Goal: Task Accomplishment & Management: Use online tool/utility

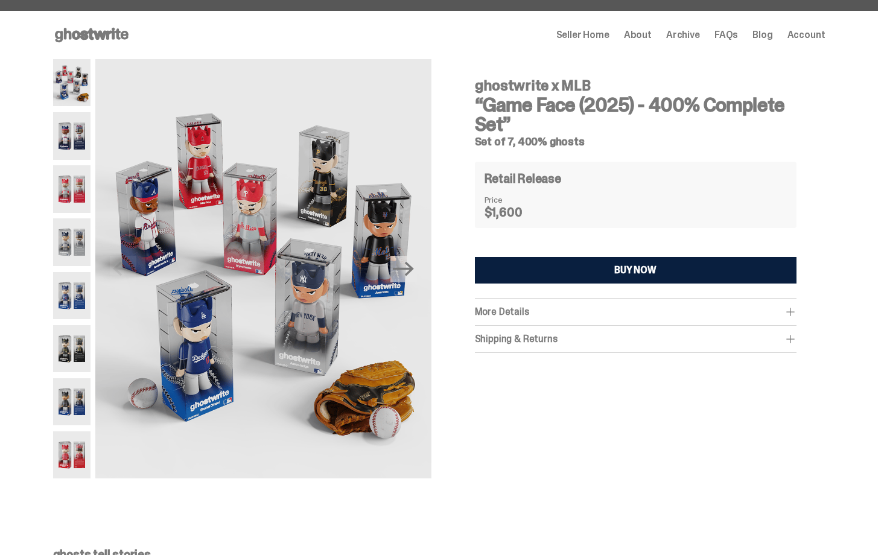
scroll to position [24, 0]
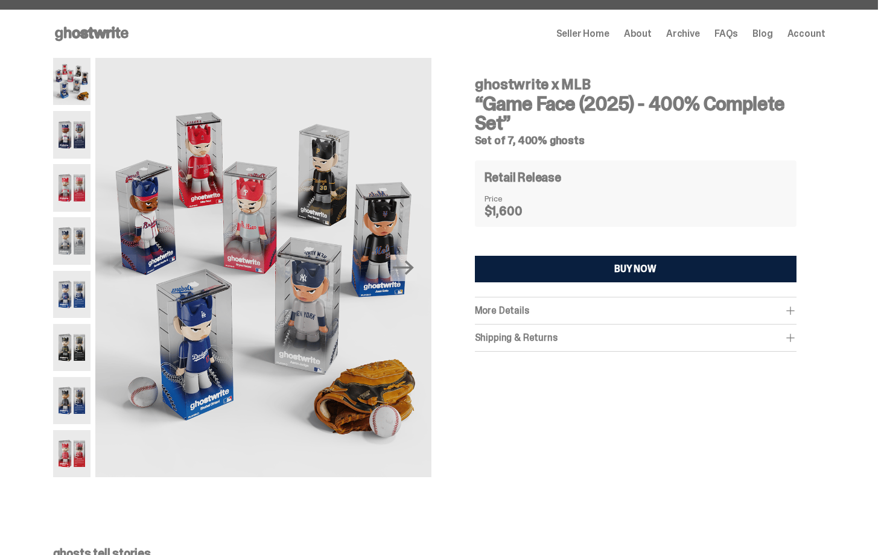
click at [496, 310] on span "More Details" at bounding box center [502, 310] width 54 height 13
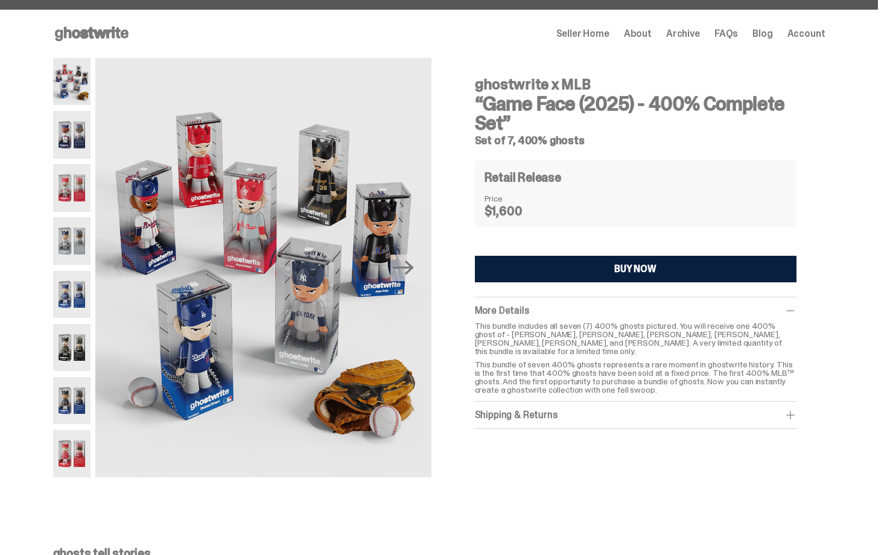
click at [700, 409] on div "Shipping & Returns" at bounding box center [636, 415] width 322 height 12
click at [668, 360] on p "This bundle of seven 400% ghosts represents a rare moment in ghostwrite history…" at bounding box center [636, 377] width 322 height 34
click at [646, 370] on p "This bundle of seven 400% ghosts represents a rare moment in ghostwrite history…" at bounding box center [636, 377] width 322 height 34
click at [797, 130] on h3 "“Game Face (2025) - 400% Complete Set”" at bounding box center [636, 113] width 322 height 39
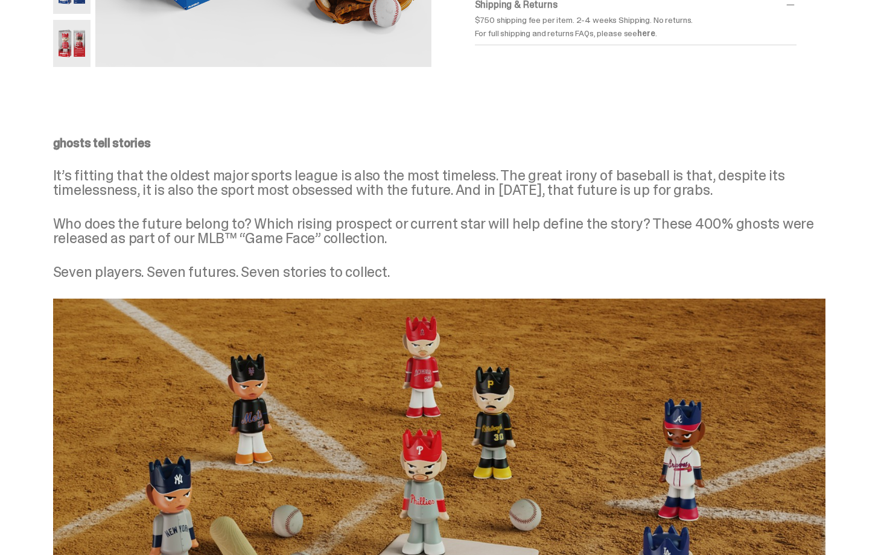
scroll to position [422, 0]
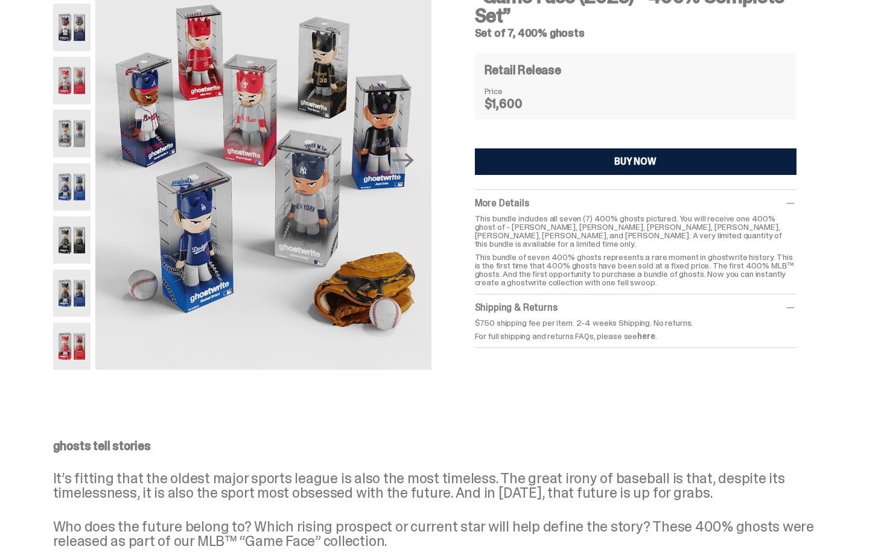
drag, startPoint x: 887, startPoint y: 183, endPoint x: 887, endPoint y: 117, distance: 66.4
click at [878, 117] on html "Preview Mode Exit Preview Open main menu Home Seller Home About Archive FAQs Bl…" at bounding box center [439, 145] width 878 height 555
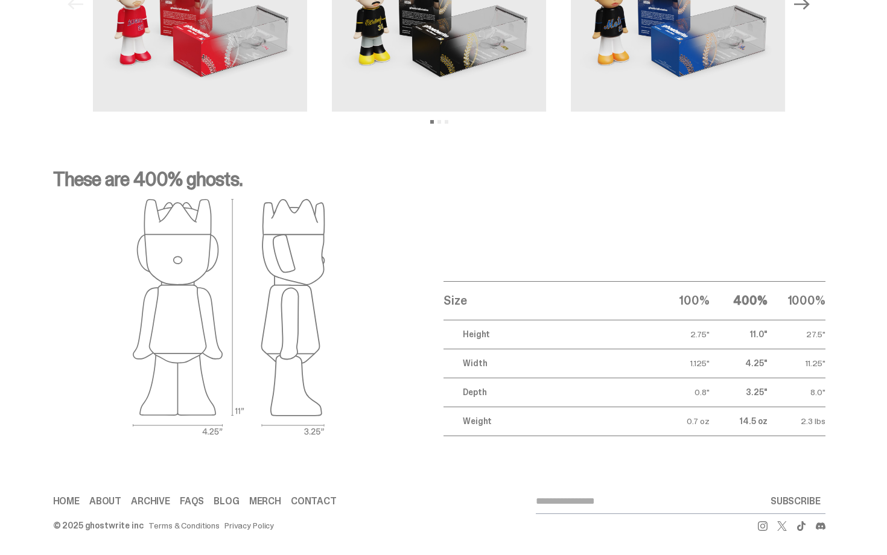
scroll to position [0, 0]
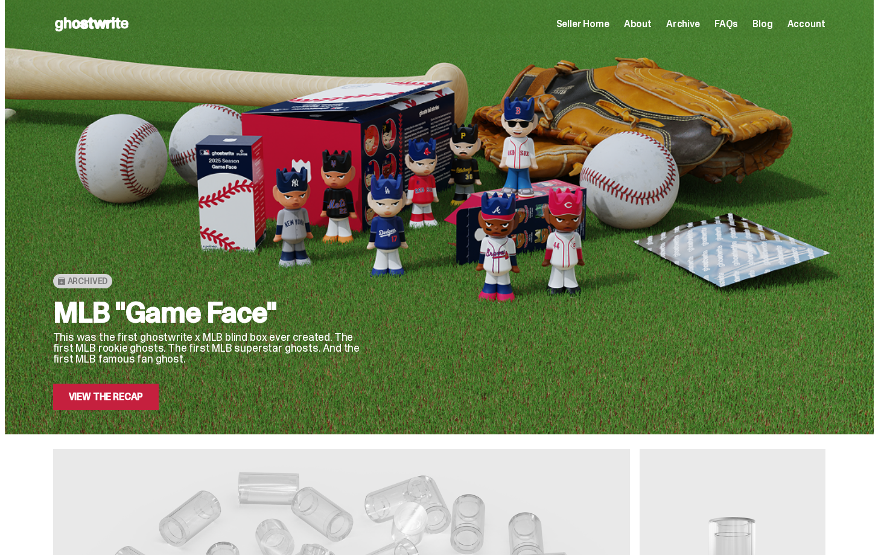
click at [597, 24] on span "Seller Home" at bounding box center [582, 24] width 53 height 10
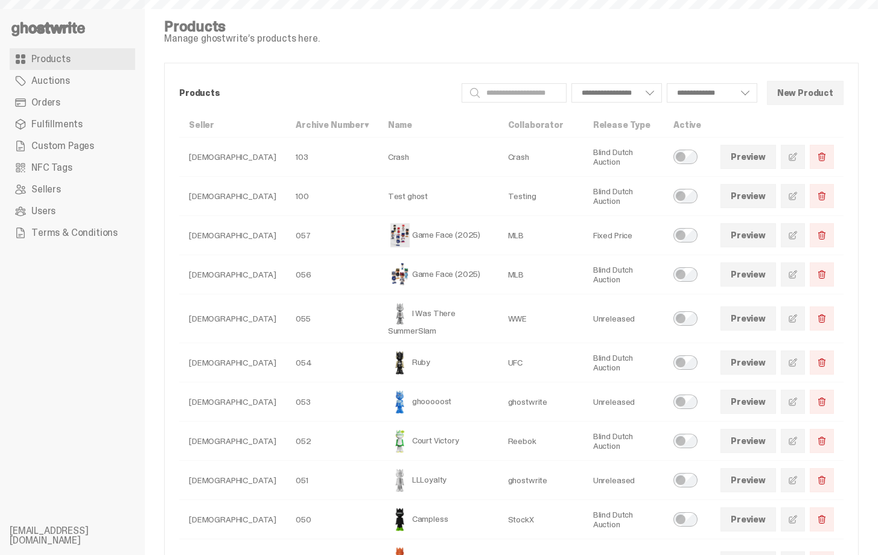
select select
click at [61, 104] on link "Orders" at bounding box center [73, 103] width 126 height 22
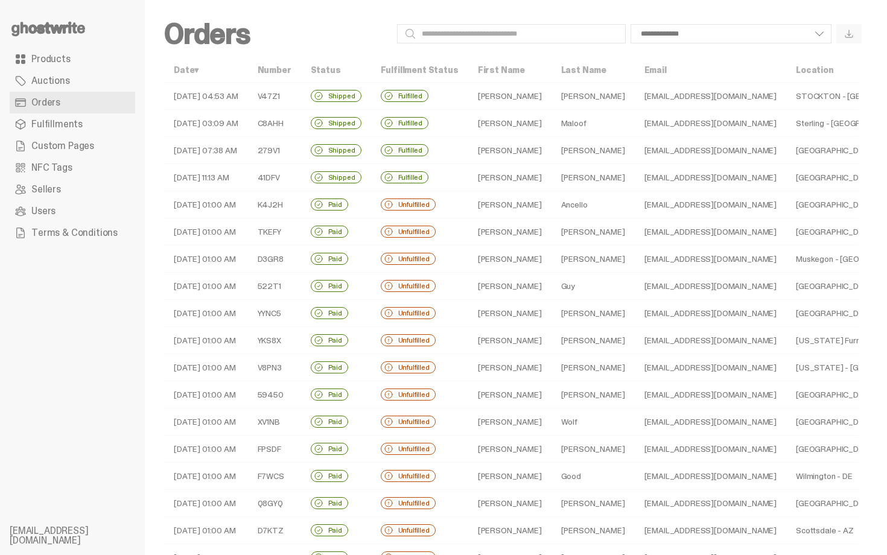
click at [503, 201] on td "[PERSON_NAME]" at bounding box center [509, 204] width 83 height 27
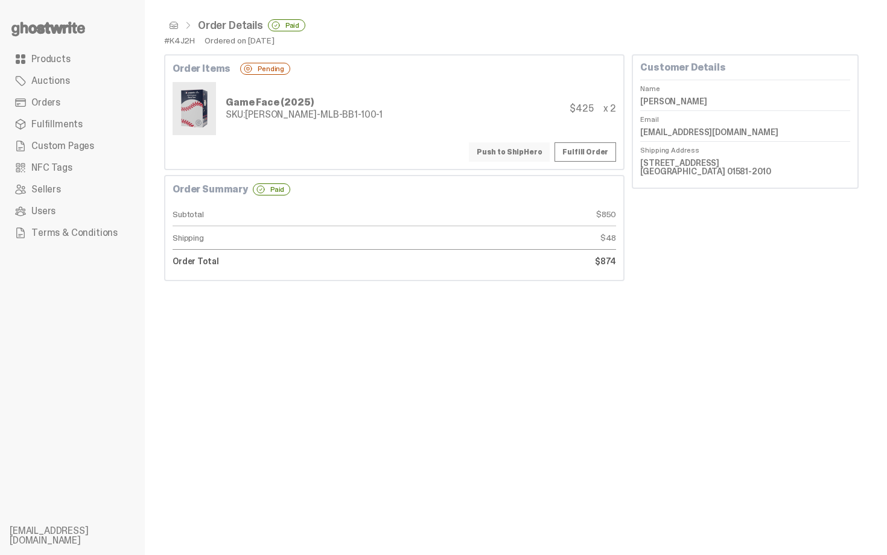
click at [529, 155] on button "Push to ShipHero" at bounding box center [509, 151] width 81 height 19
drag, startPoint x: 650, startPoint y: 98, endPoint x: 709, endPoint y: 98, distance: 58.5
click at [709, 98] on dd "[PERSON_NAME]" at bounding box center [745, 101] width 210 height 18
click at [650, 100] on dd "[PERSON_NAME]" at bounding box center [745, 101] width 210 height 18
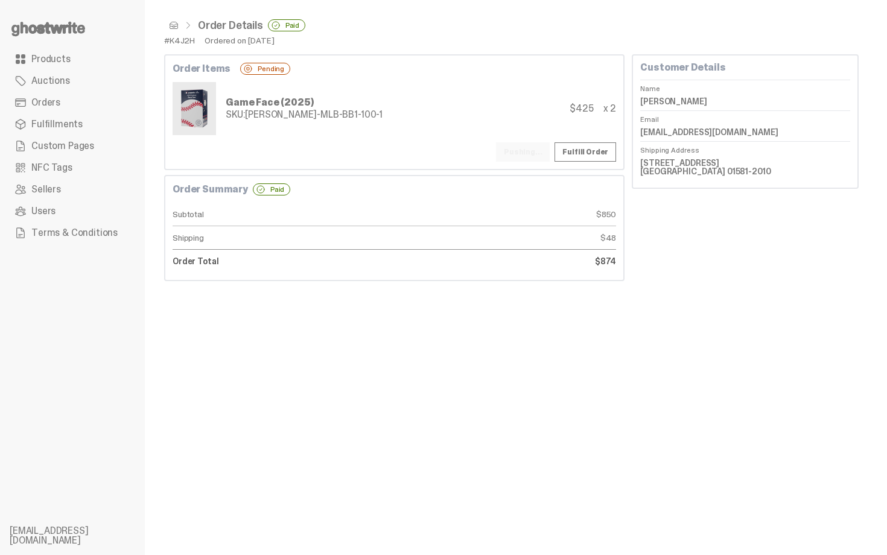
click at [650, 100] on dd "[PERSON_NAME]" at bounding box center [745, 101] width 210 height 18
copy dl "[PERSON_NAME]"
click at [815, 285] on div "Order Details Paid #K4J2H Ordered on [DATE] Order Items Pending Game Face (2025…" at bounding box center [511, 277] width 733 height 555
click at [570, 113] on div "Game Face (2025) SKU: [PERSON_NAME]-MLB-BB1-100-1 $425 x 2" at bounding box center [395, 108] width 444 height 53
click at [534, 157] on button "Push to ShipHero" at bounding box center [509, 151] width 81 height 19
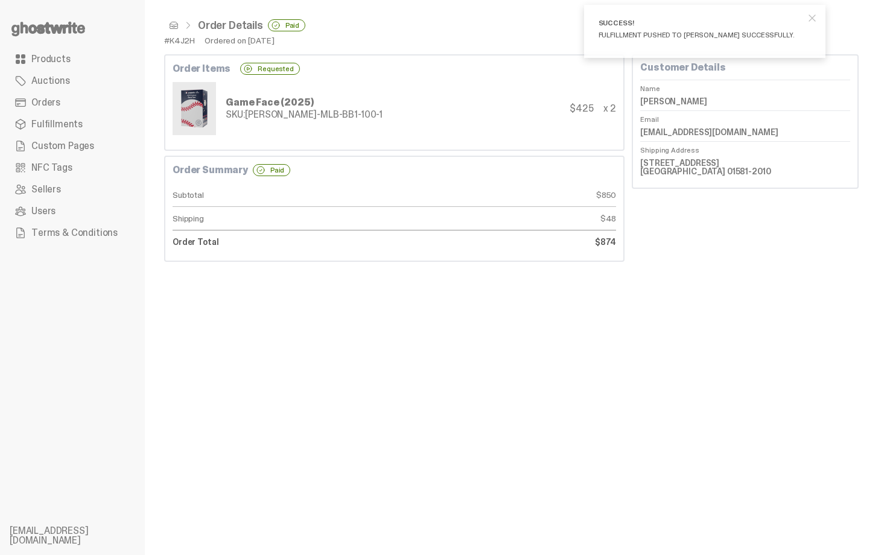
click at [342, 162] on div "Order Summary Paid Subtotal $850 Shipping $48 Order Total $874" at bounding box center [394, 209] width 460 height 106
click at [172, 25] on span at bounding box center [174, 26] width 10 height 10
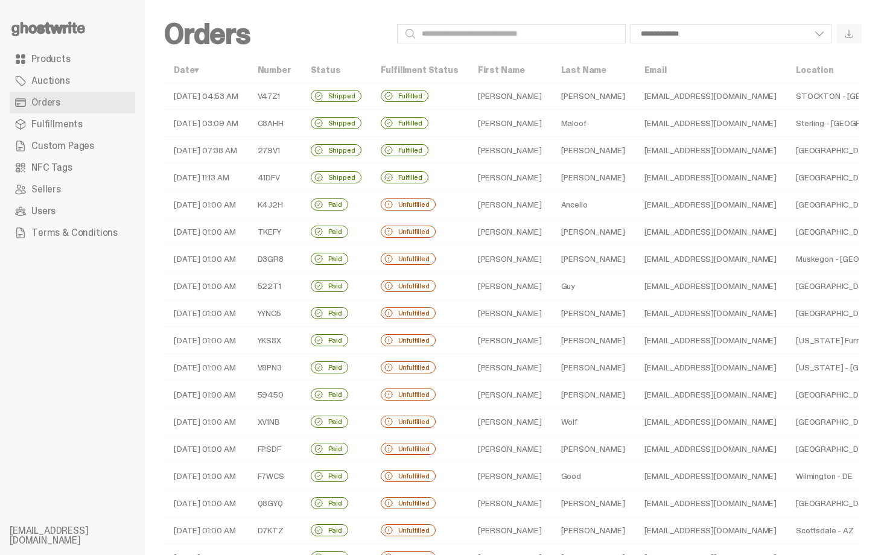
click at [494, 228] on td "[PERSON_NAME]" at bounding box center [509, 231] width 83 height 27
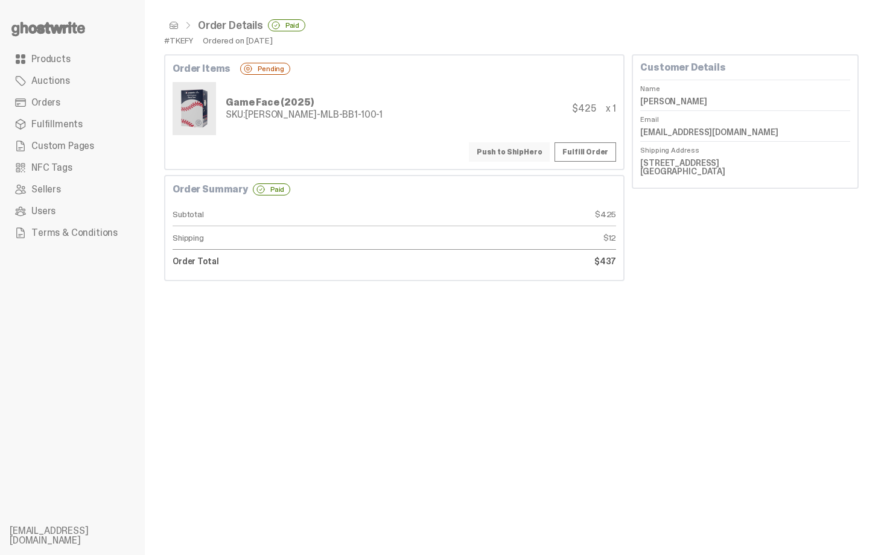
click at [517, 153] on button "Push to ShipHero" at bounding box center [509, 151] width 81 height 19
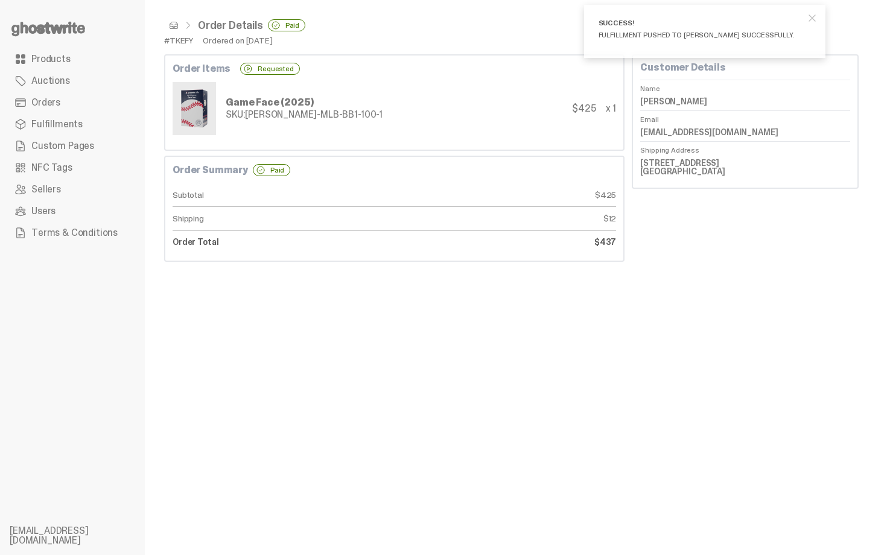
click at [818, 20] on span "close" at bounding box center [812, 18] width 12 height 12
click at [170, 25] on span at bounding box center [174, 26] width 10 height 10
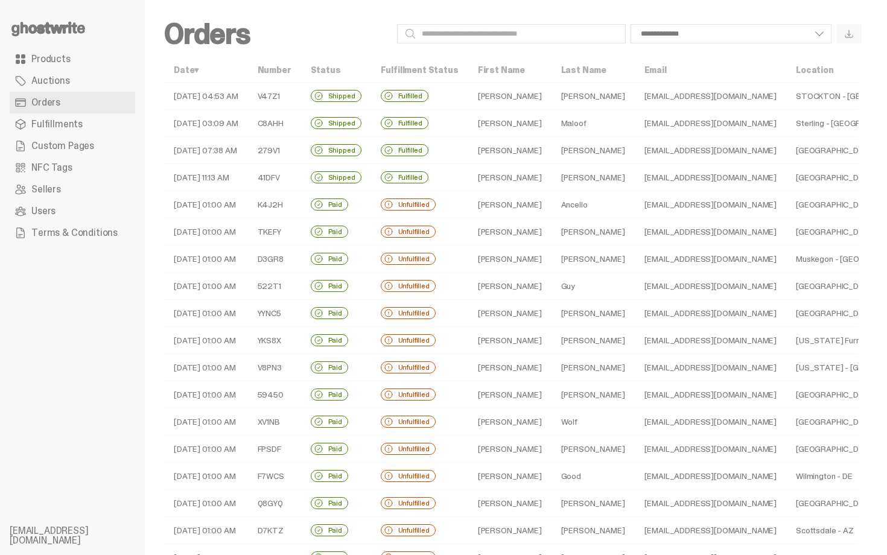
click at [552, 208] on td "Ancello" at bounding box center [593, 204] width 83 height 27
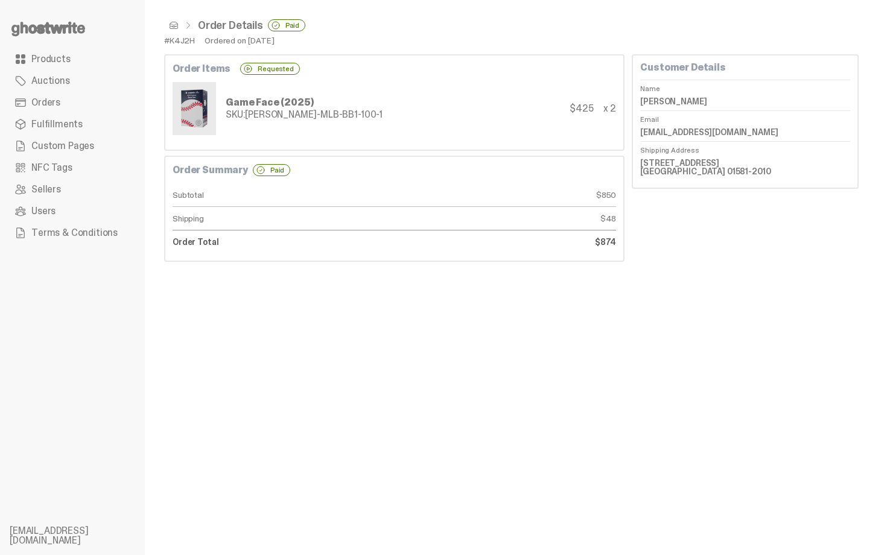
click at [168, 27] on link at bounding box center [171, 26] width 14 height 10
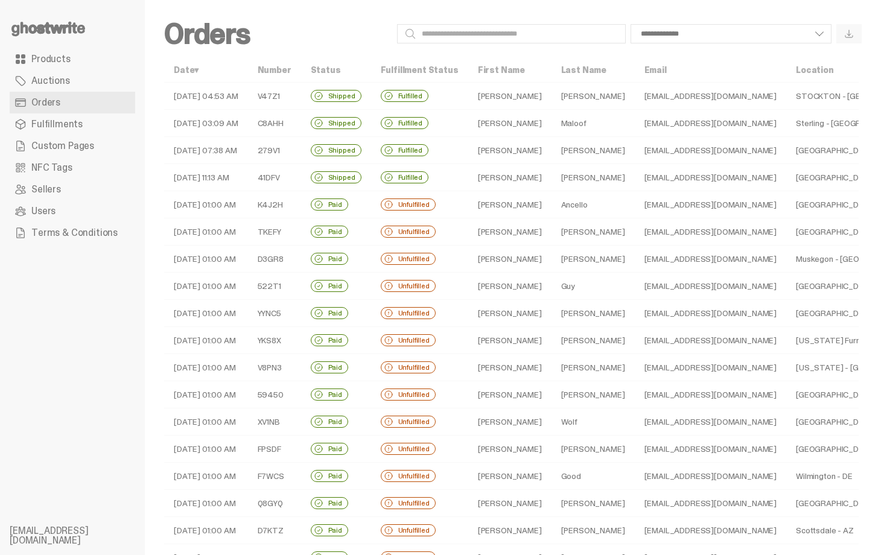
click at [570, 259] on td "[PERSON_NAME]" at bounding box center [593, 259] width 83 height 27
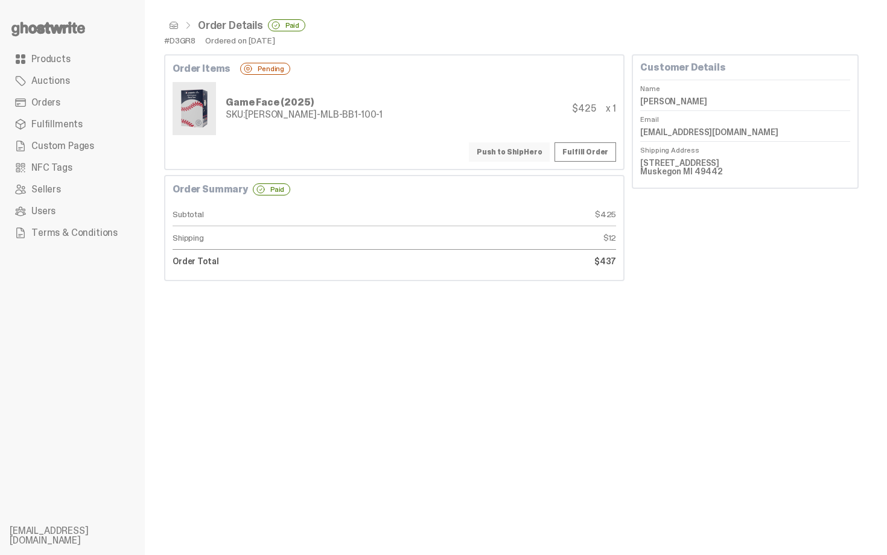
click at [525, 150] on button "Push to ShipHero" at bounding box center [509, 151] width 81 height 19
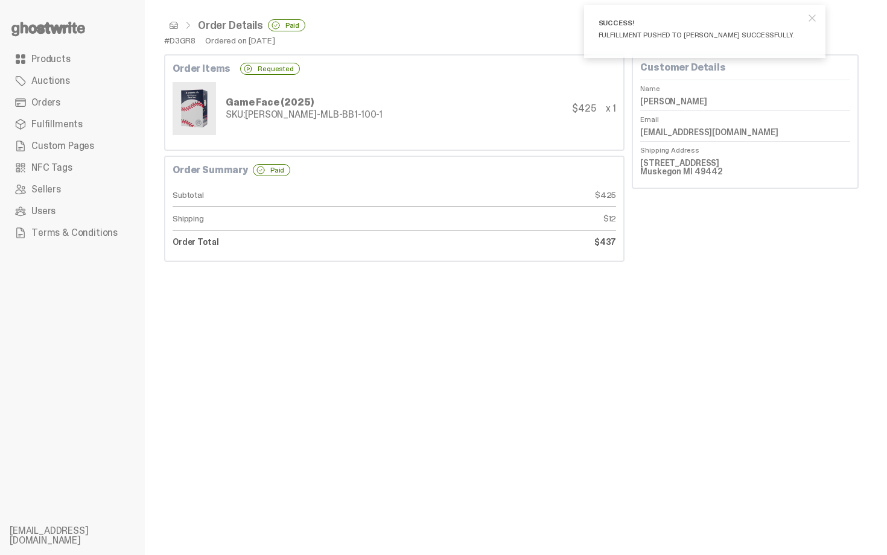
click at [170, 27] on span at bounding box center [174, 26] width 10 height 10
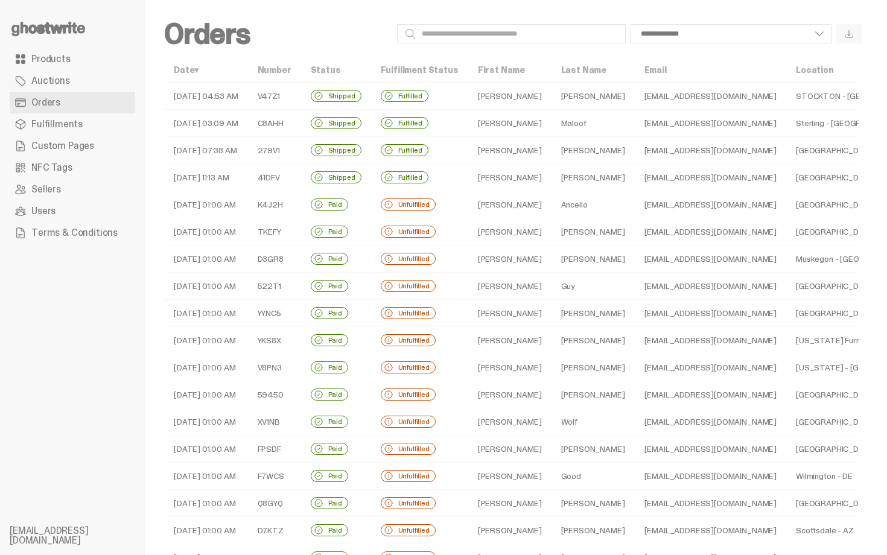
click at [516, 288] on td "[PERSON_NAME]" at bounding box center [509, 286] width 83 height 27
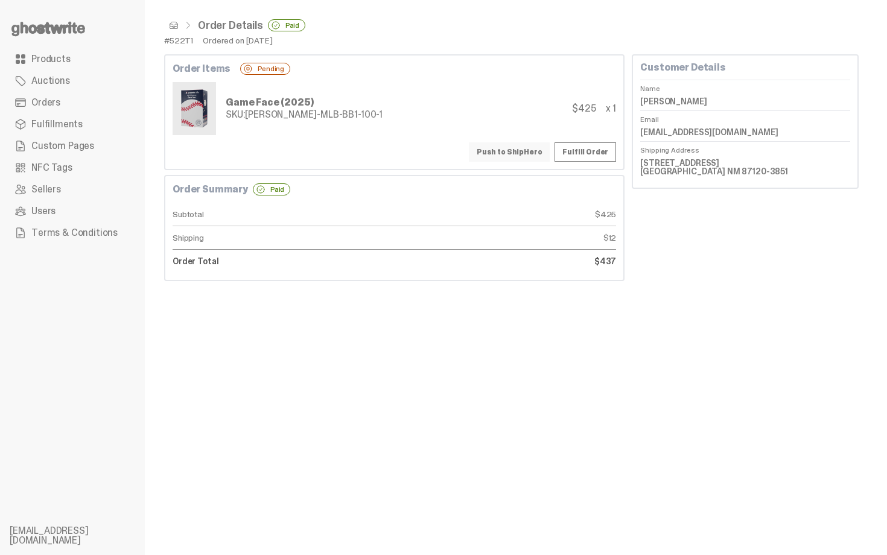
click at [522, 152] on button "Push to ShipHero" at bounding box center [509, 151] width 81 height 19
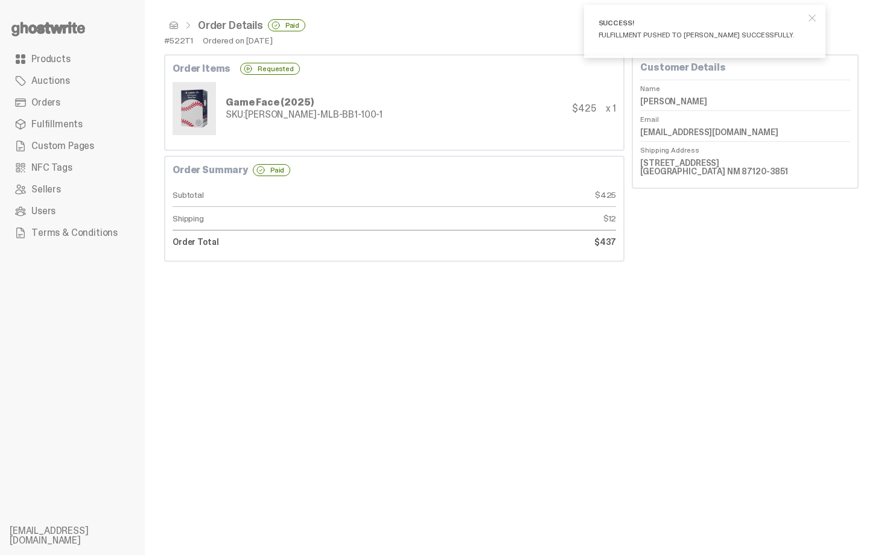
click at [173, 28] on span at bounding box center [174, 26] width 10 height 10
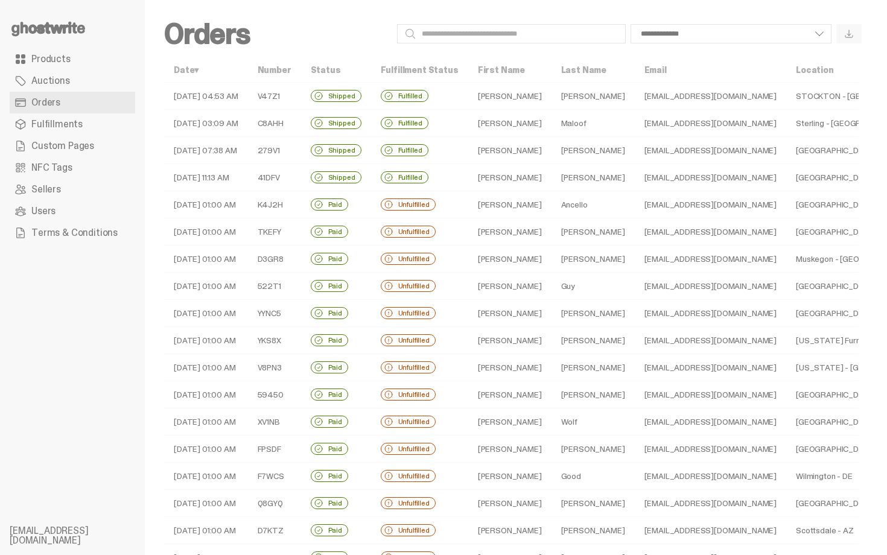
click at [524, 315] on td "[PERSON_NAME]" at bounding box center [509, 313] width 83 height 27
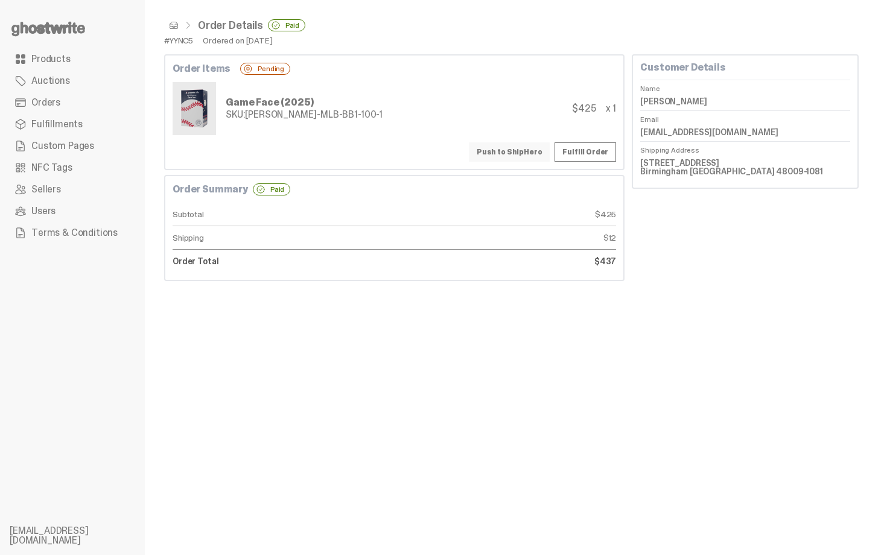
click at [522, 148] on button "Push to ShipHero" at bounding box center [509, 151] width 81 height 19
drag, startPoint x: 643, startPoint y: 162, endPoint x: 774, endPoint y: 174, distance: 131.5
click at [774, 174] on div "Customer Details Name [PERSON_NAME] Email [EMAIL_ADDRESS][DOMAIN_NAME] Shipping…" at bounding box center [745, 121] width 227 height 135
copy dd "[STREET_ADDRESS]"
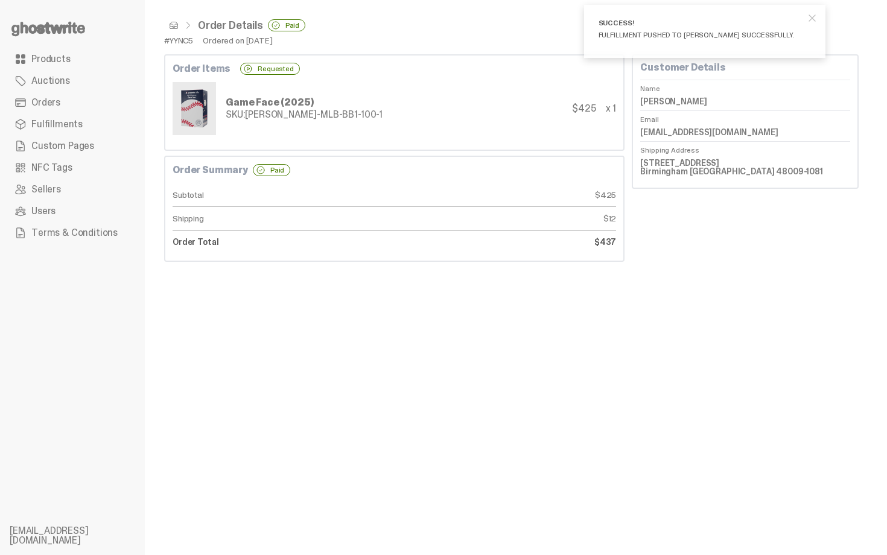
click at [400, 162] on div "Order Summary Paid Subtotal $425 Shipping $12 Order Total $437" at bounding box center [394, 209] width 460 height 106
click at [174, 27] on span at bounding box center [174, 26] width 10 height 10
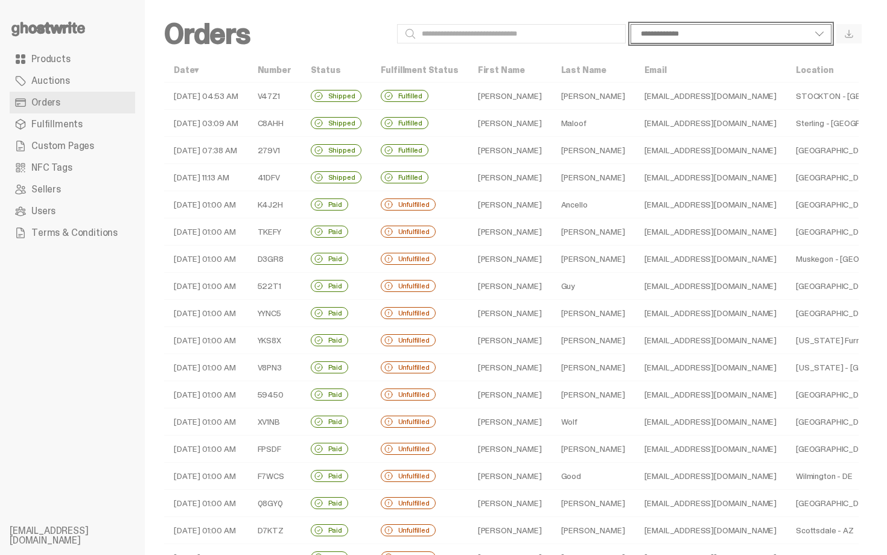
click at [657, 30] on select "**********" at bounding box center [731, 33] width 201 height 19
select select "**********"
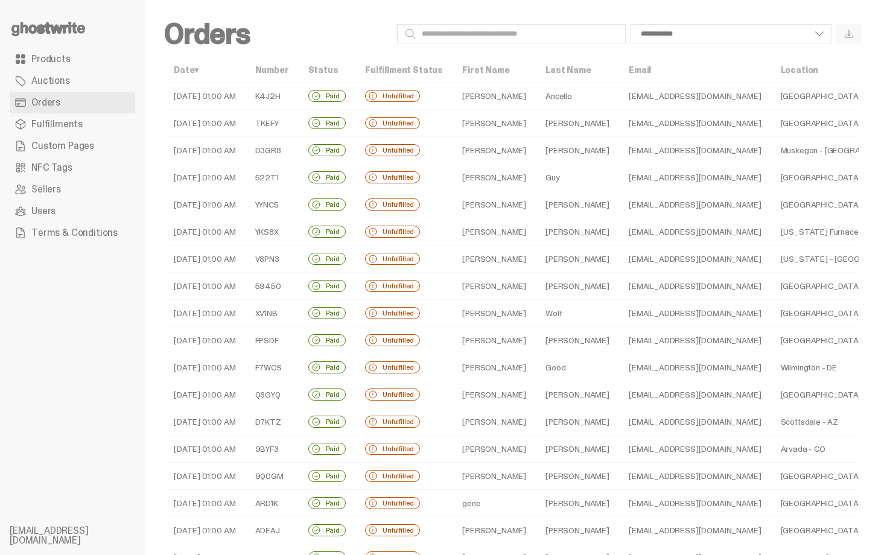
click at [500, 99] on td "Aaron" at bounding box center [494, 96] width 83 height 27
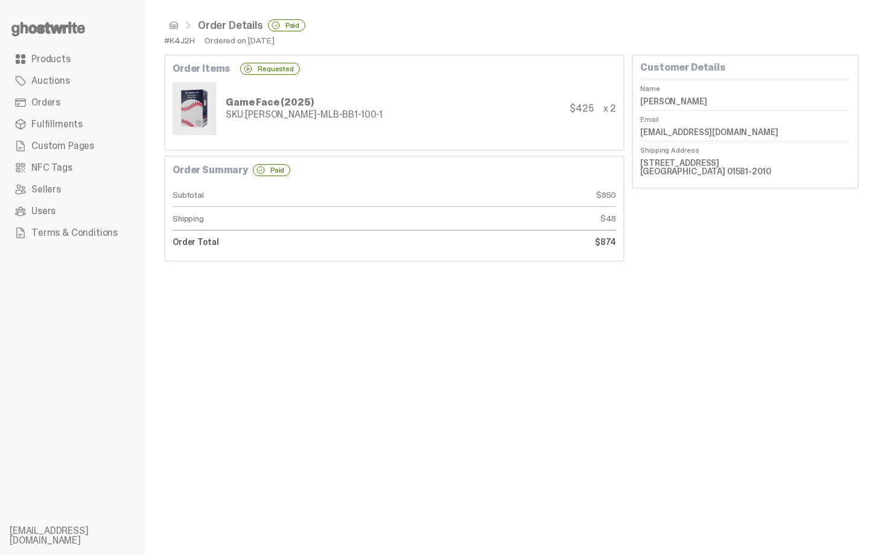
click at [177, 26] on span at bounding box center [174, 26] width 10 height 10
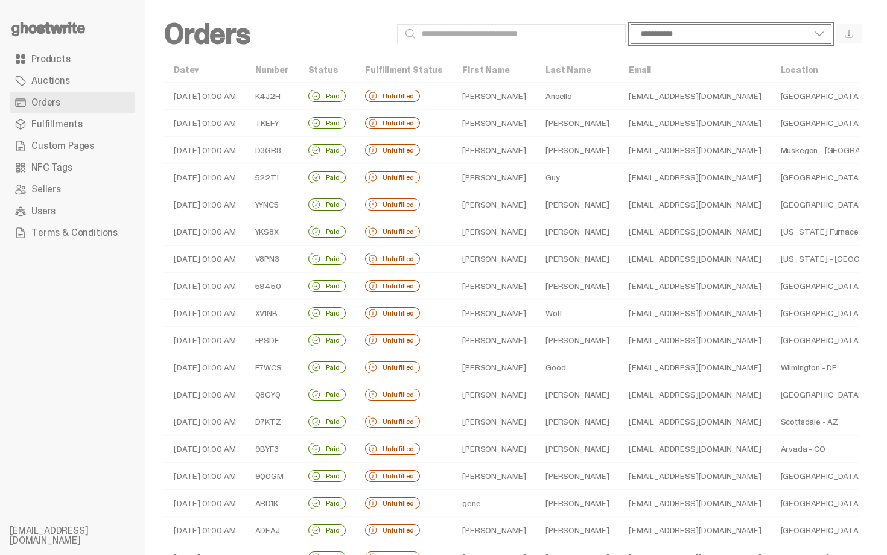
click at [715, 40] on select "**********" at bounding box center [731, 33] width 201 height 19
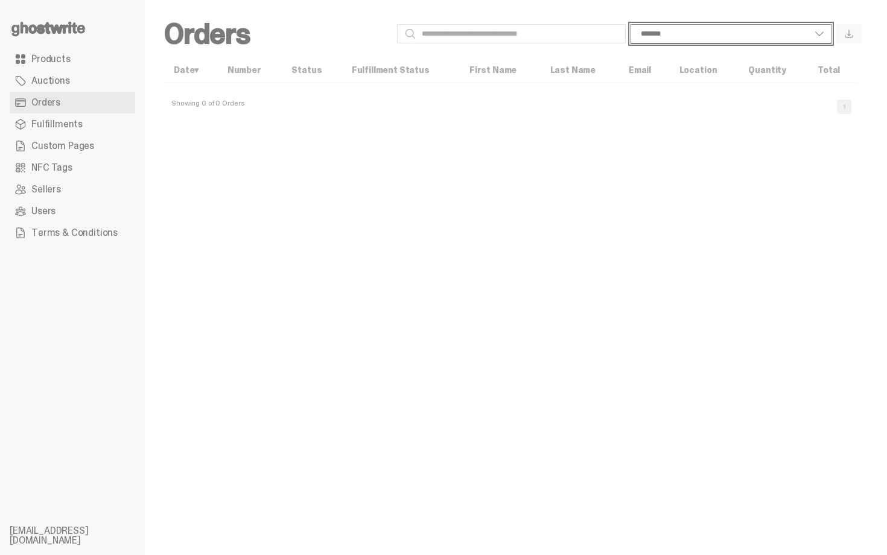
click at [709, 25] on select "**********" at bounding box center [731, 33] width 201 height 19
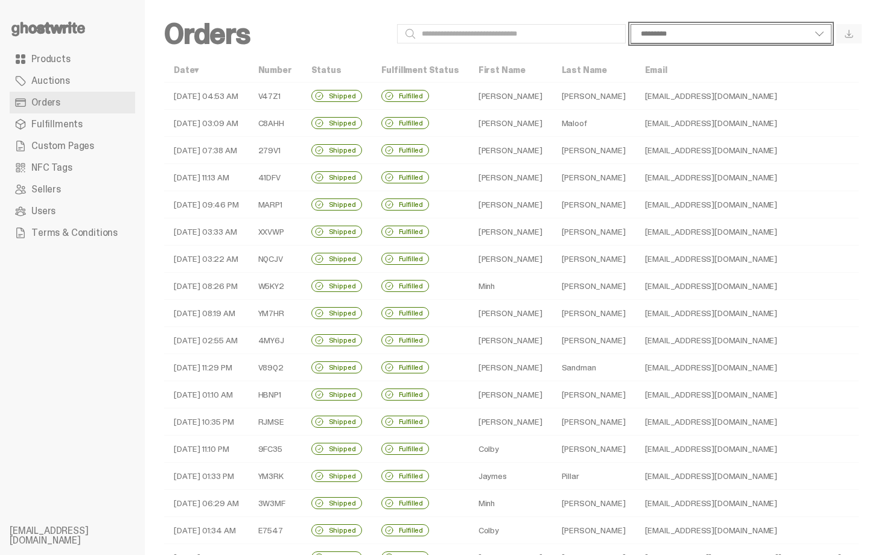
click at [680, 40] on select "**********" at bounding box center [731, 33] width 201 height 19
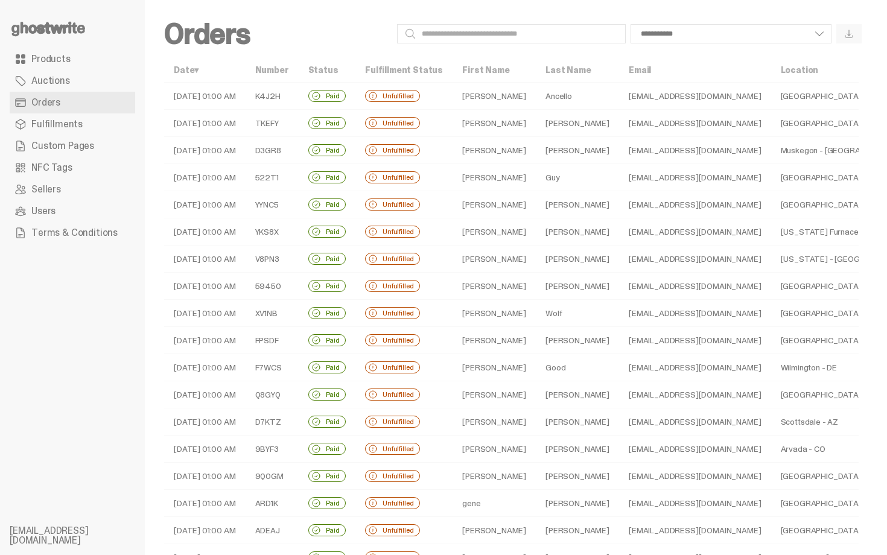
click at [297, 18] on div "**********" at bounding box center [511, 409] width 733 height 819
drag, startPoint x: 530, startPoint y: 176, endPoint x: 601, endPoint y: 34, distance: 159.2
click at [601, 34] on div "**********" at bounding box center [511, 409] width 733 height 819
click at [878, 142] on div "**********" at bounding box center [511, 409] width 733 height 819
select select "**********"
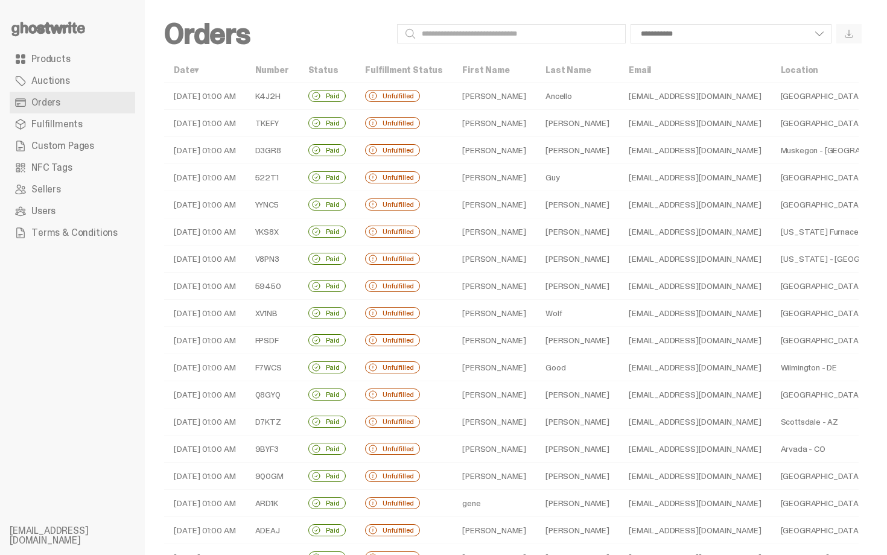
scroll to position [24, 0]
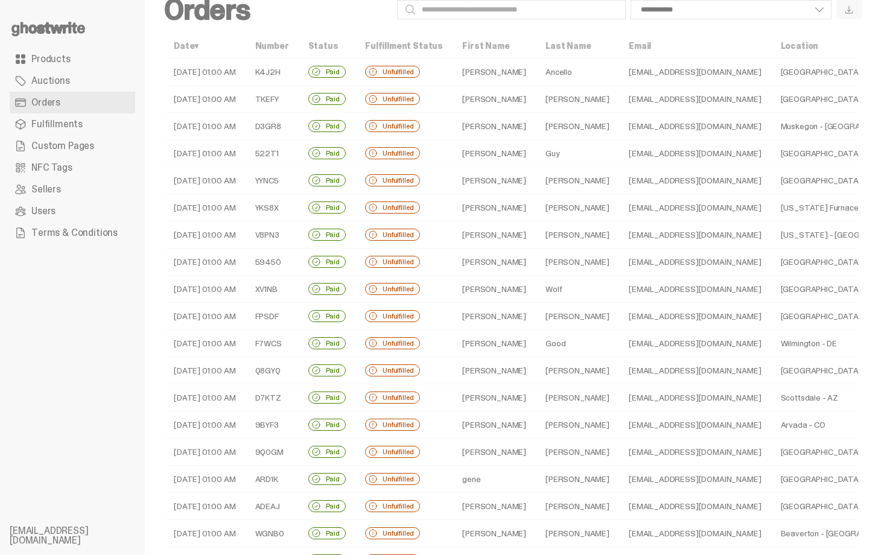
click at [514, 231] on td "[PERSON_NAME]" at bounding box center [494, 234] width 83 height 27
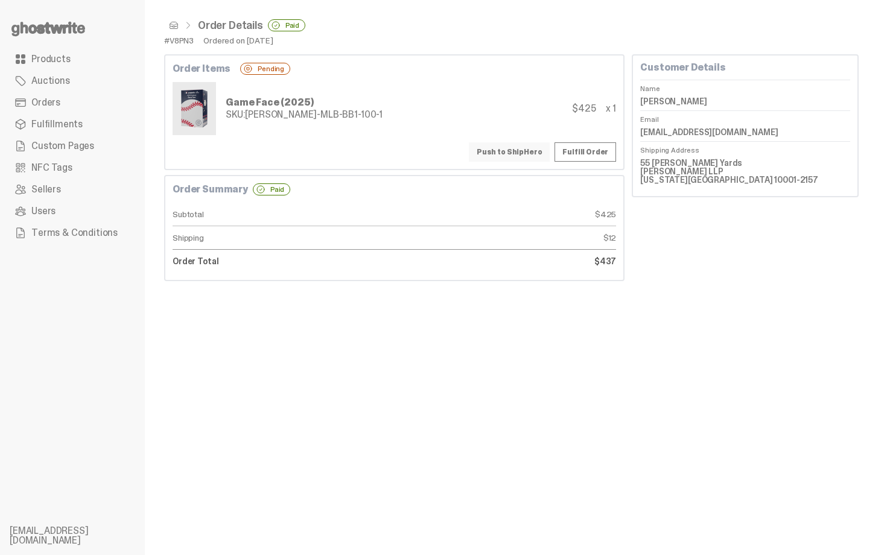
click at [536, 149] on button "Push to ShipHero" at bounding box center [509, 151] width 81 height 19
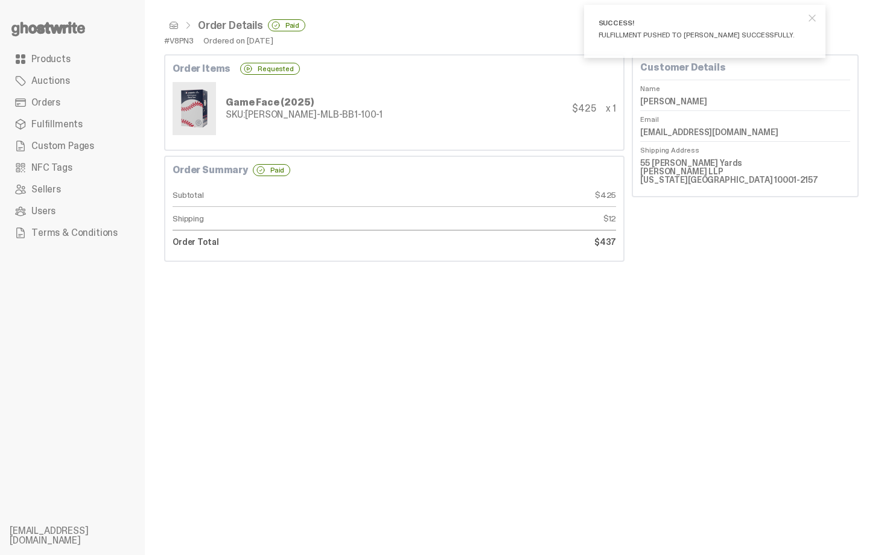
click at [174, 26] on span at bounding box center [174, 26] width 10 height 10
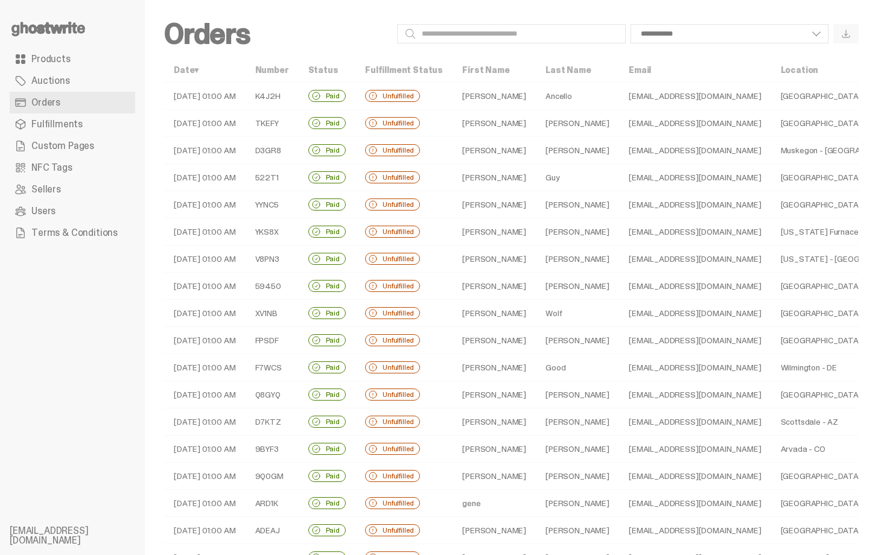
scroll to position [24, 0]
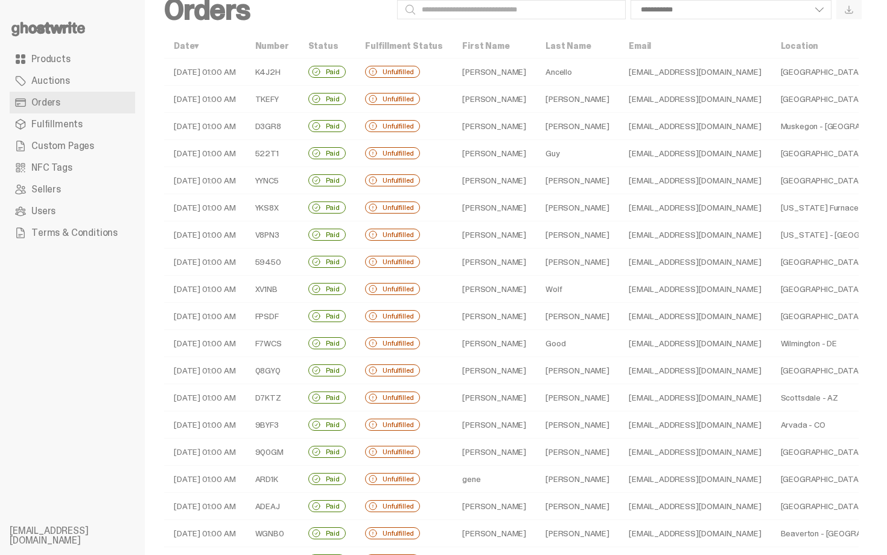
click at [552, 259] on td "[PERSON_NAME]" at bounding box center [577, 262] width 83 height 27
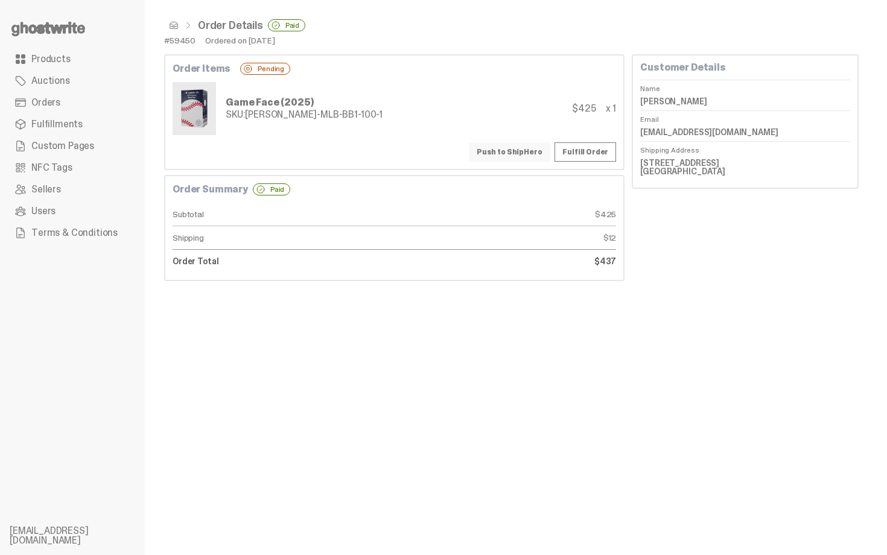
click at [526, 153] on button "Push to ShipHero" at bounding box center [509, 151] width 81 height 19
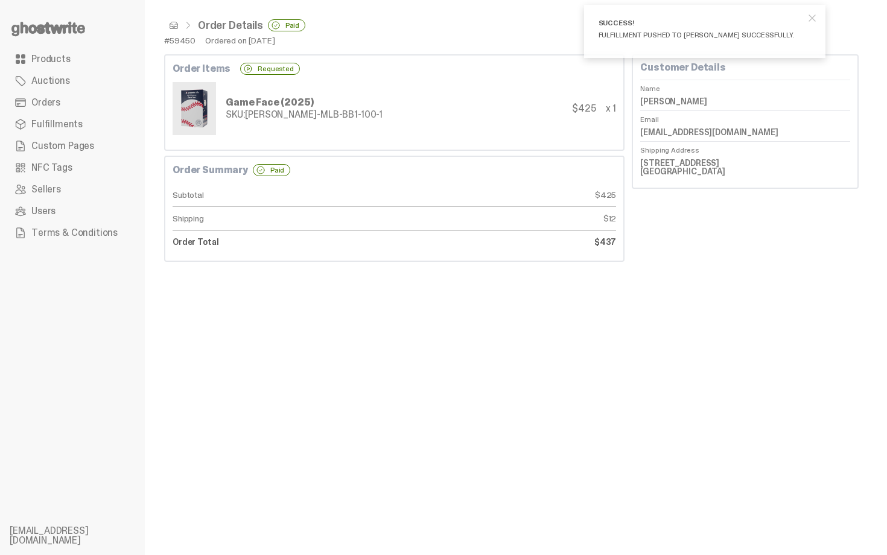
click at [173, 28] on span at bounding box center [174, 26] width 10 height 10
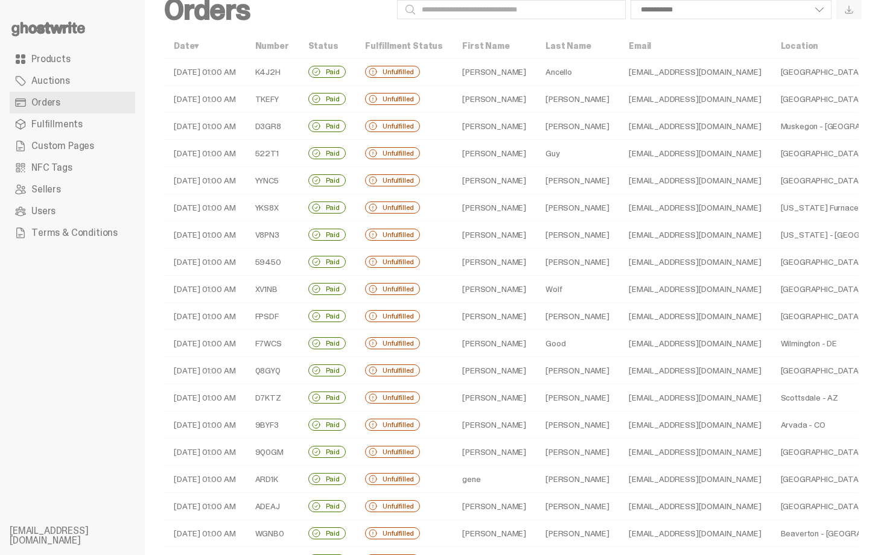
click at [479, 288] on td "[PERSON_NAME]" at bounding box center [494, 289] width 83 height 27
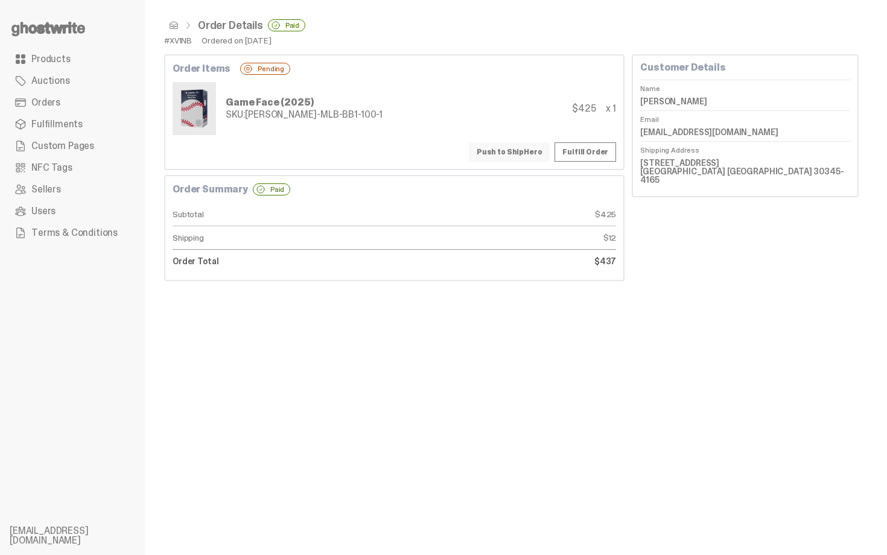
click at [506, 151] on button "Push to ShipHero" at bounding box center [509, 151] width 81 height 19
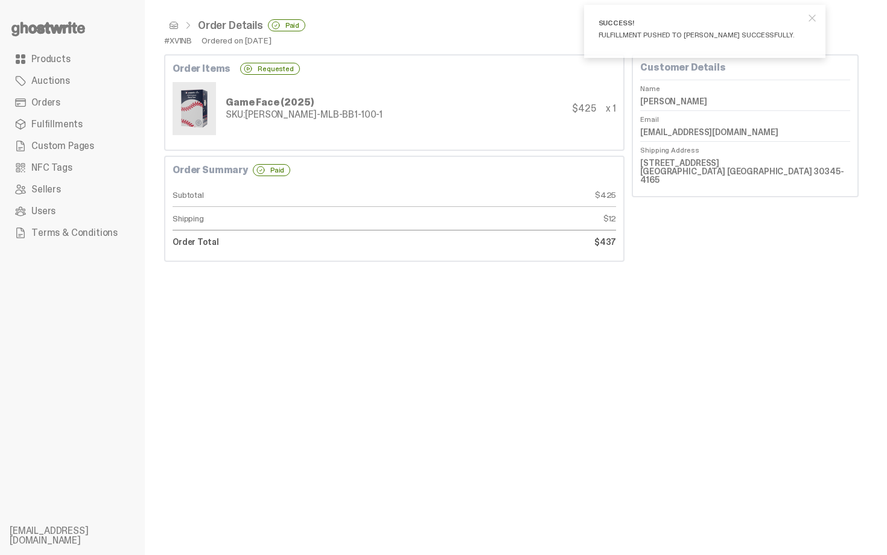
click at [174, 28] on span at bounding box center [174, 26] width 10 height 10
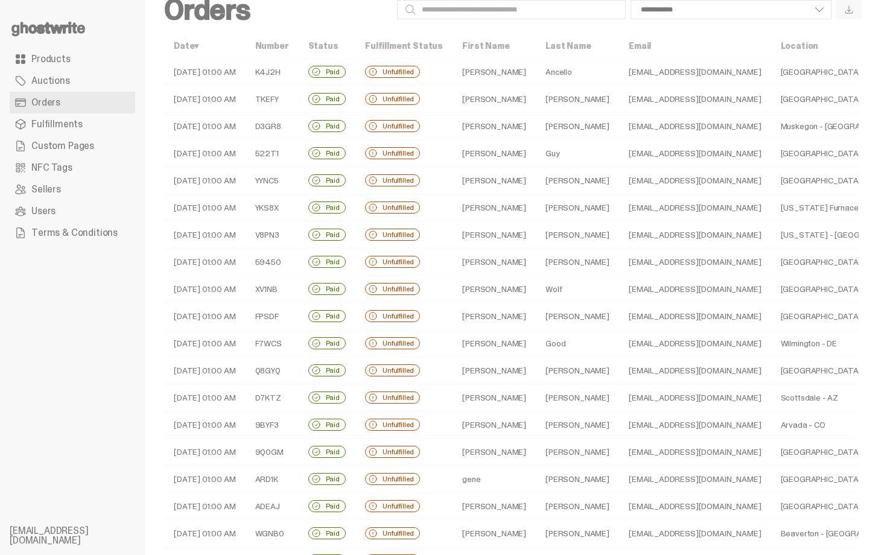
click at [536, 316] on td "[PERSON_NAME]" at bounding box center [577, 316] width 83 height 27
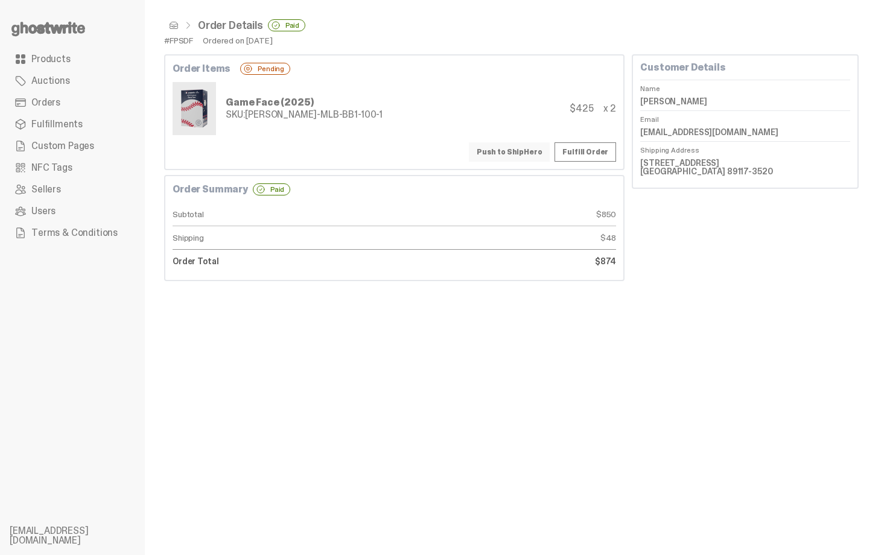
click at [517, 156] on button "Push to ShipHero" at bounding box center [509, 151] width 81 height 19
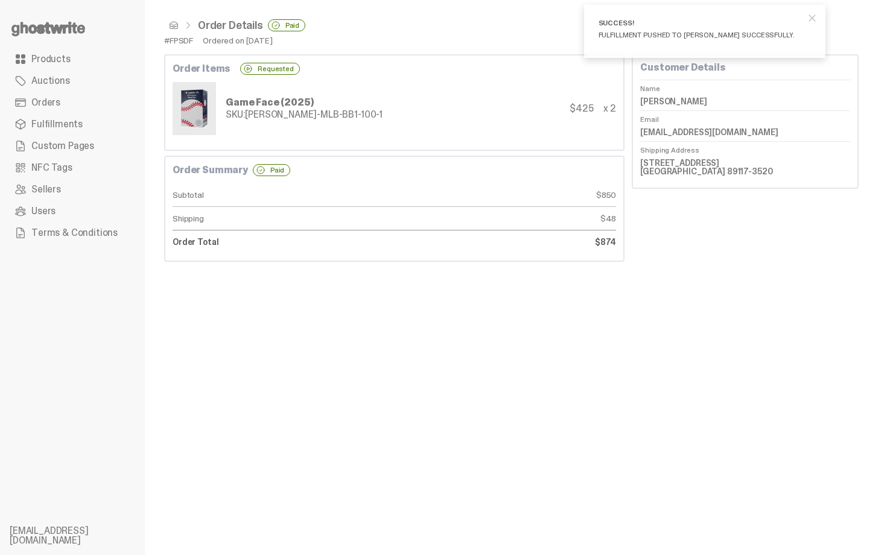
click at [173, 28] on span at bounding box center [174, 26] width 10 height 10
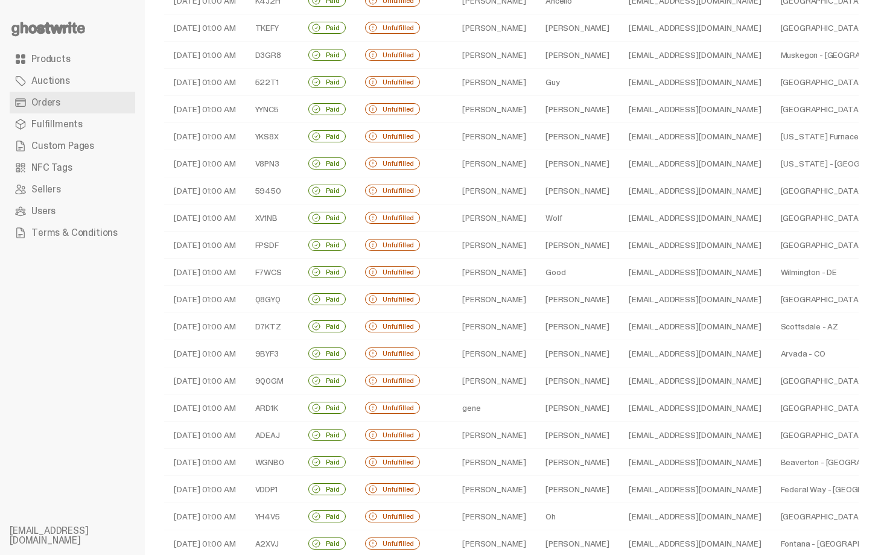
scroll to position [97, 0]
click at [468, 271] on td "[PERSON_NAME]" at bounding box center [494, 271] width 83 height 27
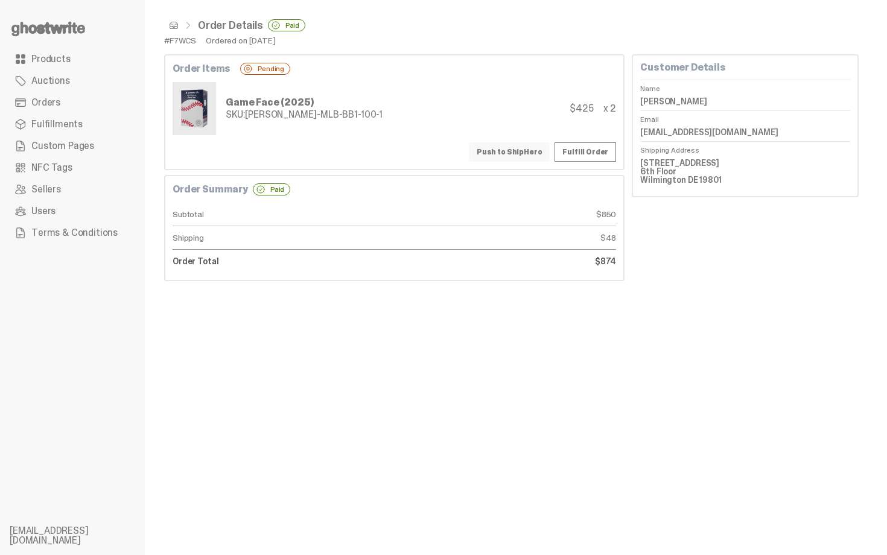
click at [503, 151] on button "Push to ShipHero" at bounding box center [509, 151] width 81 height 19
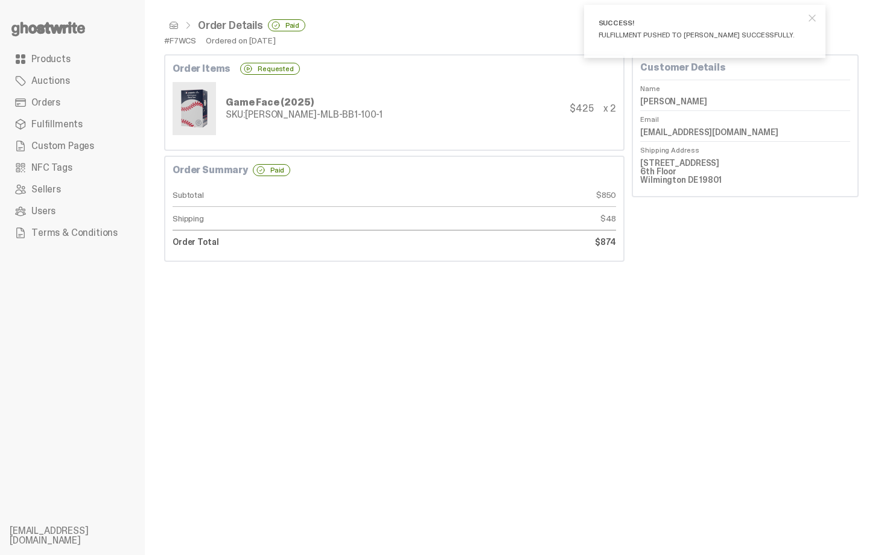
click at [173, 24] on span at bounding box center [174, 26] width 10 height 10
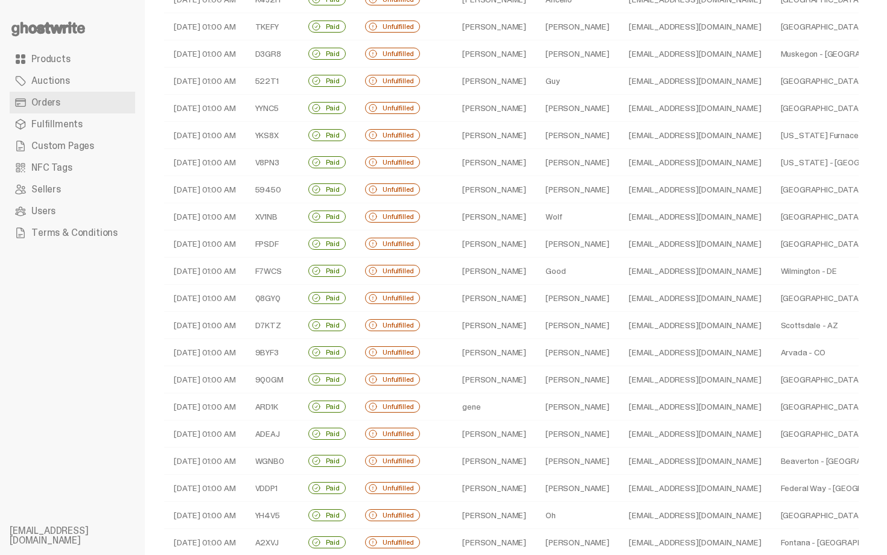
click at [536, 296] on td "[PERSON_NAME]" at bounding box center [577, 298] width 83 height 27
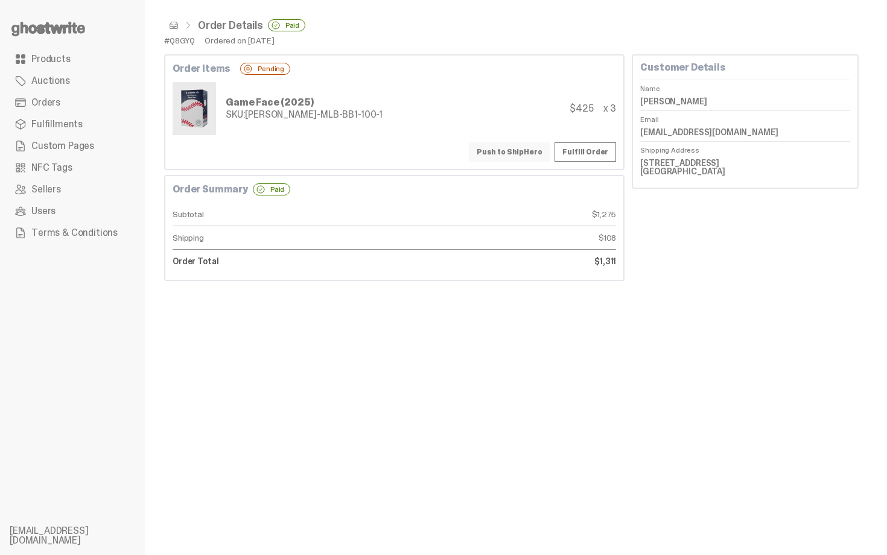
click at [502, 157] on button "Push to ShipHero" at bounding box center [509, 151] width 81 height 19
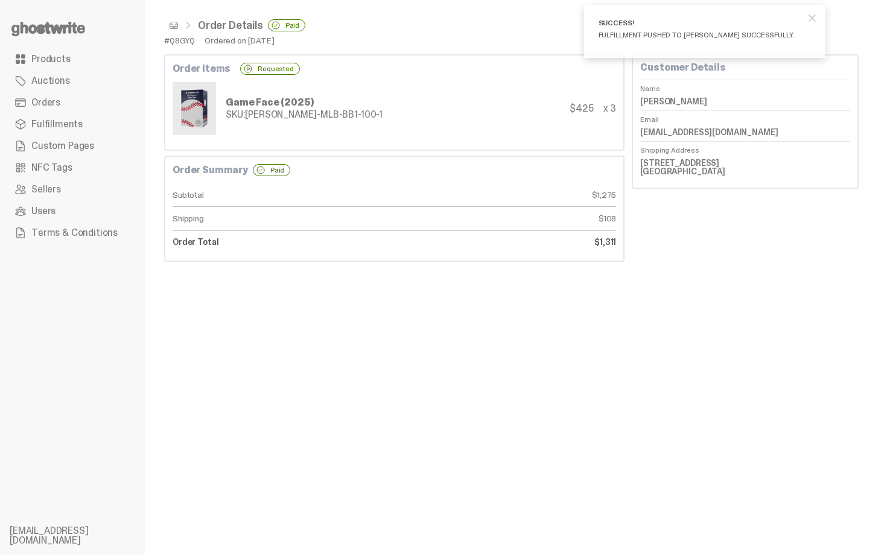
click at [175, 27] on span at bounding box center [174, 26] width 10 height 10
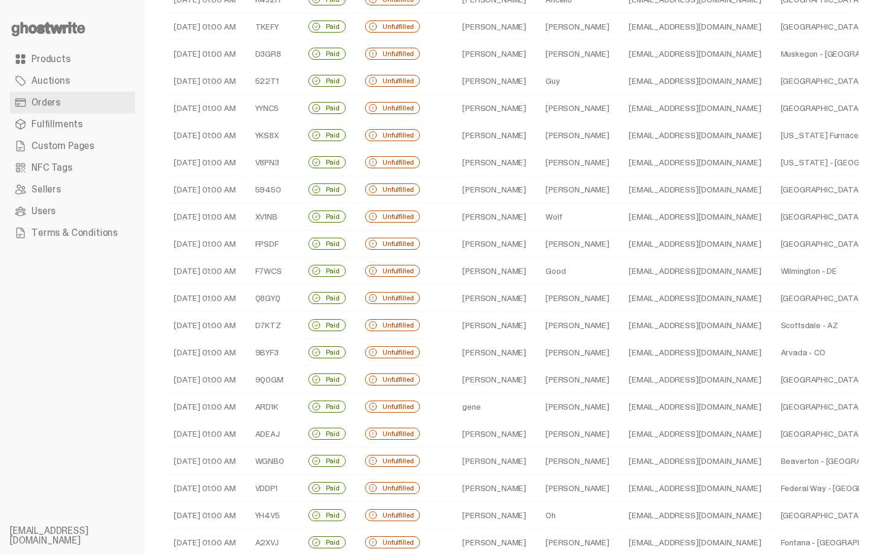
click at [495, 319] on td "[PERSON_NAME]" at bounding box center [494, 325] width 83 height 27
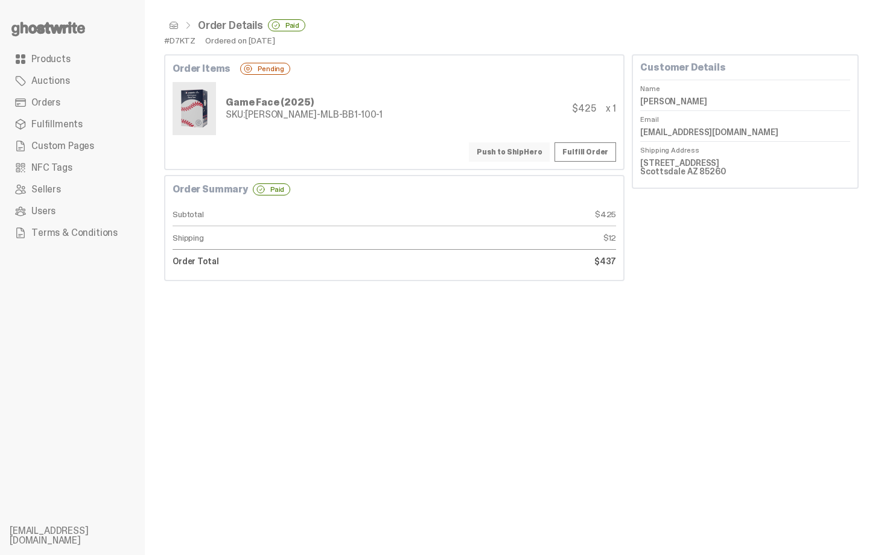
click at [519, 157] on button "Push to ShipHero" at bounding box center [509, 151] width 81 height 19
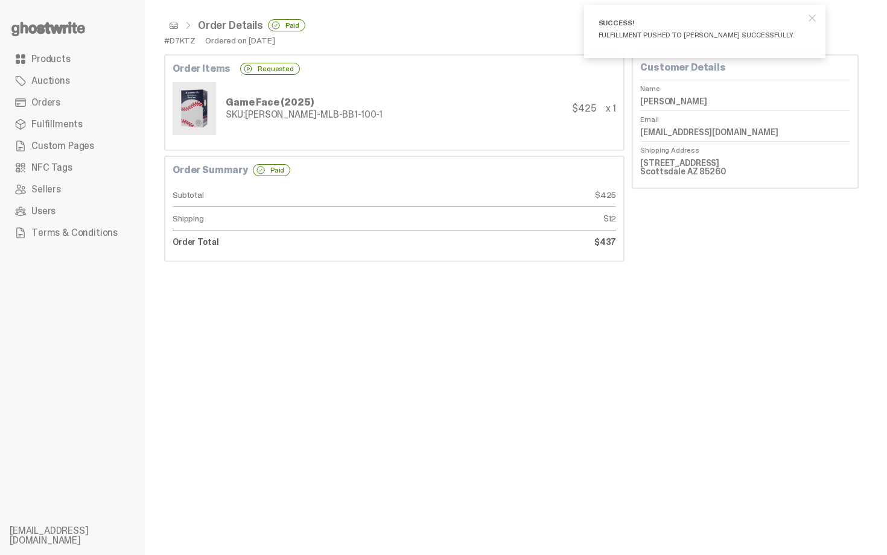
click at [172, 30] on span at bounding box center [174, 26] width 10 height 10
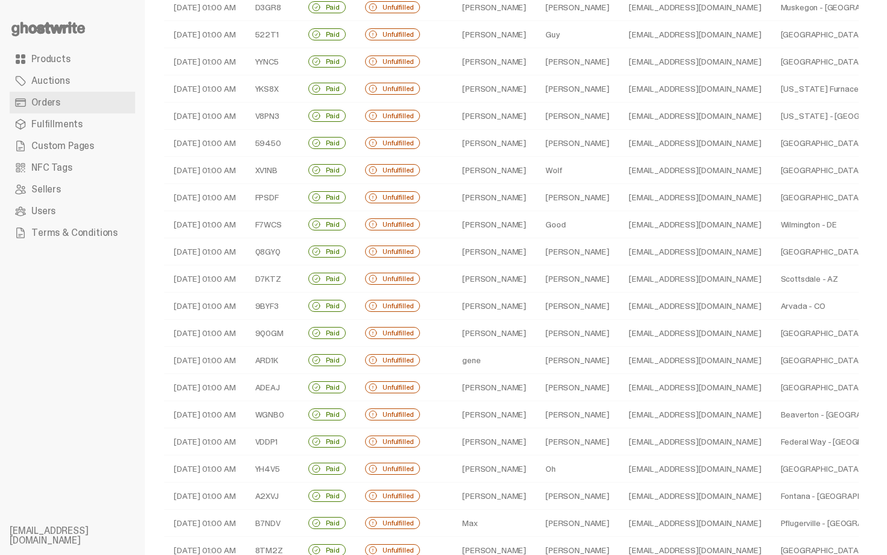
scroll to position [145, 0]
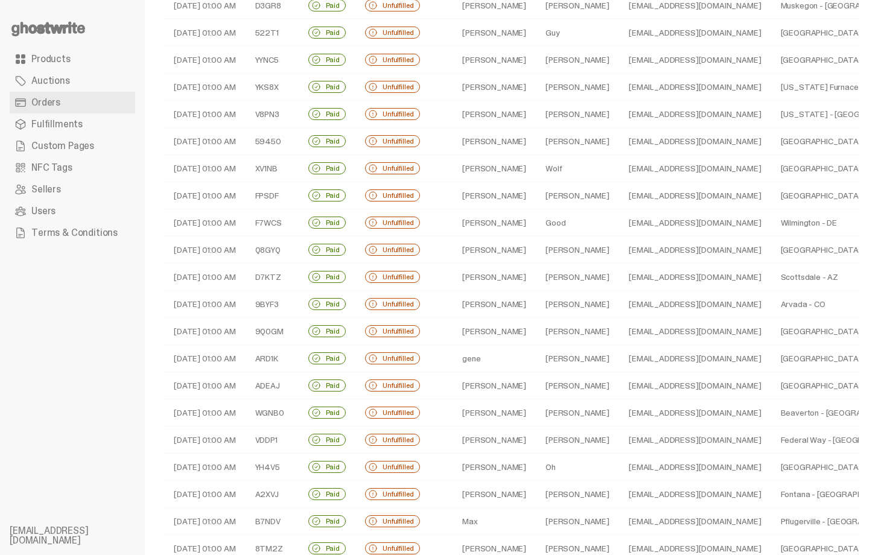
click at [502, 308] on td "[PERSON_NAME]" at bounding box center [494, 304] width 83 height 27
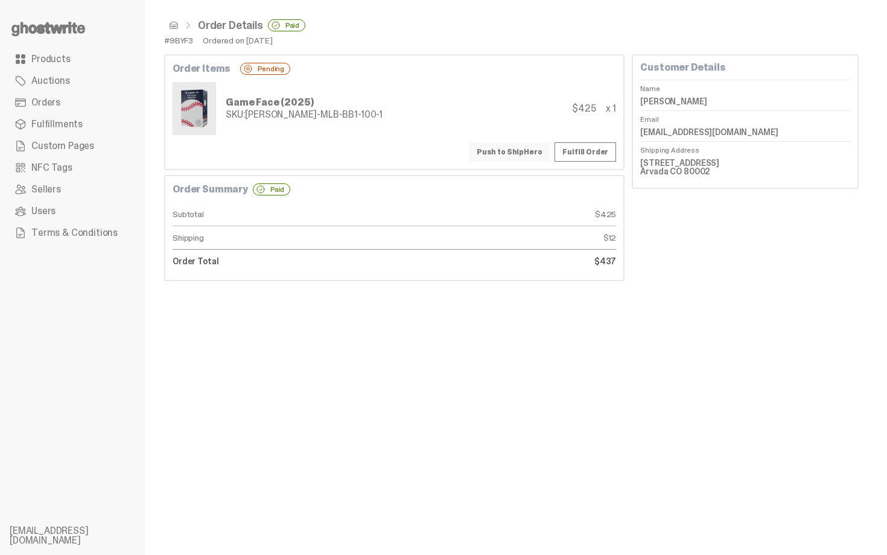
click at [502, 153] on button "Push to ShipHero" at bounding box center [509, 151] width 81 height 19
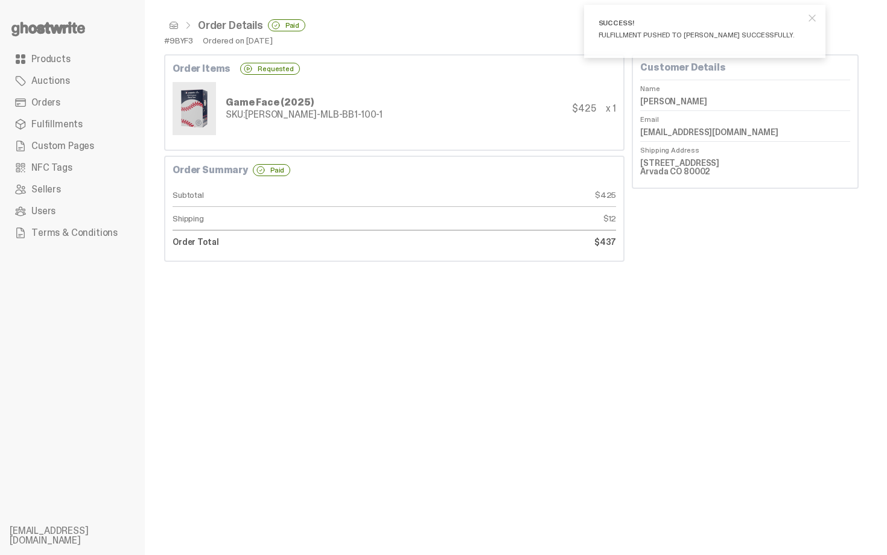
click at [173, 28] on span at bounding box center [174, 26] width 10 height 10
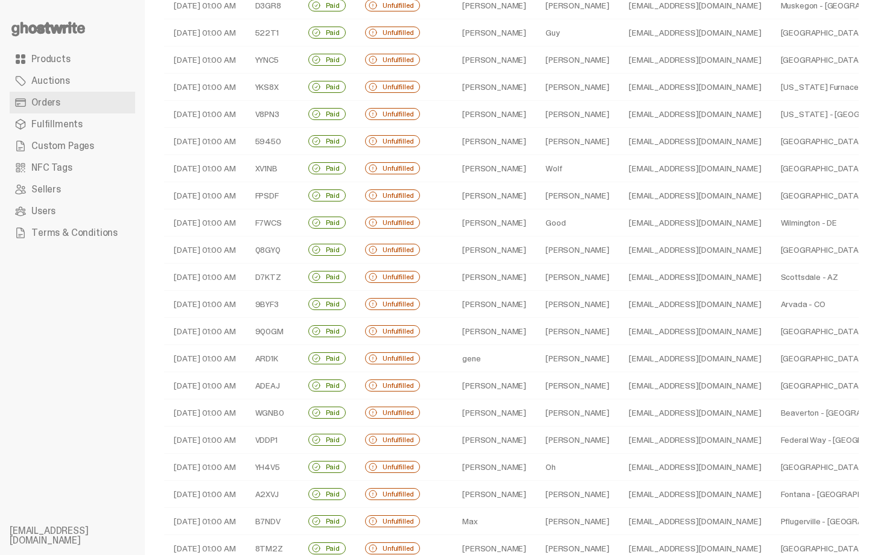
scroll to position [169, 0]
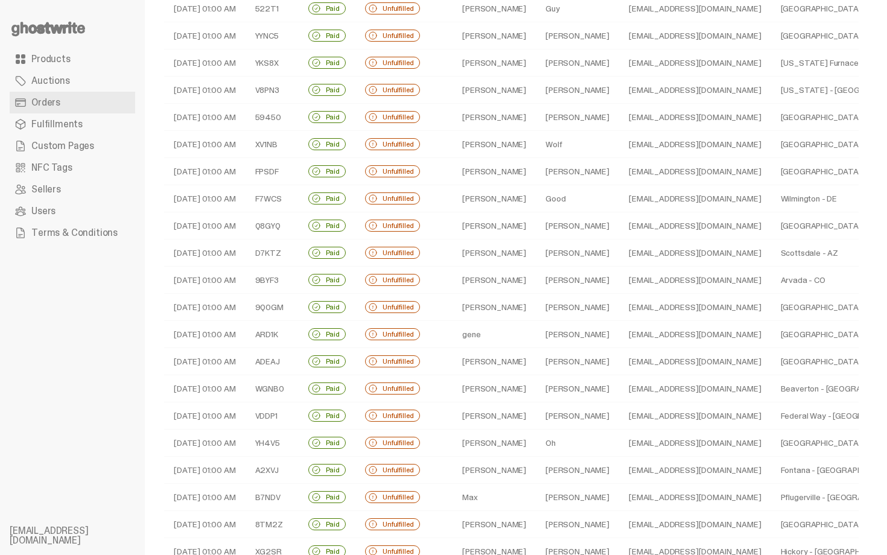
click at [543, 302] on td "[PERSON_NAME]" at bounding box center [577, 307] width 83 height 27
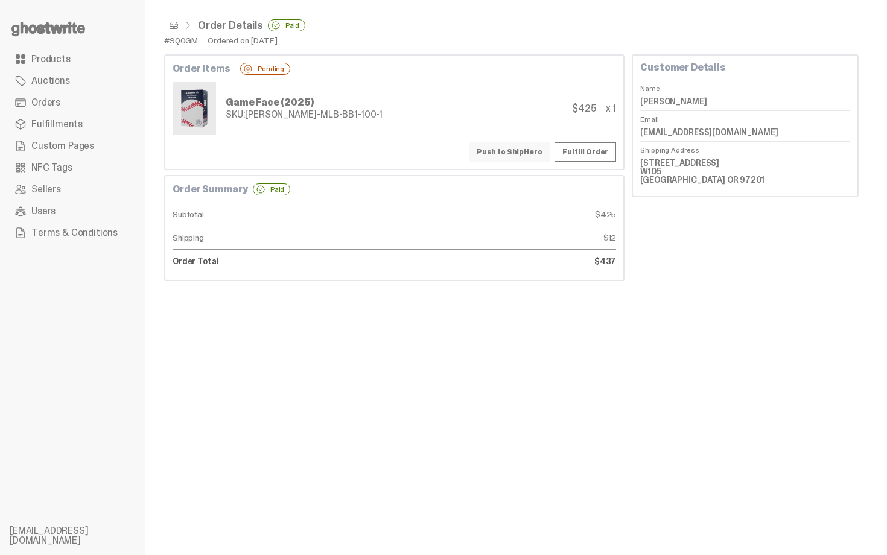
click at [523, 150] on button "Push to ShipHero" at bounding box center [509, 151] width 81 height 19
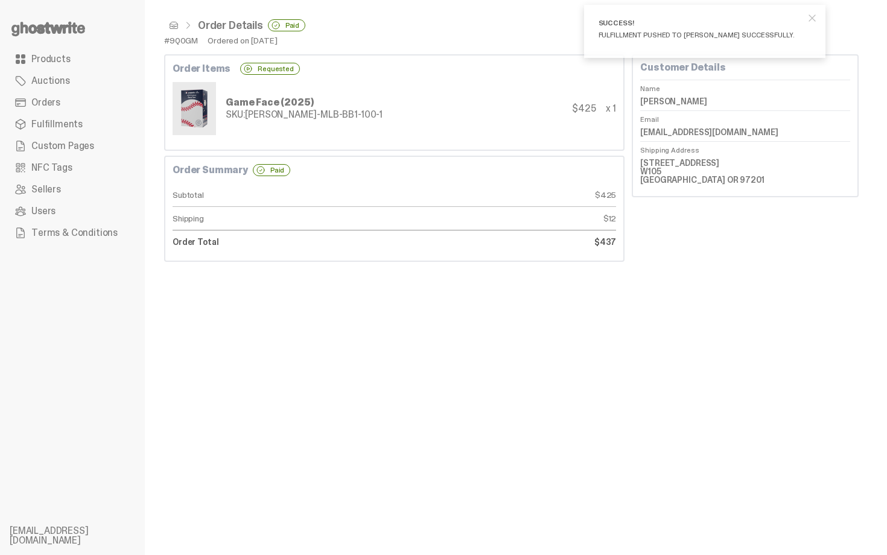
click at [175, 28] on span at bounding box center [174, 26] width 10 height 10
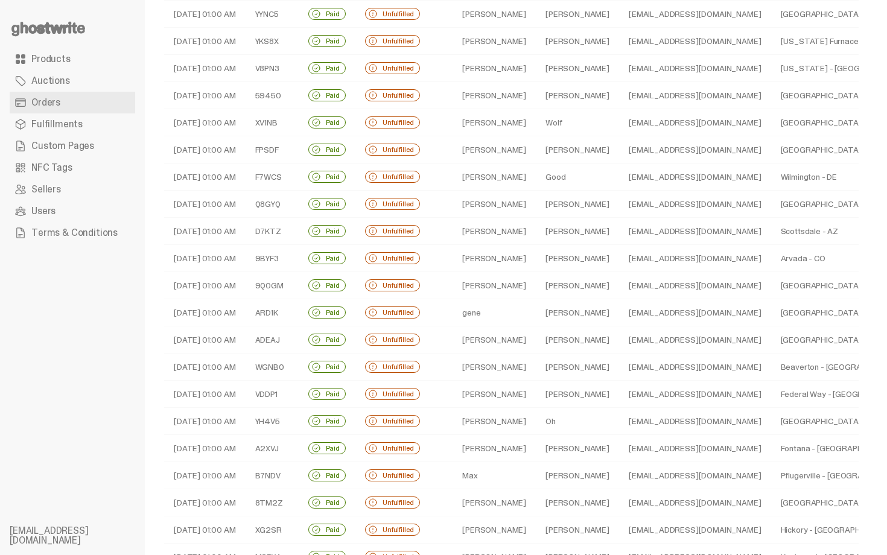
scroll to position [193, 0]
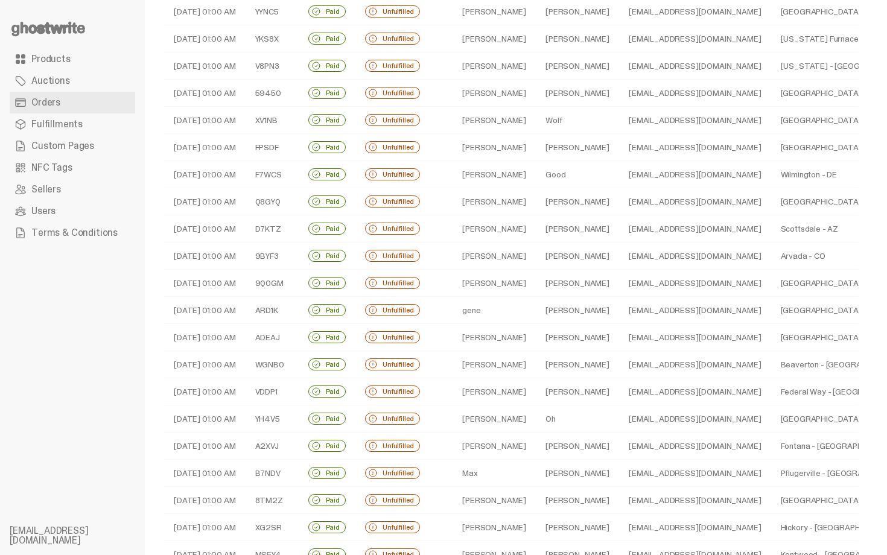
click at [548, 312] on td "[PERSON_NAME]" at bounding box center [577, 310] width 83 height 27
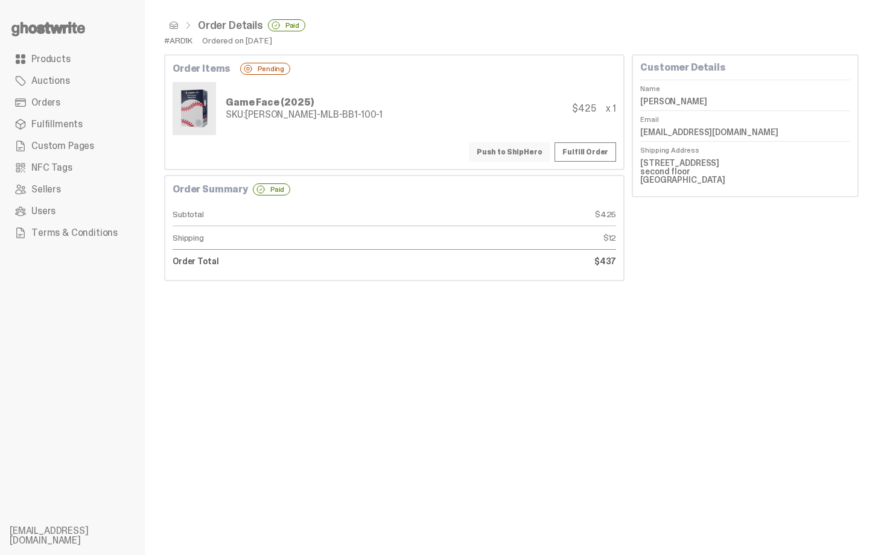
click at [523, 147] on button "Push to ShipHero" at bounding box center [509, 151] width 81 height 19
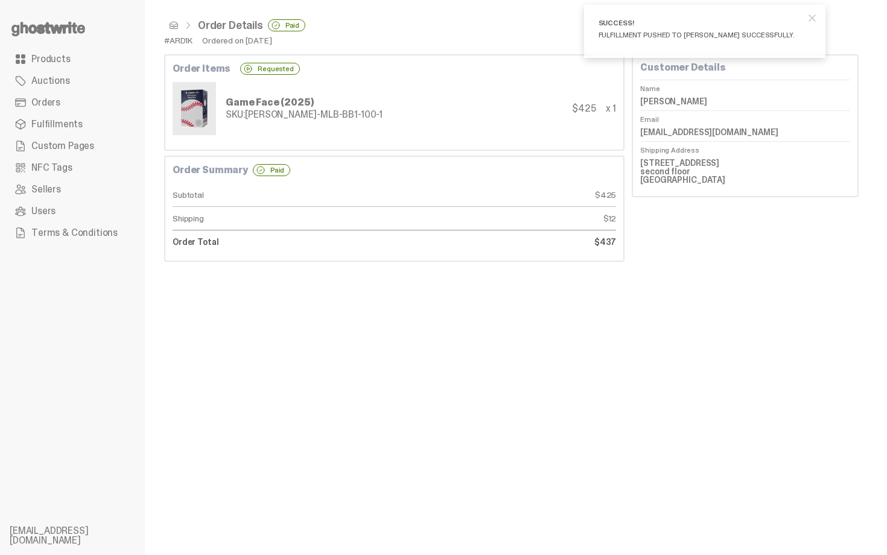
drag, startPoint x: 645, startPoint y: 101, endPoint x: 698, endPoint y: 97, distance: 52.7
click at [698, 97] on div "Customer Details Name gene shuster Email shuster_gene@yahoo.com Shipping Addres…" at bounding box center [745, 125] width 227 height 143
copy dd "gene shuster"
click at [675, 154] on dd "2691 Brown Street second floor brooklyn NY 11235" at bounding box center [745, 171] width 210 height 35
drag, startPoint x: 650, startPoint y: 162, endPoint x: 706, endPoint y: 166, distance: 55.6
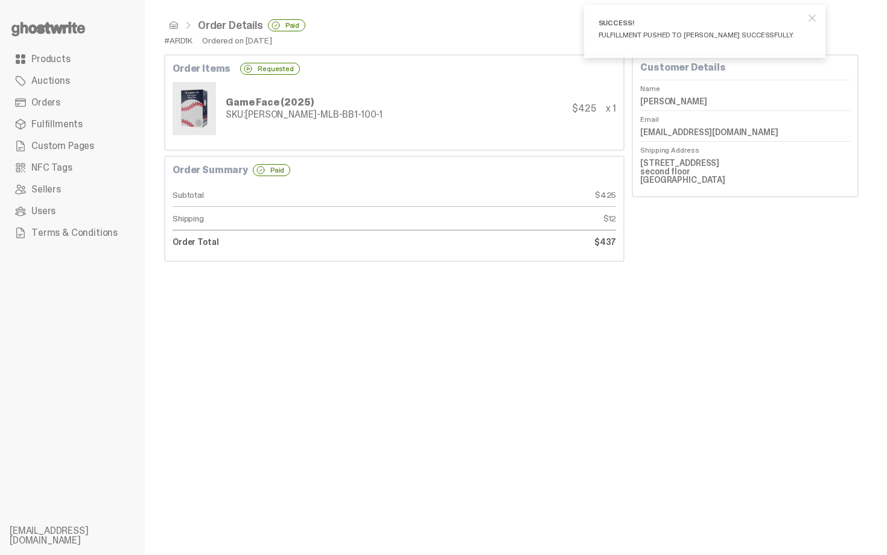
click at [706, 167] on dd "2691 Brown Street second floor brooklyn NY 11235" at bounding box center [745, 171] width 210 height 35
click at [671, 163] on dd "2691 Brown Street second floor brooklyn NY 11235" at bounding box center [745, 171] width 210 height 35
drag, startPoint x: 646, startPoint y: 163, endPoint x: 733, endPoint y: 183, distance: 89.2
click at [733, 183] on dd "2691 Brown Street second floor brooklyn NY 11235" at bounding box center [745, 171] width 210 height 35
copy dd "2691 Brown Street second floor brooklyn NY 11235"
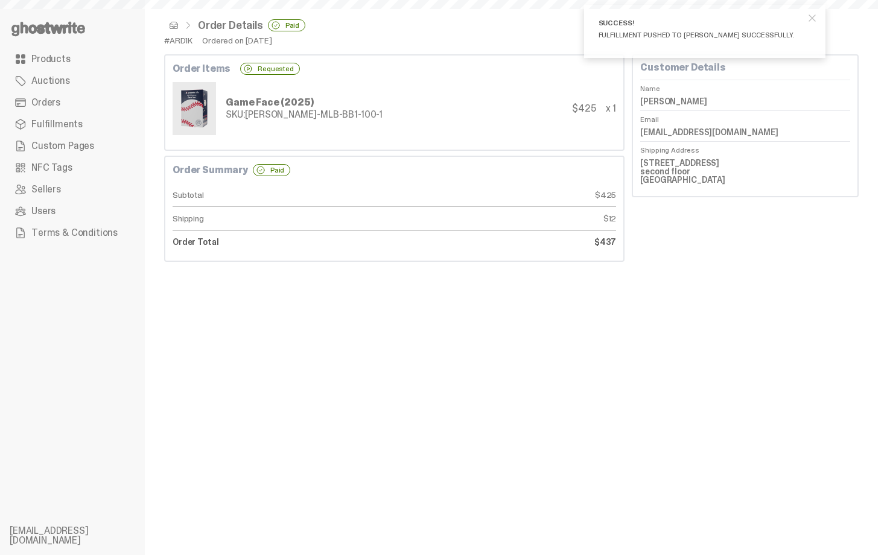
click at [818, 21] on span "close" at bounding box center [812, 18] width 12 height 12
click at [178, 25] on span at bounding box center [174, 26] width 10 height 10
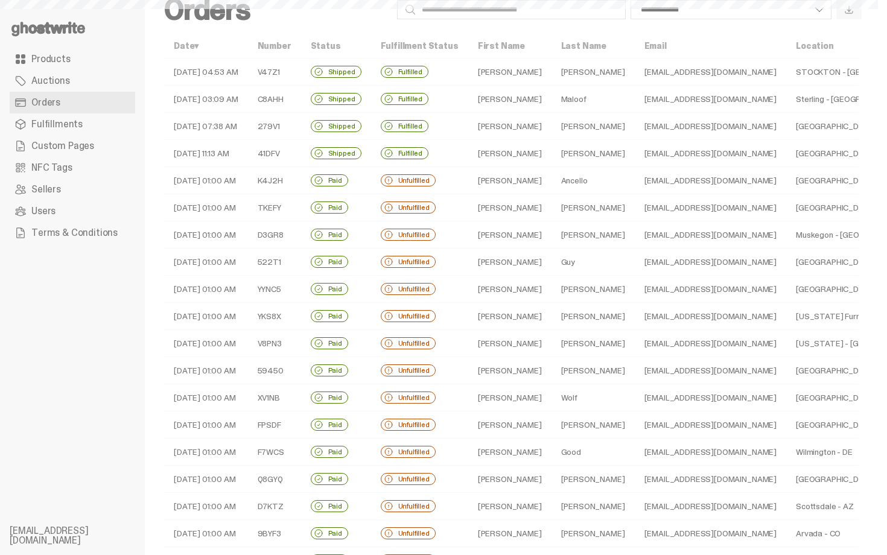
select select
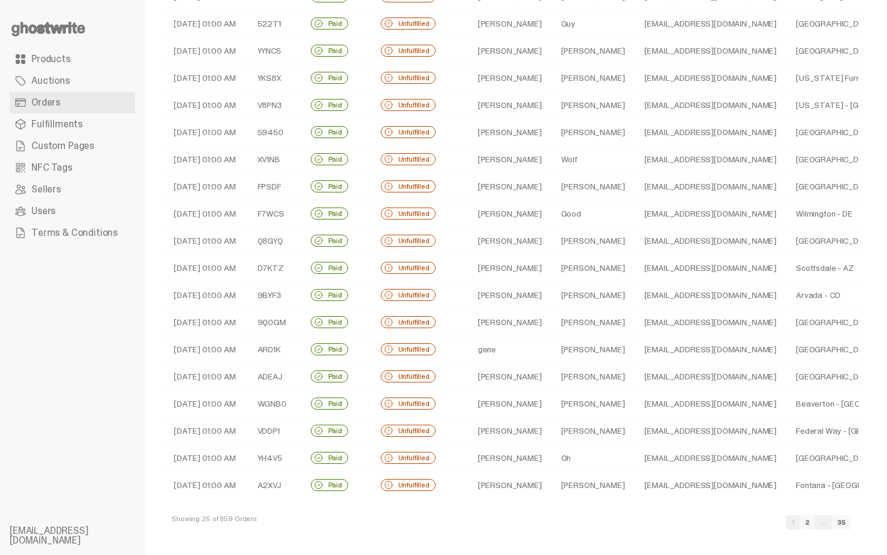
scroll to position [264, 0]
click at [490, 375] on td "[PERSON_NAME]" at bounding box center [509, 375] width 83 height 27
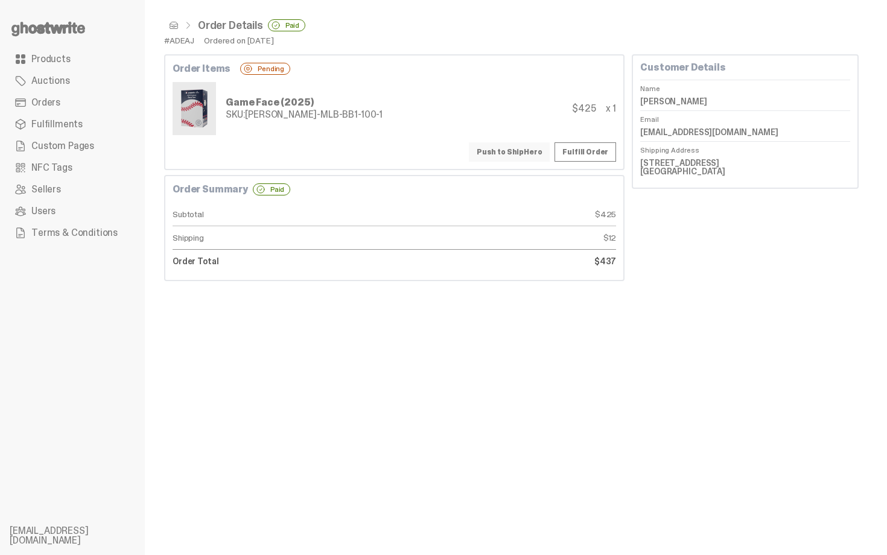
click at [509, 148] on button "Push to ShipHero" at bounding box center [509, 151] width 81 height 19
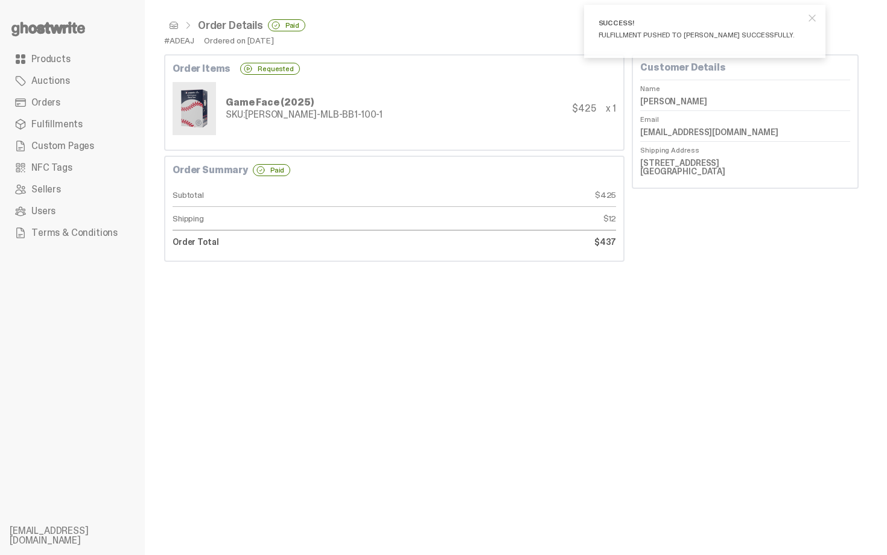
click at [174, 26] on span at bounding box center [174, 26] width 10 height 10
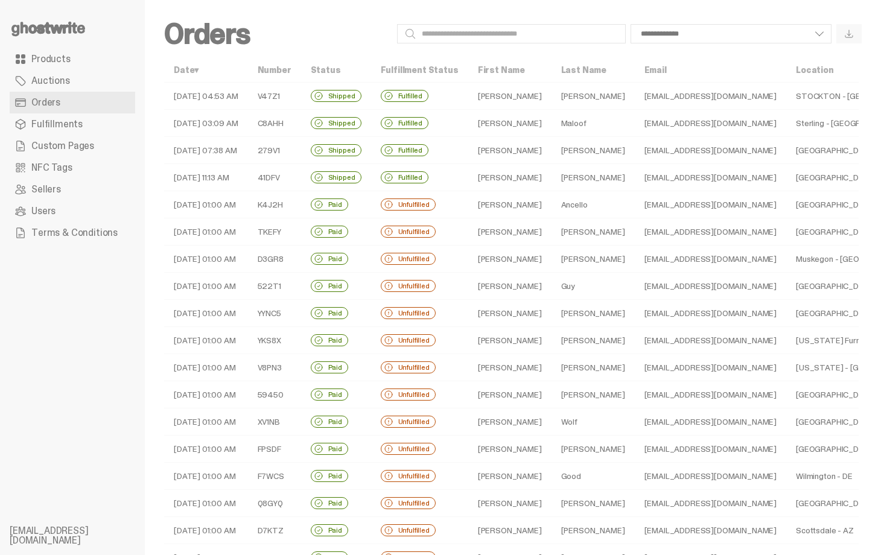
scroll to position [264, 0]
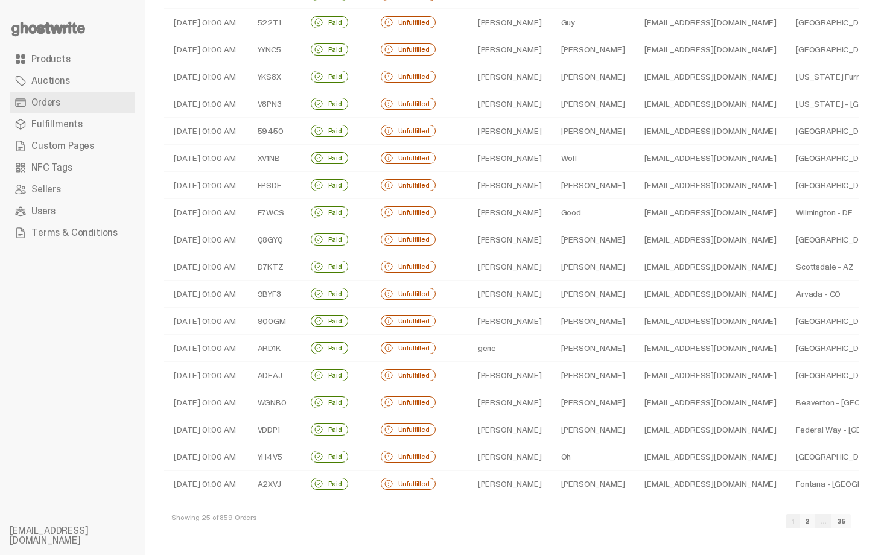
click at [552, 406] on td "[PERSON_NAME]" at bounding box center [593, 402] width 83 height 27
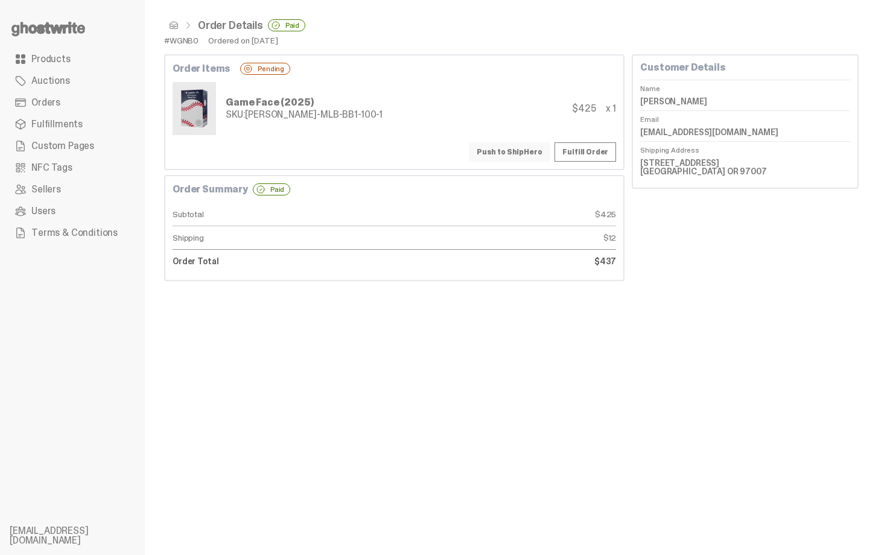
click at [524, 154] on button "Push to ShipHero" at bounding box center [509, 151] width 81 height 19
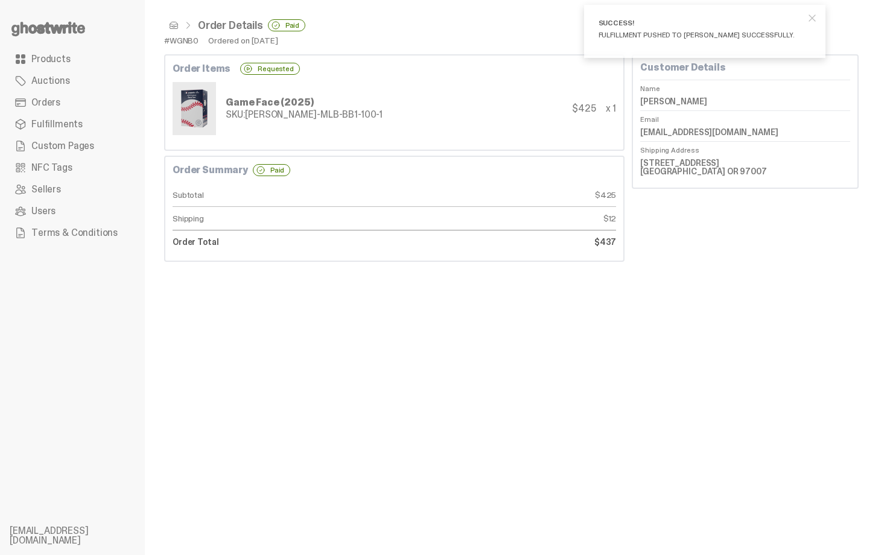
drag, startPoint x: 649, startPoint y: 102, endPoint x: 719, endPoint y: 101, distance: 70.6
click at [719, 101] on dd "Paul Harmon" at bounding box center [745, 101] width 210 height 18
copy dd "Paul Harmon"
click at [246, 98] on div "Game Face (2025)" at bounding box center [304, 103] width 157 height 10
click at [169, 22] on span at bounding box center [174, 26] width 10 height 10
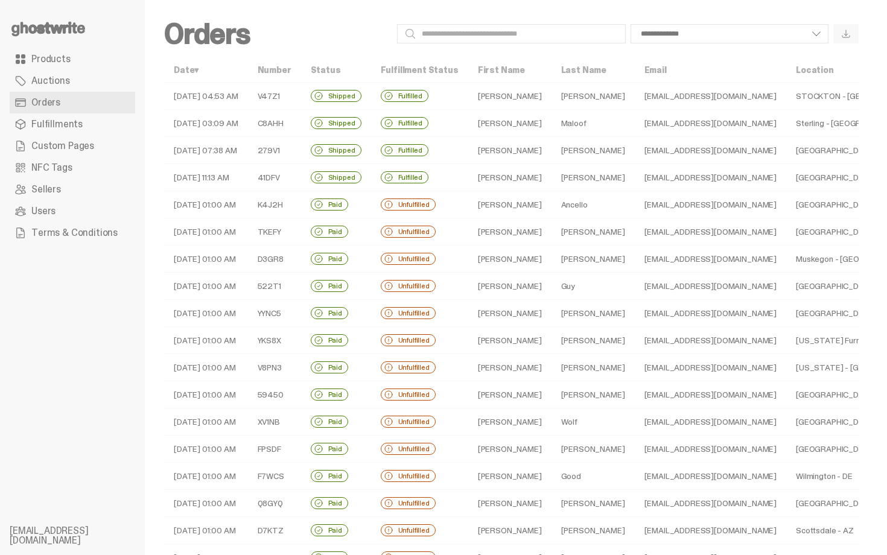
scroll to position [264, 0]
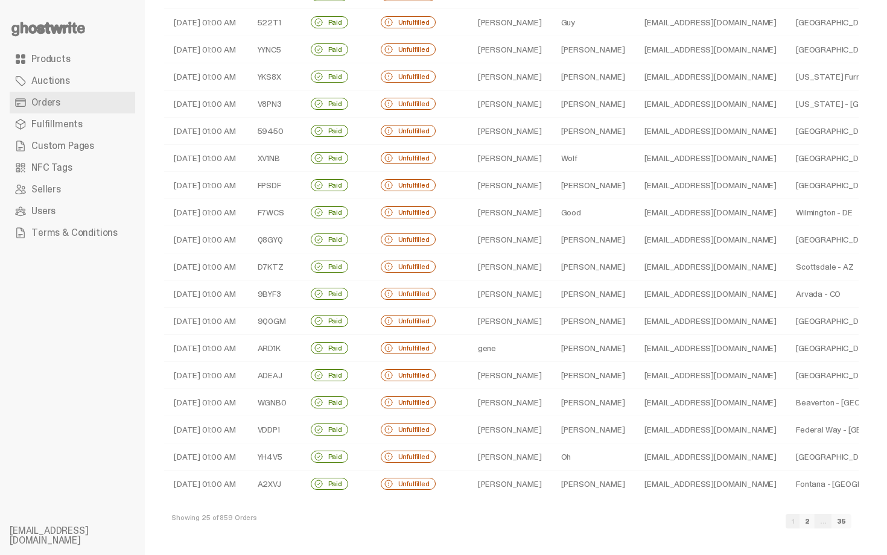
click at [517, 421] on td "[PERSON_NAME]" at bounding box center [509, 429] width 83 height 27
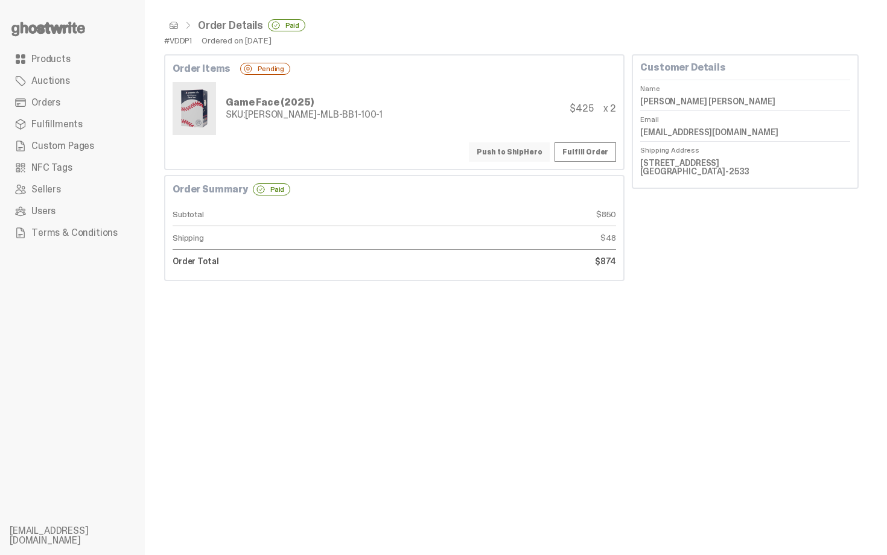
click at [512, 153] on button "Push to ShipHero" at bounding box center [509, 151] width 81 height 19
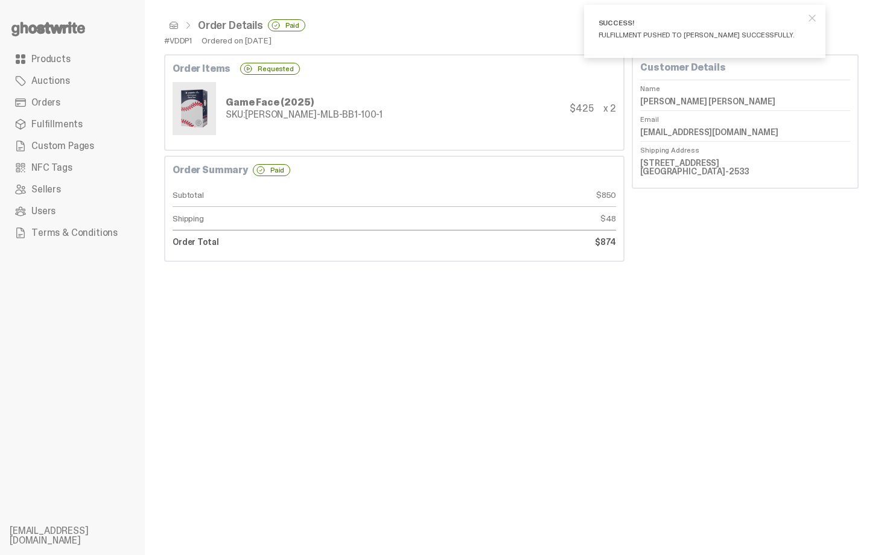
click at [172, 26] on span at bounding box center [174, 26] width 10 height 10
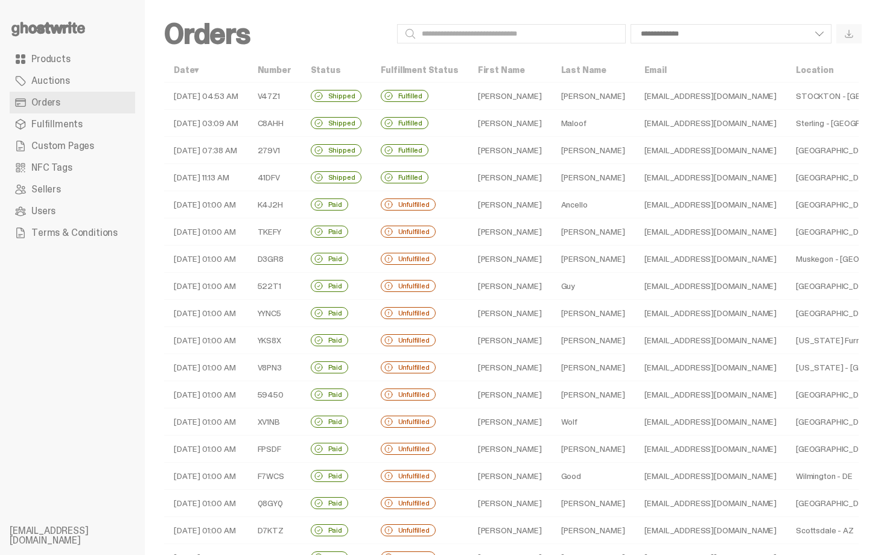
scroll to position [264, 0]
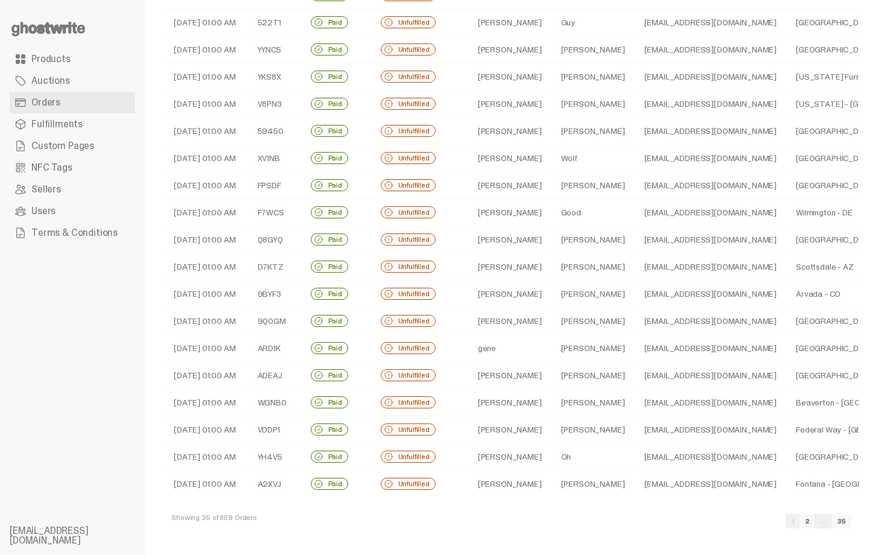
click at [561, 461] on td "Oh" at bounding box center [593, 457] width 83 height 27
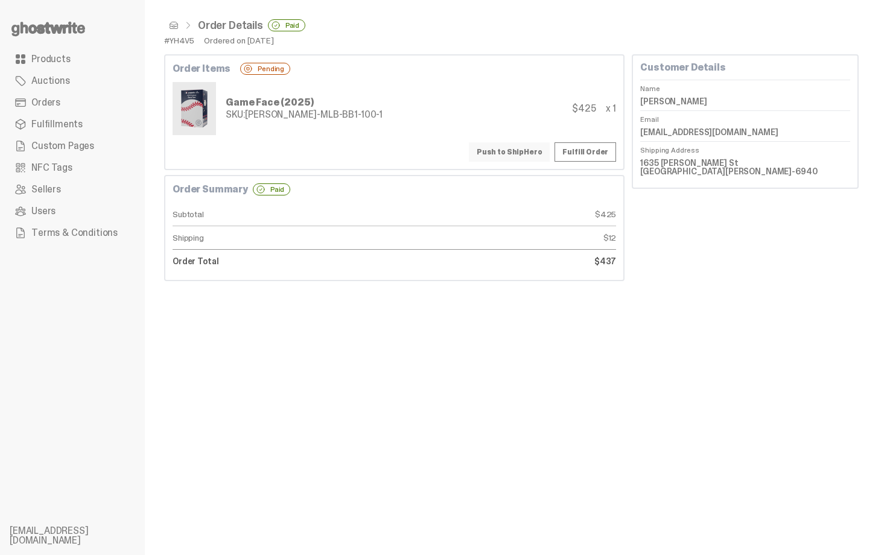
click at [523, 148] on button "Push to ShipHero" at bounding box center [509, 151] width 81 height 19
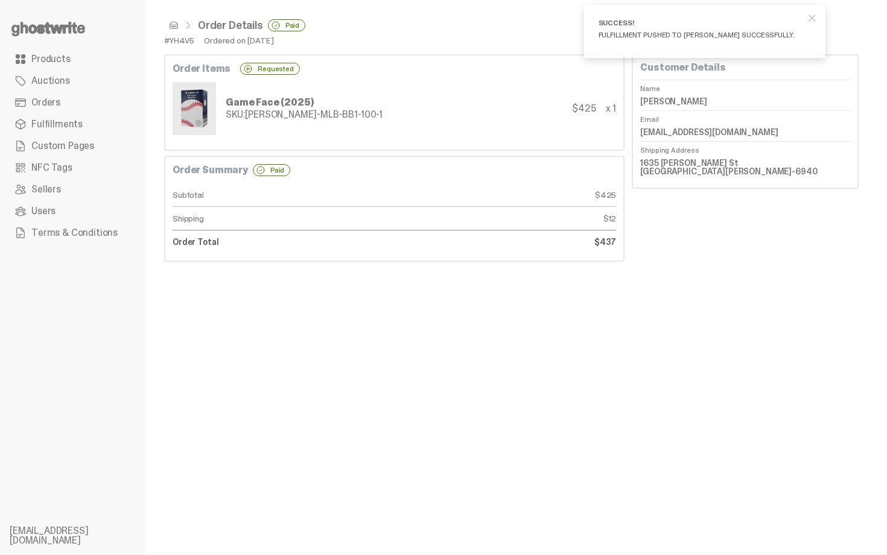
click at [174, 25] on span at bounding box center [174, 26] width 10 height 10
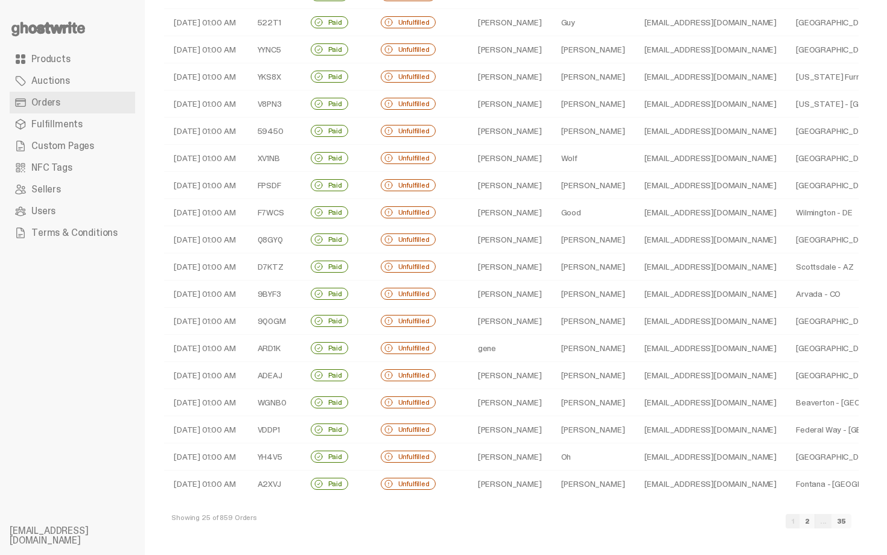
click at [635, 485] on td "[EMAIL_ADDRESS][DOMAIN_NAME]" at bounding box center [711, 484] width 152 height 27
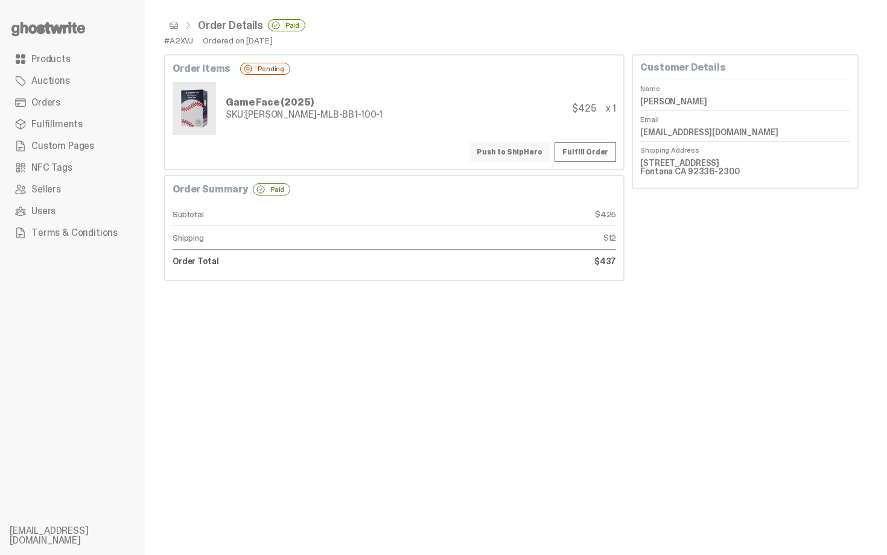
click at [527, 148] on button "Push to ShipHero" at bounding box center [509, 151] width 81 height 19
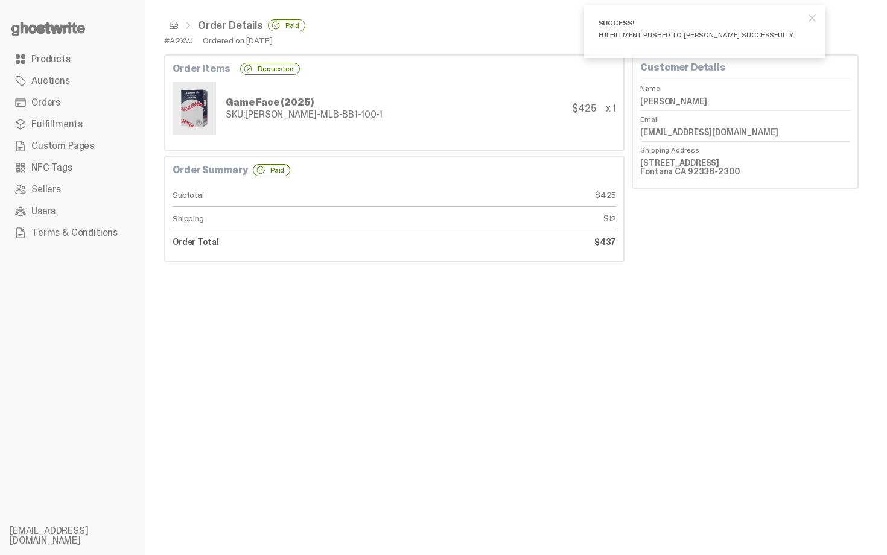
click at [176, 24] on span at bounding box center [174, 26] width 10 height 10
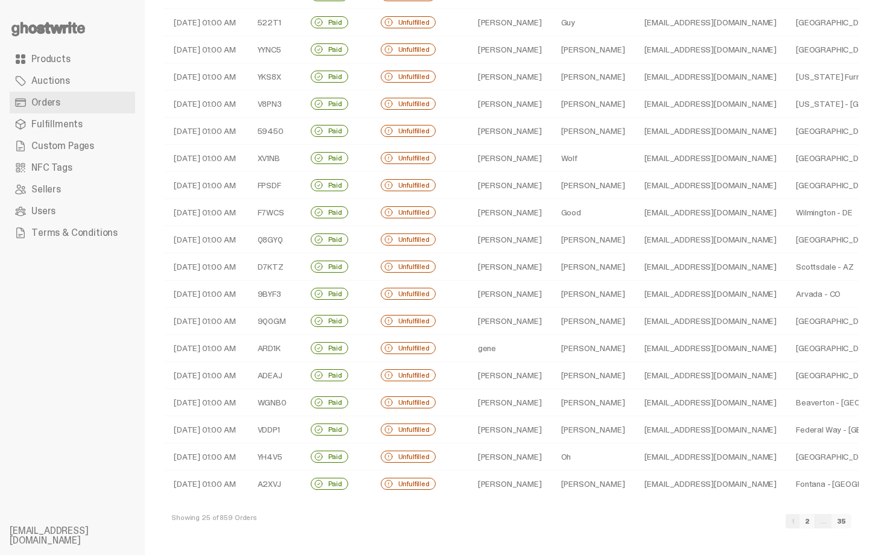
click at [815, 521] on link "2" at bounding box center [808, 521] width 16 height 14
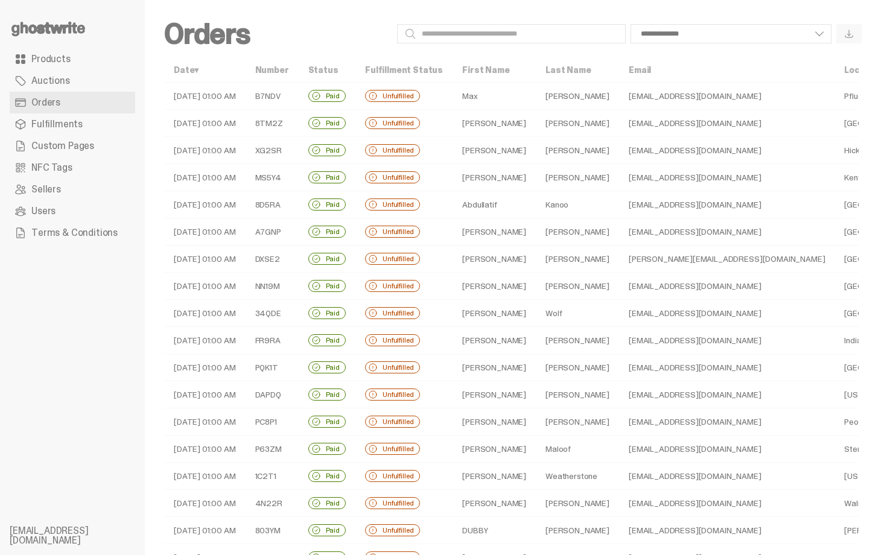
click at [500, 84] on td "Max" at bounding box center [494, 96] width 83 height 27
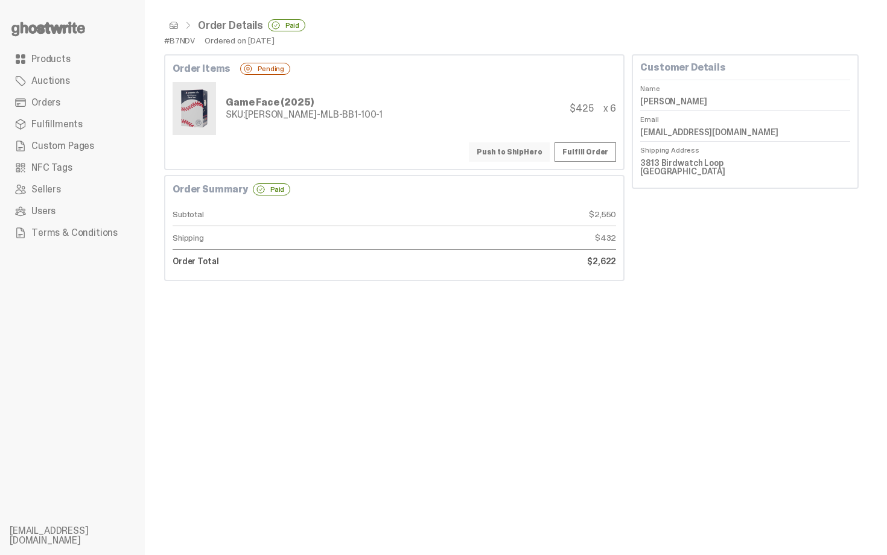
click at [508, 143] on button "Push to ShipHero" at bounding box center [509, 151] width 81 height 19
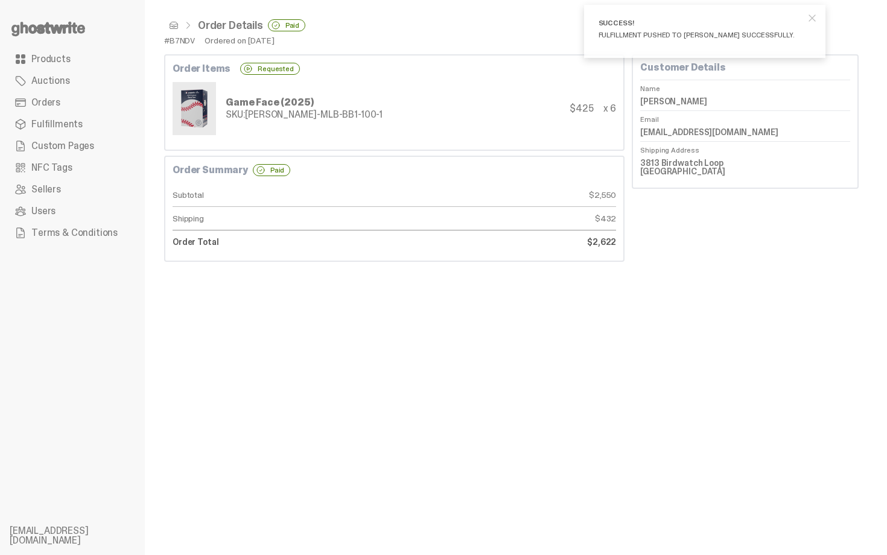
click at [173, 27] on span at bounding box center [174, 26] width 10 height 10
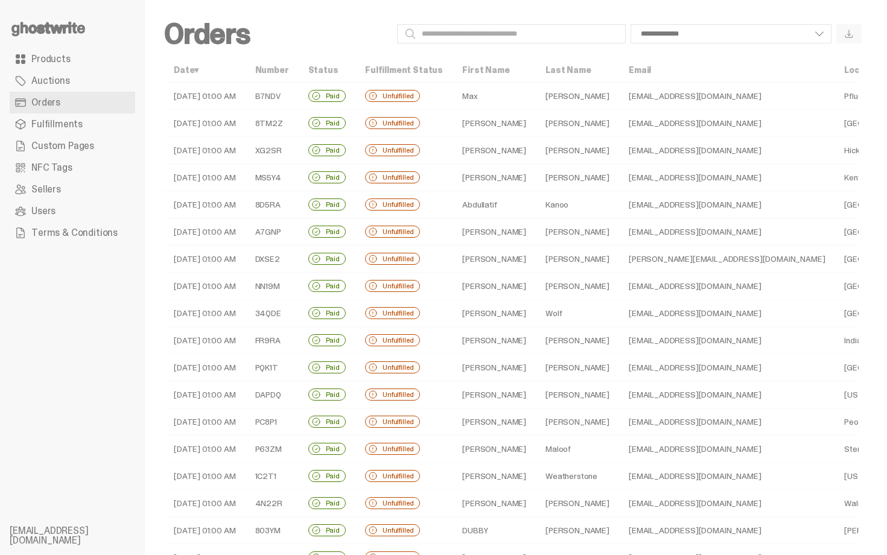
click at [536, 125] on td "Underhill" at bounding box center [577, 123] width 83 height 27
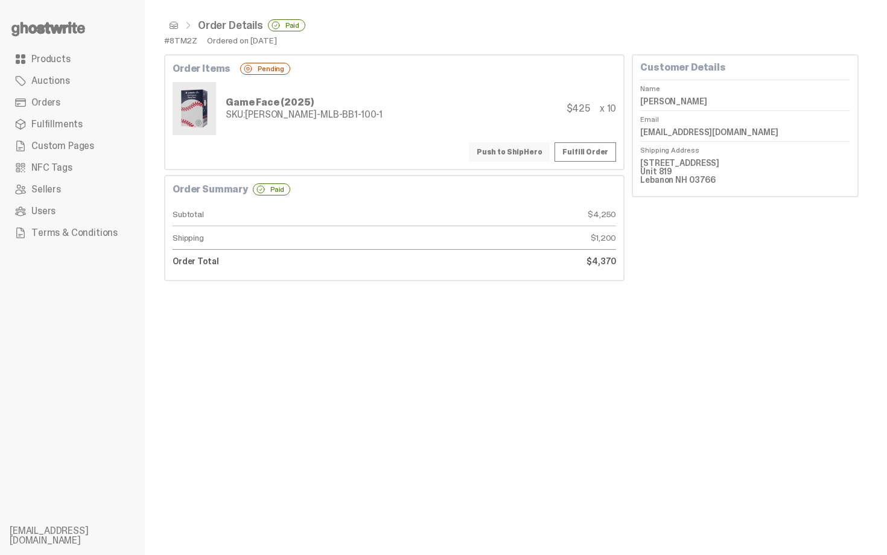
click at [529, 150] on button "Push to ShipHero" at bounding box center [509, 151] width 81 height 19
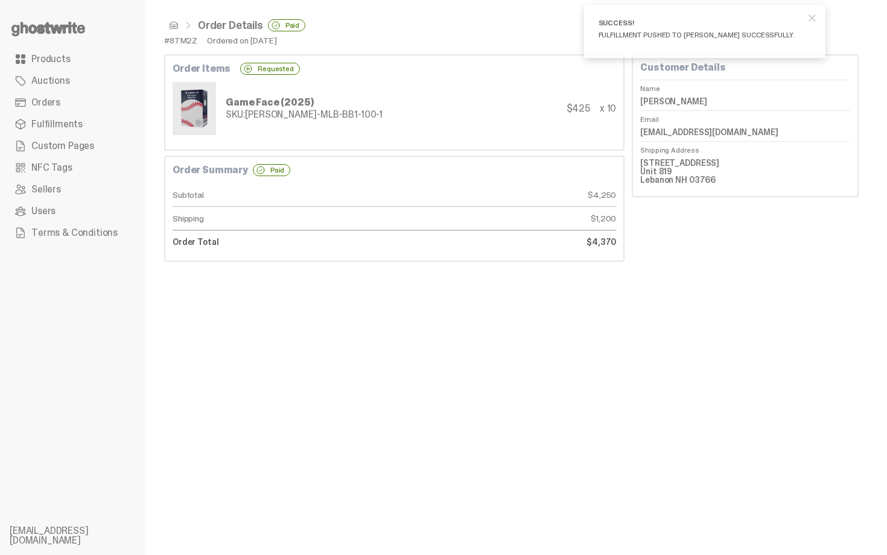
click at [176, 24] on span at bounding box center [174, 26] width 10 height 10
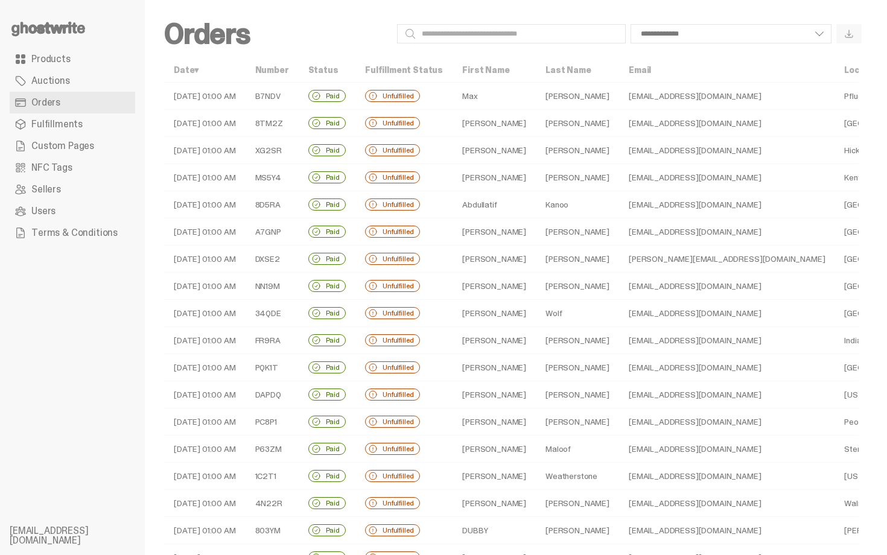
click at [536, 154] on td "Wright" at bounding box center [577, 150] width 83 height 27
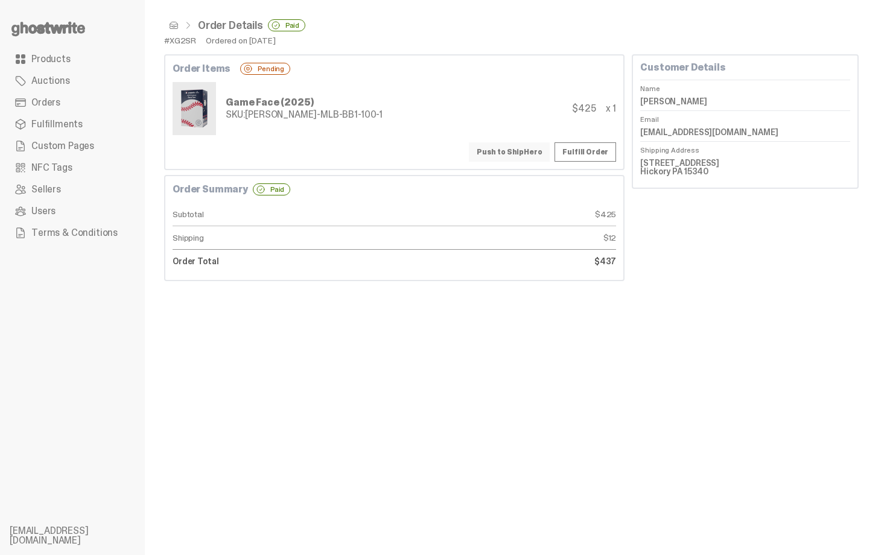
click at [510, 149] on button "Push to ShipHero" at bounding box center [509, 151] width 81 height 19
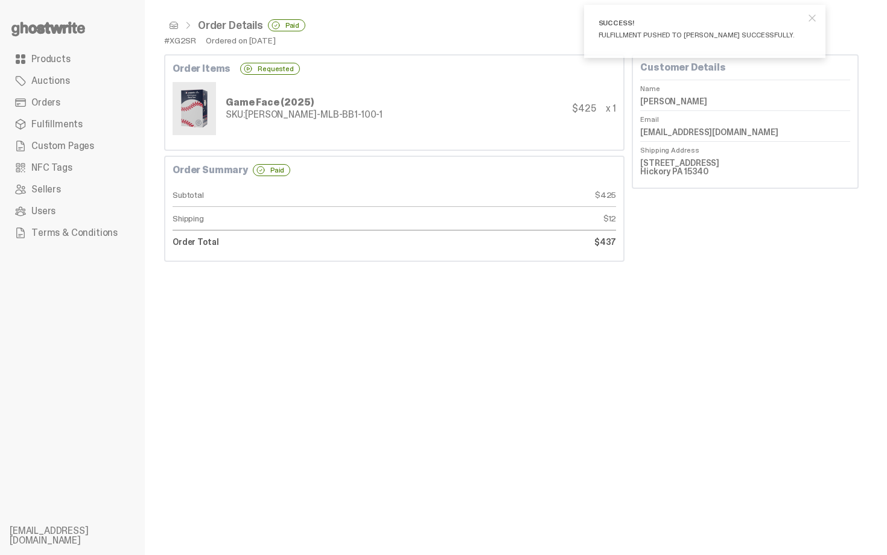
click at [173, 28] on span at bounding box center [174, 26] width 10 height 10
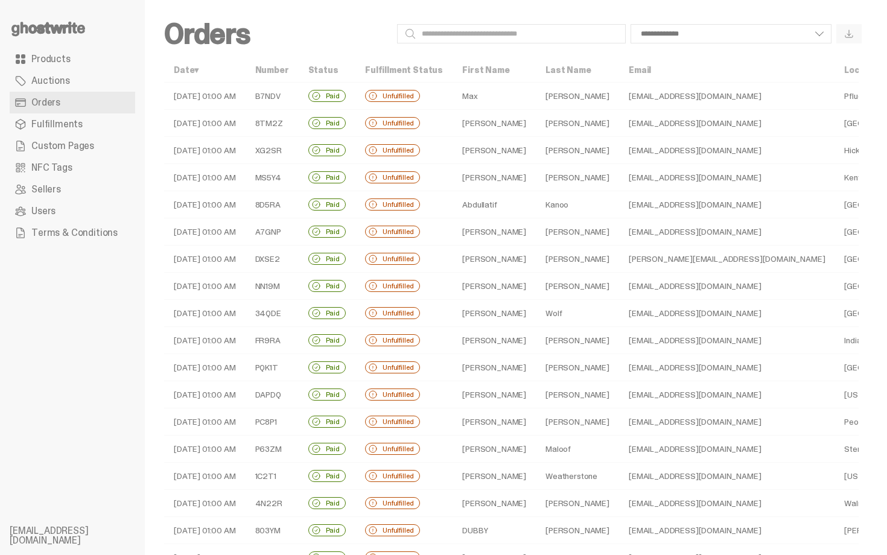
click at [494, 173] on td "Justin" at bounding box center [494, 177] width 83 height 27
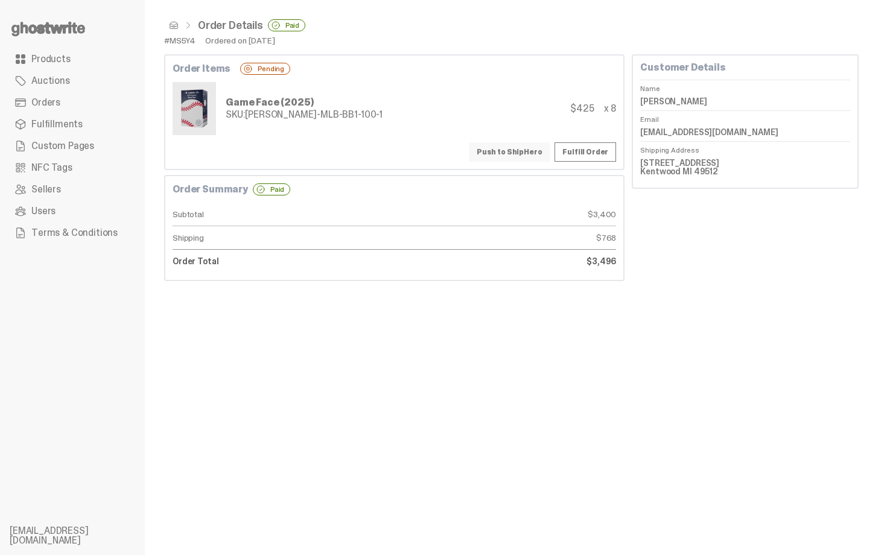
click at [502, 157] on button "Push to ShipHero" at bounding box center [509, 151] width 81 height 19
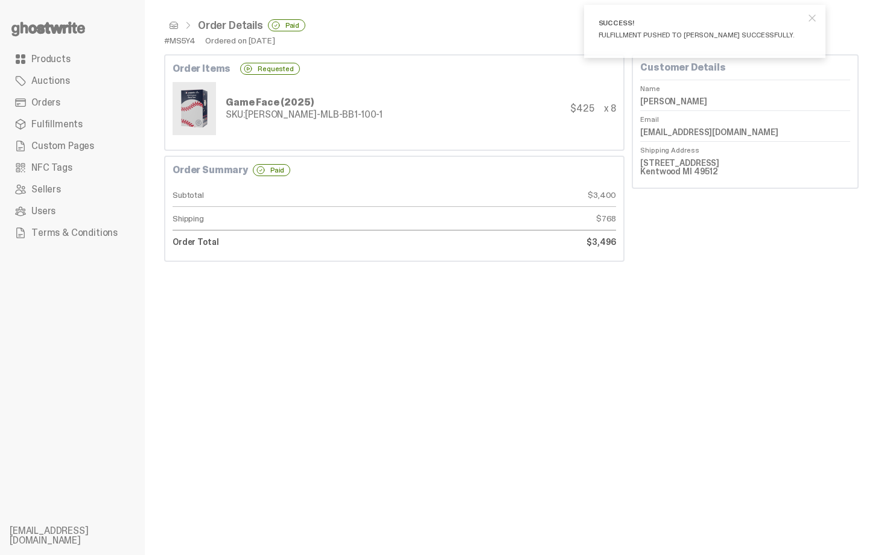
click at [174, 30] on span at bounding box center [174, 26] width 10 height 10
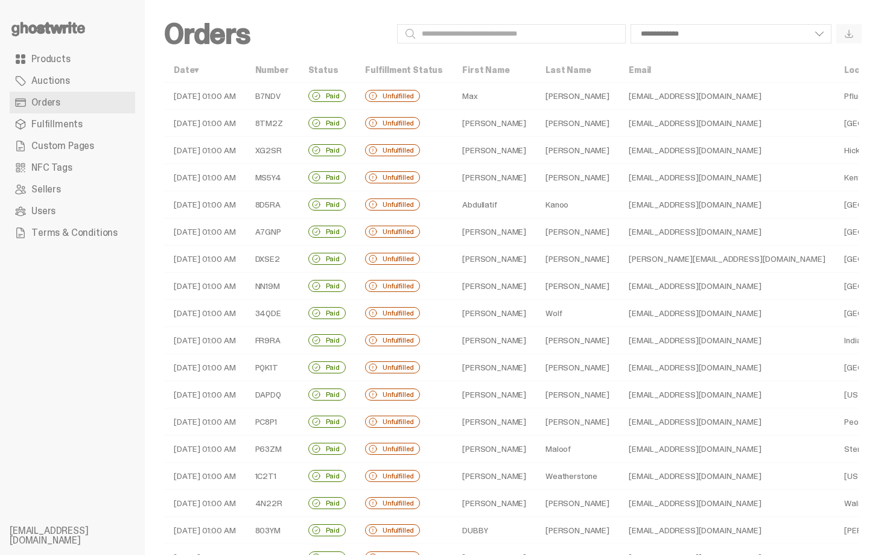
click at [502, 207] on td "Abdullatif" at bounding box center [494, 204] width 83 height 27
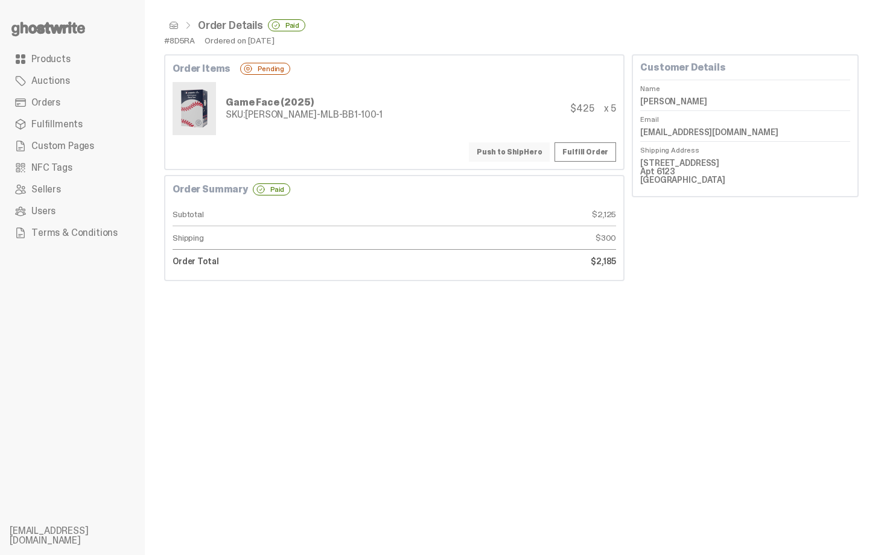
click at [517, 159] on button "Push to ShipHero" at bounding box center [509, 151] width 81 height 19
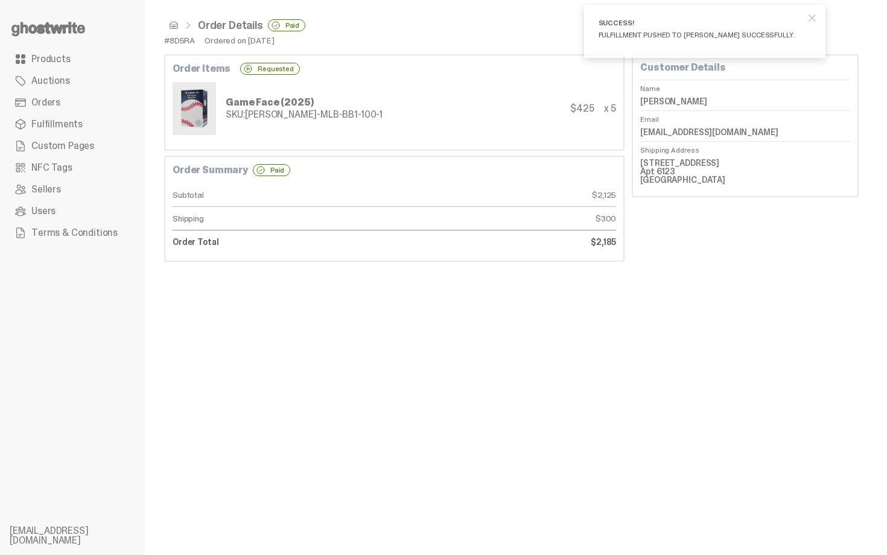
click at [172, 25] on span at bounding box center [174, 26] width 10 height 10
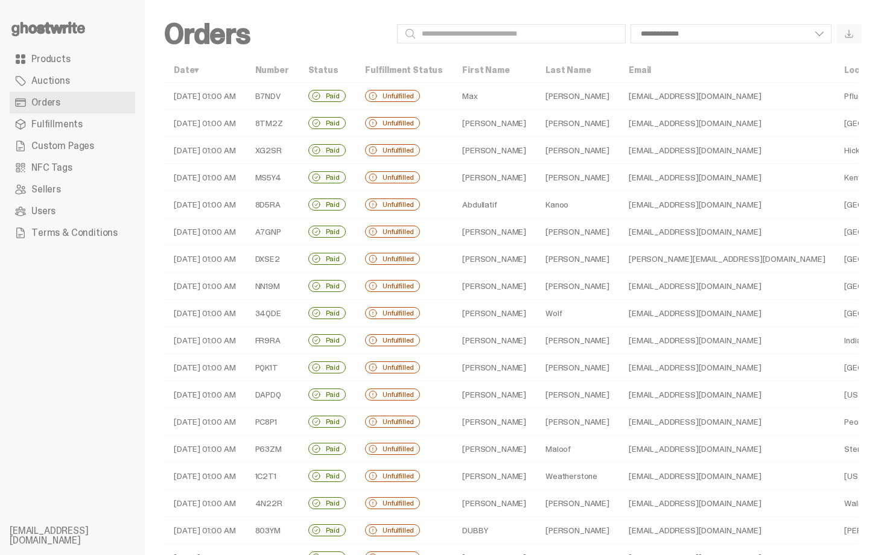
scroll to position [24, 0]
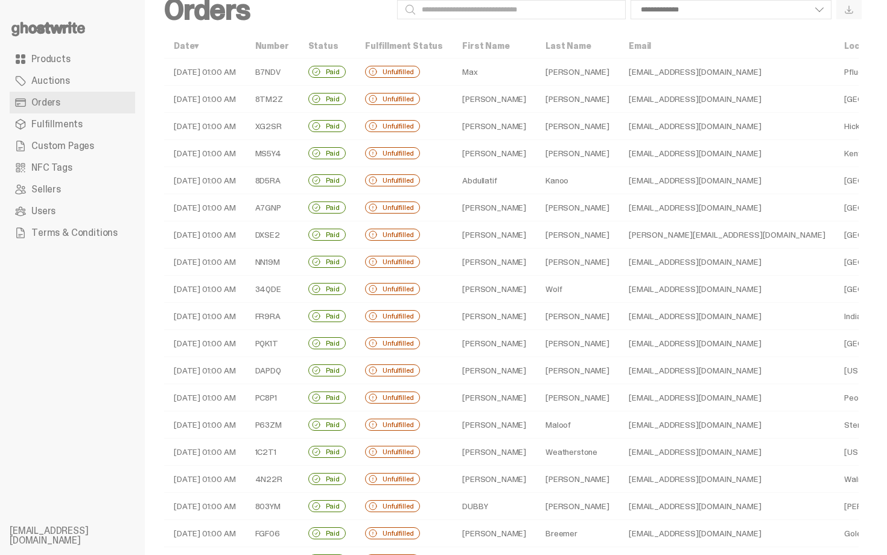
click at [500, 215] on td "Ryan" at bounding box center [494, 207] width 83 height 27
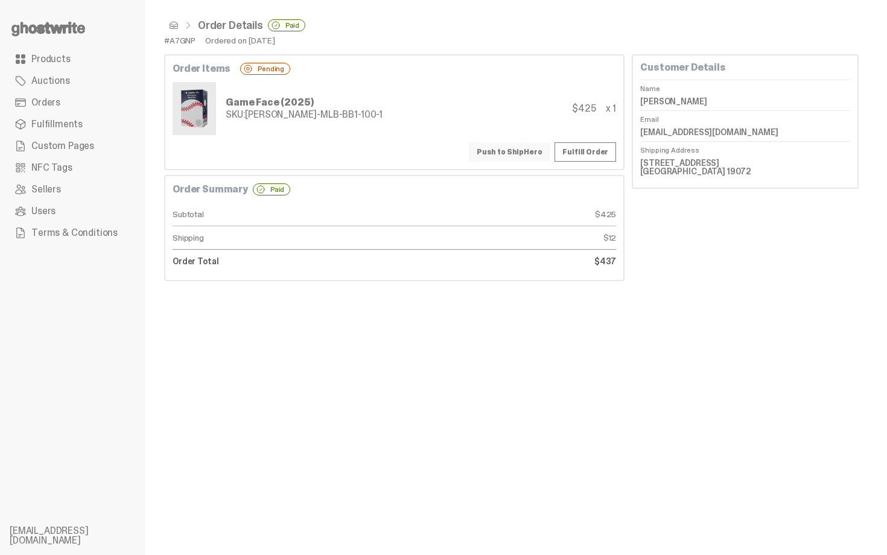
click at [518, 156] on button "Push to ShipHero" at bounding box center [509, 151] width 81 height 19
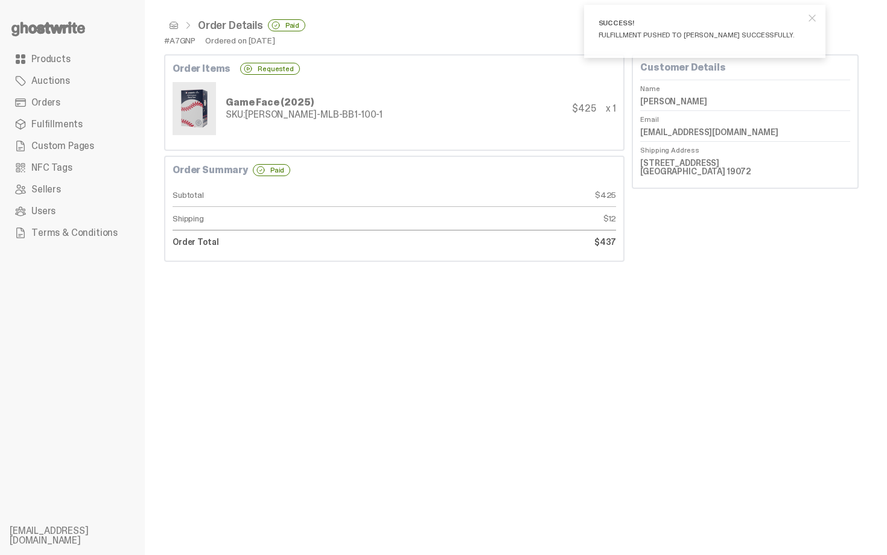
click at [174, 31] on div "Order Details Paid" at bounding box center [511, 25] width 695 height 12
click at [174, 27] on span at bounding box center [174, 26] width 10 height 10
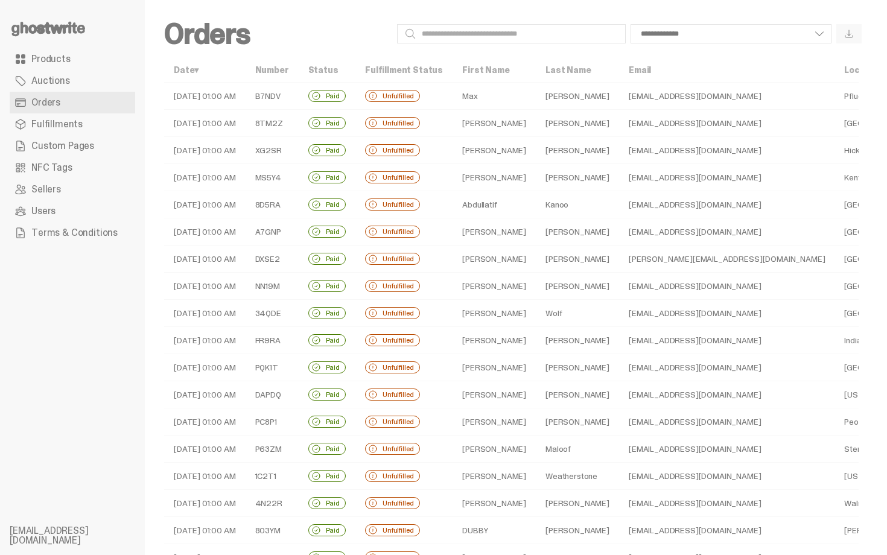
scroll to position [24, 0]
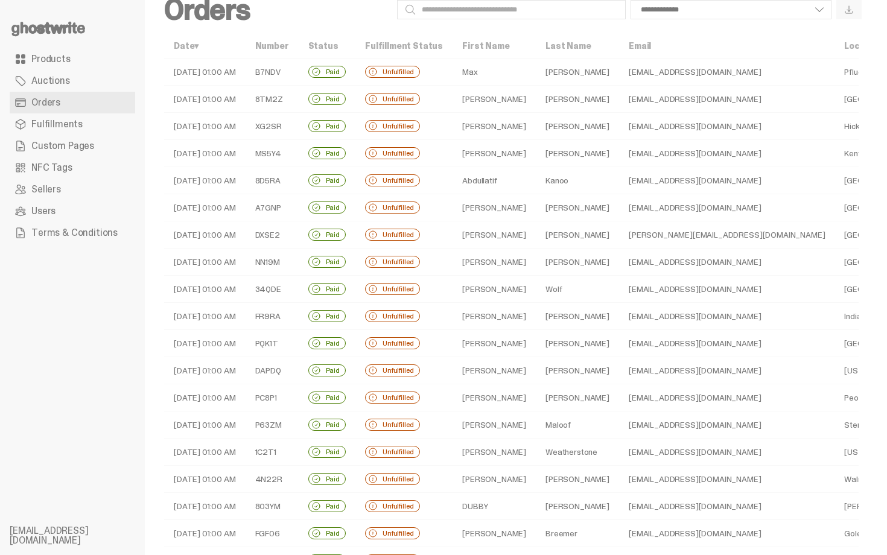
click at [505, 237] on td "Derek" at bounding box center [494, 234] width 83 height 27
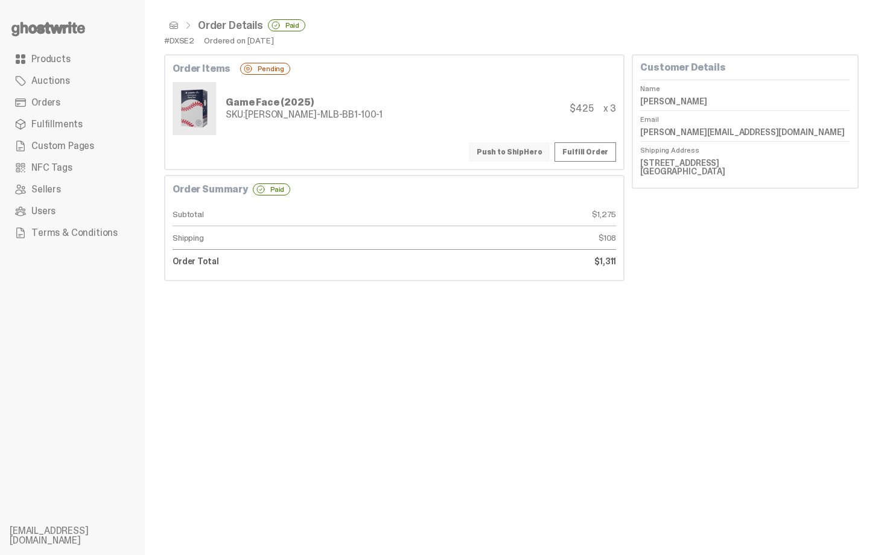
click at [505, 148] on button "Push to ShipHero" at bounding box center [509, 151] width 81 height 19
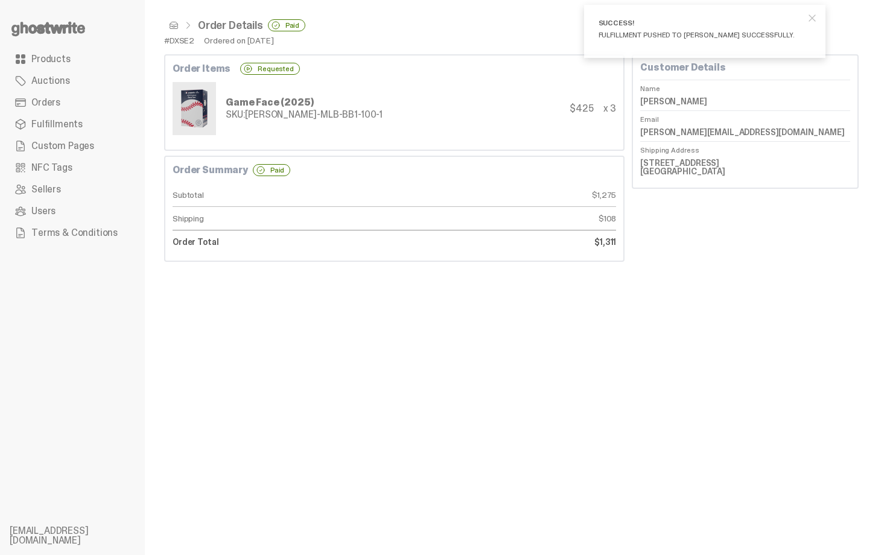
click at [174, 26] on span at bounding box center [174, 26] width 10 height 10
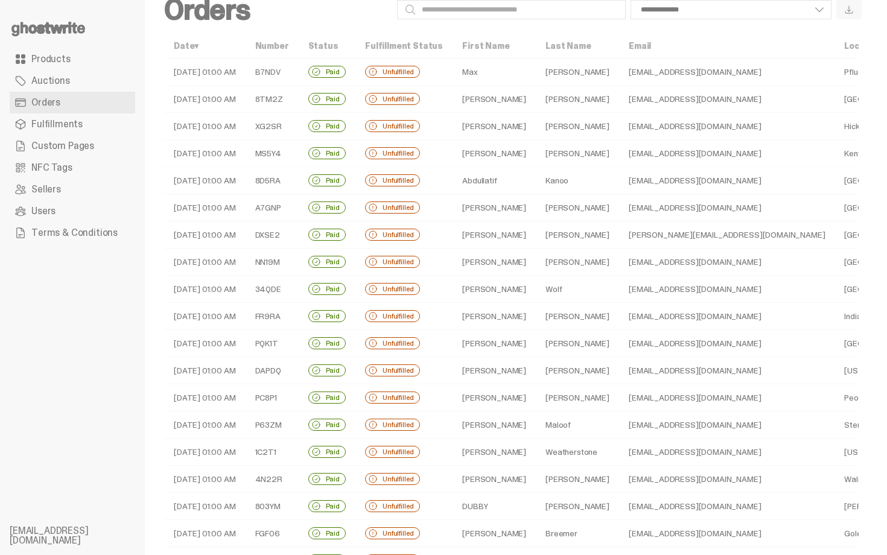
click at [479, 261] on td "Maria" at bounding box center [494, 262] width 83 height 27
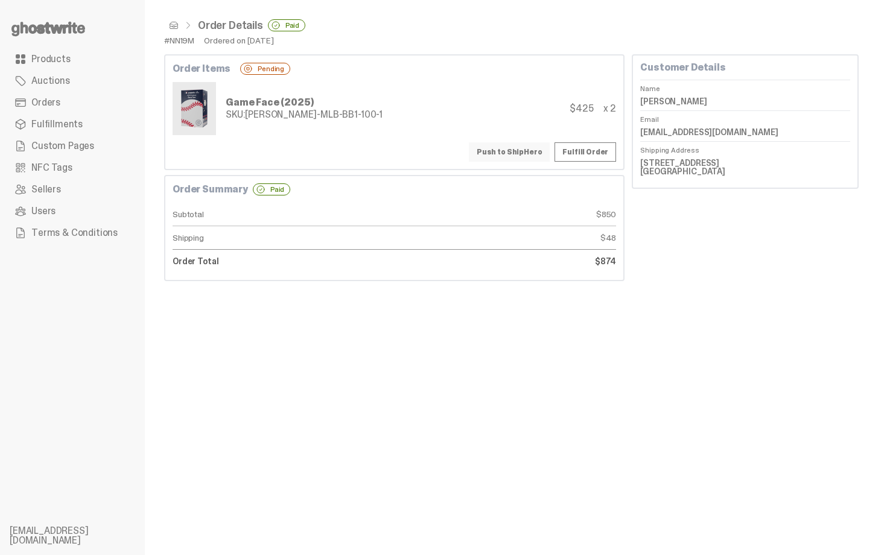
click at [514, 155] on button "Push to ShipHero" at bounding box center [509, 151] width 81 height 19
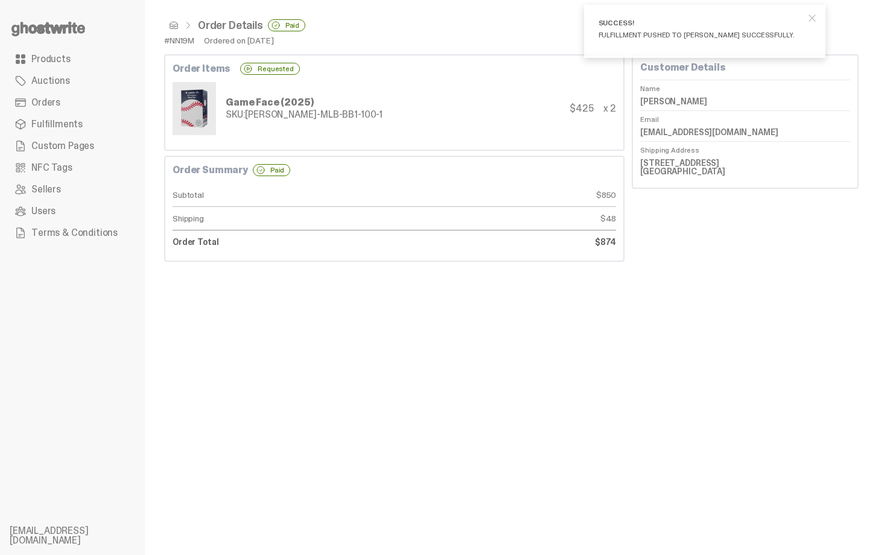
click at [170, 29] on span at bounding box center [174, 26] width 10 height 10
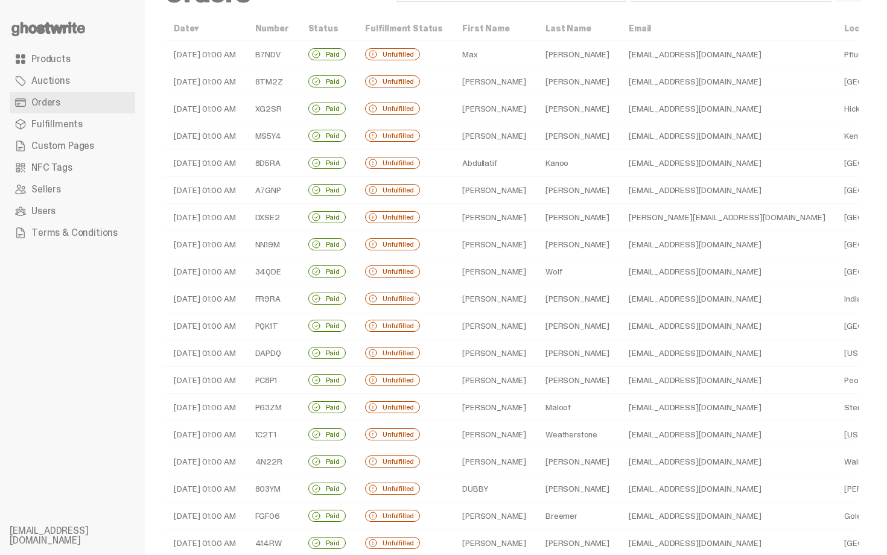
scroll to position [48, 0]
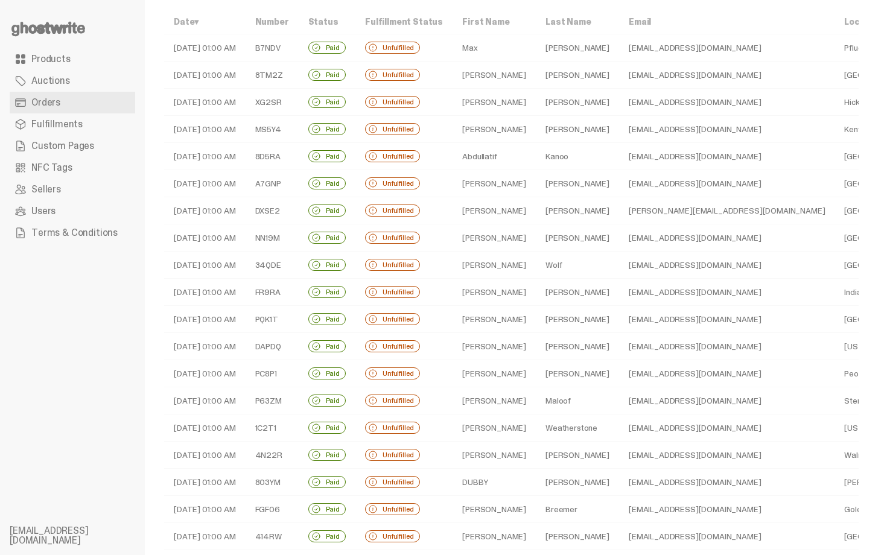
click at [540, 265] on td "Wolf" at bounding box center [577, 265] width 83 height 27
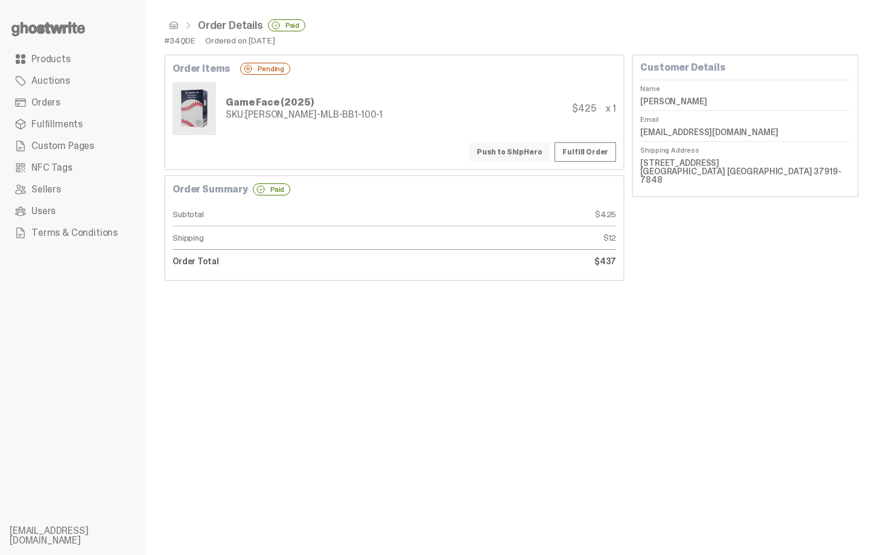
click at [498, 154] on button "Push to ShipHero" at bounding box center [509, 151] width 81 height 19
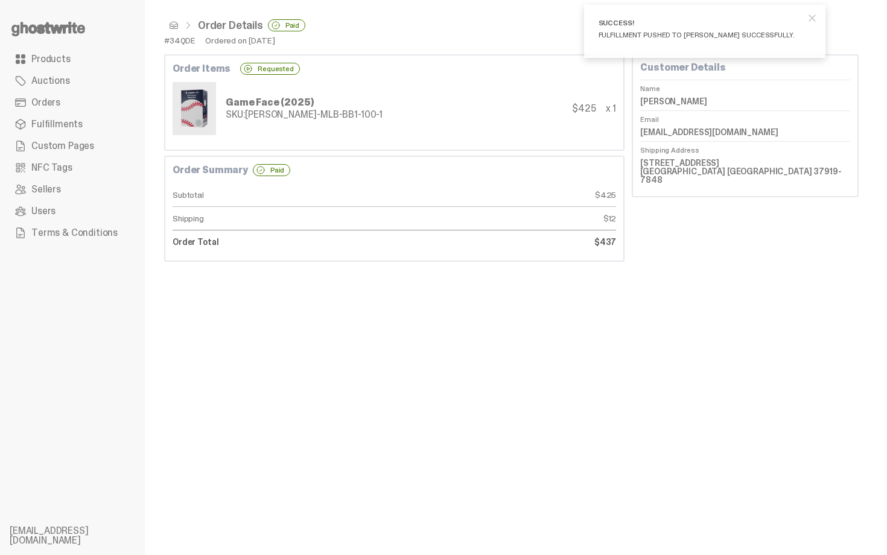
click at [171, 27] on span at bounding box center [174, 26] width 10 height 10
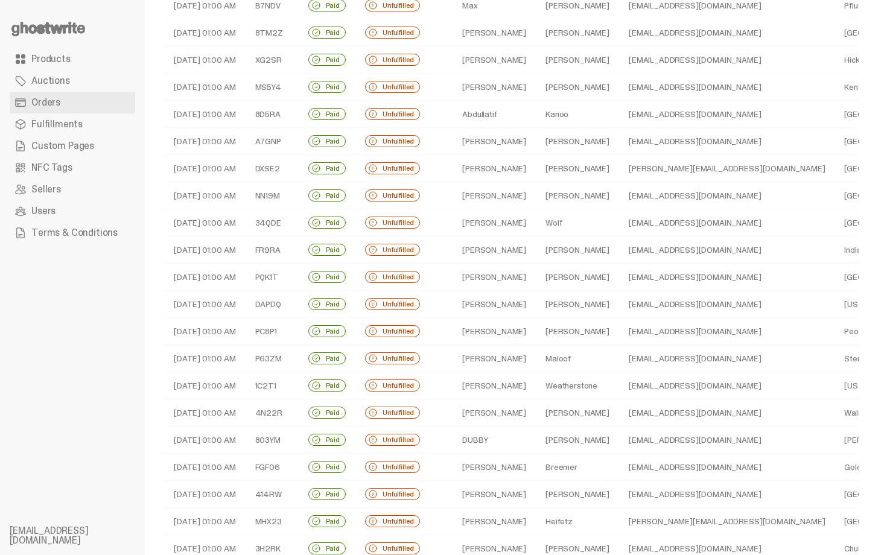
scroll to position [97, 0]
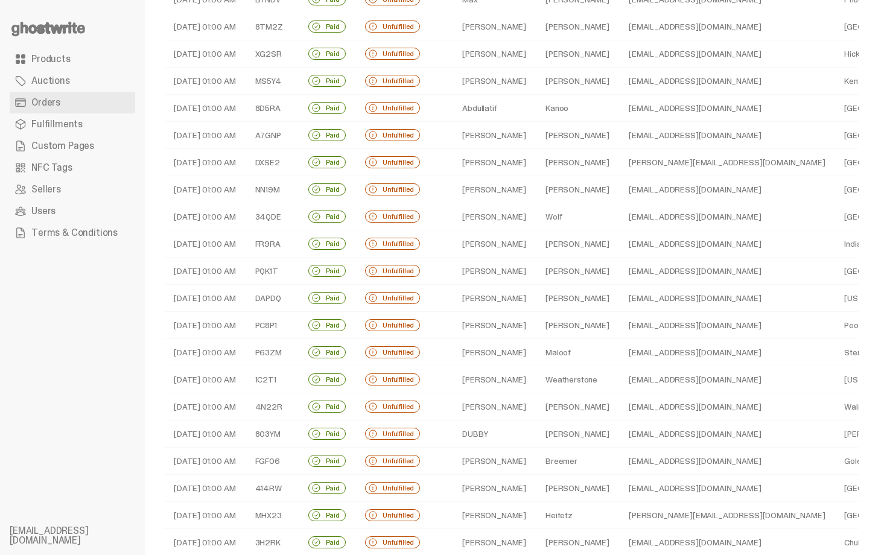
click at [495, 224] on td "Adam" at bounding box center [494, 216] width 83 height 27
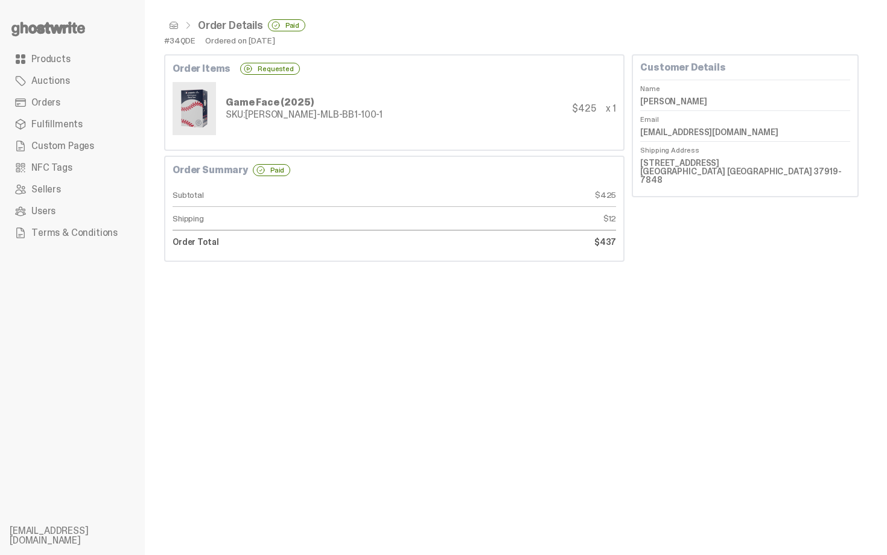
click at [170, 30] on div "Order Details Paid" at bounding box center [511, 25] width 695 height 12
click at [169, 25] on span at bounding box center [174, 26] width 10 height 10
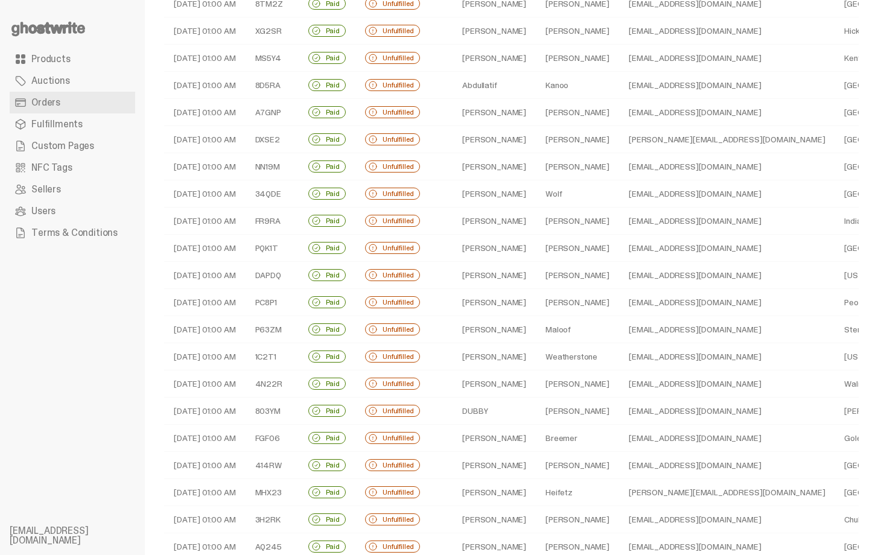
scroll to position [121, 0]
click at [536, 217] on td "Mason" at bounding box center [577, 219] width 83 height 27
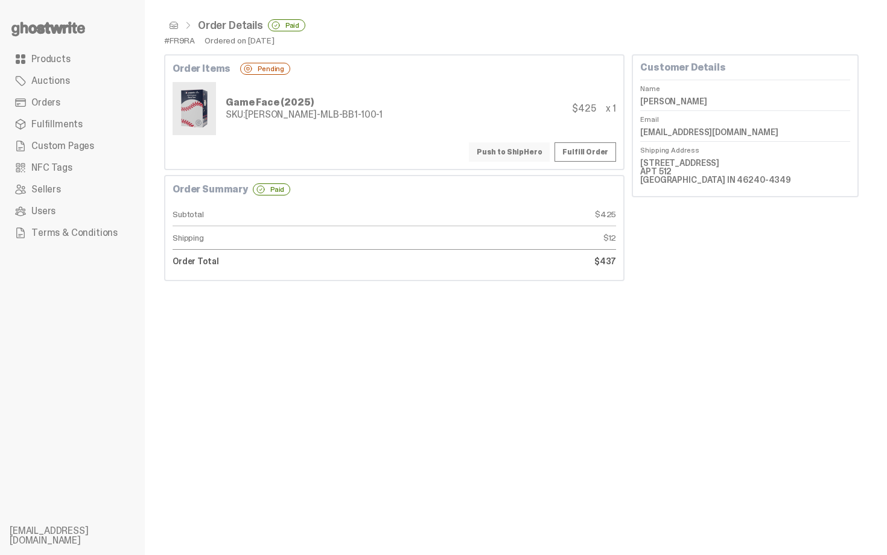
click at [495, 152] on button "Push to ShipHero" at bounding box center [509, 151] width 81 height 19
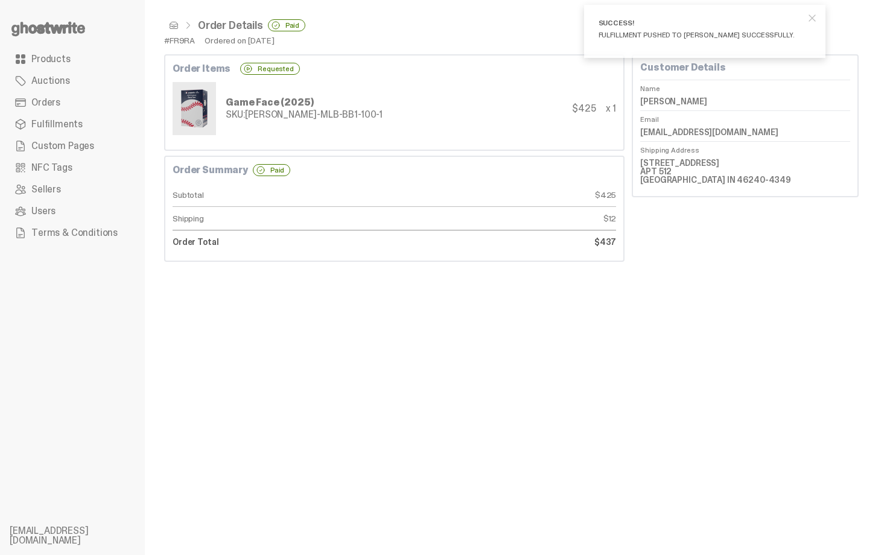
click at [174, 22] on span at bounding box center [174, 26] width 10 height 10
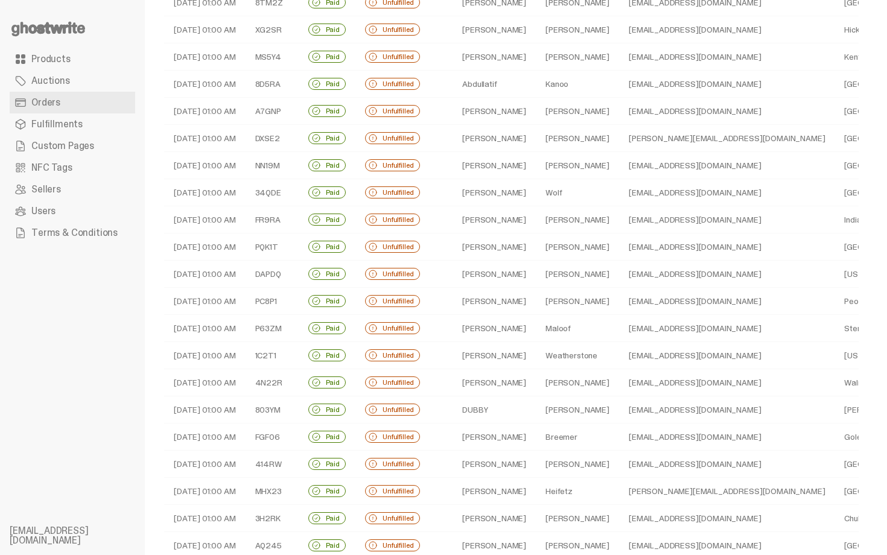
scroll to position [145, 0]
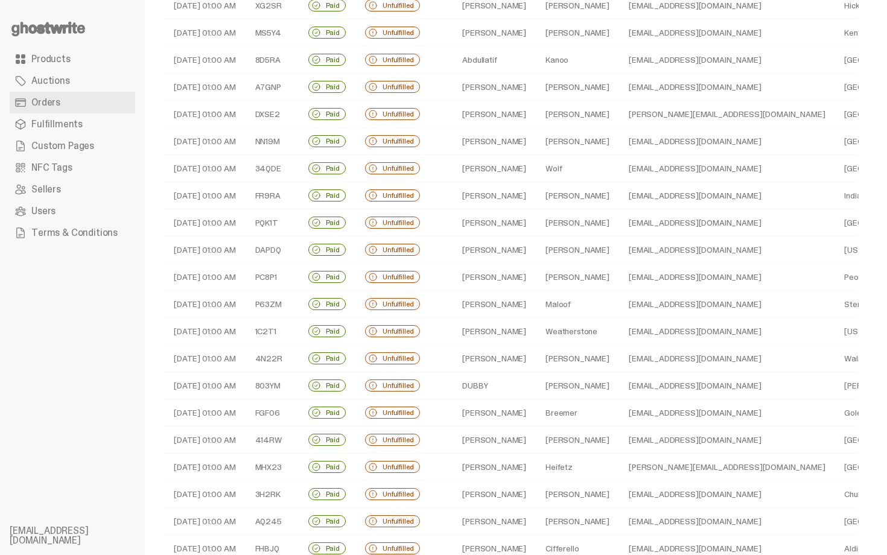
click at [502, 221] on td "Lucinda" at bounding box center [494, 222] width 83 height 27
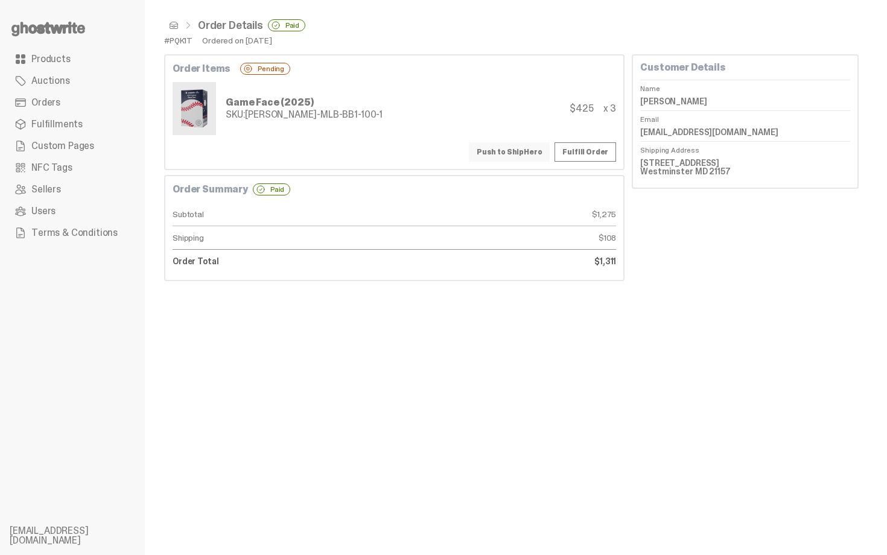
click at [496, 154] on button "Push to ShipHero" at bounding box center [509, 151] width 81 height 19
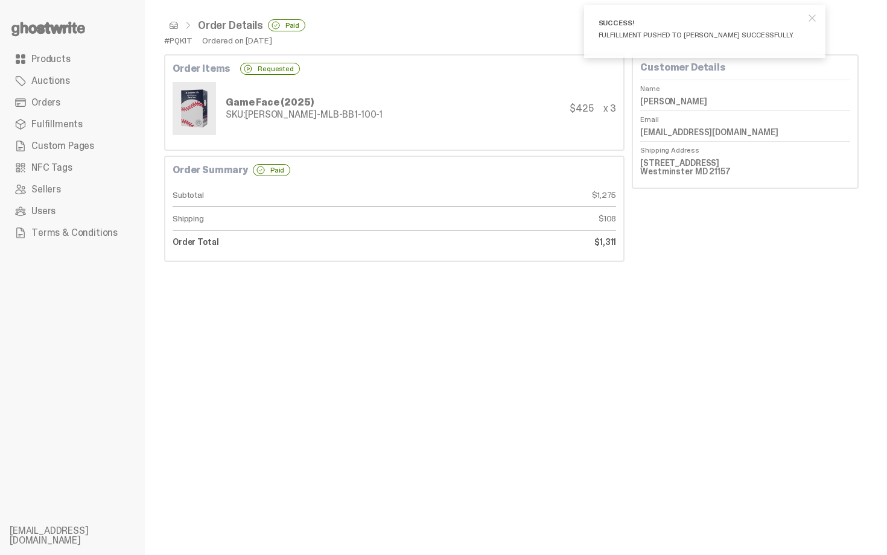
click at [170, 26] on span at bounding box center [174, 26] width 10 height 10
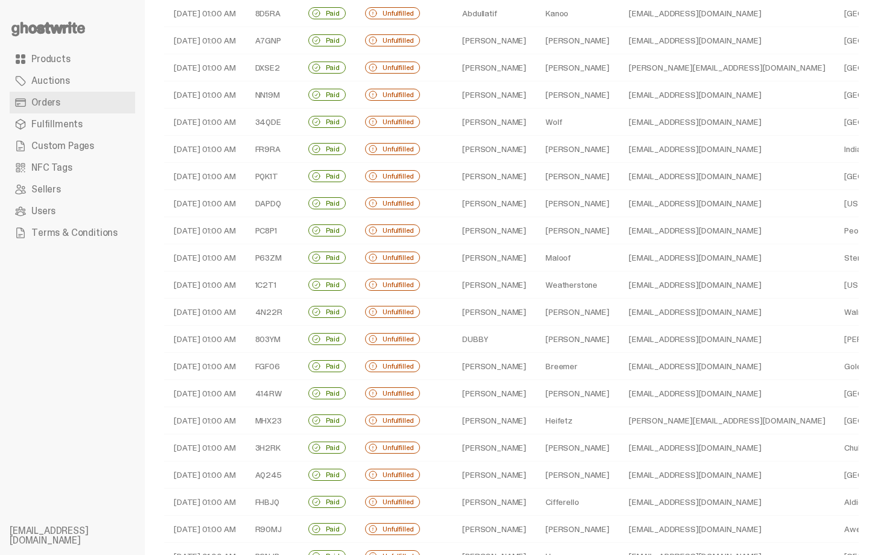
scroll to position [193, 0]
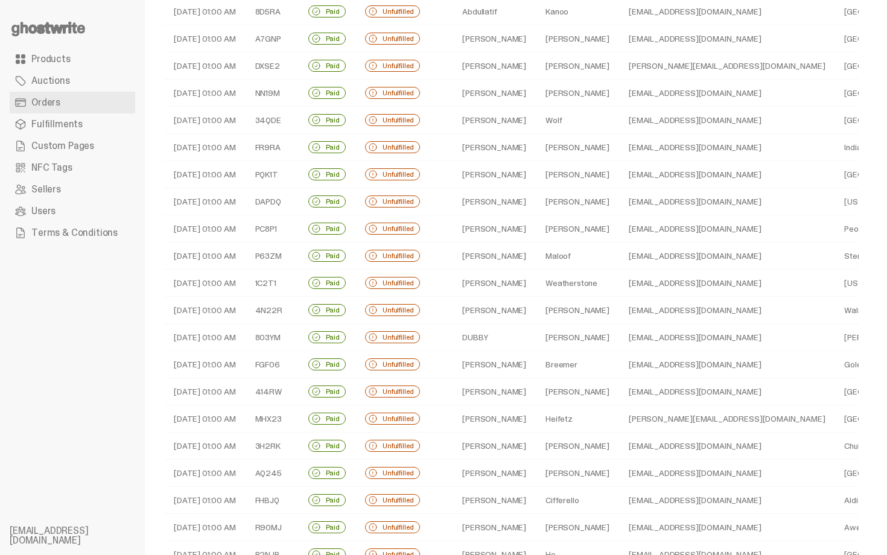
click at [503, 204] on td "John" at bounding box center [494, 201] width 83 height 27
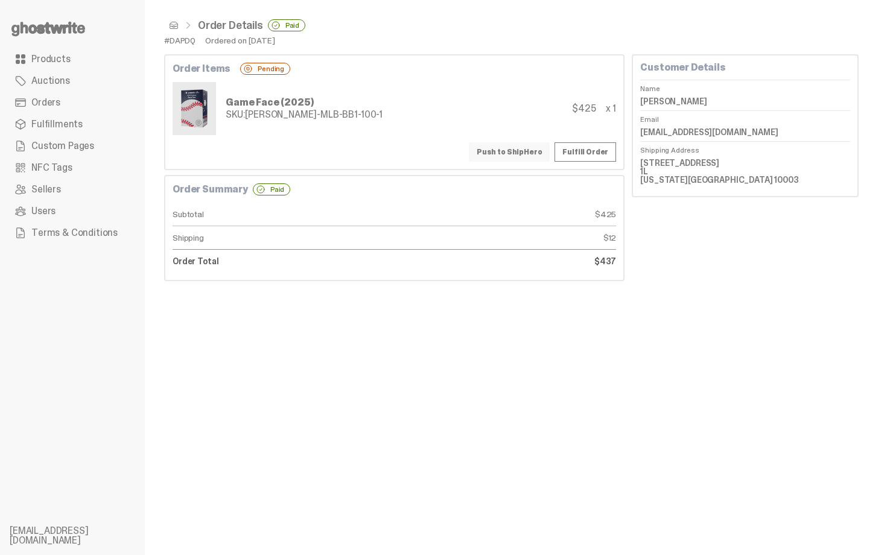
click at [516, 148] on button "Push to ShipHero" at bounding box center [509, 151] width 81 height 19
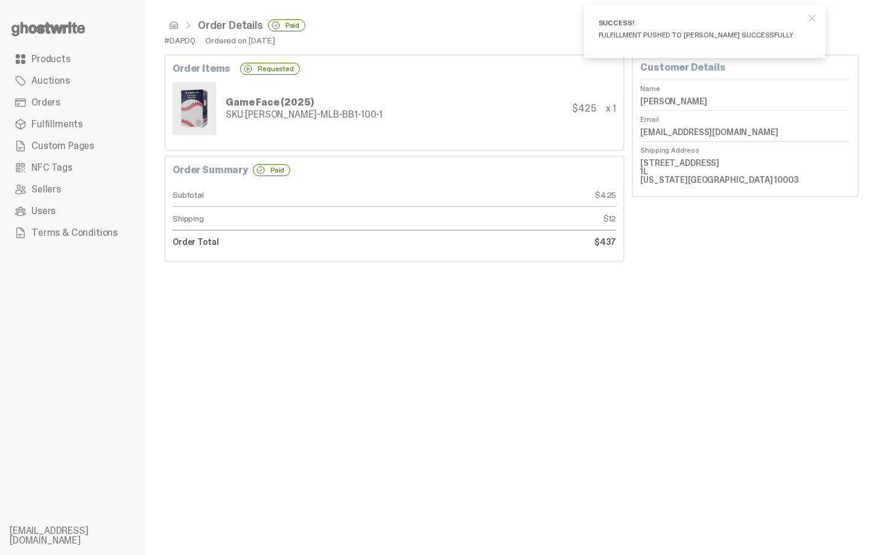
click at [652, 97] on dd "John McGrath" at bounding box center [745, 101] width 210 height 18
copy dl "John McGrath"
click at [349, 99] on div "Game Face (2025) SKU: TY-GH-MLB-BB1-100-1 $425 x 1" at bounding box center [395, 108] width 444 height 53
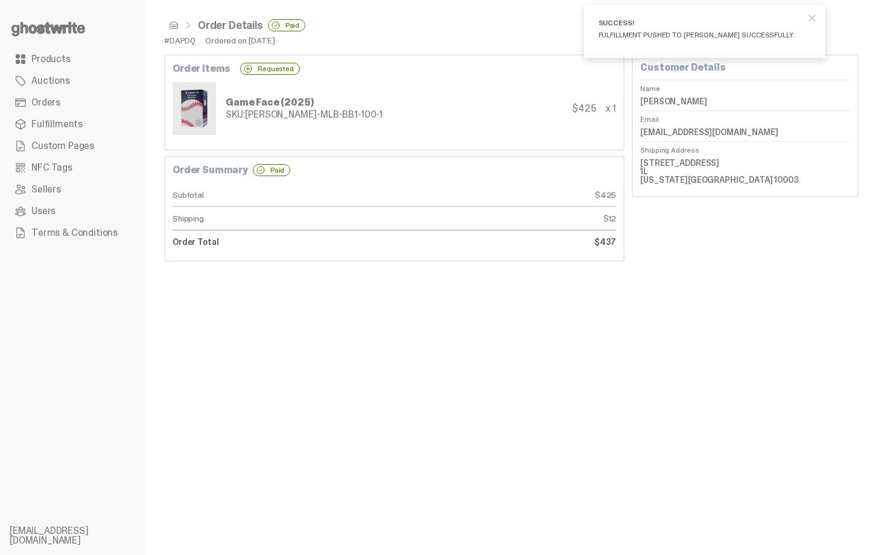
click at [171, 27] on span at bounding box center [174, 26] width 10 height 10
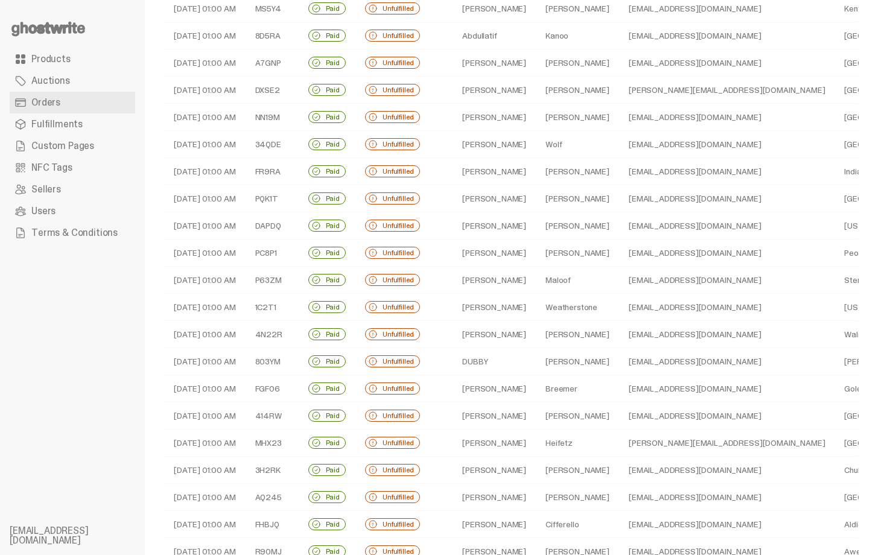
scroll to position [193, 0]
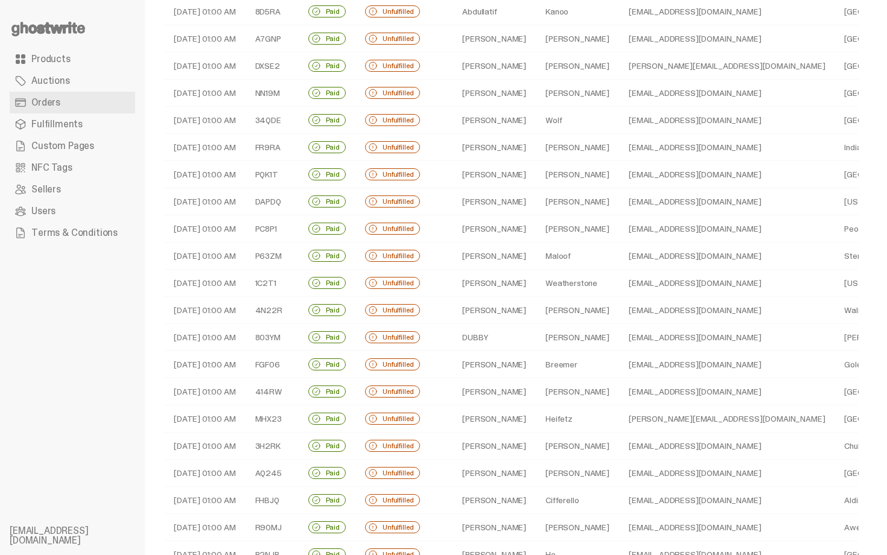
click at [492, 221] on td "Terrance" at bounding box center [494, 228] width 83 height 27
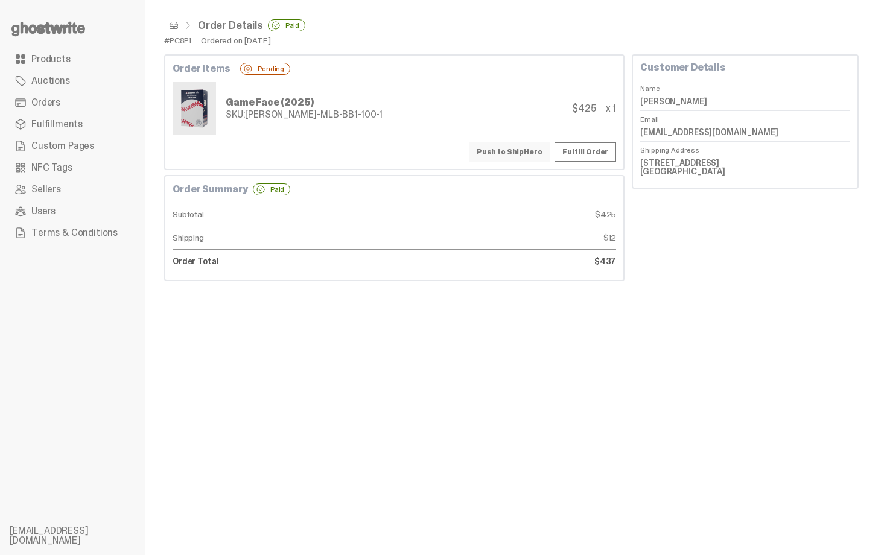
click at [540, 153] on button "Push to ShipHero" at bounding box center [509, 151] width 81 height 19
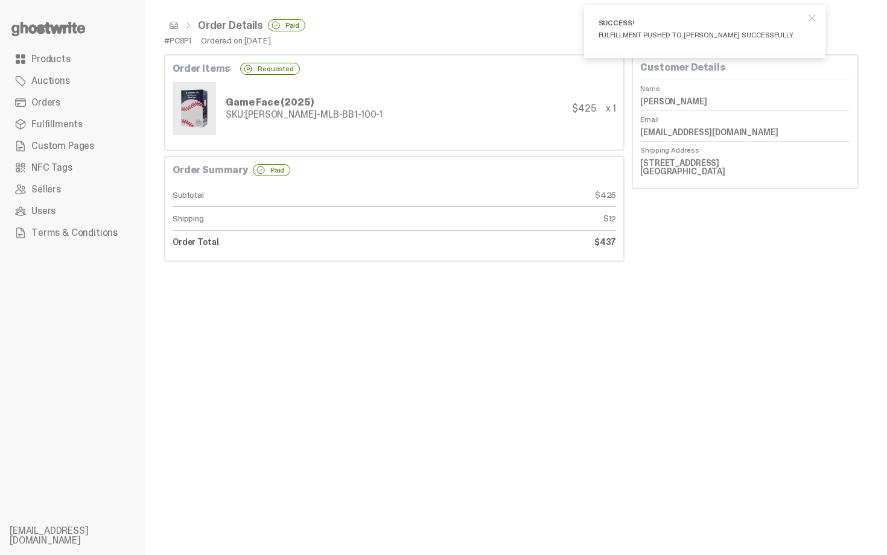
click at [170, 25] on span at bounding box center [174, 26] width 10 height 10
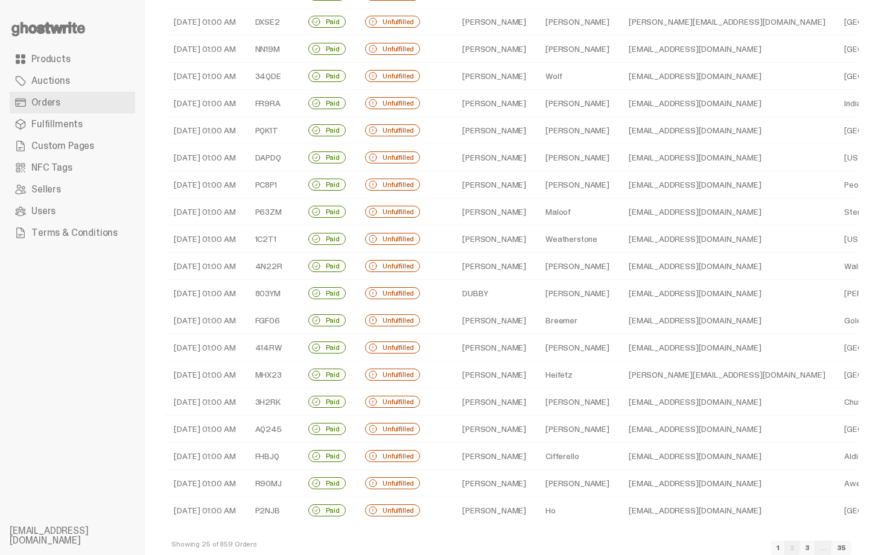
scroll to position [241, 0]
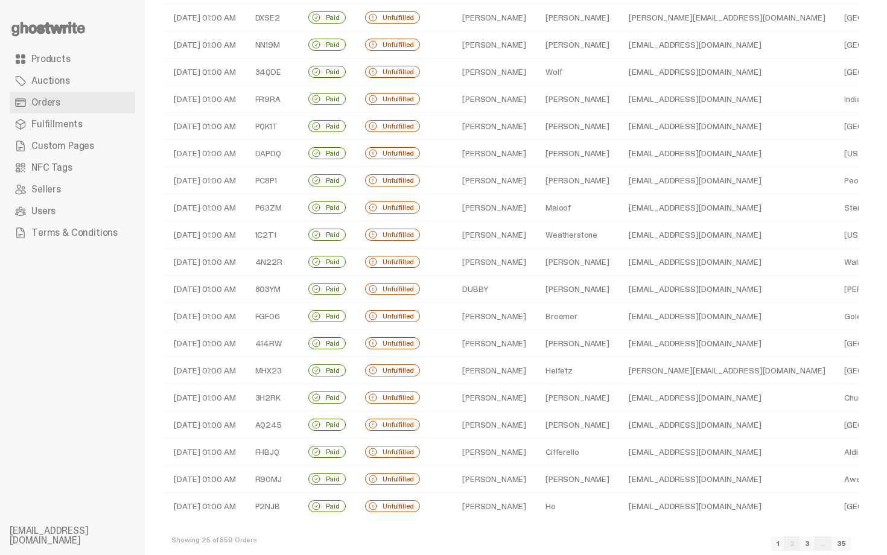
click at [546, 218] on td "Maloof" at bounding box center [577, 207] width 83 height 27
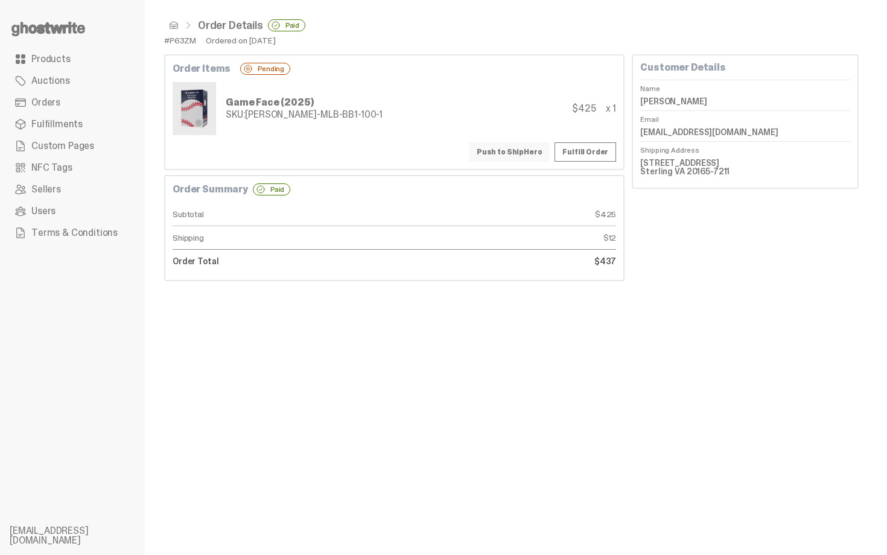
click at [518, 160] on button "Push to ShipHero" at bounding box center [509, 151] width 81 height 19
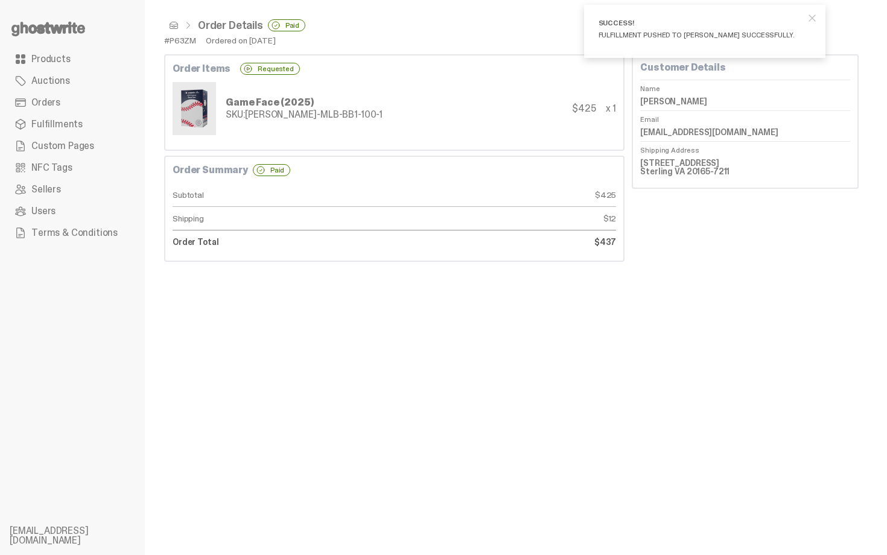
click at [174, 25] on span at bounding box center [174, 26] width 10 height 10
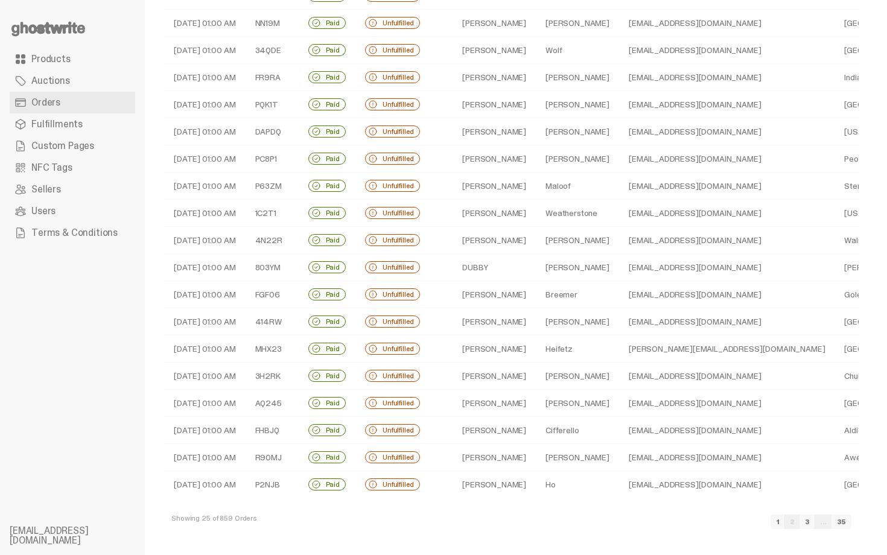
scroll to position [264, 0]
click at [536, 206] on td "Weatherstone" at bounding box center [577, 212] width 83 height 27
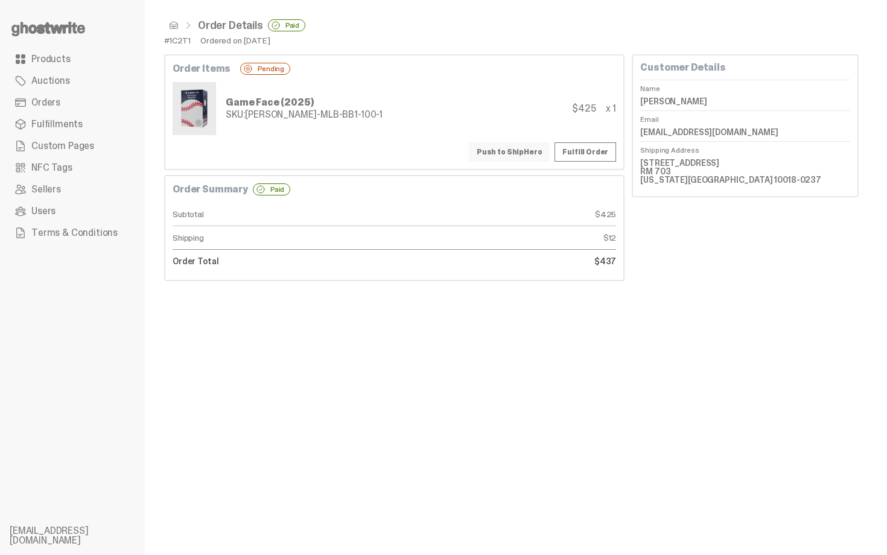
click at [520, 153] on button "Push to ShipHero" at bounding box center [509, 151] width 81 height 19
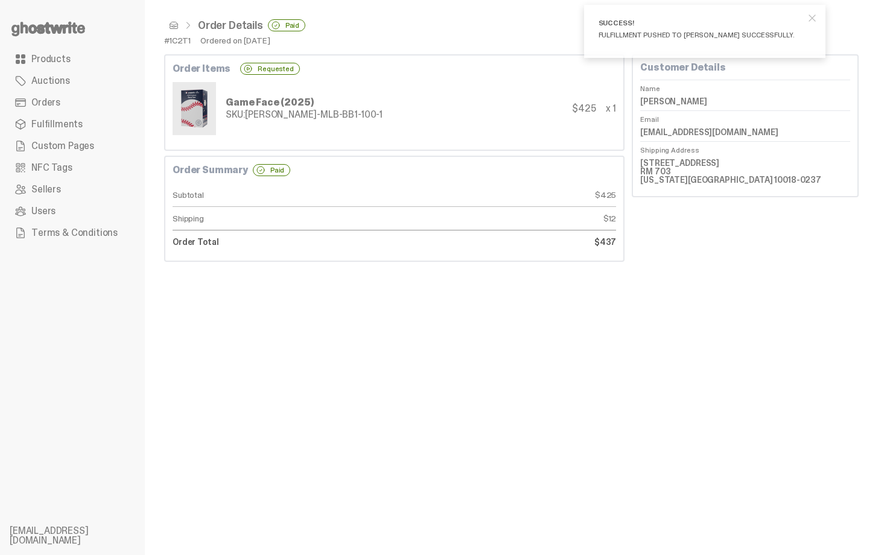
click at [681, 101] on dd "Simon Weatherstone" at bounding box center [745, 101] width 210 height 18
copy dl "Simon Weatherstone"
click at [550, 121] on div "Game Face (2025) SKU: TY-GH-MLB-BB1-100-1 $425 x 1" at bounding box center [395, 108] width 444 height 53
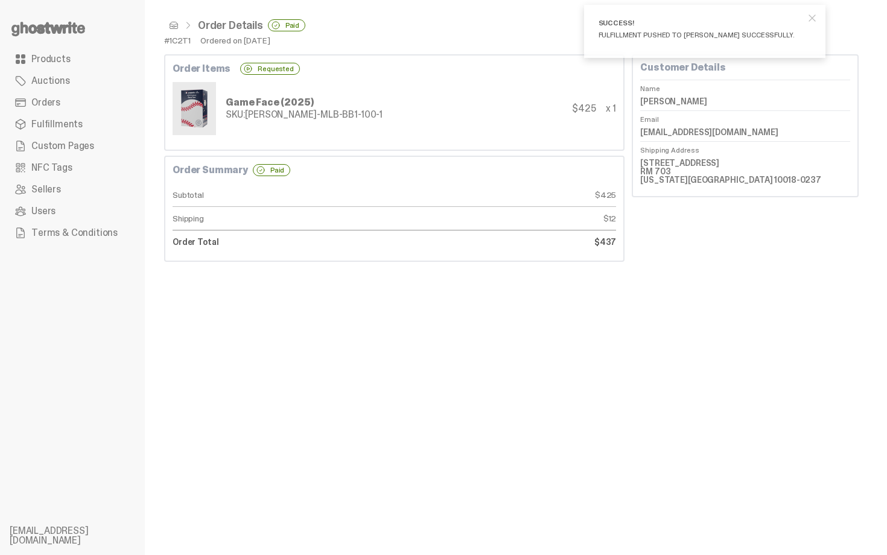
click at [174, 24] on span at bounding box center [174, 26] width 10 height 10
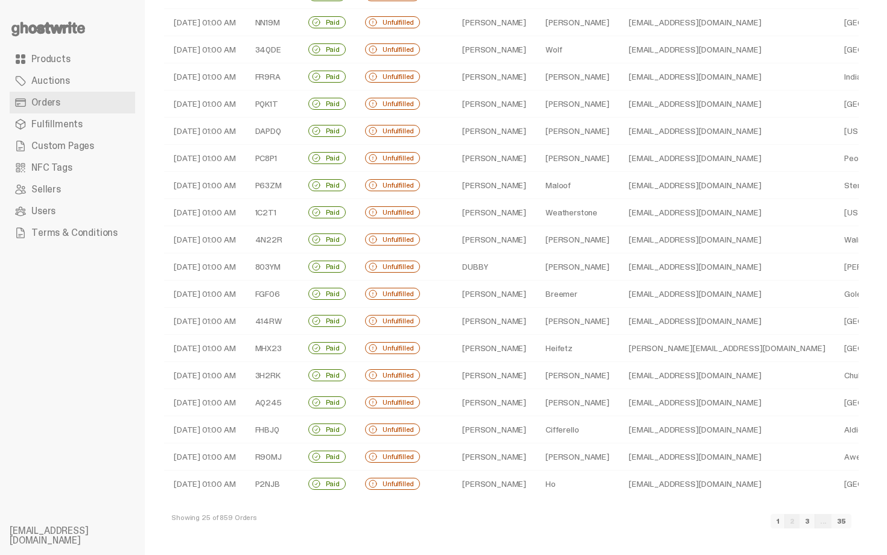
click at [536, 247] on td "Maldonado" at bounding box center [577, 239] width 83 height 27
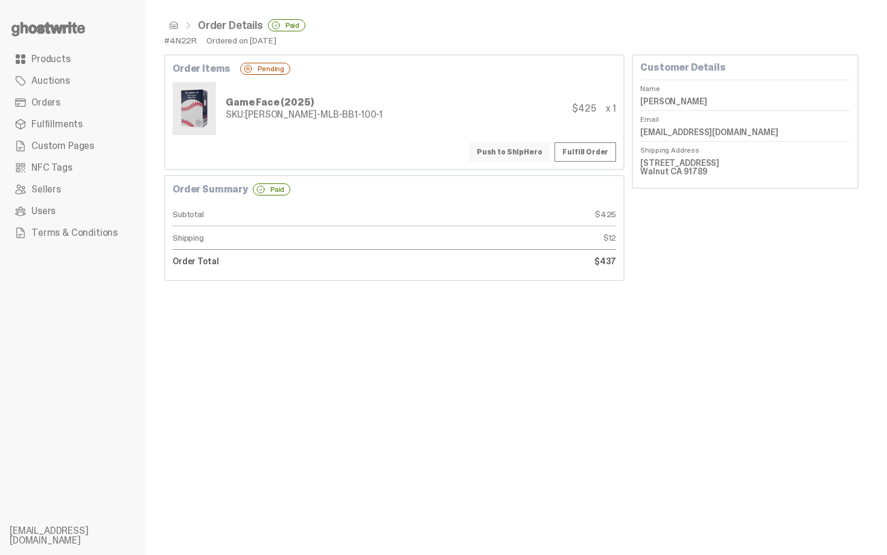
click at [517, 151] on button "Push to ShipHero" at bounding box center [509, 151] width 81 height 19
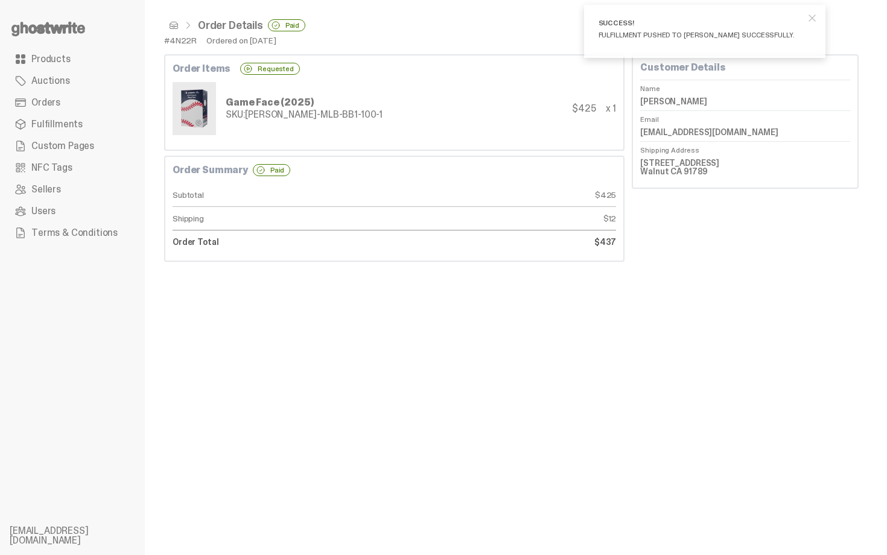
click at [169, 24] on span at bounding box center [174, 26] width 10 height 10
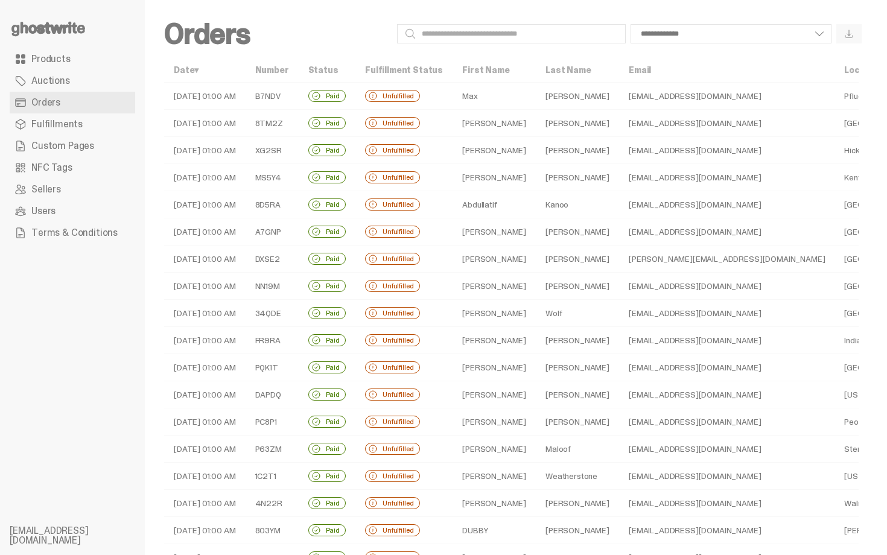
scroll to position [264, 0]
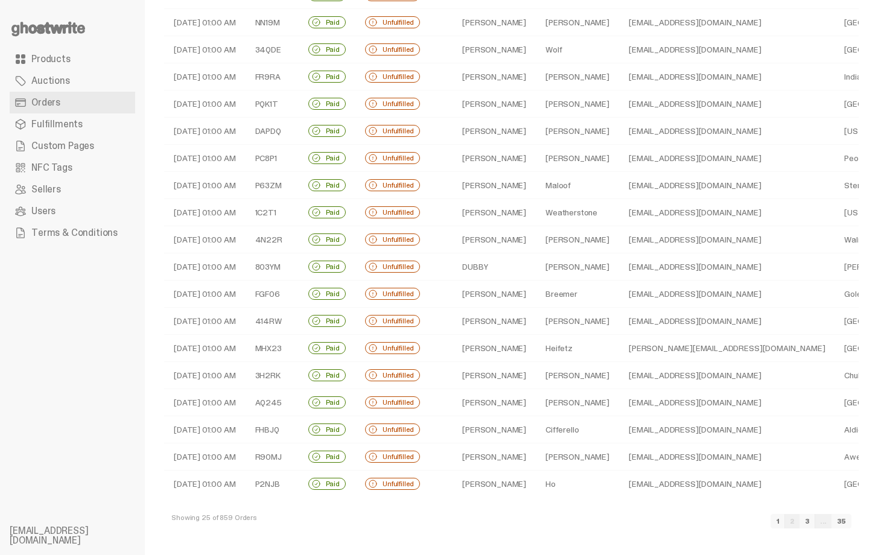
click at [536, 263] on td "Dreiling" at bounding box center [577, 266] width 83 height 27
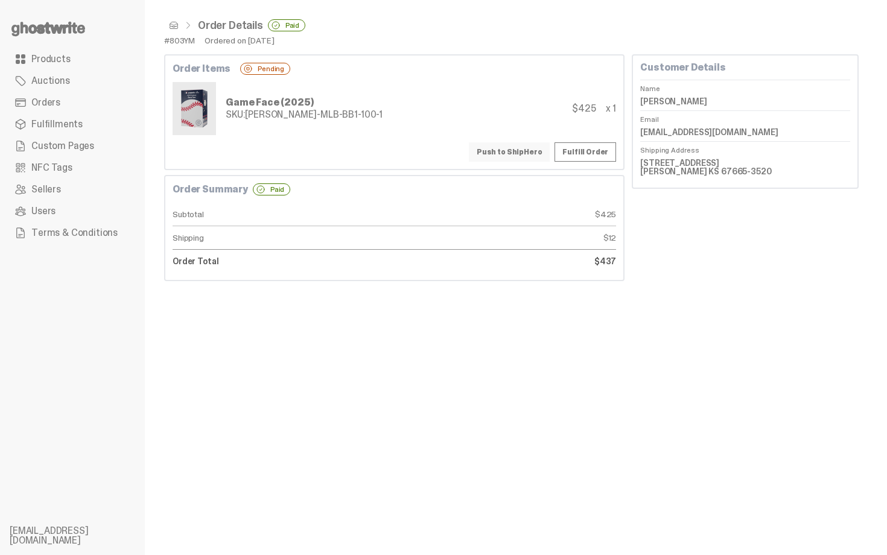
click at [500, 150] on button "Push to ShipHero" at bounding box center [509, 151] width 81 height 19
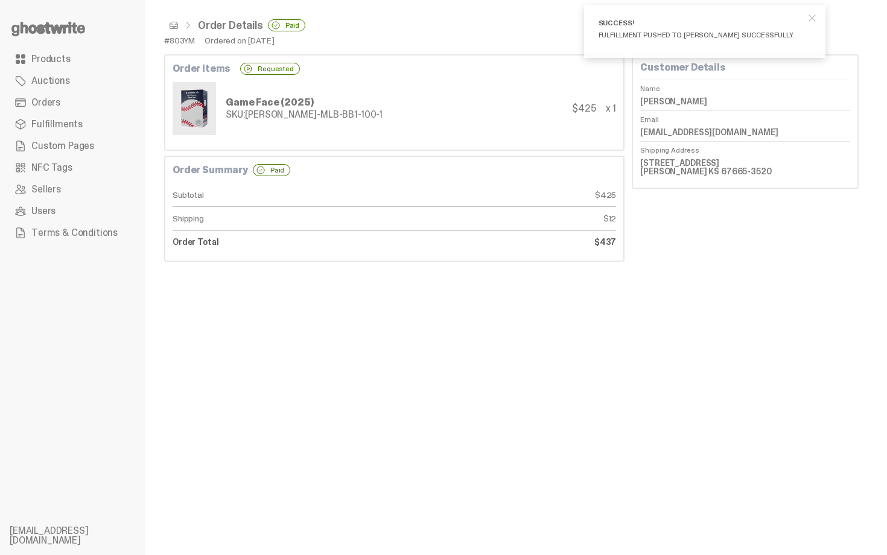
click at [172, 25] on span at bounding box center [174, 26] width 10 height 10
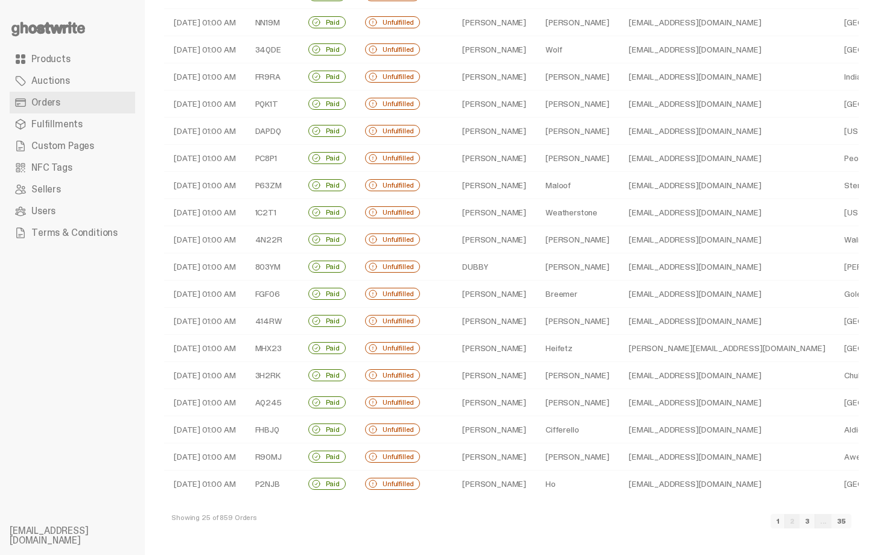
click at [536, 297] on td "Breemer" at bounding box center [577, 294] width 83 height 27
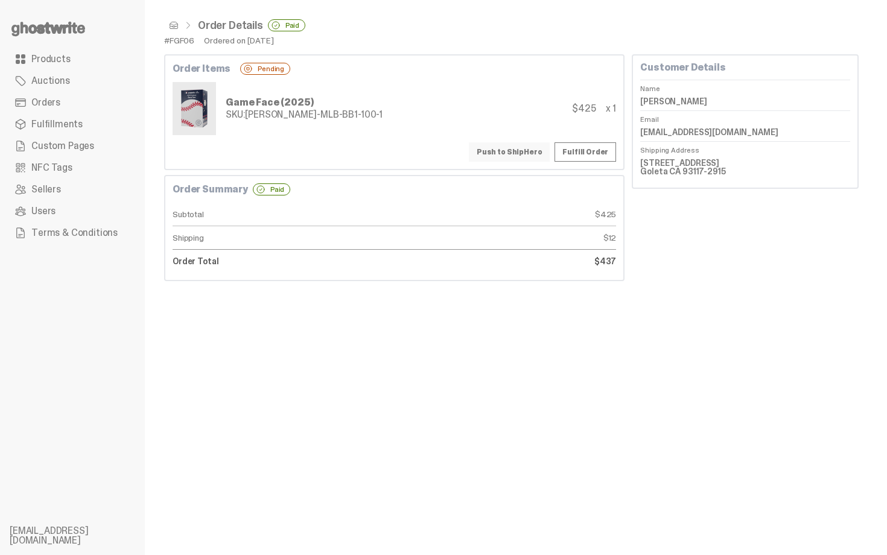
click at [515, 154] on button "Push to ShipHero" at bounding box center [509, 151] width 81 height 19
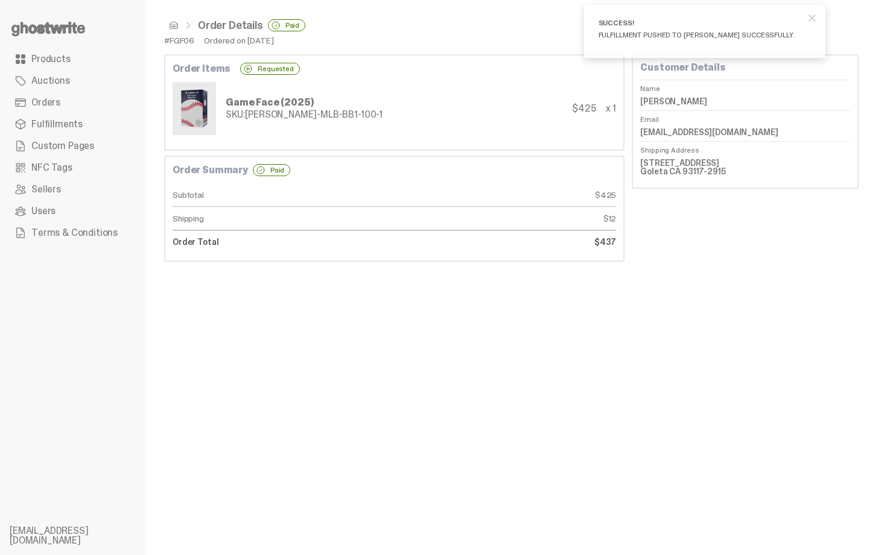
click at [172, 25] on span at bounding box center [174, 26] width 10 height 10
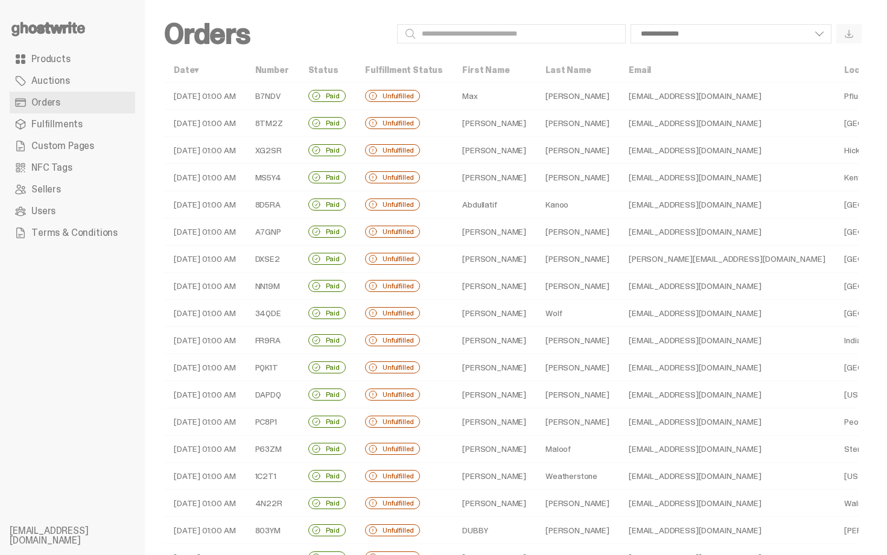
scroll to position [264, 0]
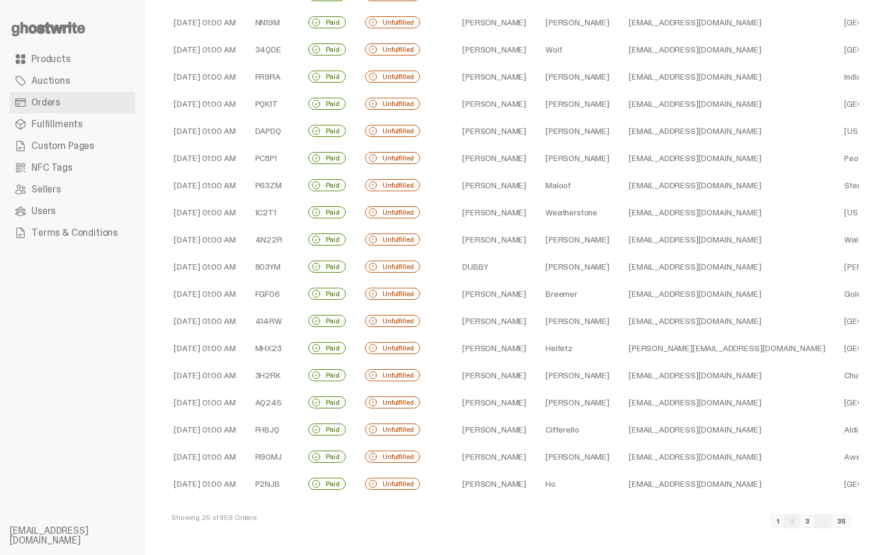
click at [549, 318] on td "Harrison" at bounding box center [577, 321] width 83 height 27
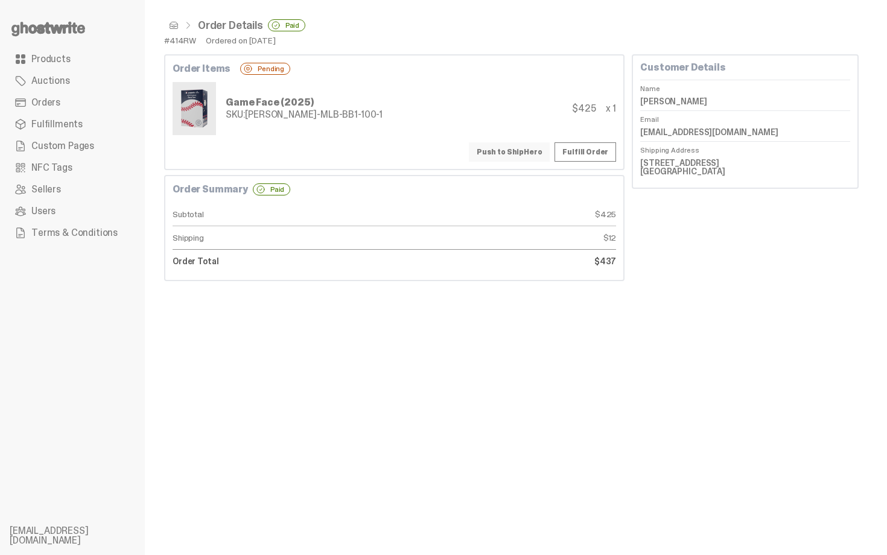
click at [532, 154] on button "Push to ShipHero" at bounding box center [509, 151] width 81 height 19
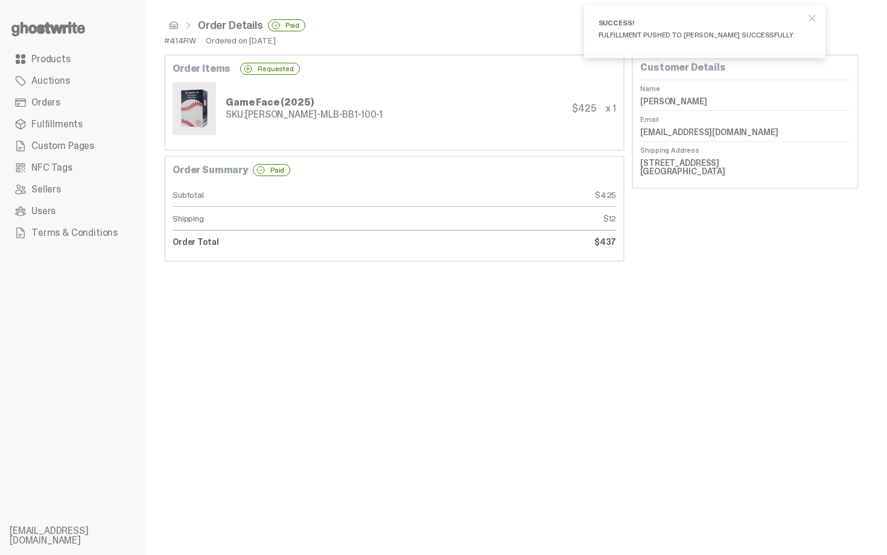
click at [173, 22] on span at bounding box center [174, 26] width 10 height 10
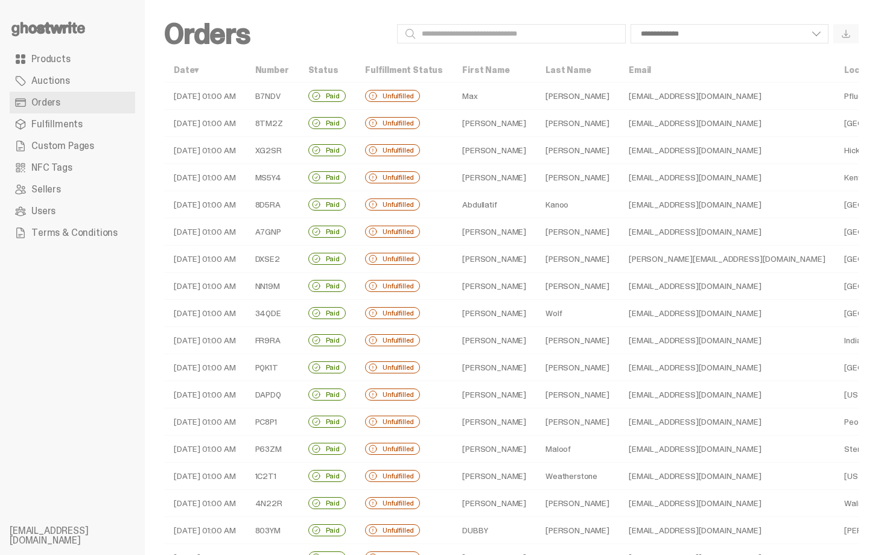
scroll to position [264, 0]
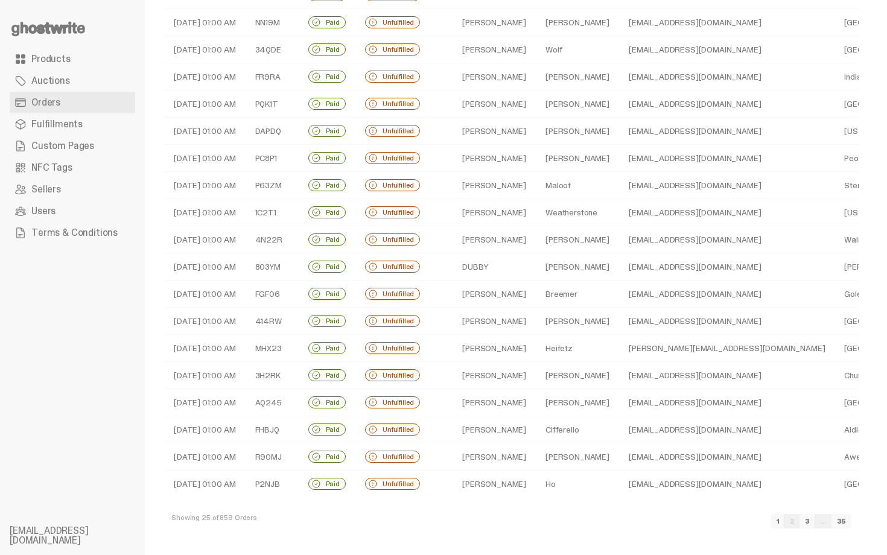
click at [564, 346] on td "Heifetz" at bounding box center [577, 348] width 83 height 27
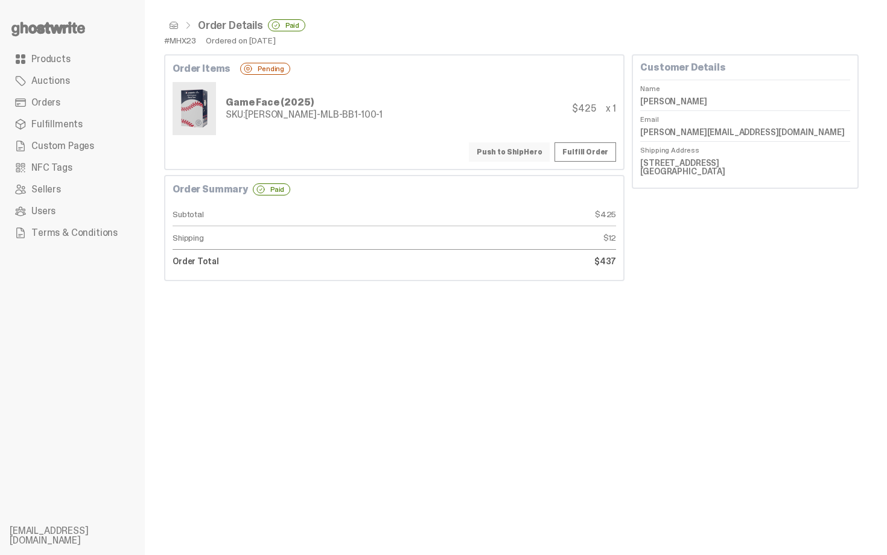
click at [540, 151] on button "Push to ShipHero" at bounding box center [509, 151] width 81 height 19
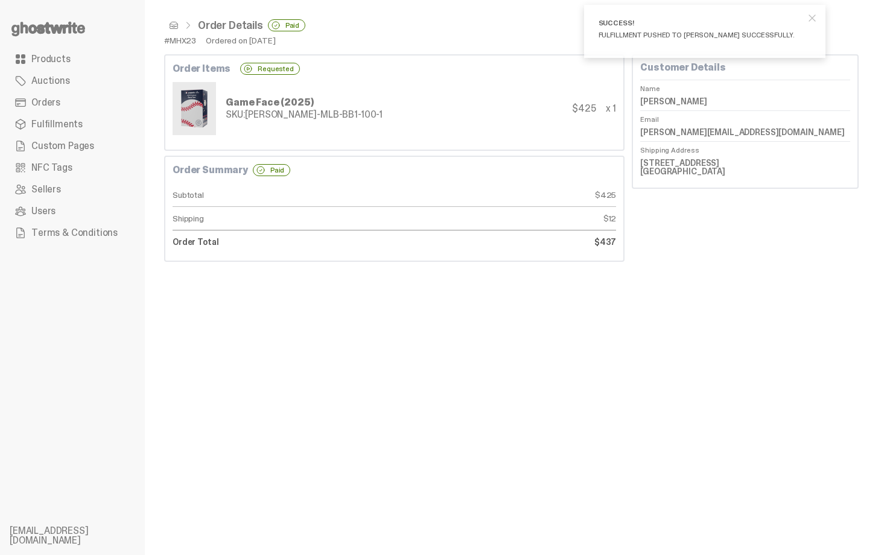
click at [172, 27] on span at bounding box center [174, 26] width 10 height 10
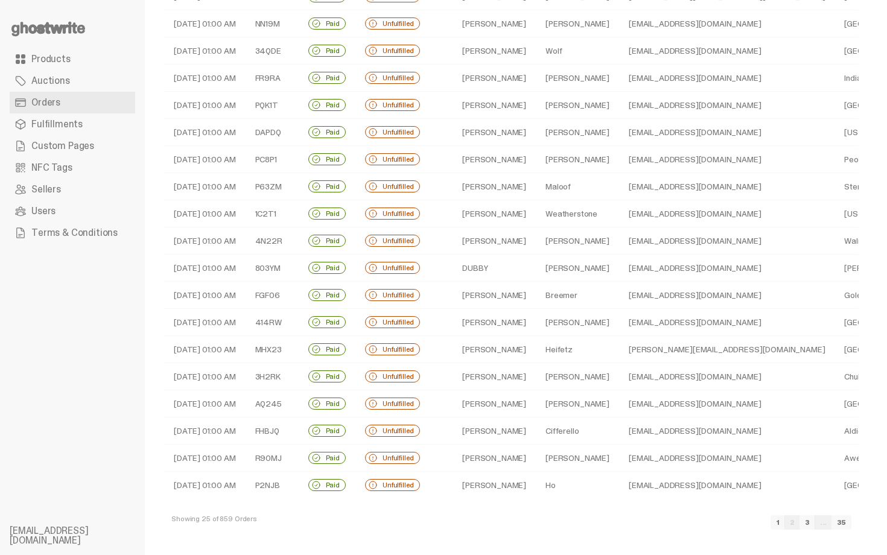
scroll to position [264, 0]
click at [489, 344] on td "David" at bounding box center [494, 348] width 83 height 27
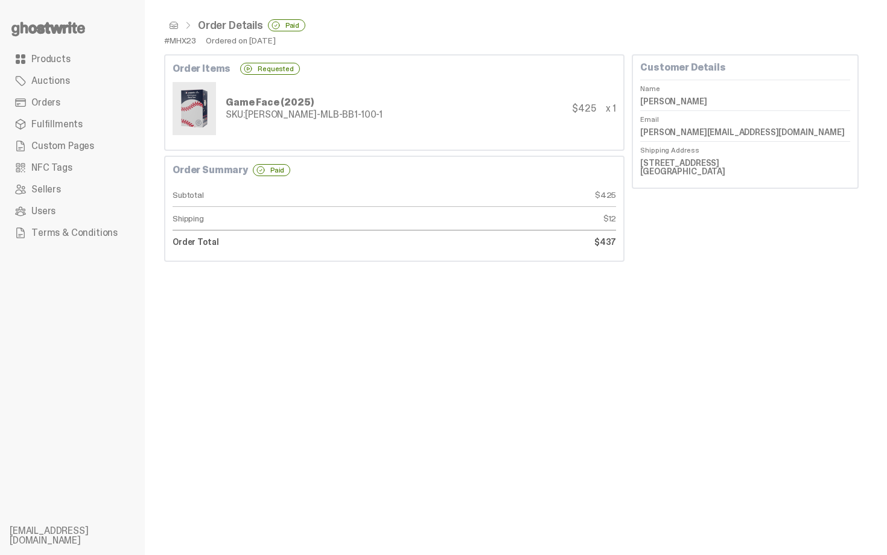
click at [172, 21] on span at bounding box center [174, 26] width 10 height 10
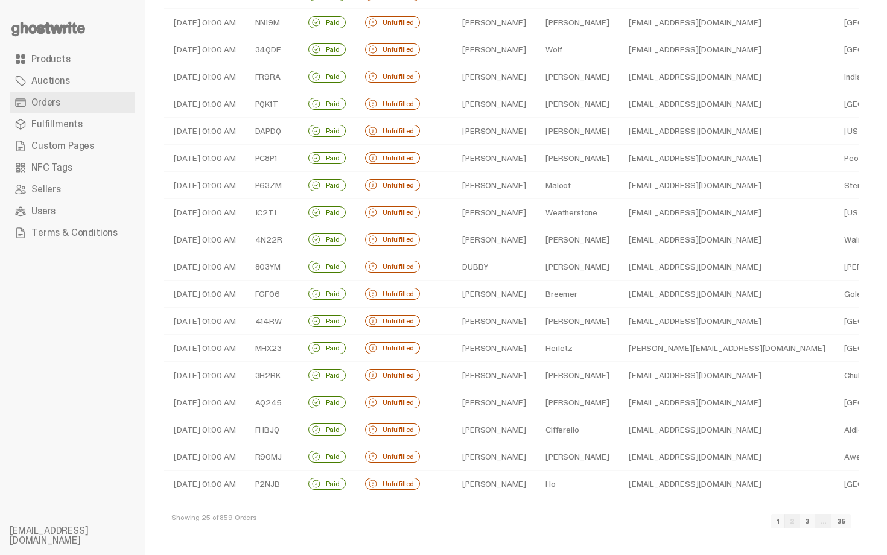
click at [554, 381] on td "Gallegos" at bounding box center [577, 375] width 83 height 27
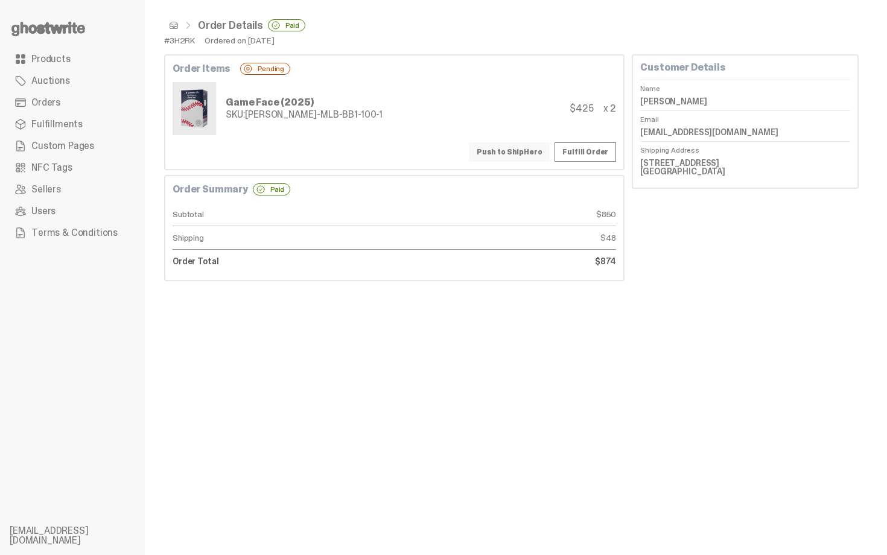
click at [501, 156] on button "Push to ShipHero" at bounding box center [509, 151] width 81 height 19
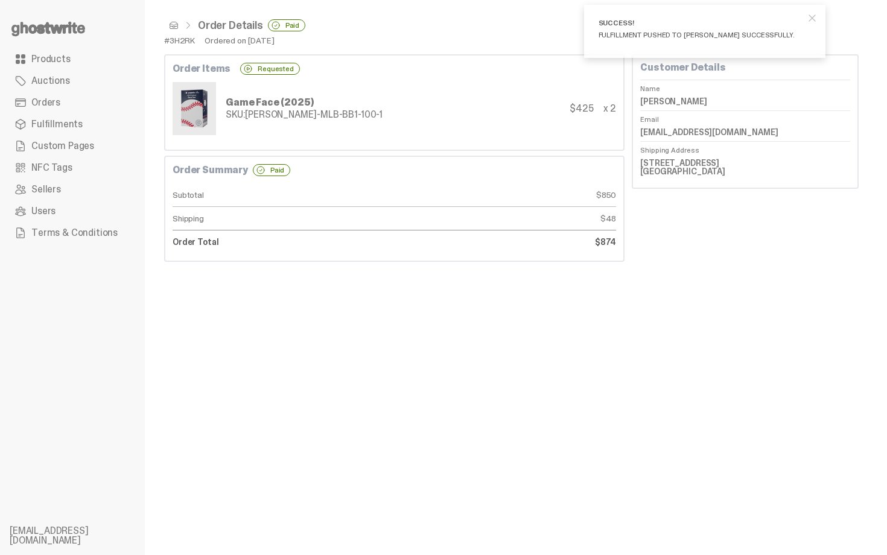
click at [174, 24] on span at bounding box center [174, 26] width 10 height 10
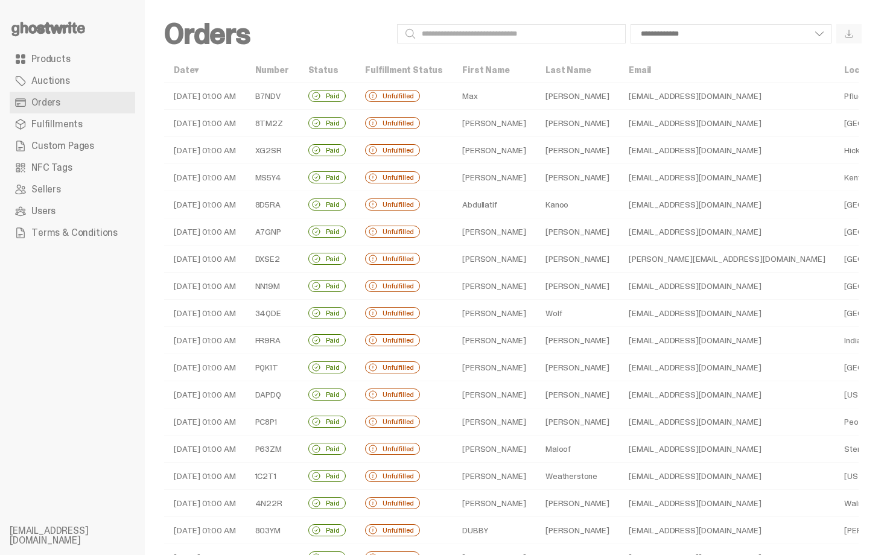
scroll to position [264, 0]
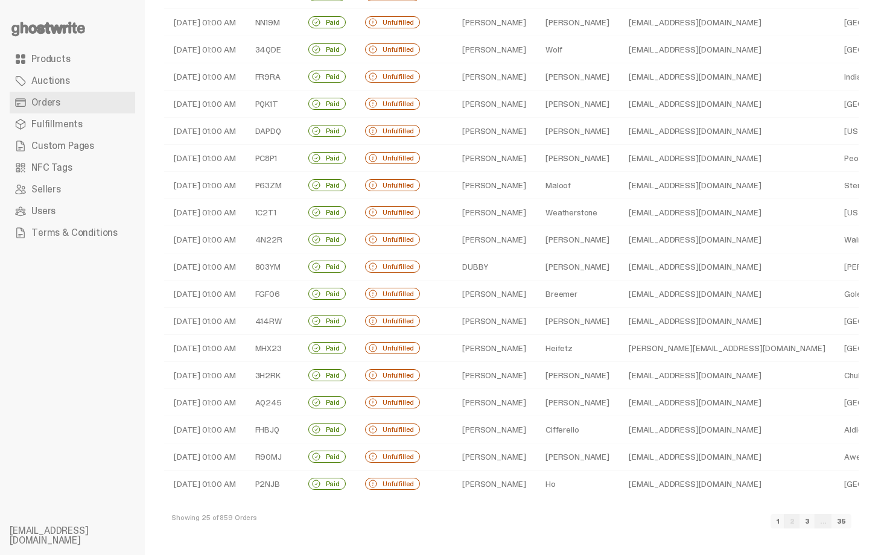
click at [619, 397] on td "aseltzer04@gmail.com" at bounding box center [726, 402] width 215 height 27
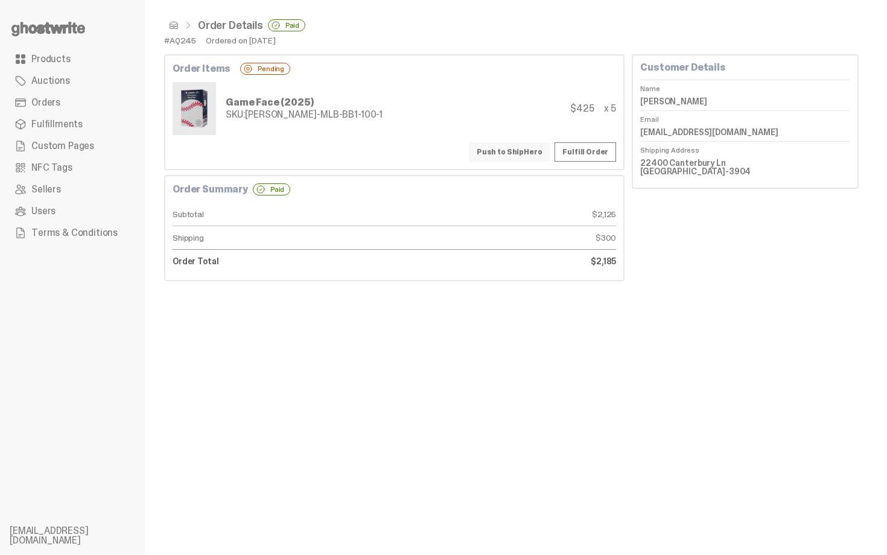
click at [518, 153] on button "Push to ShipHero" at bounding box center [509, 151] width 81 height 19
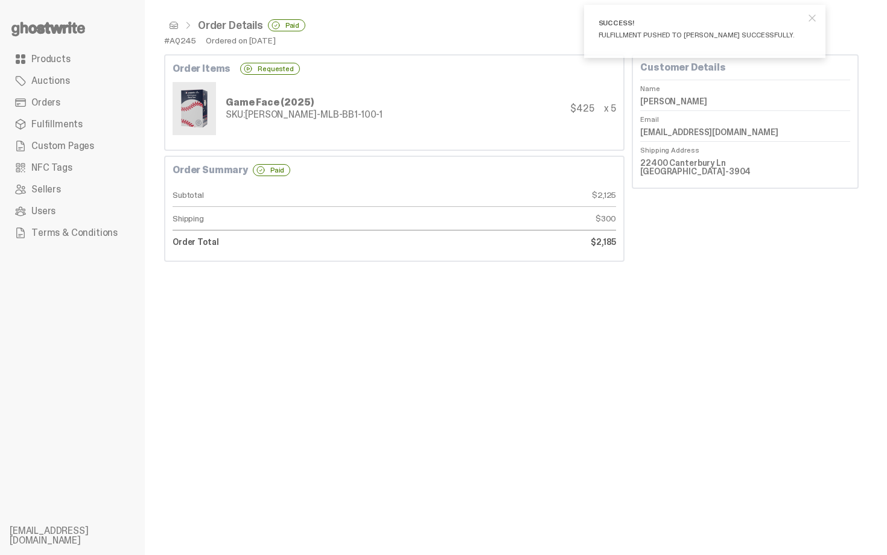
click at [173, 25] on span at bounding box center [174, 26] width 10 height 10
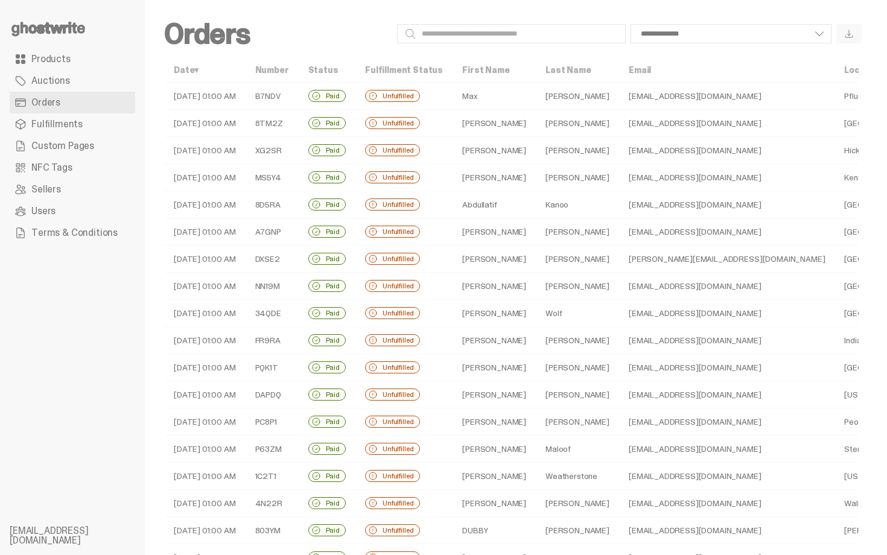
scroll to position [264, 0]
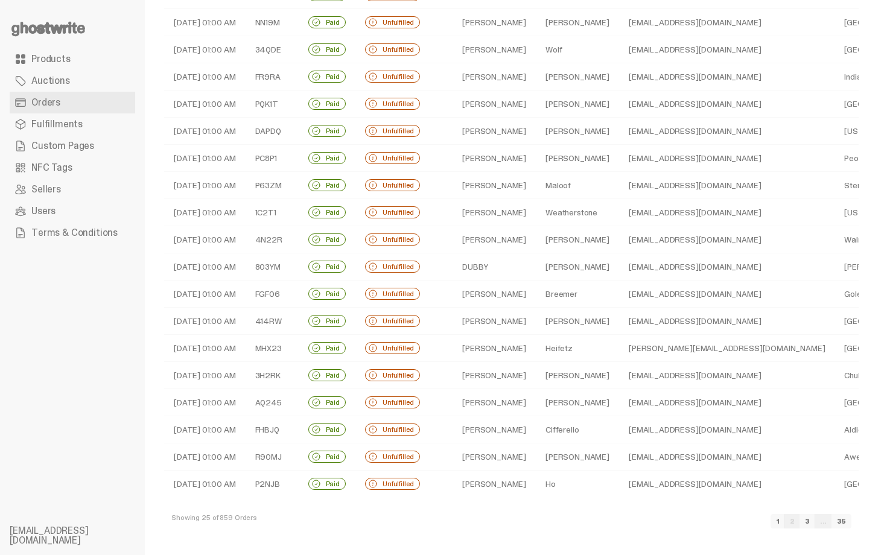
click at [619, 430] on td "wbwaynyc@hotmail.com" at bounding box center [726, 429] width 215 height 27
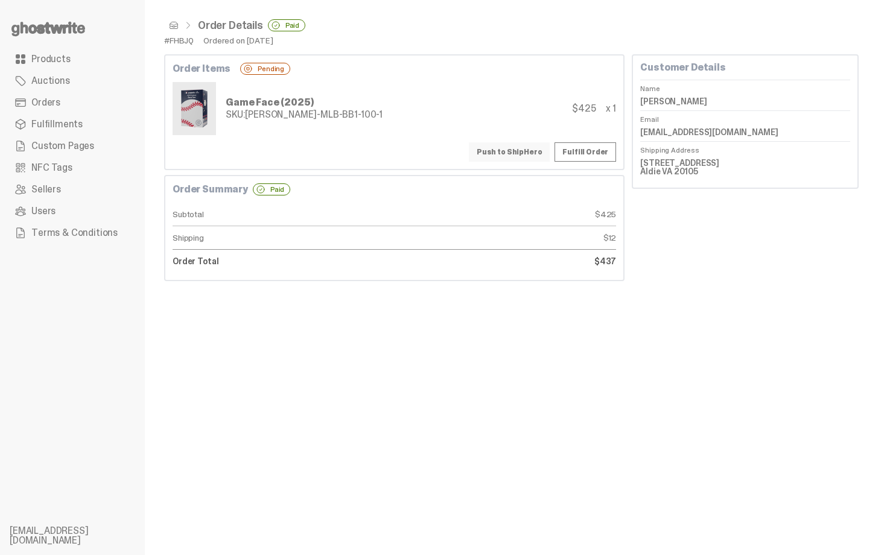
click at [521, 149] on button "Push to ShipHero" at bounding box center [509, 151] width 81 height 19
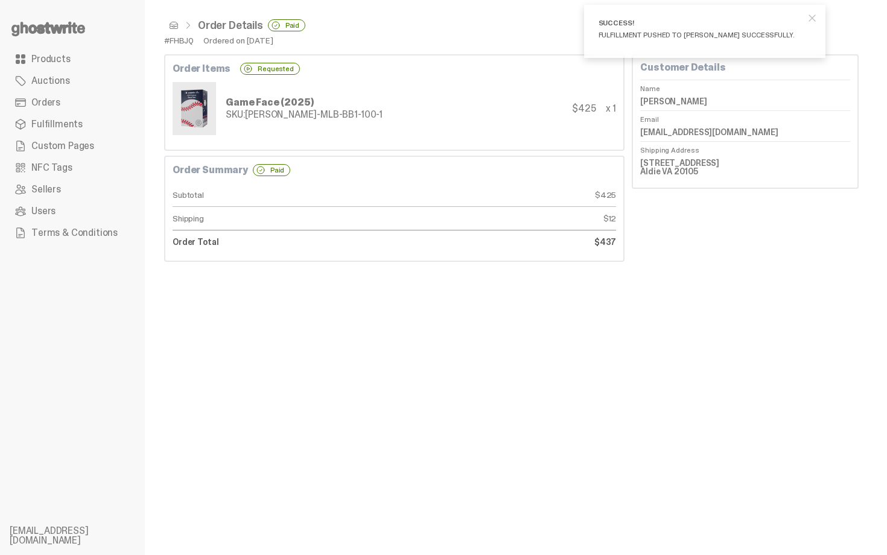
click at [174, 27] on span at bounding box center [174, 26] width 10 height 10
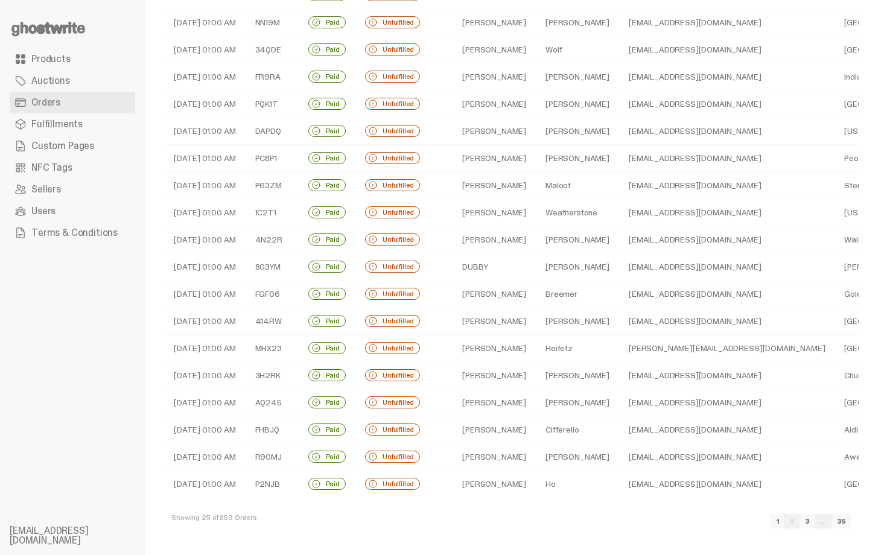
click at [564, 456] on td "Norman" at bounding box center [577, 457] width 83 height 27
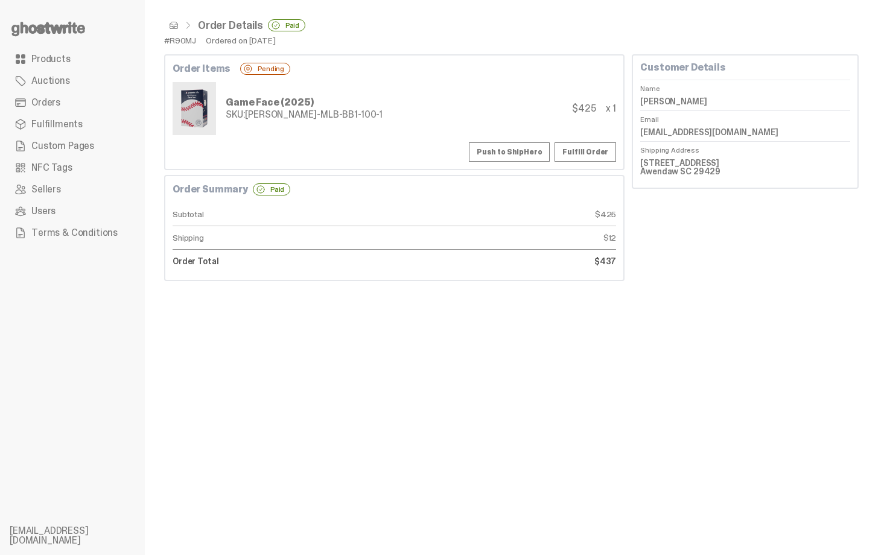
click at [519, 142] on div "Push to ShipHero Fulfill Order" at bounding box center [395, 151] width 444 height 19
click at [526, 156] on button "Push to ShipHero" at bounding box center [509, 151] width 81 height 19
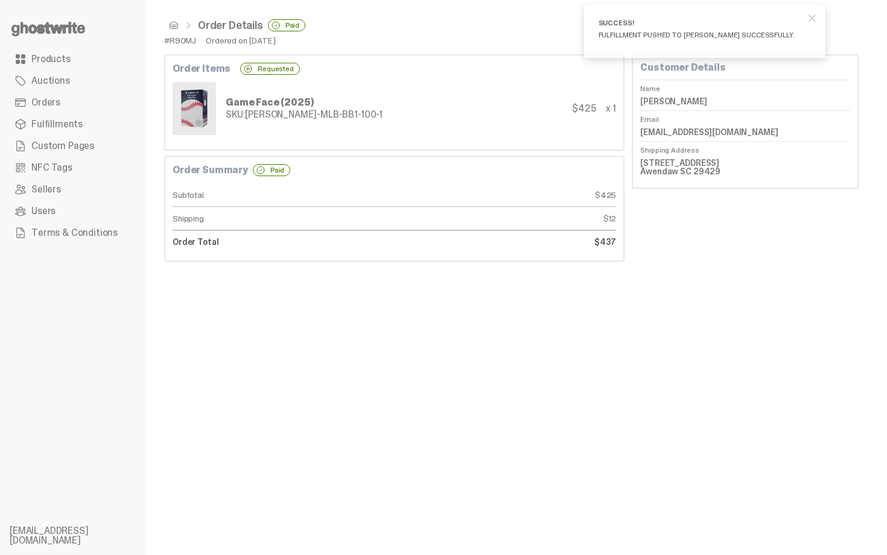
click at [174, 24] on span at bounding box center [174, 26] width 10 height 10
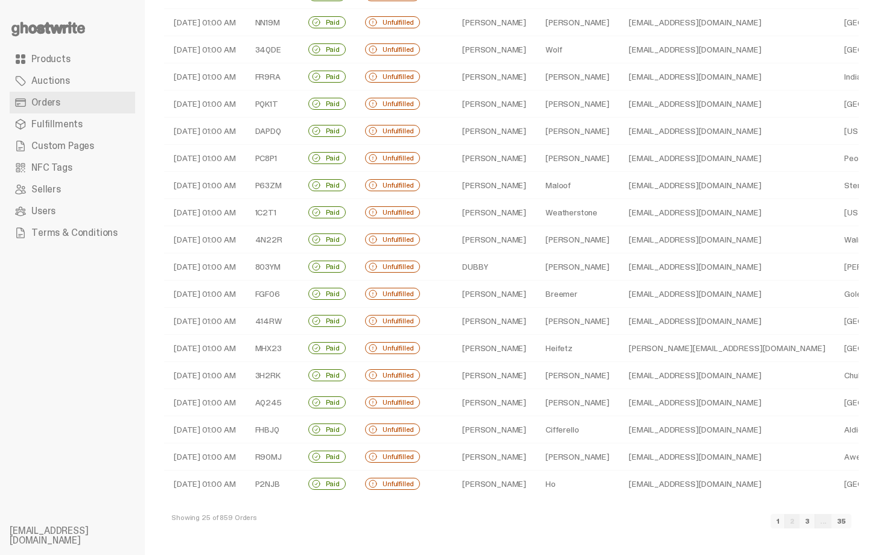
click at [663, 483] on td "hongngoc76@yahoo.com" at bounding box center [726, 484] width 215 height 27
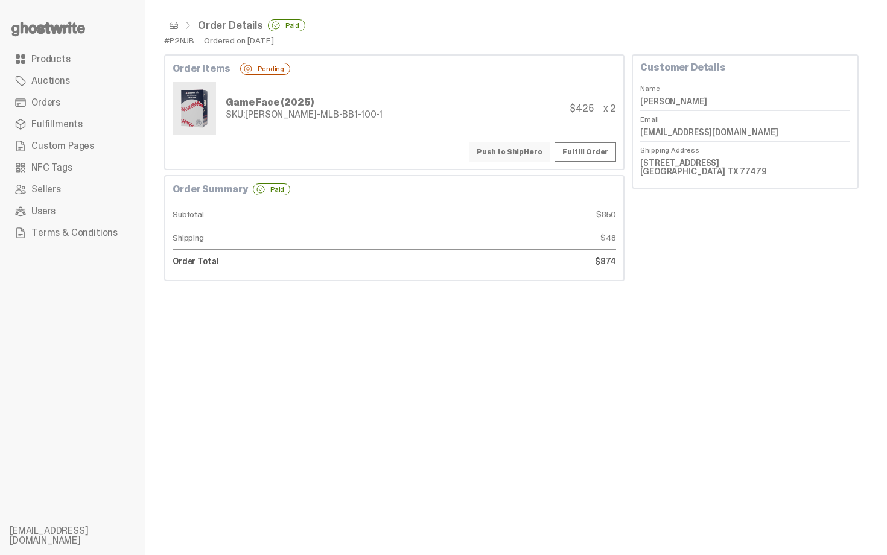
click at [539, 149] on button "Push to ShipHero" at bounding box center [509, 151] width 81 height 19
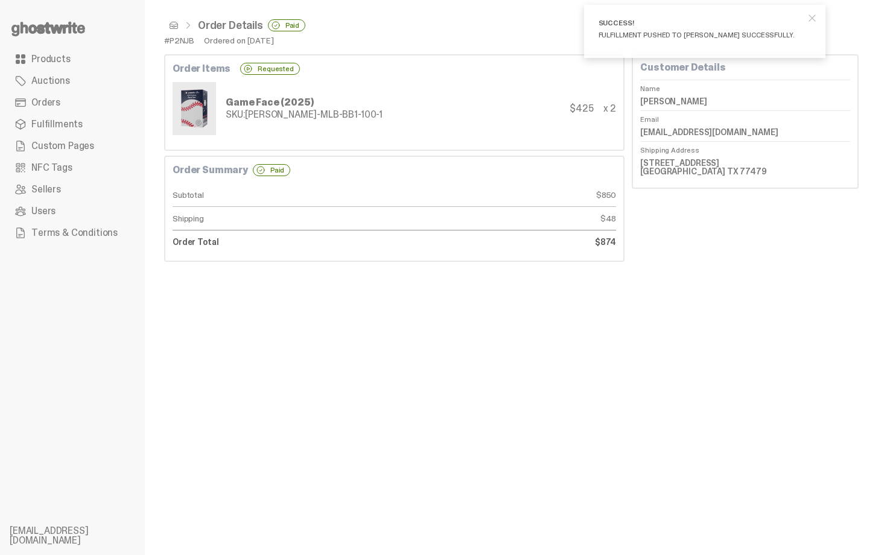
click at [177, 27] on span at bounding box center [174, 26] width 10 height 10
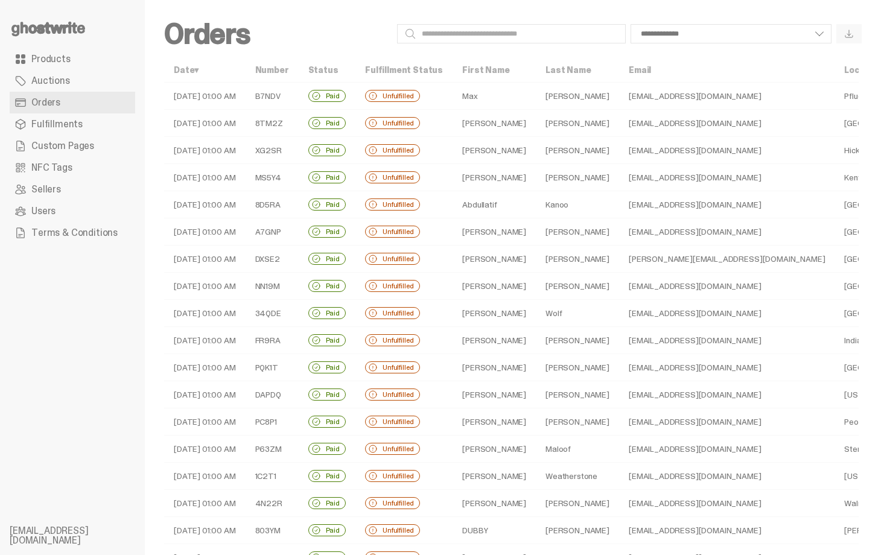
scroll to position [264, 0]
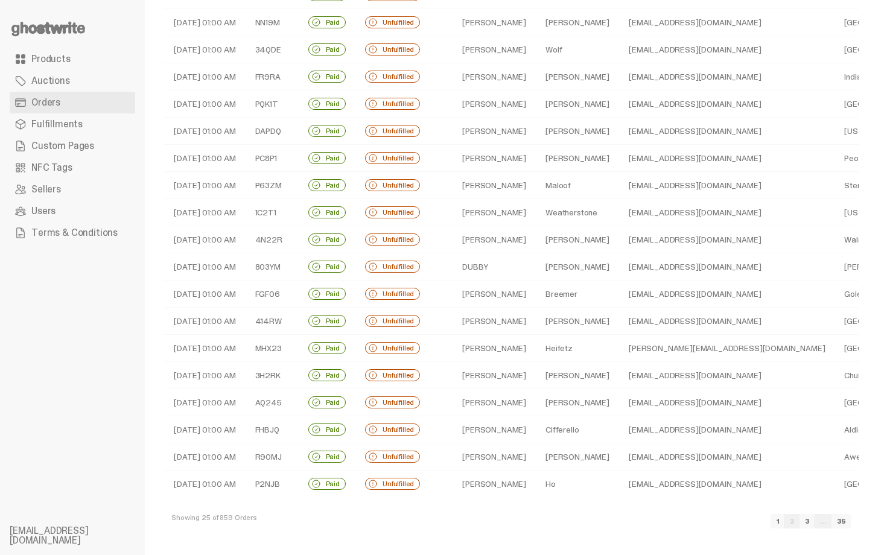
click at [815, 520] on link "3" at bounding box center [808, 521] width 16 height 14
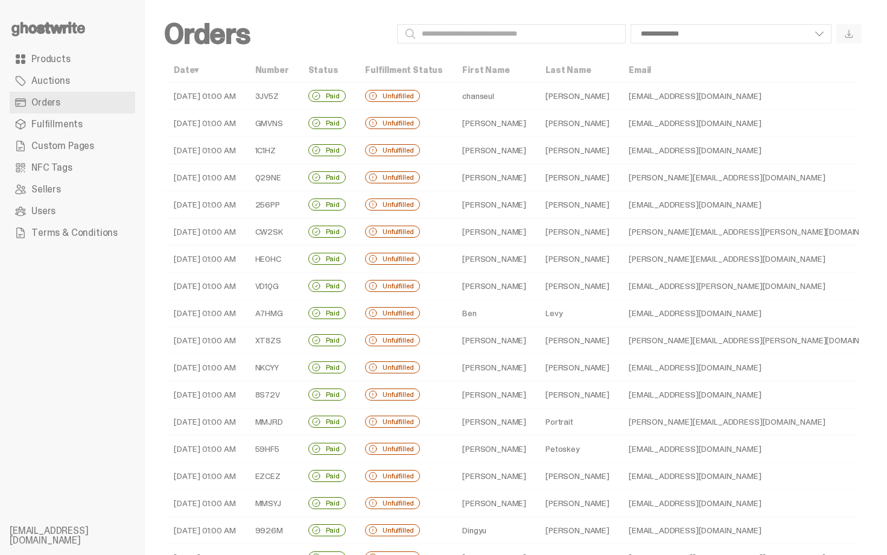
click at [619, 89] on td "opopers2002@naver.com" at bounding box center [758, 96] width 279 height 27
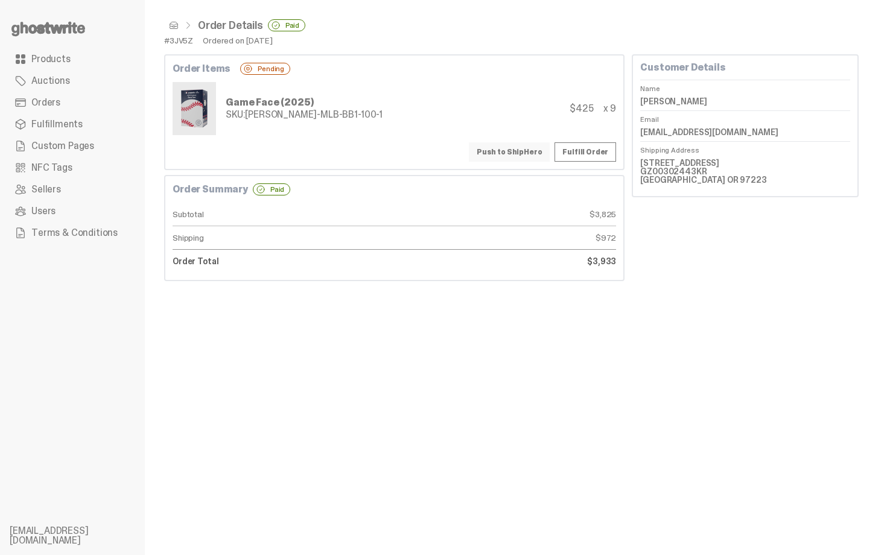
click at [519, 144] on button "Push to ShipHero" at bounding box center [509, 151] width 81 height 19
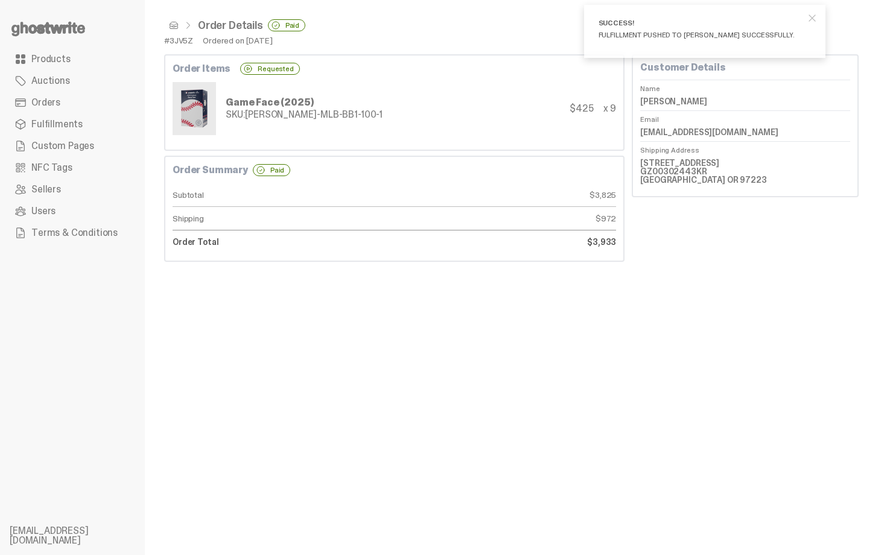
click at [172, 26] on span at bounding box center [174, 26] width 10 height 10
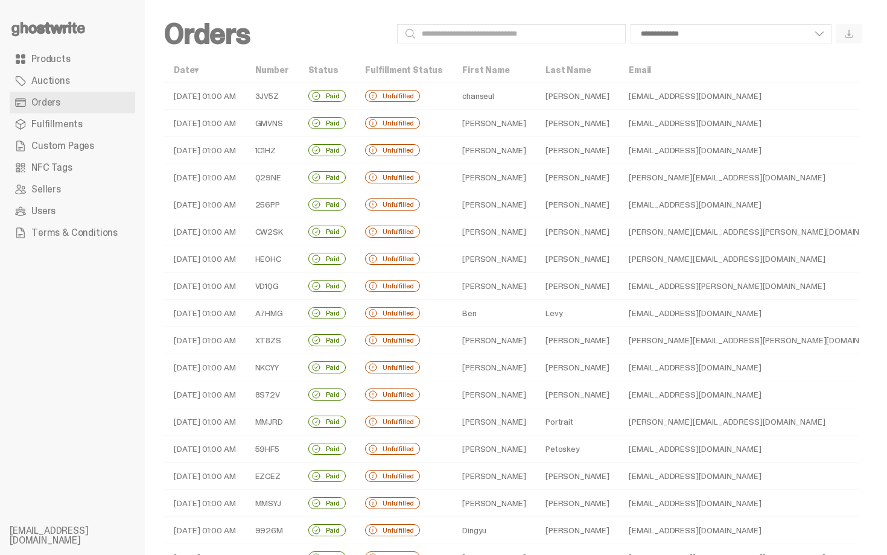
click at [552, 124] on td "[PERSON_NAME]" at bounding box center [577, 123] width 83 height 27
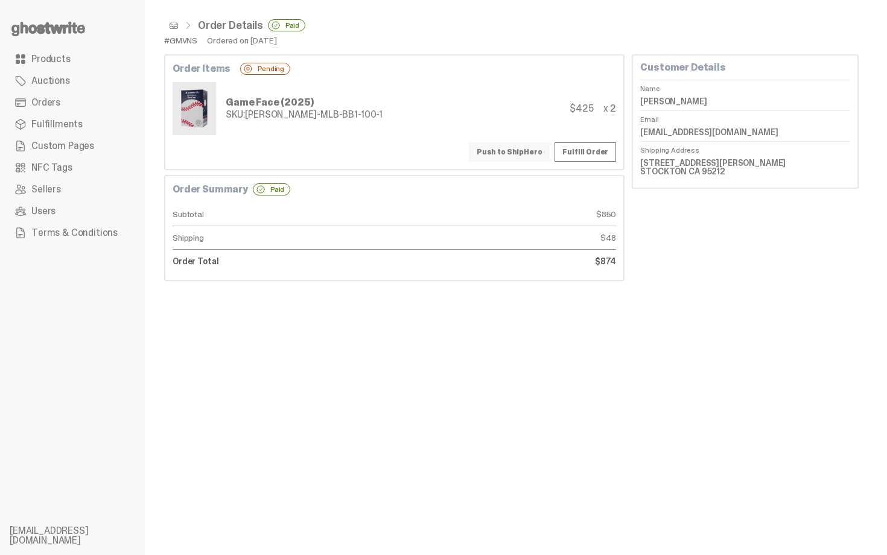
click at [523, 151] on button "Push to ShipHero" at bounding box center [509, 151] width 81 height 19
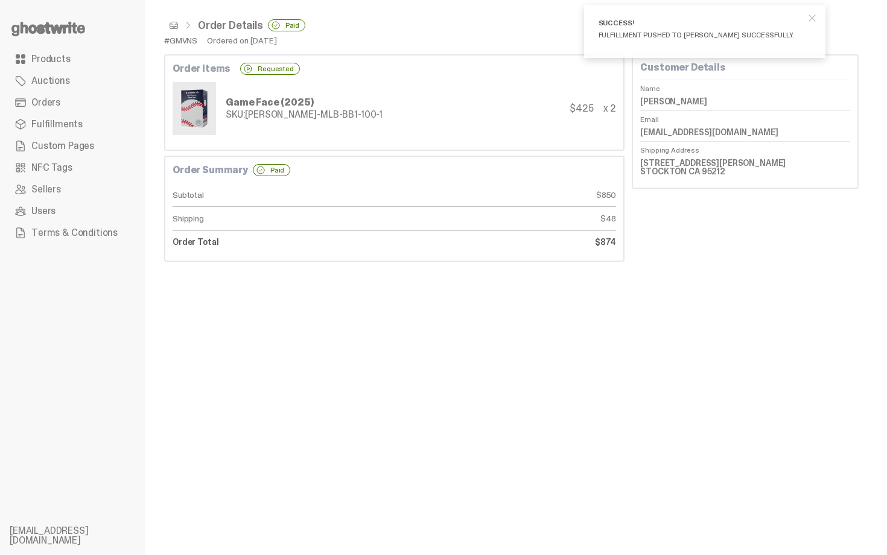
click at [171, 24] on span at bounding box center [174, 26] width 10 height 10
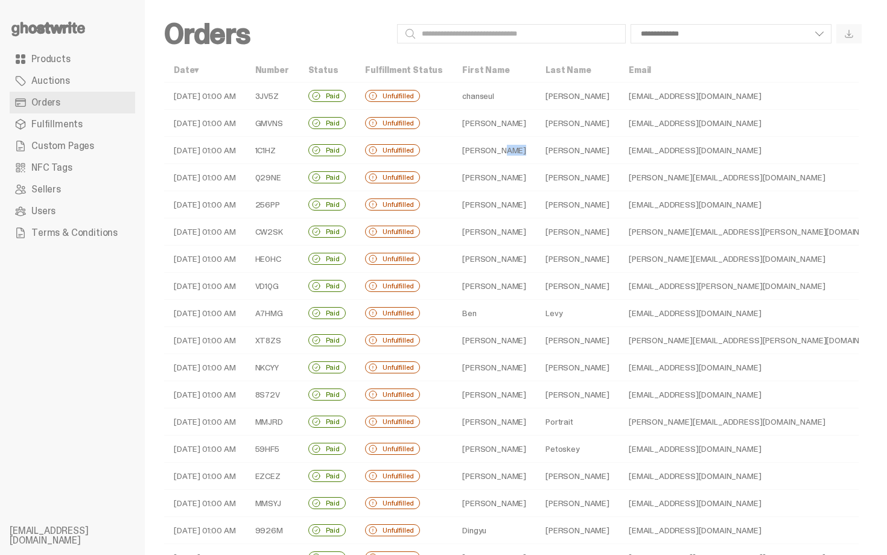
click at [487, 145] on td "Nate" at bounding box center [494, 150] width 83 height 27
click at [619, 151] on td "kappnate@yahoo.com" at bounding box center [758, 150] width 279 height 27
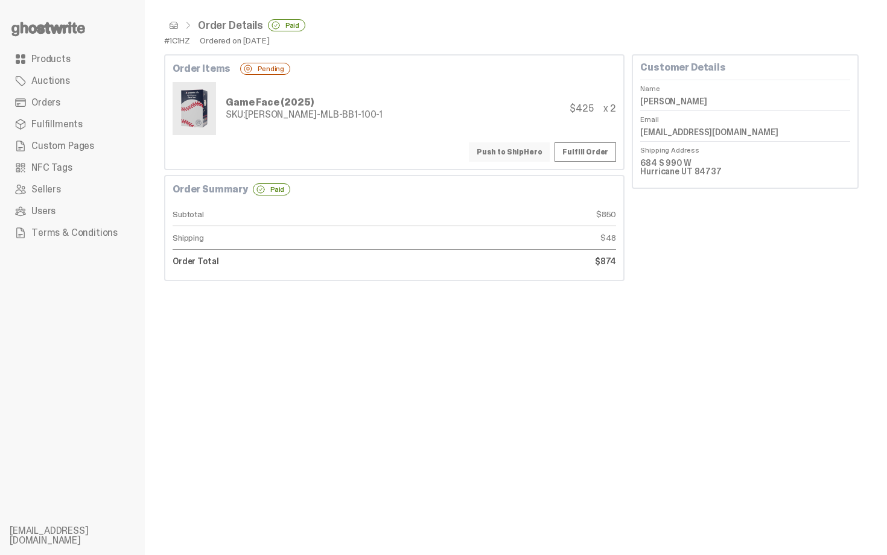
click at [536, 144] on button "Push to ShipHero" at bounding box center [509, 151] width 81 height 19
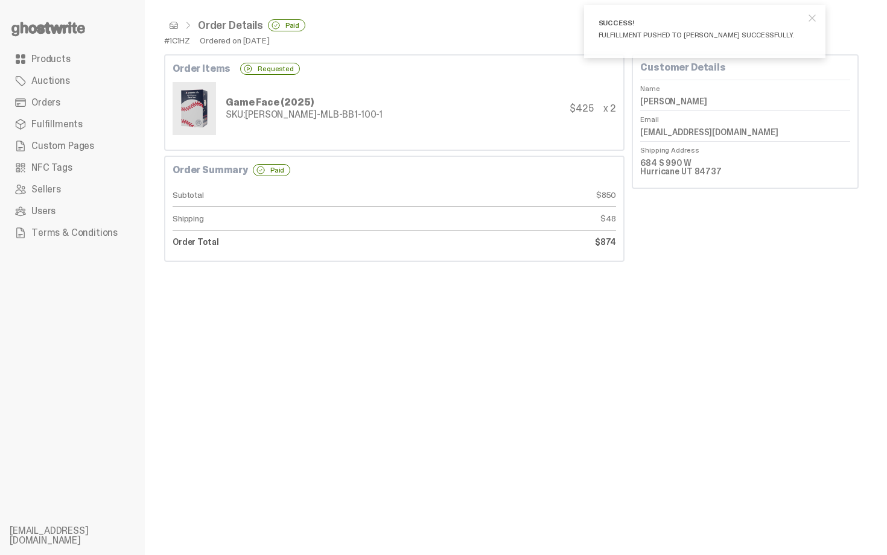
click at [175, 27] on span at bounding box center [174, 26] width 10 height 10
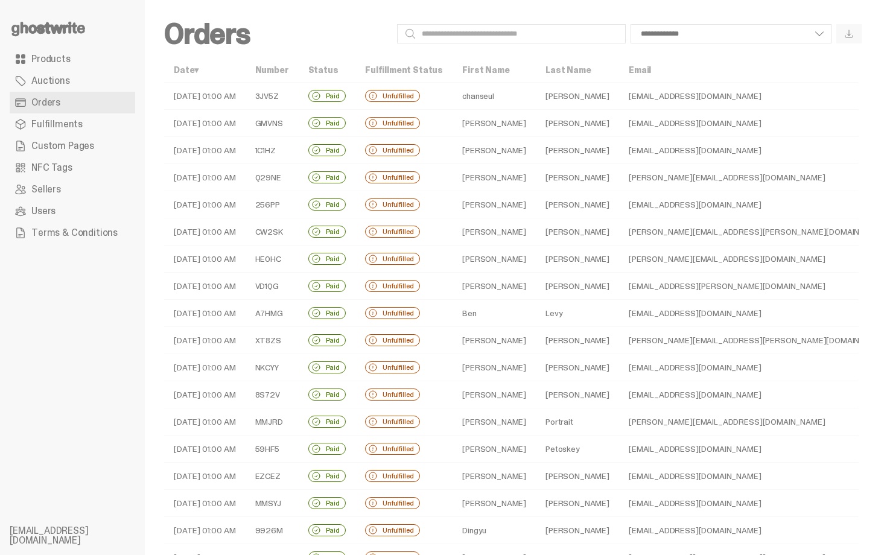
click at [536, 174] on td "Schmitt" at bounding box center [577, 177] width 83 height 27
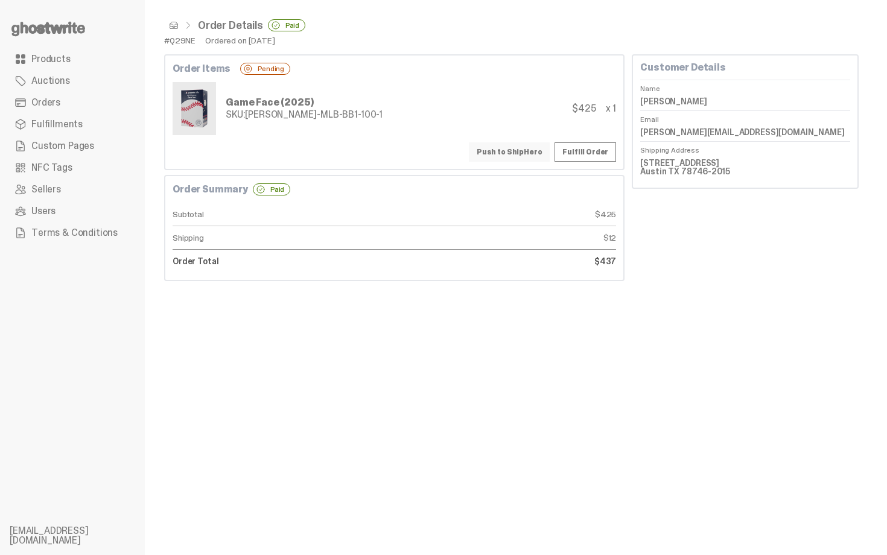
click at [518, 150] on button "Push to ShipHero" at bounding box center [509, 151] width 81 height 19
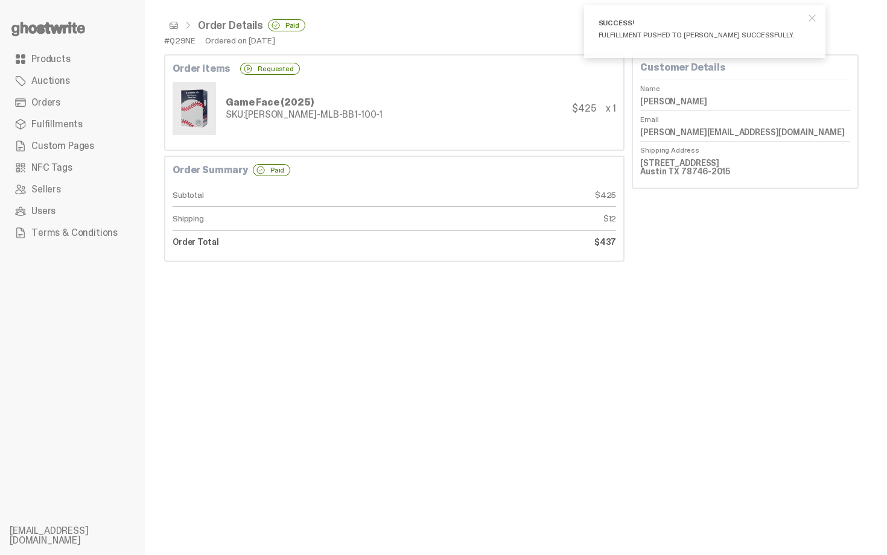
click at [174, 23] on span at bounding box center [174, 26] width 10 height 10
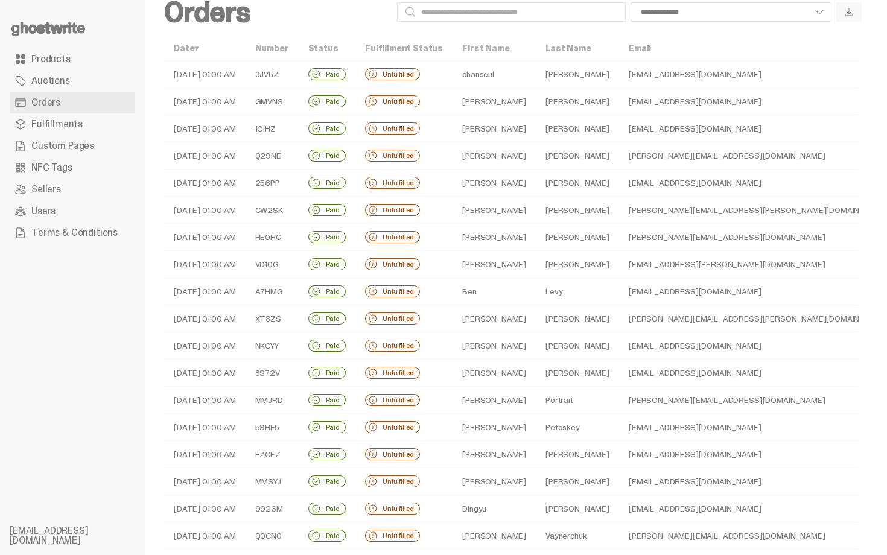
scroll to position [24, 0]
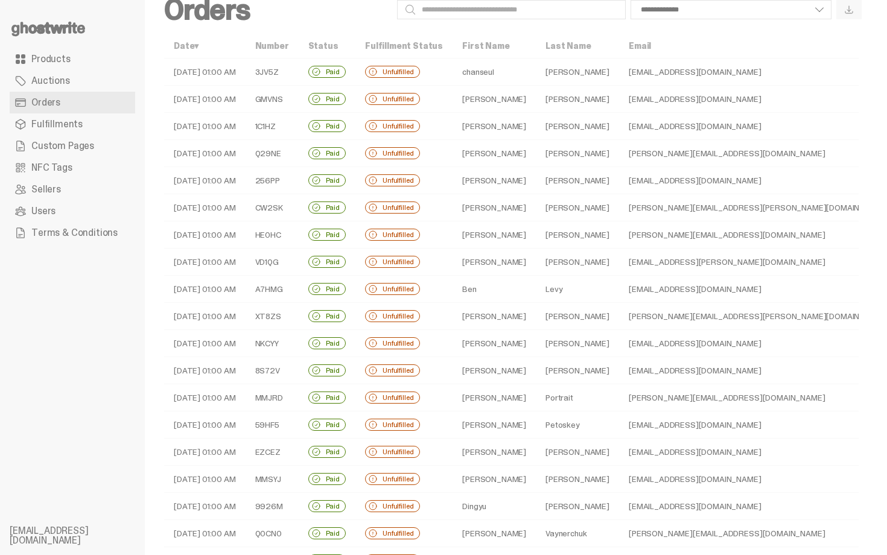
click at [619, 181] on td "ryanjharrington23@gmail.com" at bounding box center [758, 180] width 279 height 27
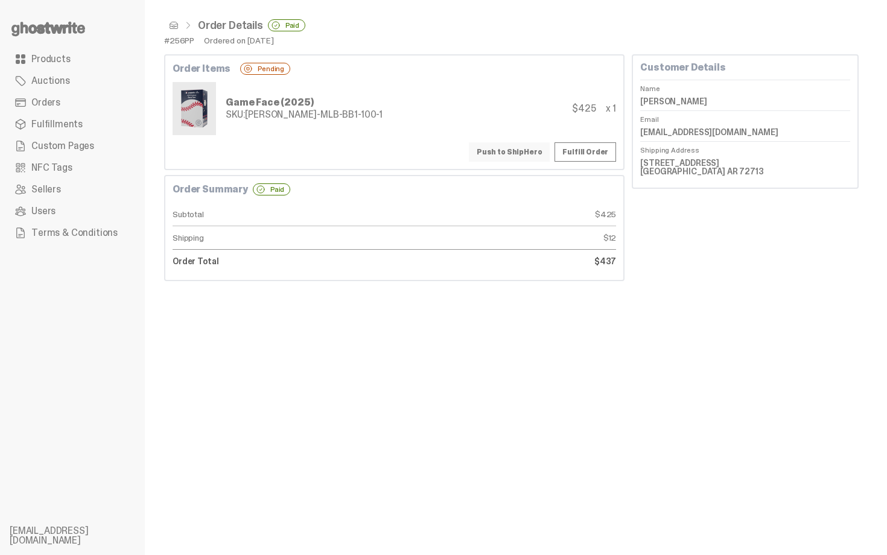
click at [537, 150] on button "Push to ShipHero" at bounding box center [509, 151] width 81 height 19
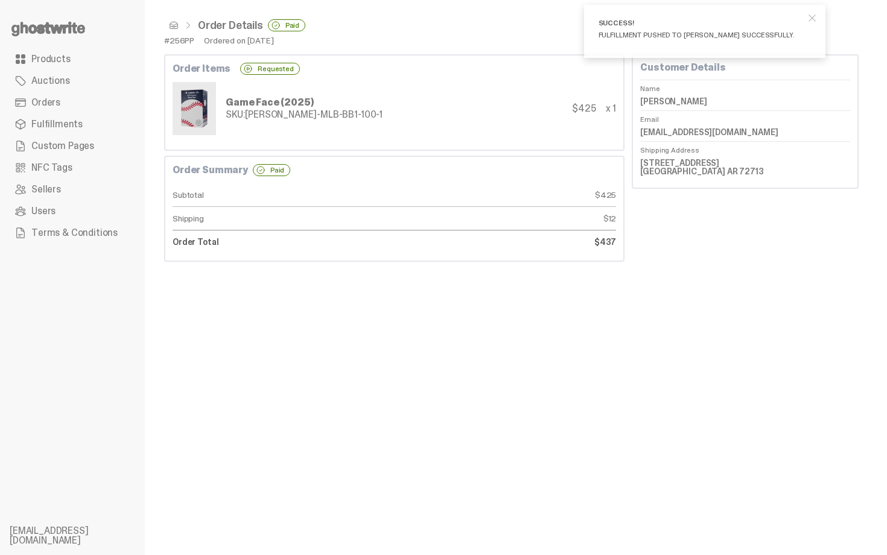
click at [170, 26] on span at bounding box center [174, 26] width 10 height 10
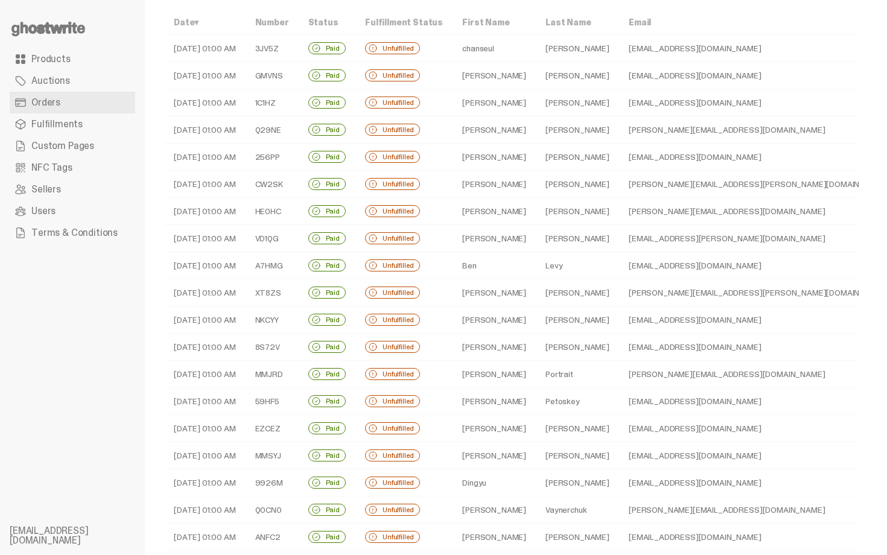
scroll to position [48, 0]
click at [536, 183] on td "Buckelew" at bounding box center [577, 183] width 83 height 27
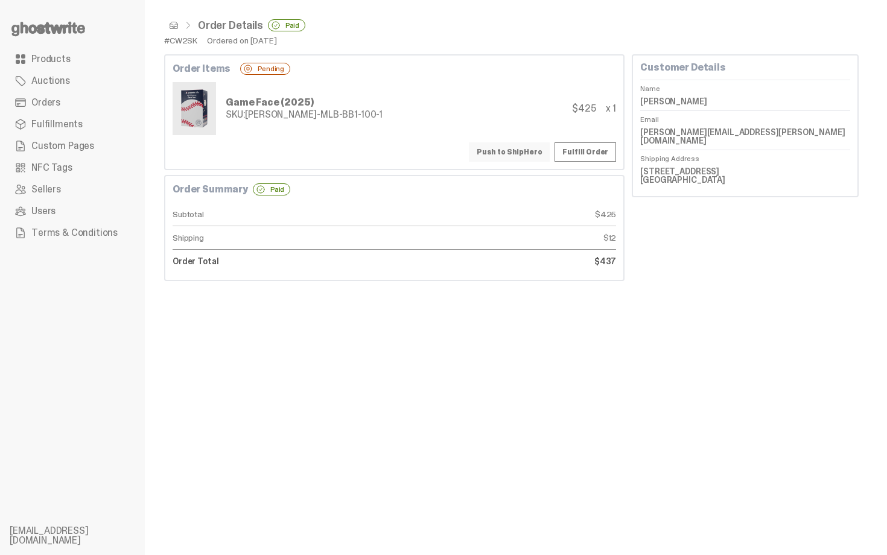
click at [511, 148] on button "Push to ShipHero" at bounding box center [509, 151] width 81 height 19
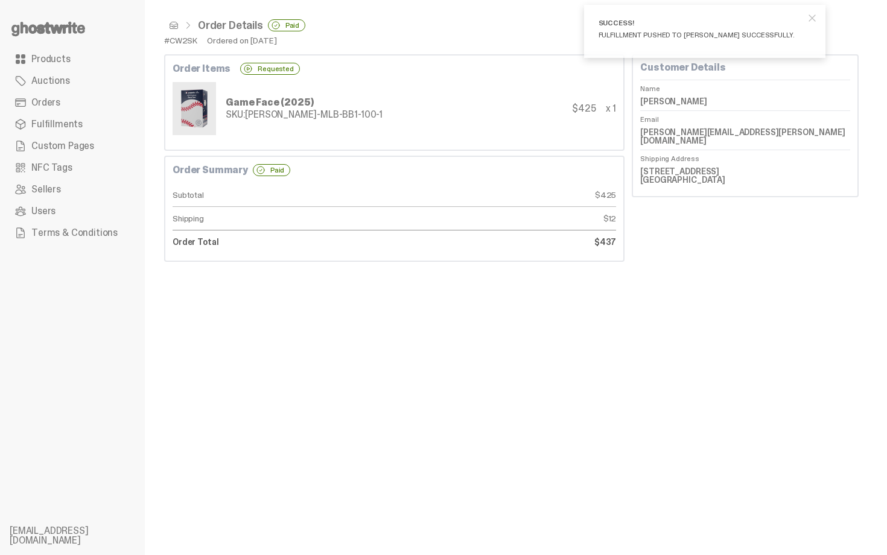
click at [173, 25] on span at bounding box center [174, 26] width 10 height 10
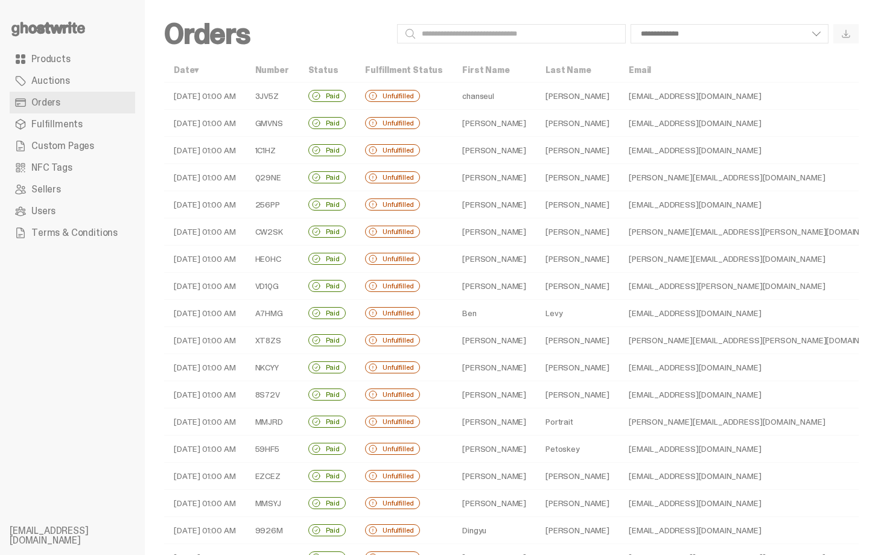
scroll to position [48, 0]
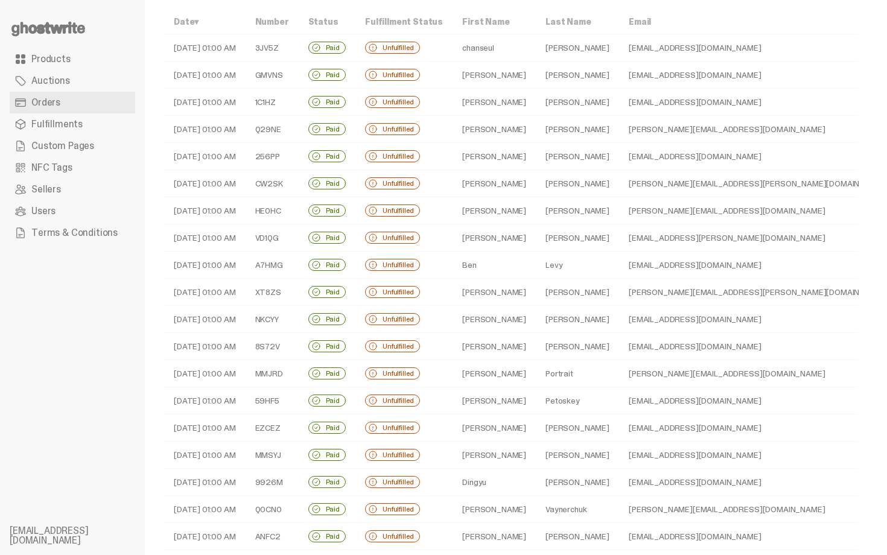
click at [619, 213] on td "jake@hitseekerscardbreaks.com" at bounding box center [758, 210] width 279 height 27
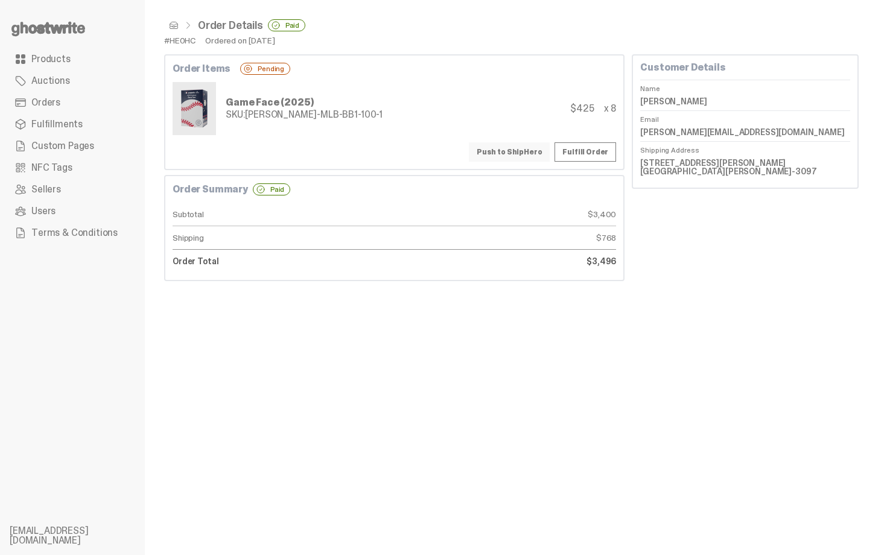
click at [534, 154] on button "Push to ShipHero" at bounding box center [509, 151] width 81 height 19
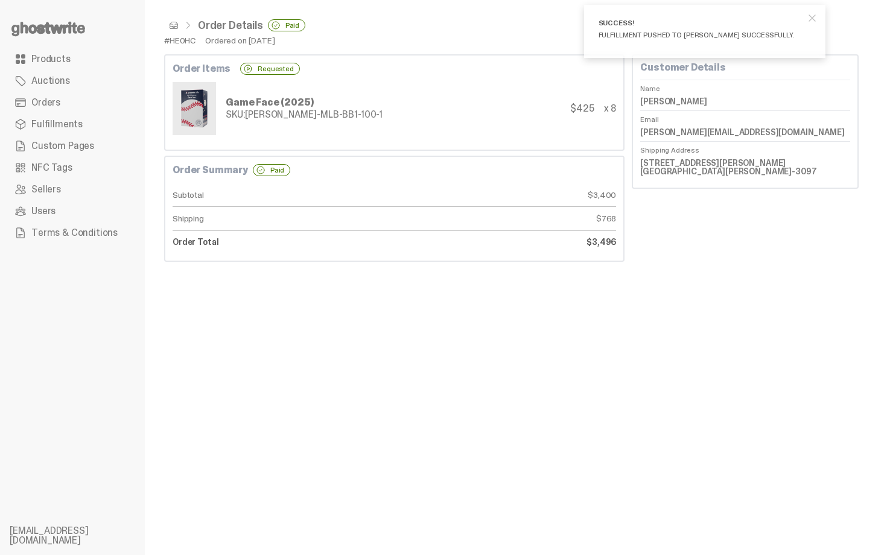
click at [171, 24] on span at bounding box center [174, 26] width 10 height 10
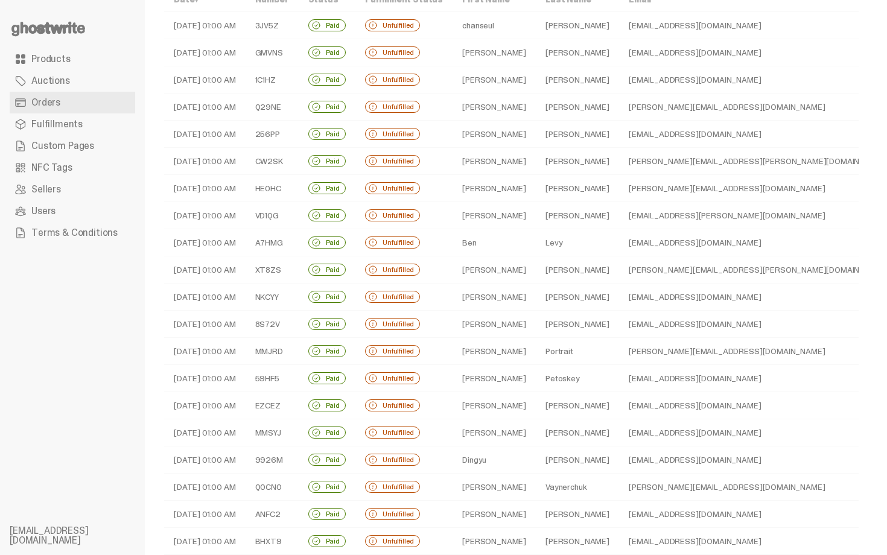
scroll to position [72, 0]
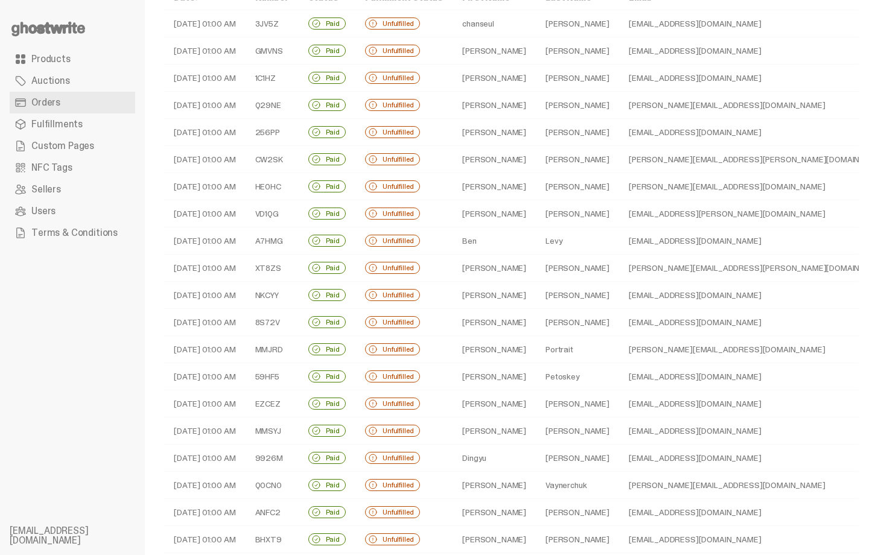
click at [536, 215] on td "[PERSON_NAME]" at bounding box center [577, 213] width 83 height 27
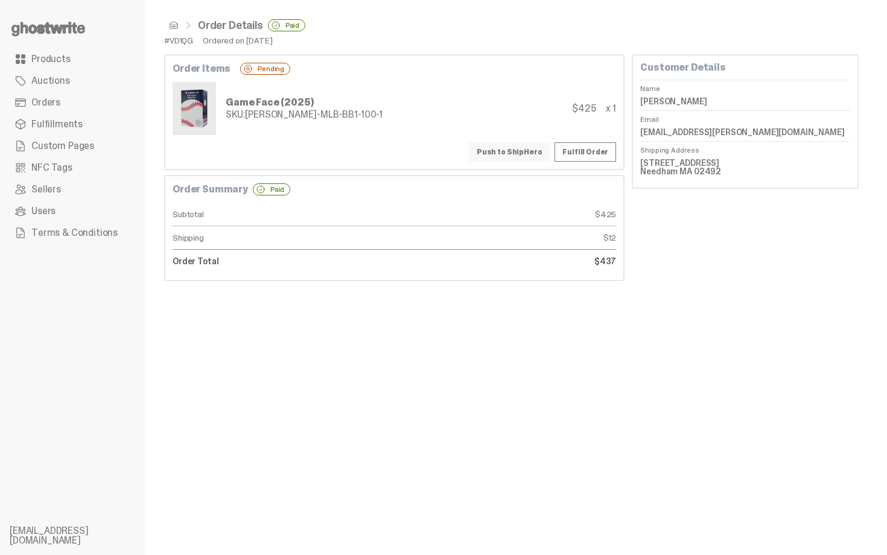
click at [514, 154] on button "Push to ShipHero" at bounding box center [509, 151] width 81 height 19
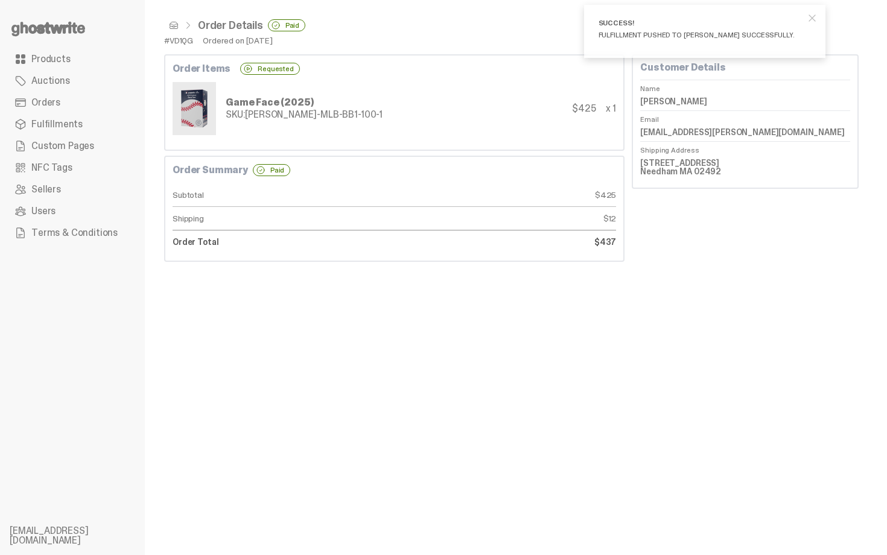
click at [177, 26] on span at bounding box center [174, 26] width 10 height 10
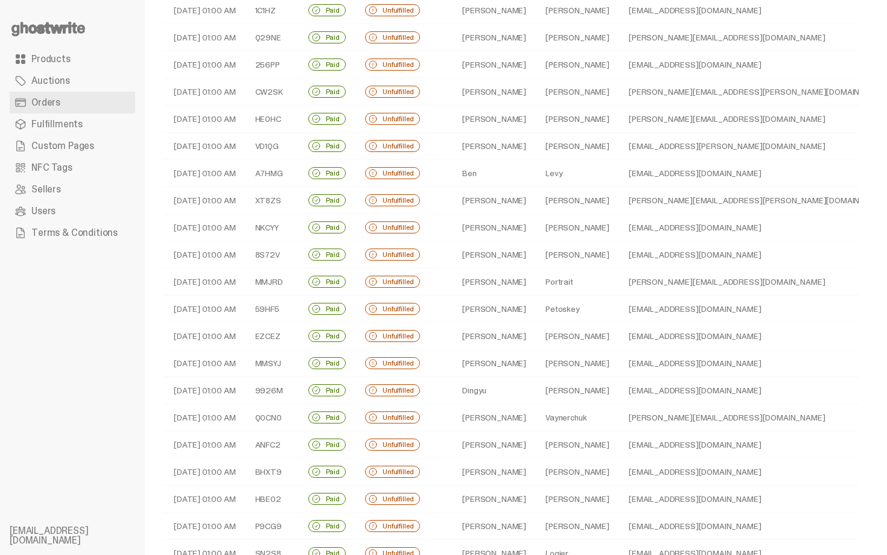
scroll to position [145, 0]
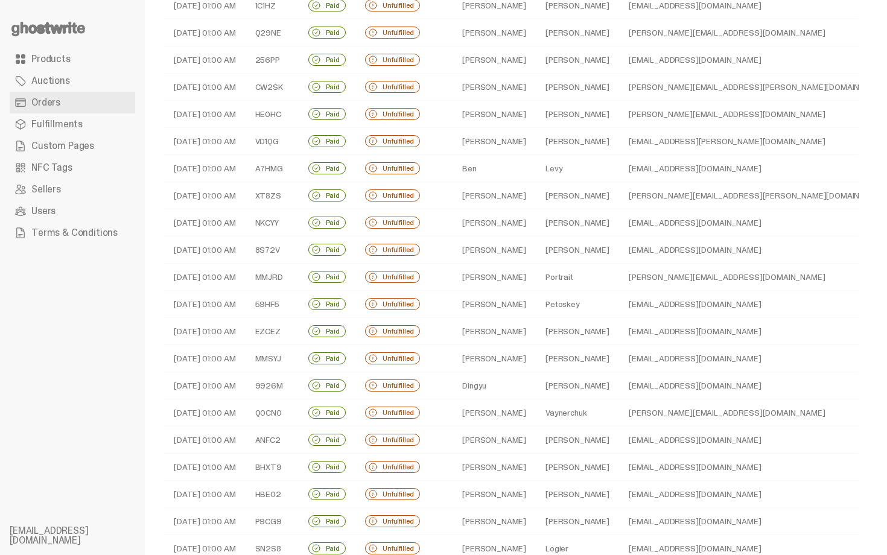
click at [567, 171] on td "Levy" at bounding box center [577, 168] width 83 height 27
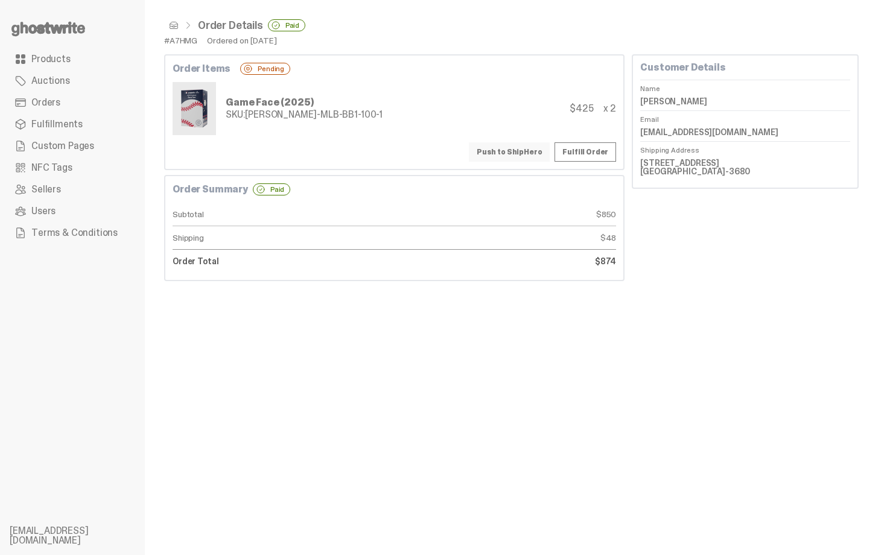
click at [534, 150] on button "Push to ShipHero" at bounding box center [509, 151] width 81 height 19
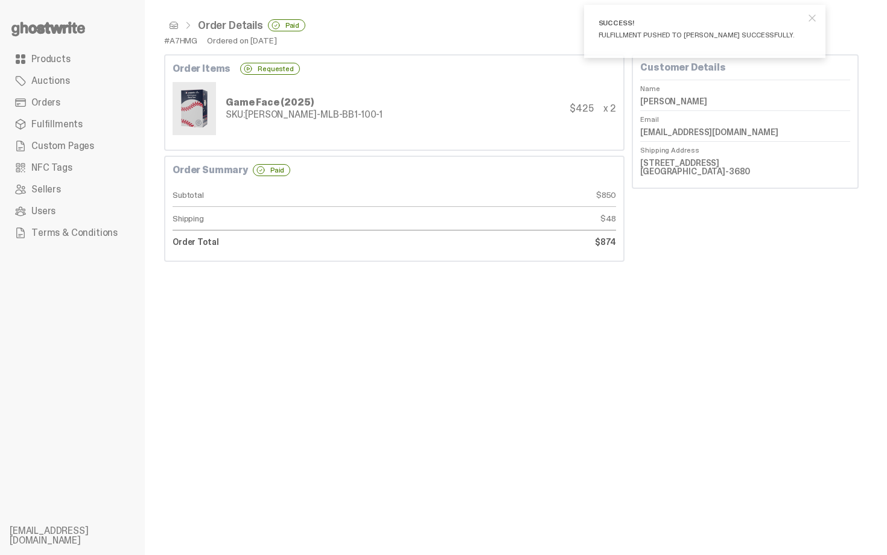
click at [172, 29] on span at bounding box center [174, 26] width 10 height 10
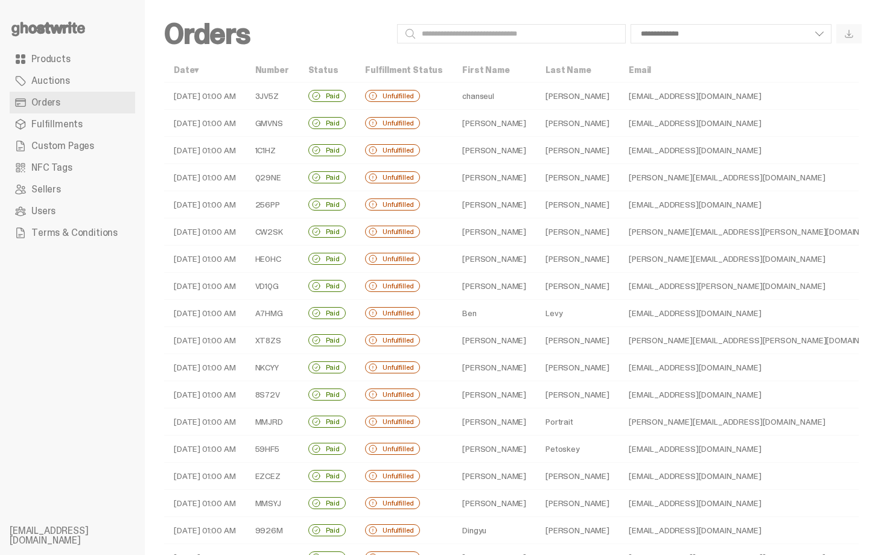
scroll to position [145, 0]
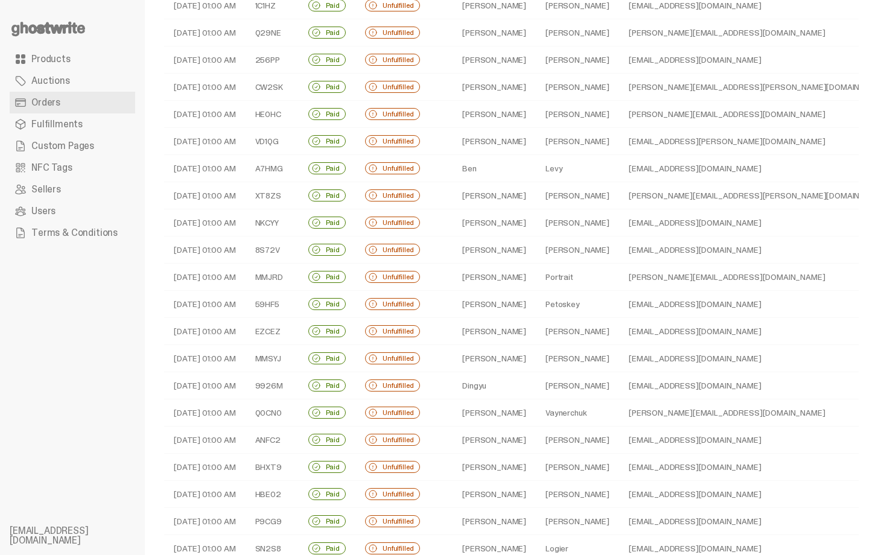
click at [536, 196] on td "Calhoun" at bounding box center [577, 195] width 83 height 27
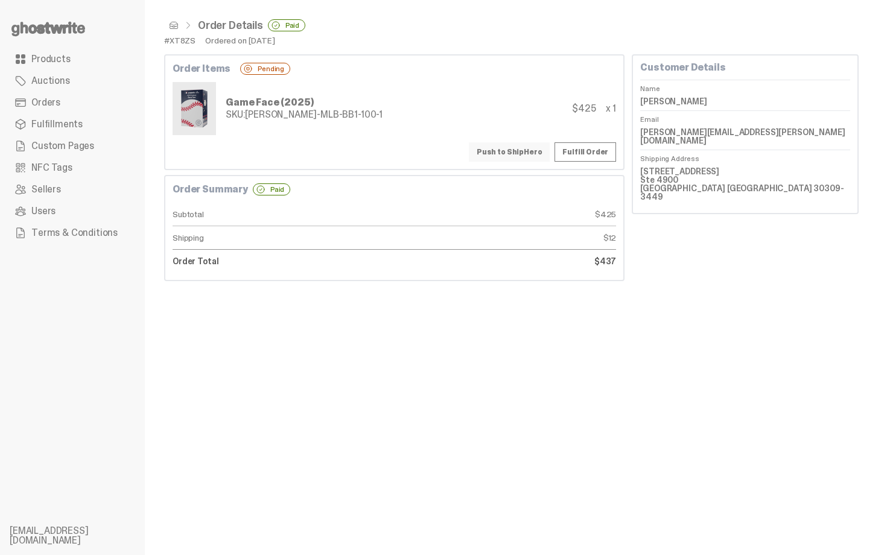
click at [528, 154] on button "Push to ShipHero" at bounding box center [509, 151] width 81 height 19
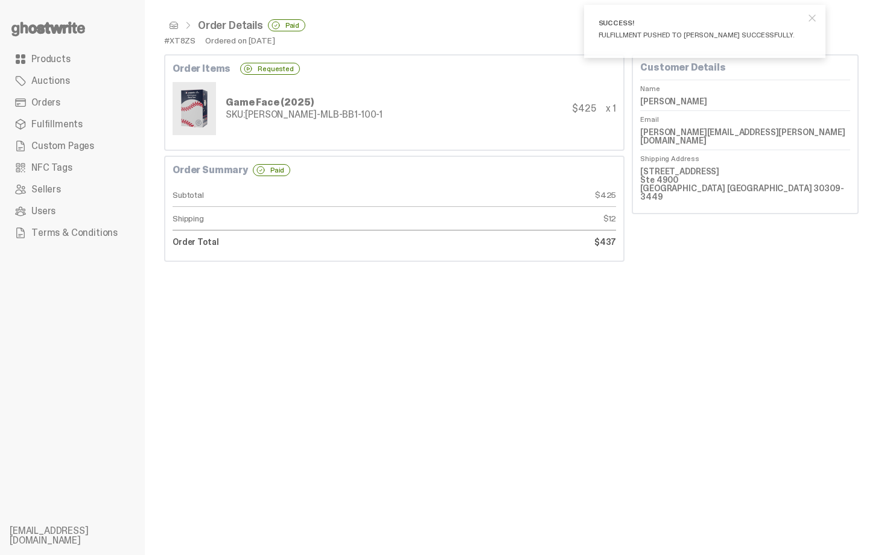
click at [176, 25] on span at bounding box center [174, 26] width 10 height 10
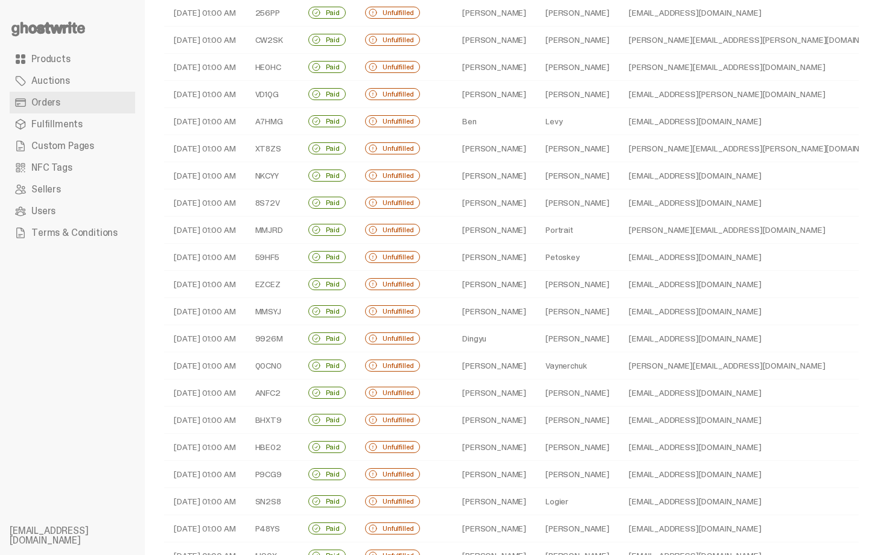
scroll to position [193, 0]
click at [512, 177] on td "Dennis" at bounding box center [494, 174] width 83 height 27
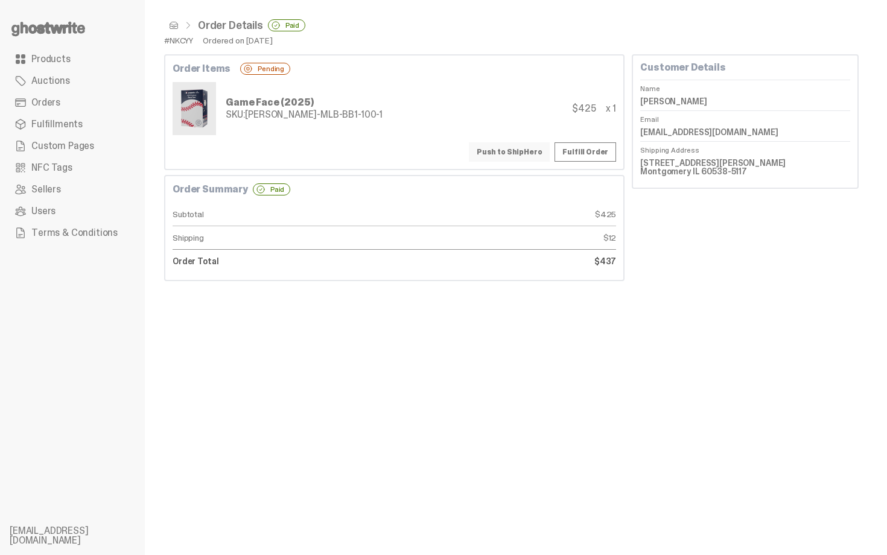
click at [527, 159] on button "Push to ShipHero" at bounding box center [509, 151] width 81 height 19
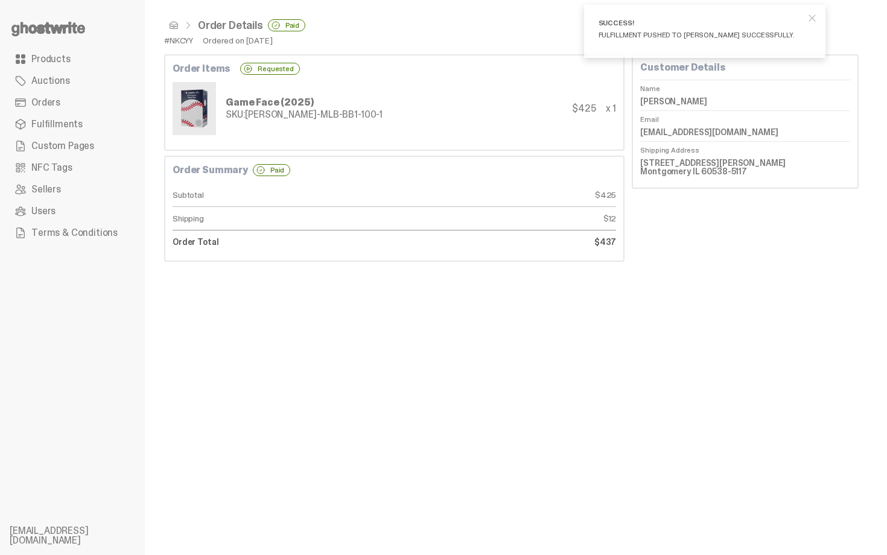
click at [174, 27] on span at bounding box center [174, 26] width 10 height 10
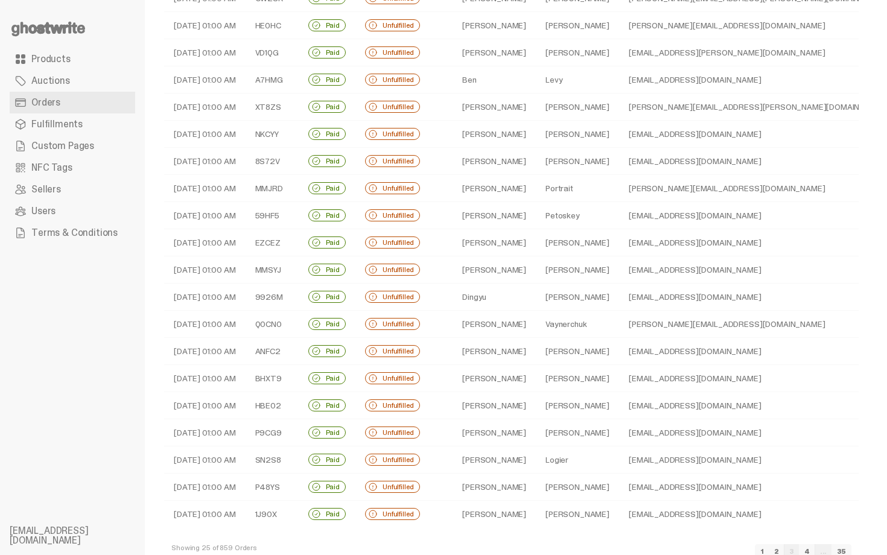
scroll to position [241, 0]
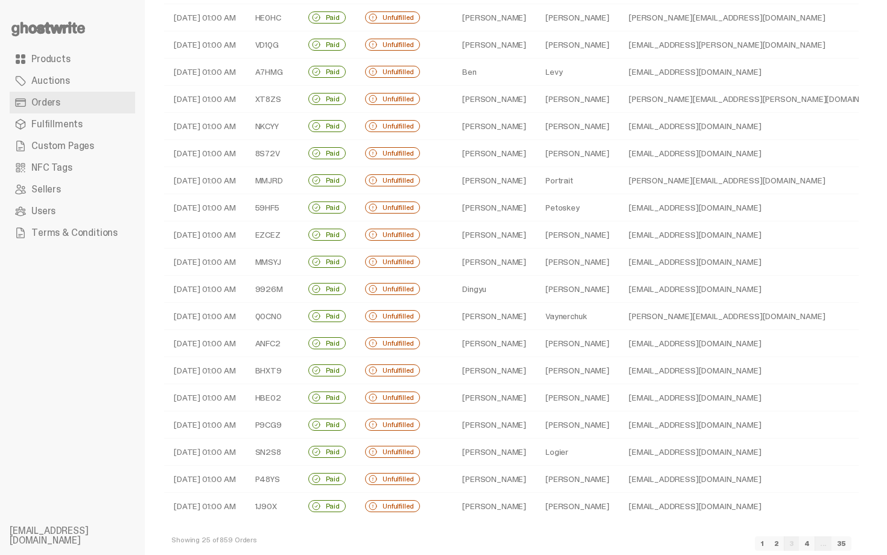
click at [556, 154] on td "Whaley" at bounding box center [577, 153] width 83 height 27
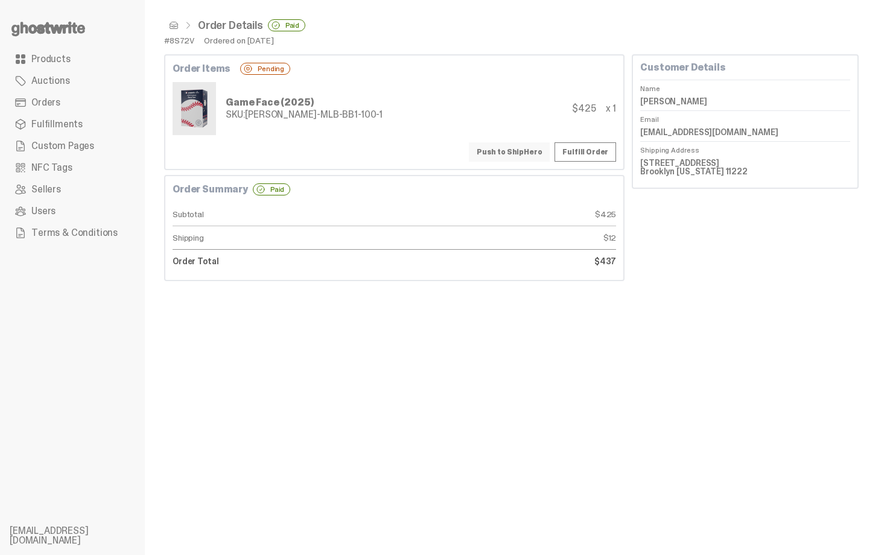
click at [542, 153] on button "Push to ShipHero" at bounding box center [509, 151] width 81 height 19
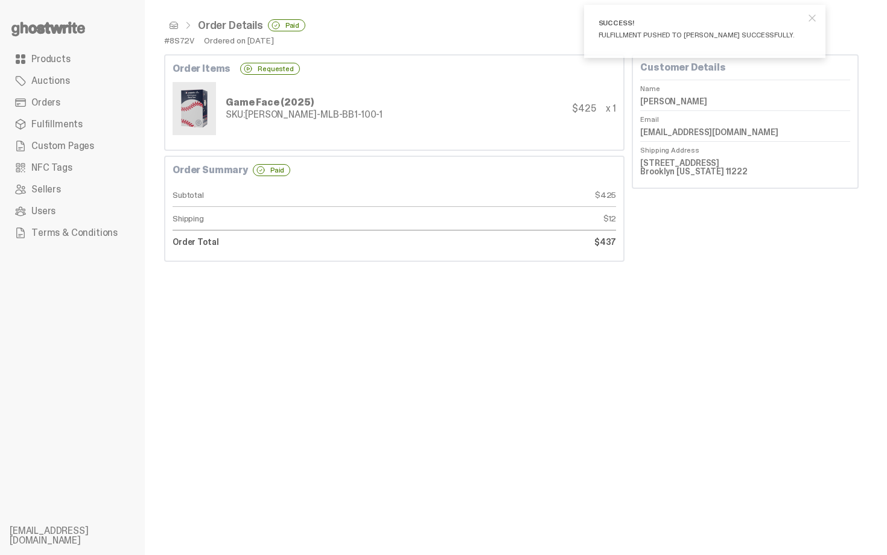
click at [173, 22] on span at bounding box center [174, 26] width 10 height 10
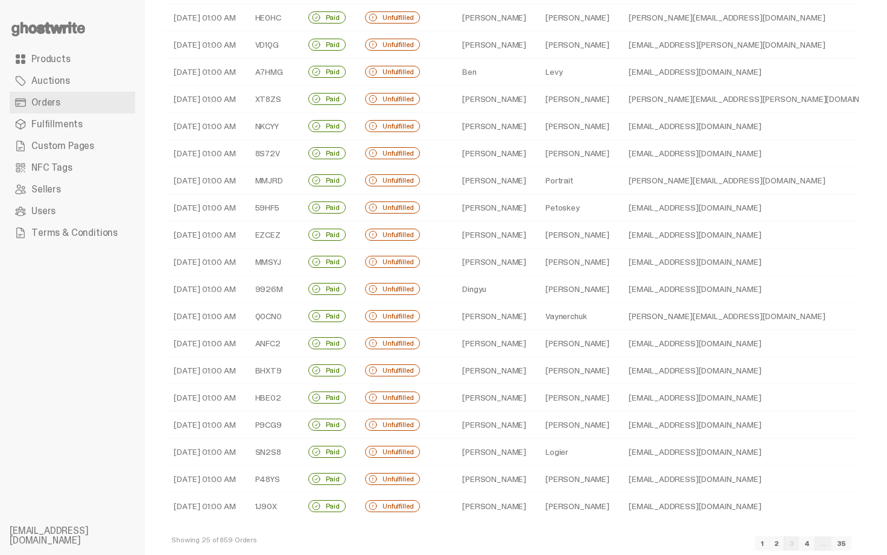
click at [619, 177] on td "dan@kampgrizzly.com" at bounding box center [758, 180] width 279 height 27
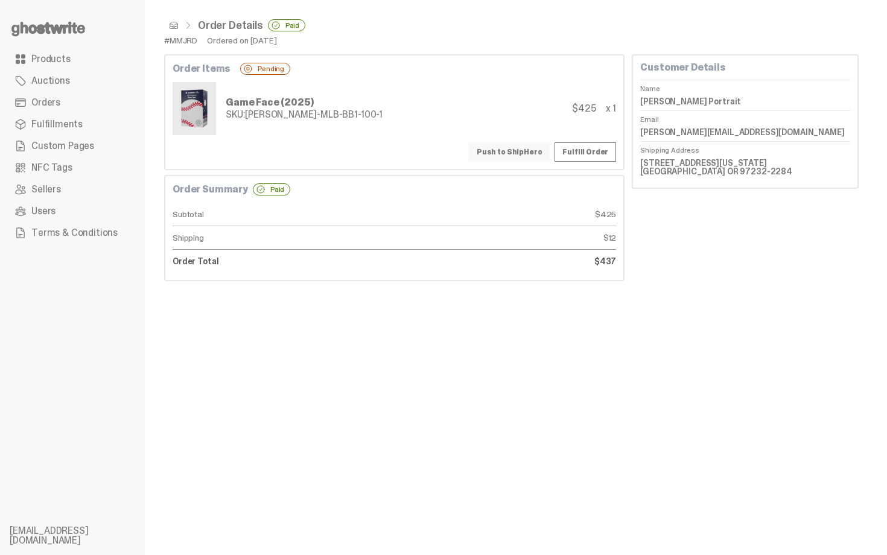
click at [541, 154] on button "Push to ShipHero" at bounding box center [509, 151] width 81 height 19
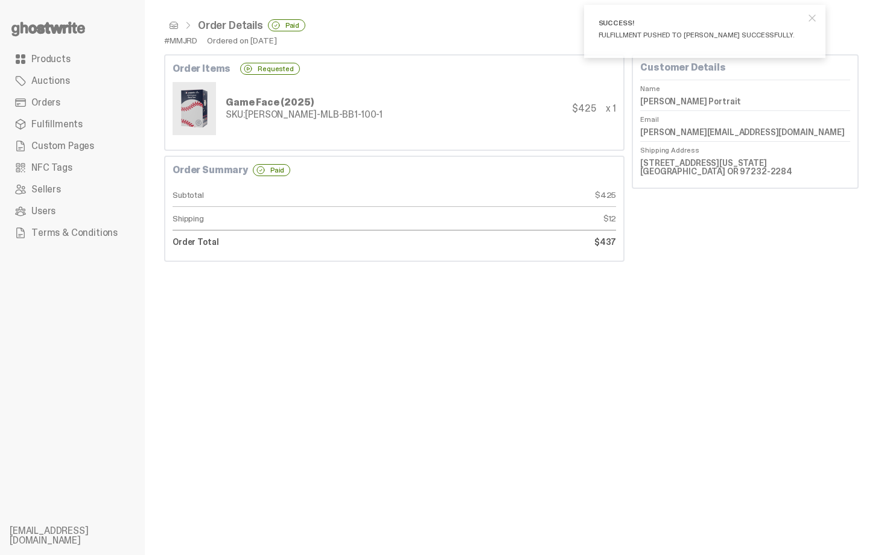
click at [172, 22] on span at bounding box center [174, 26] width 10 height 10
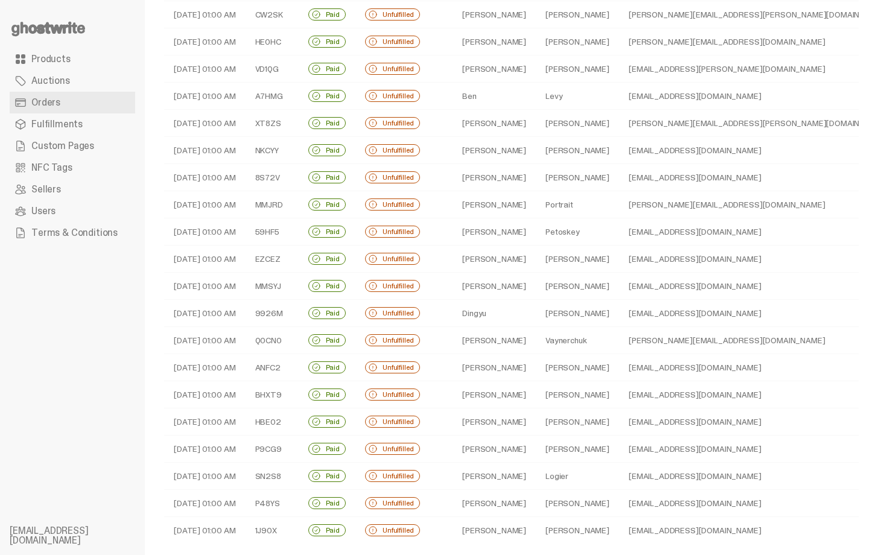
scroll to position [215, 0]
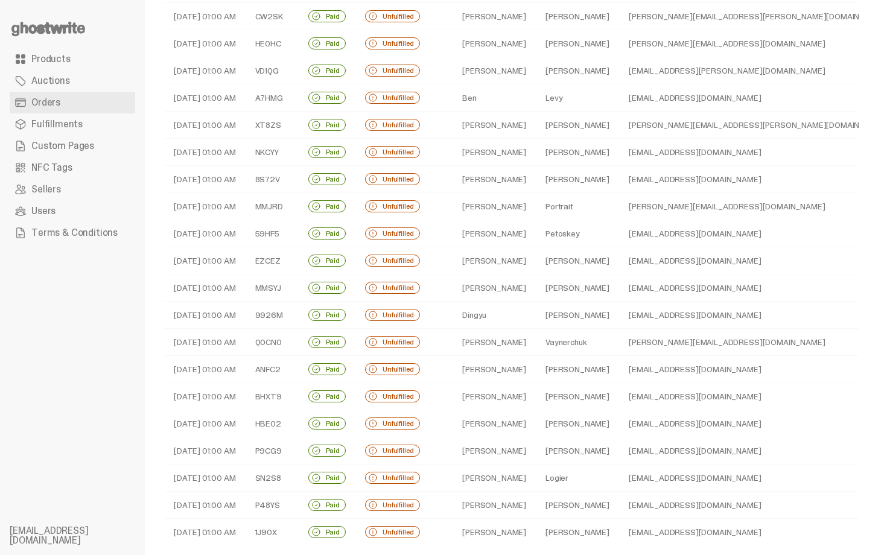
click at [489, 234] on td "Jon" at bounding box center [494, 233] width 83 height 27
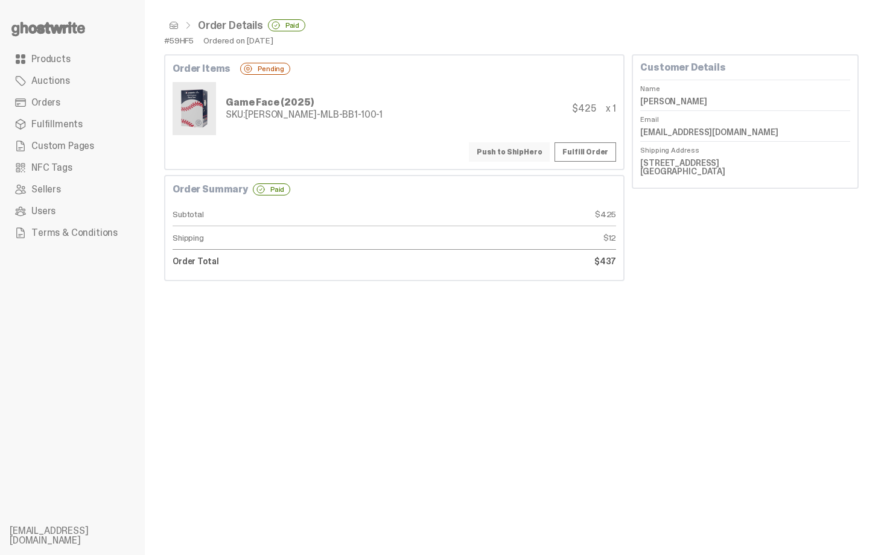
click at [530, 146] on button "Push to ShipHero" at bounding box center [509, 151] width 81 height 19
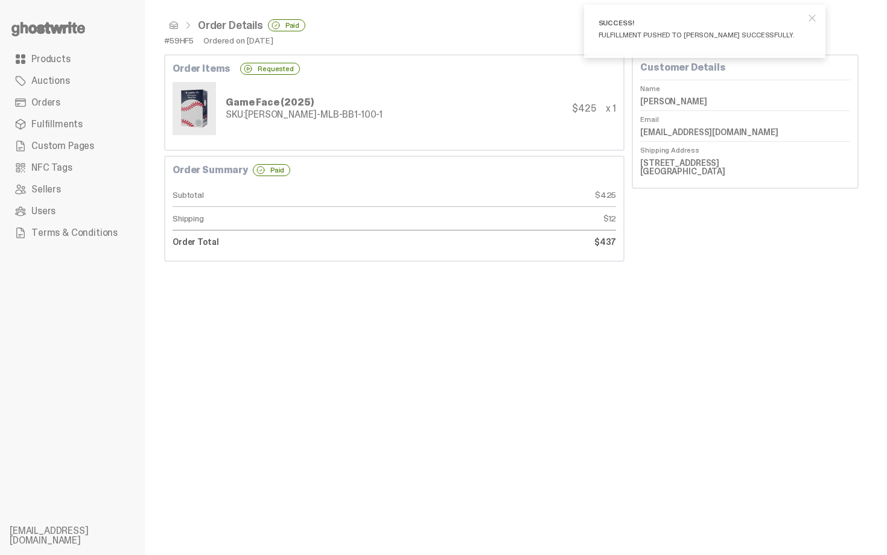
click at [176, 28] on span at bounding box center [174, 26] width 10 height 10
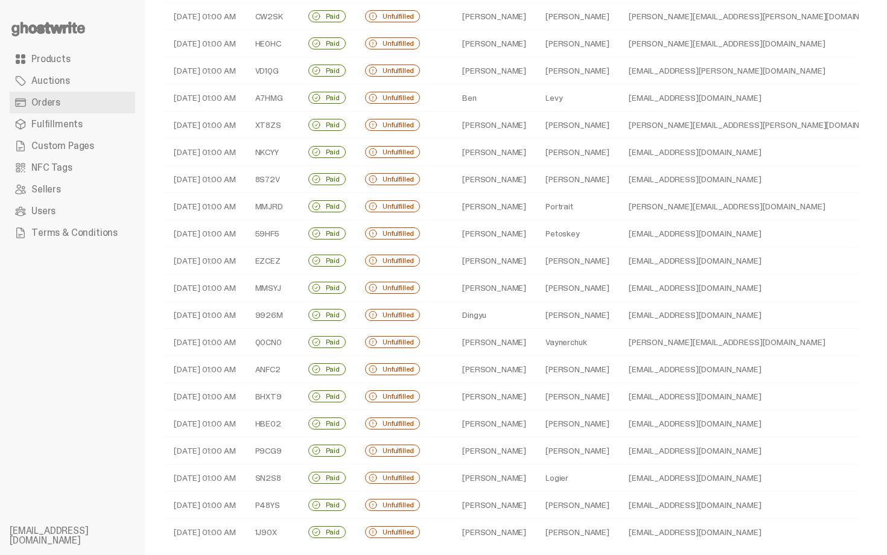
click at [619, 258] on td "cbgolfer@bellsouth.net" at bounding box center [758, 260] width 279 height 27
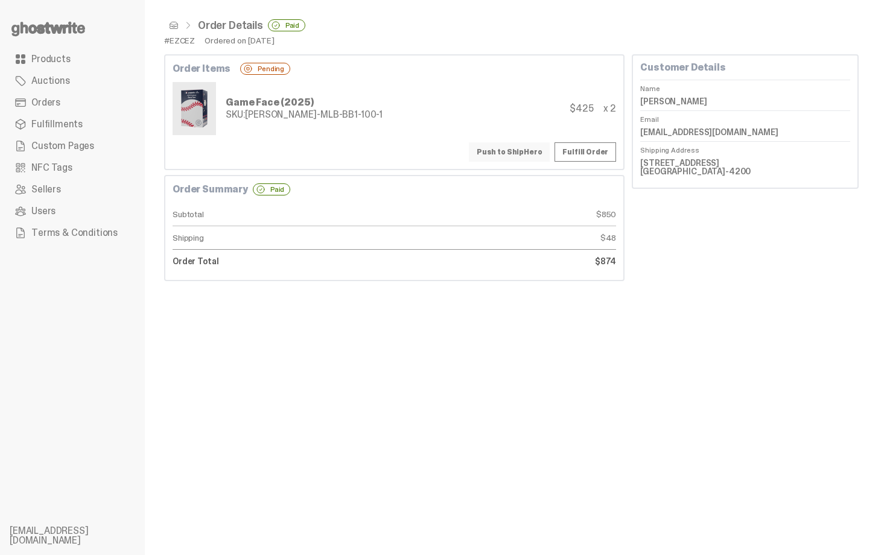
click at [529, 153] on button "Push to ShipHero" at bounding box center [509, 151] width 81 height 19
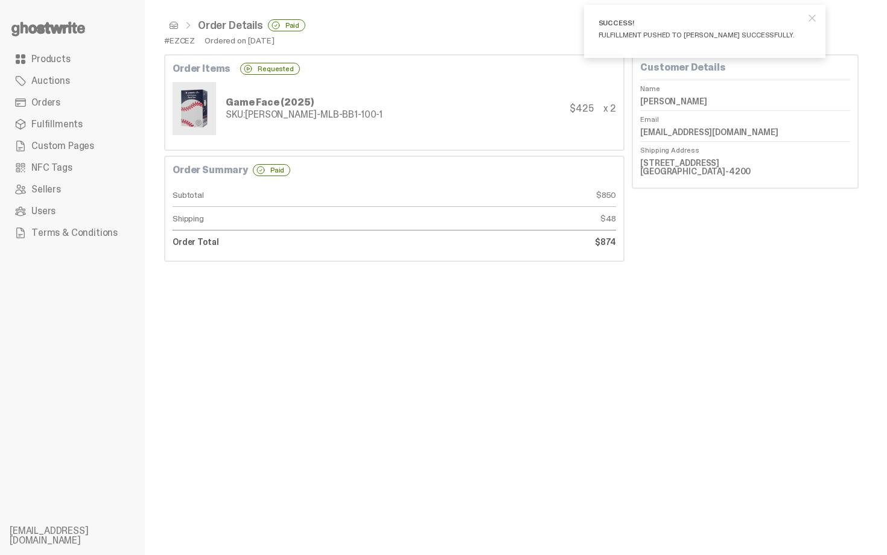
click at [174, 23] on span at bounding box center [174, 26] width 10 height 10
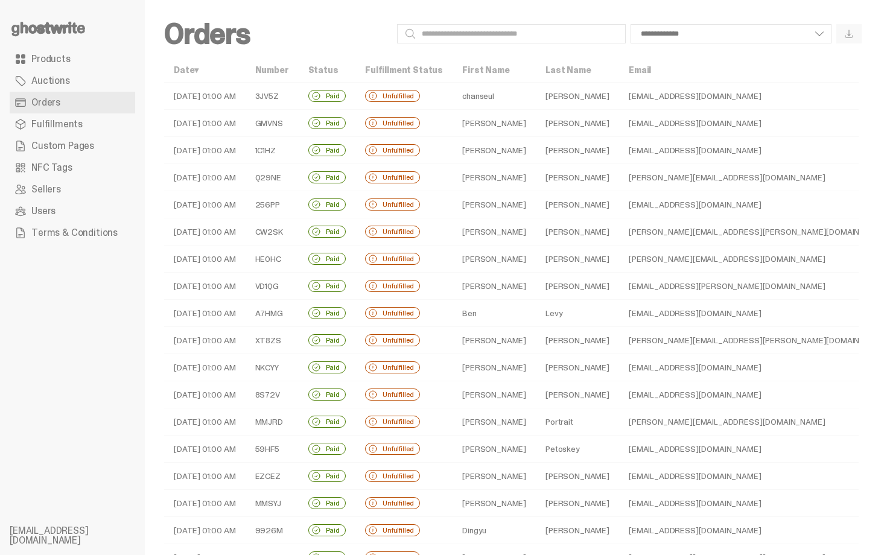
scroll to position [215, 0]
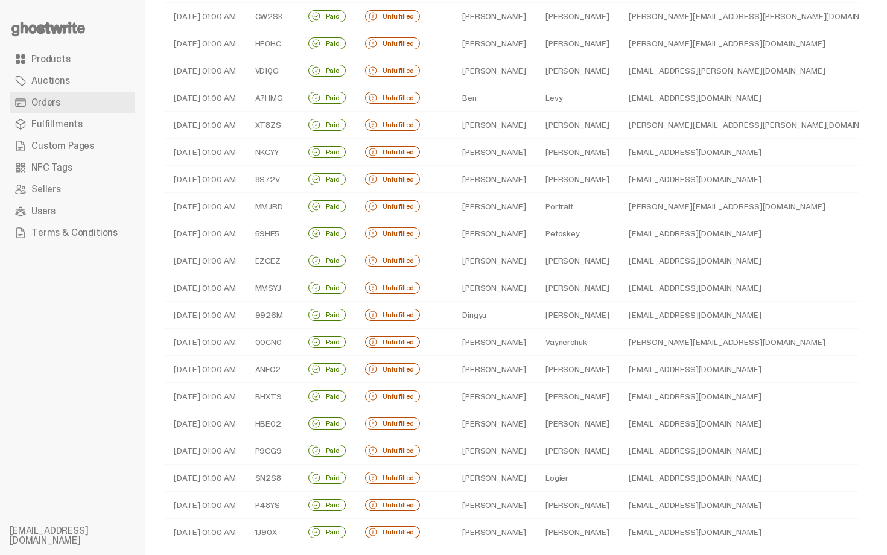
click at [497, 292] on td "Mike" at bounding box center [494, 288] width 83 height 27
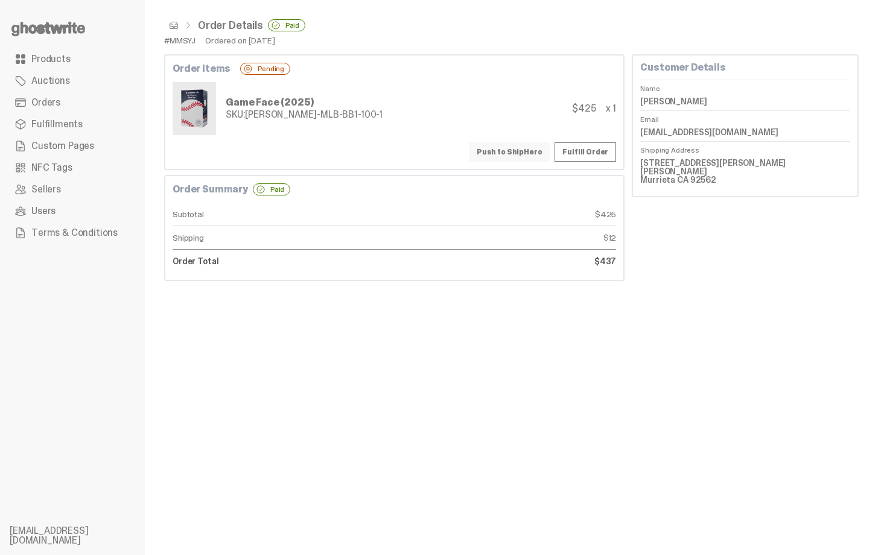
click at [511, 158] on button "Push to ShipHero" at bounding box center [509, 151] width 81 height 19
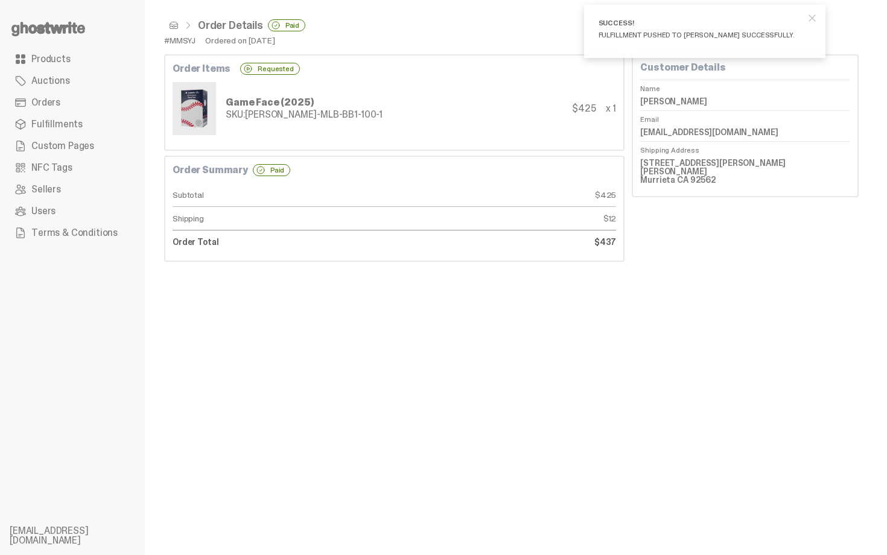
click at [174, 24] on span at bounding box center [174, 26] width 10 height 10
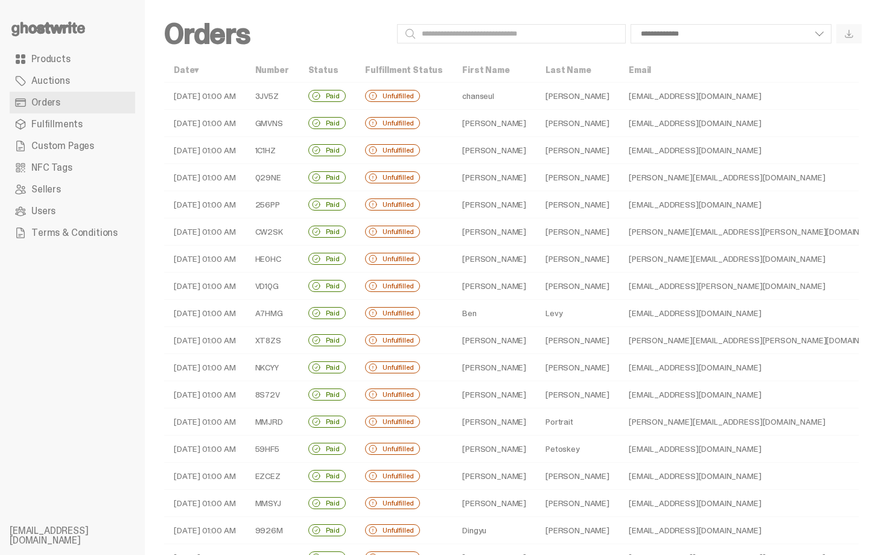
scroll to position [215, 0]
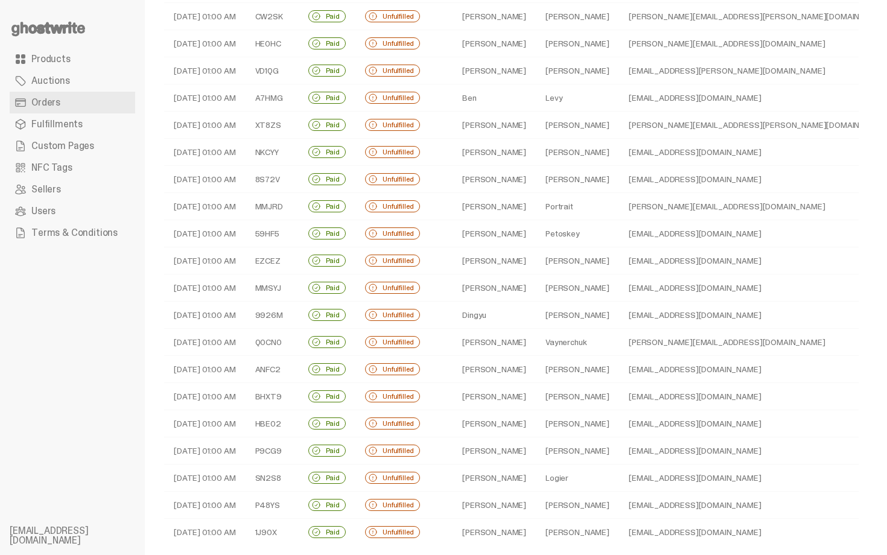
click at [536, 318] on td "Yang" at bounding box center [577, 315] width 83 height 27
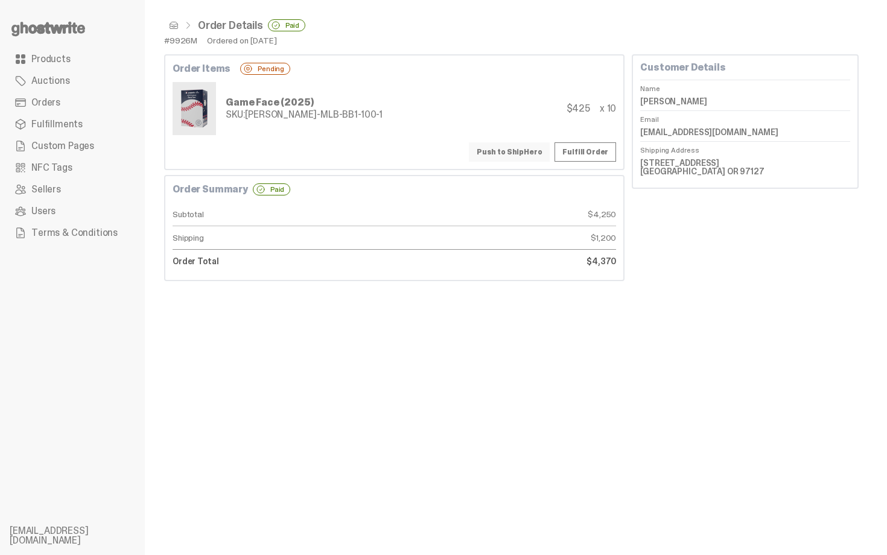
click at [509, 148] on button "Push to ShipHero" at bounding box center [509, 151] width 81 height 19
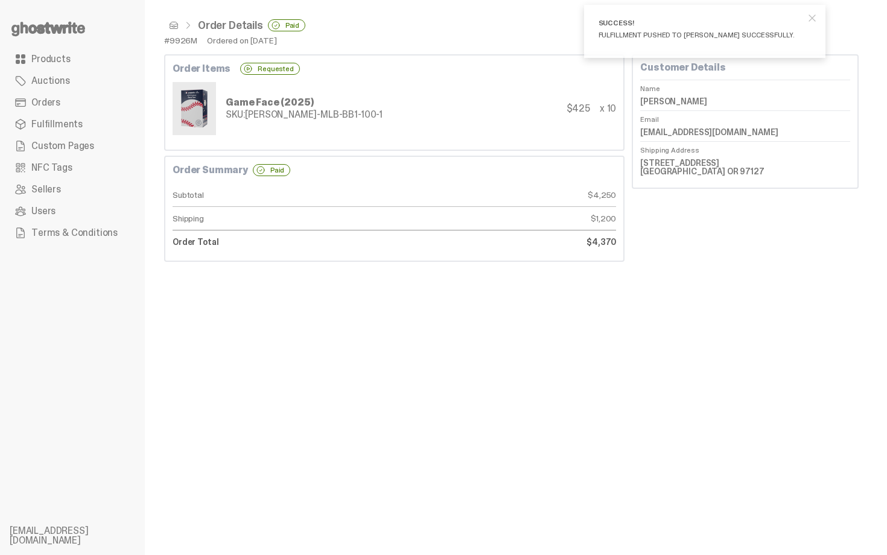
click at [176, 25] on span at bounding box center [174, 26] width 10 height 10
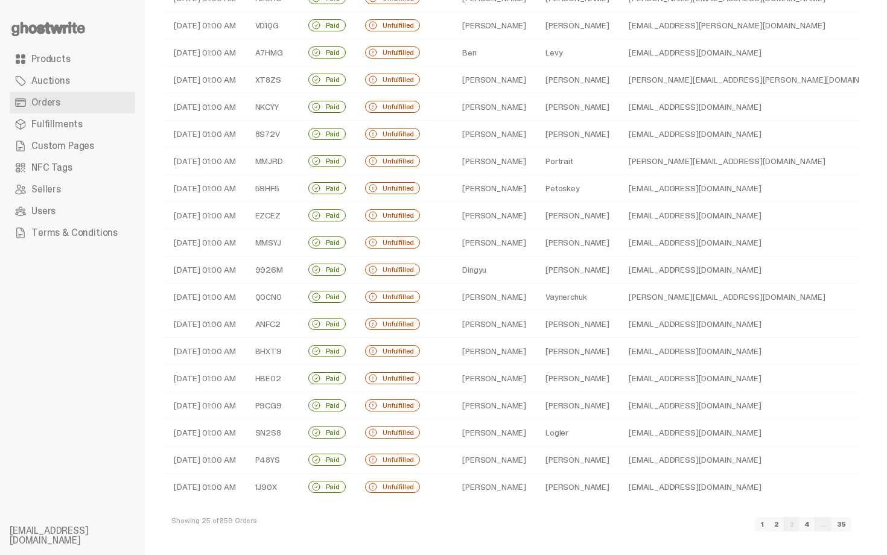
scroll to position [264, 0]
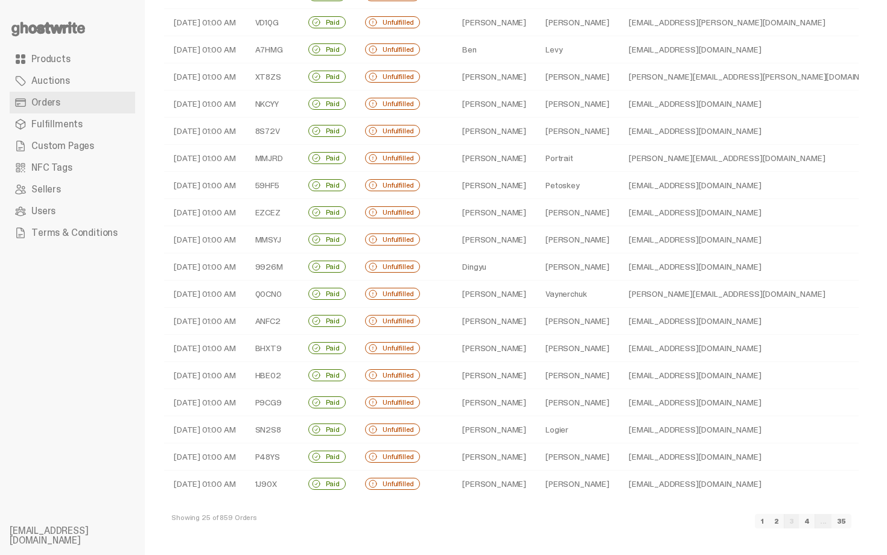
click at [508, 302] on td "Gary" at bounding box center [494, 294] width 83 height 27
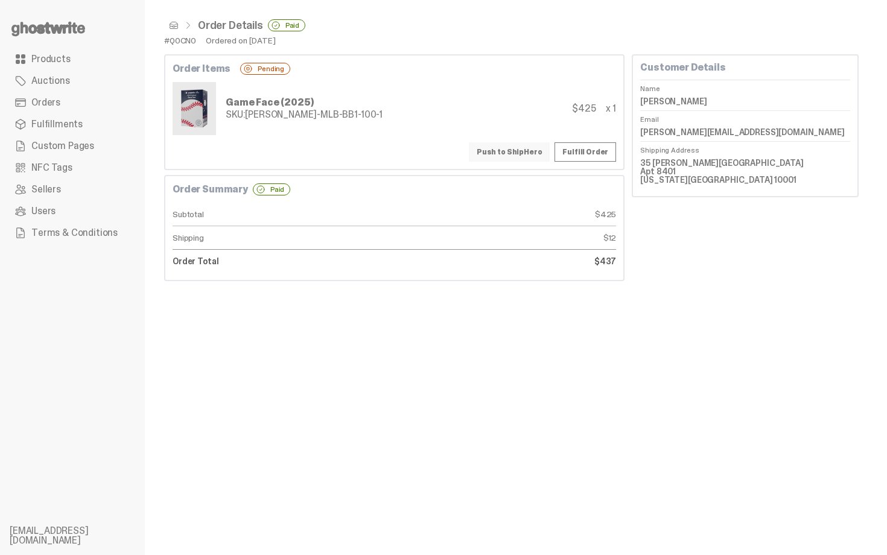
click at [506, 144] on button "Push to ShipHero" at bounding box center [509, 151] width 81 height 19
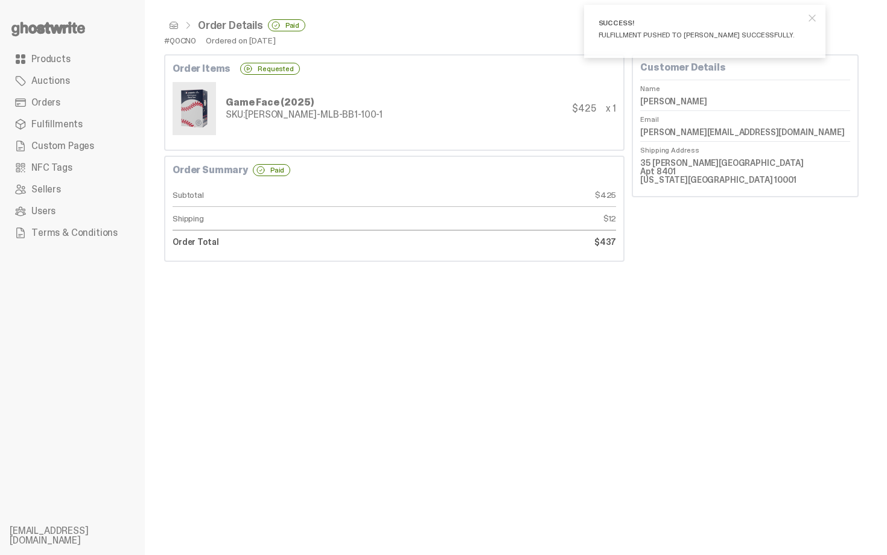
click at [173, 28] on span at bounding box center [174, 26] width 10 height 10
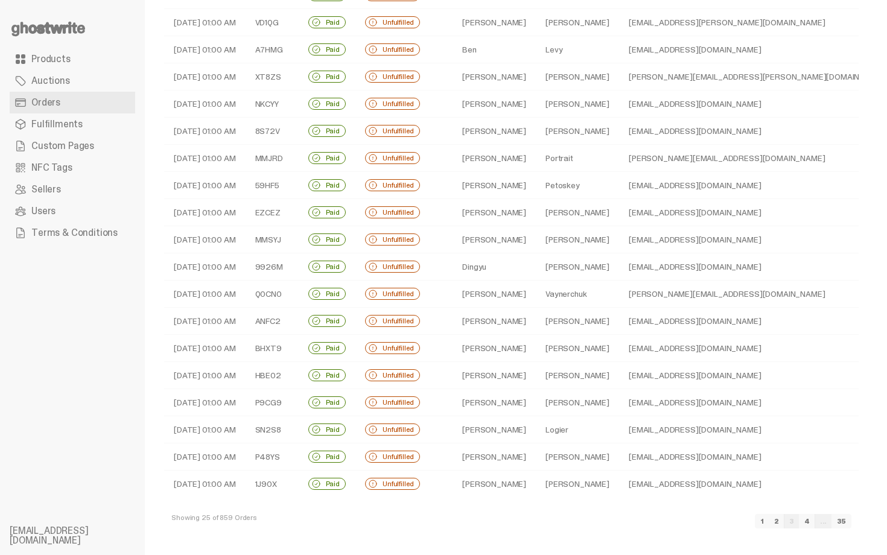
click at [536, 319] on td "Buchanan" at bounding box center [577, 321] width 83 height 27
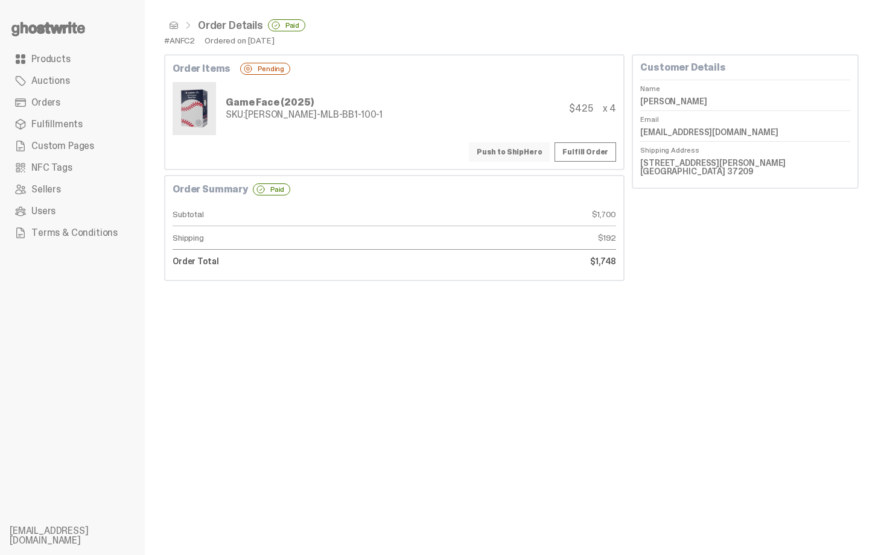
click at [507, 152] on button "Push to ShipHero" at bounding box center [509, 151] width 81 height 19
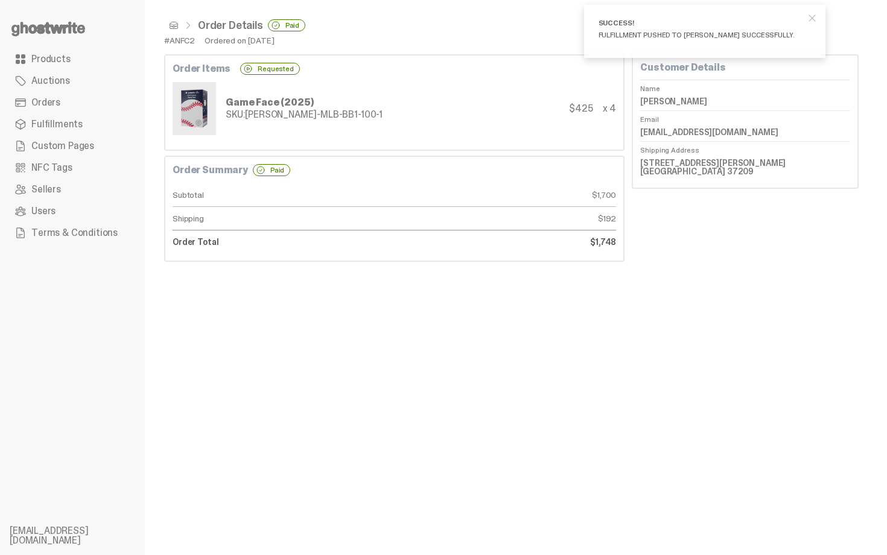
click at [177, 28] on span at bounding box center [174, 26] width 10 height 10
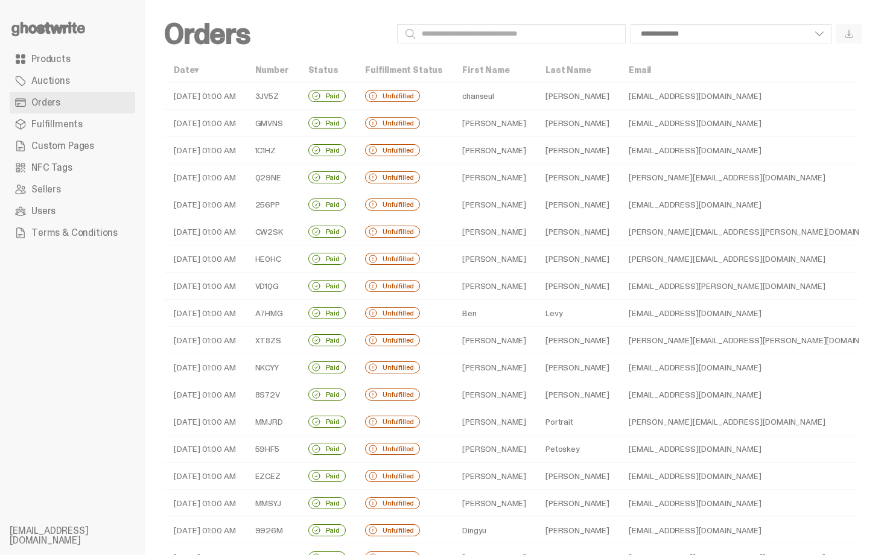
scroll to position [264, 0]
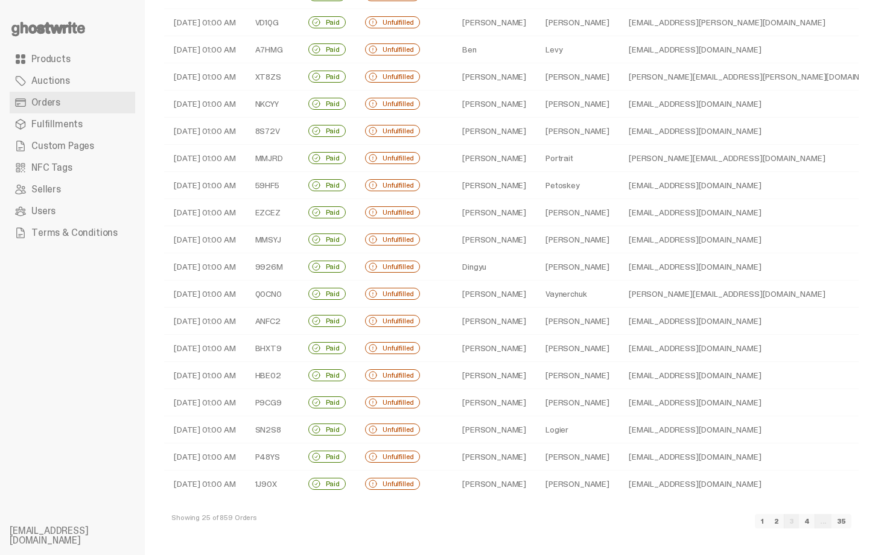
click at [549, 355] on td "rensink" at bounding box center [577, 348] width 83 height 27
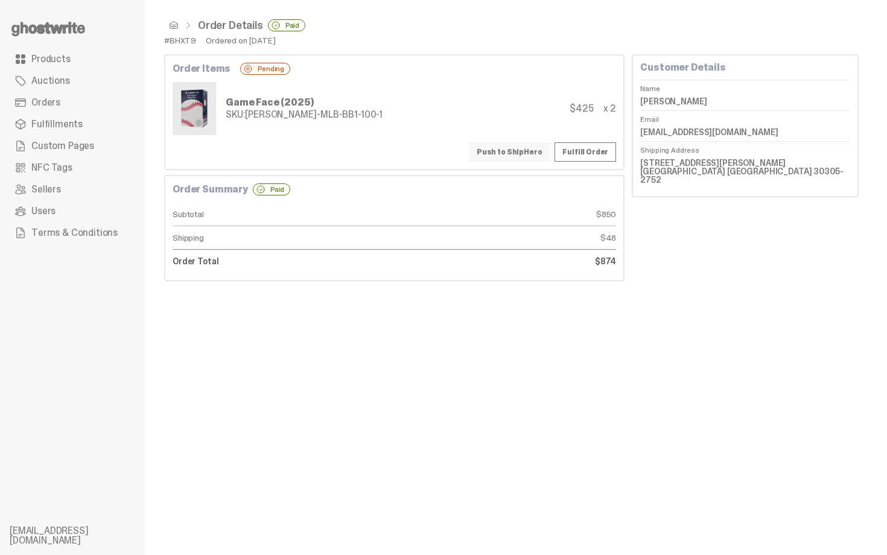
click at [537, 154] on button "Push to ShipHero" at bounding box center [509, 151] width 81 height 19
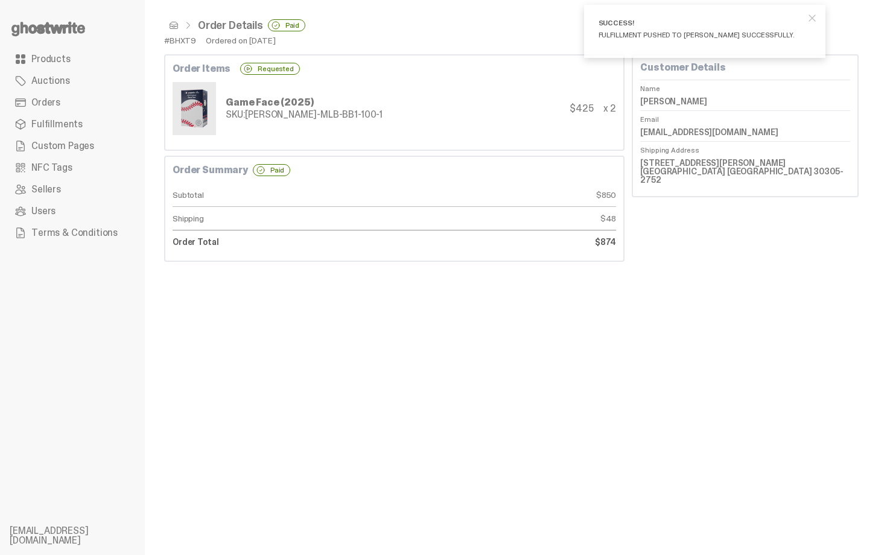
click at [175, 27] on span at bounding box center [174, 26] width 10 height 10
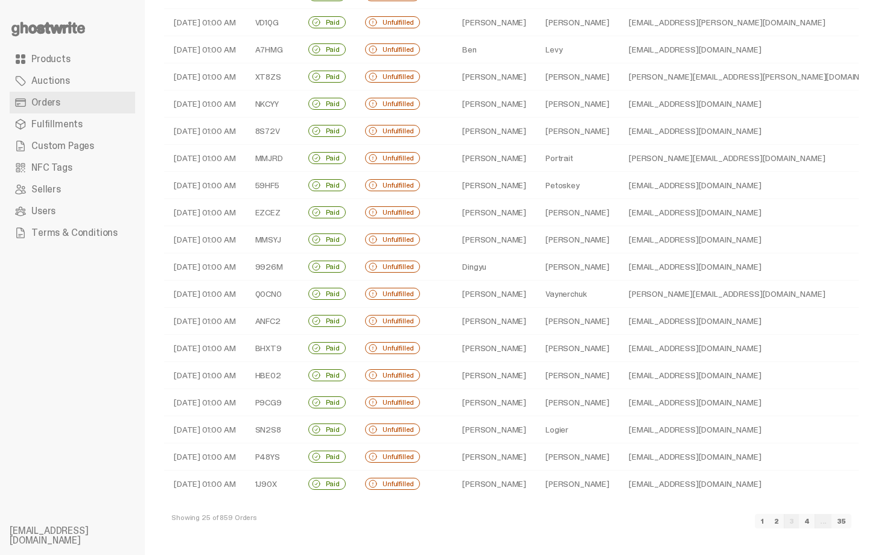
click at [619, 369] on td "rytaketa@yahoo.com" at bounding box center [758, 375] width 279 height 27
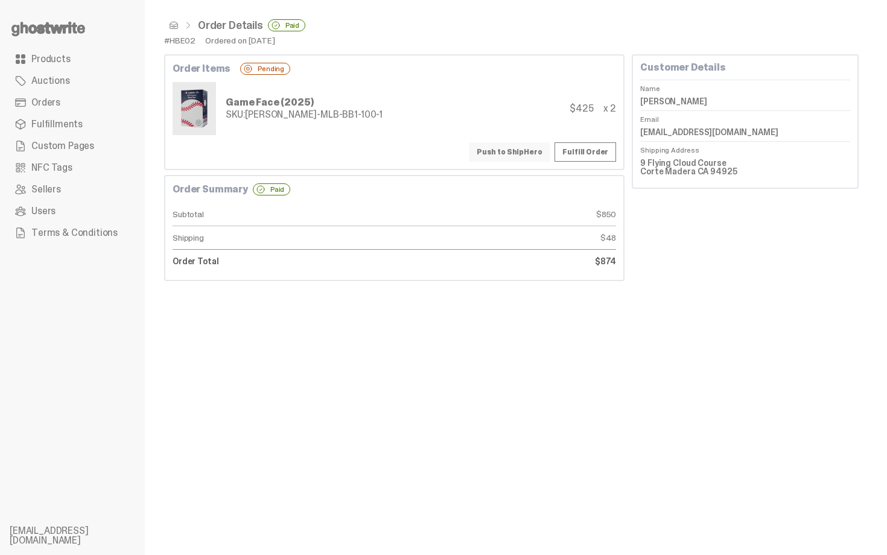
click at [509, 152] on button "Push to ShipHero" at bounding box center [509, 151] width 81 height 19
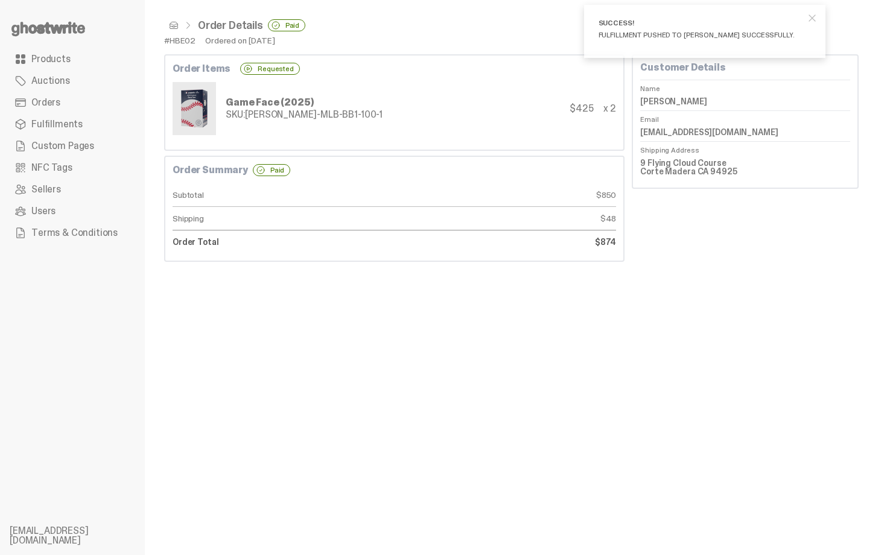
click at [174, 25] on span at bounding box center [174, 26] width 10 height 10
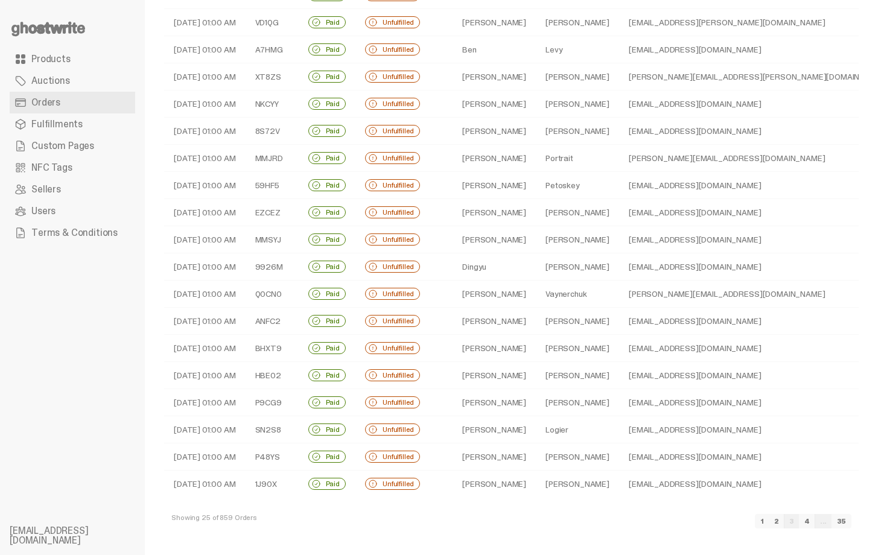
click at [536, 380] on td "Taketa" at bounding box center [577, 375] width 83 height 27
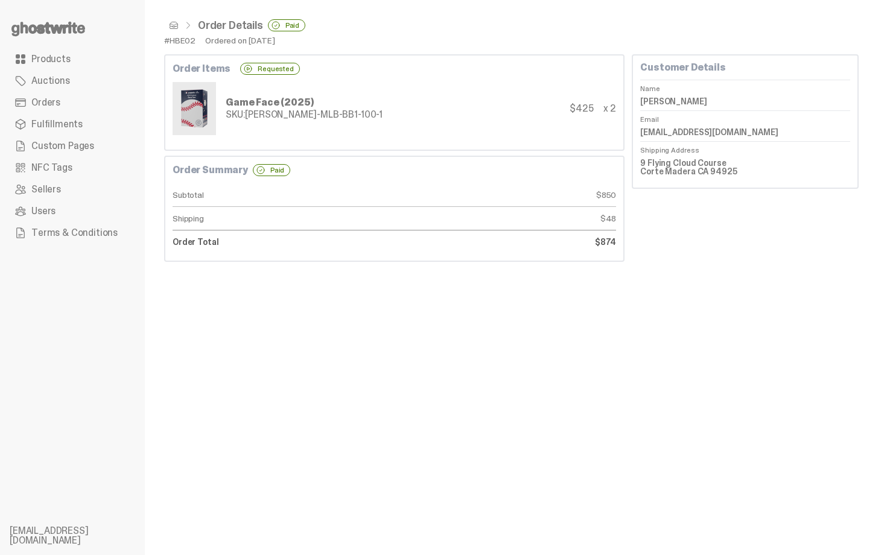
click at [172, 25] on span at bounding box center [174, 26] width 10 height 10
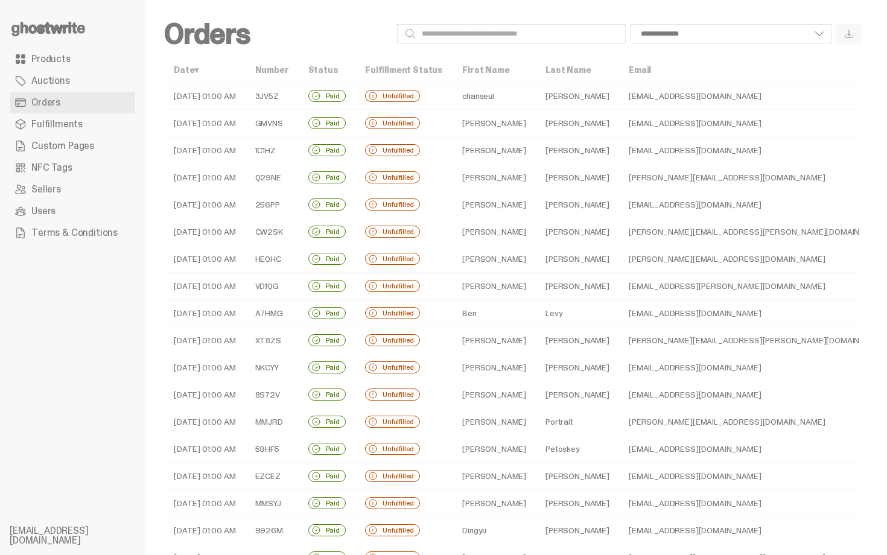
scroll to position [264, 0]
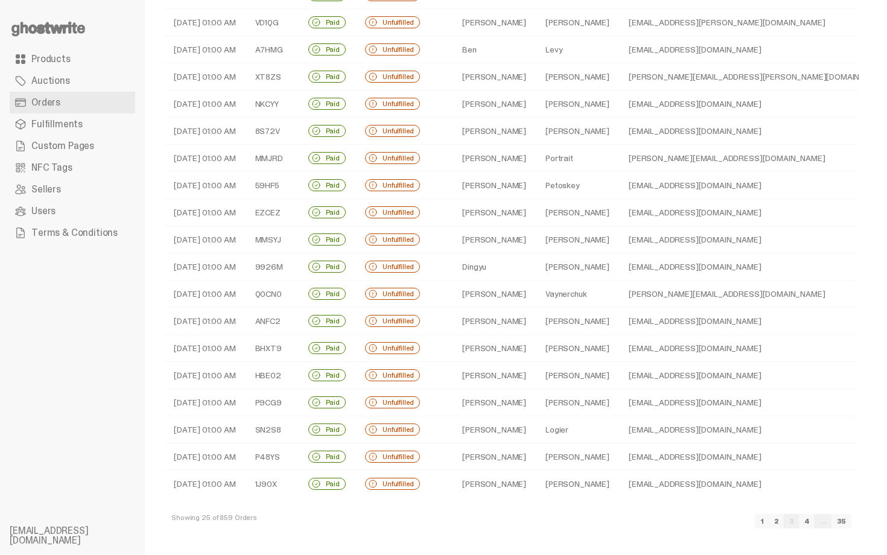
click at [498, 407] on td "Jeremy" at bounding box center [494, 402] width 83 height 27
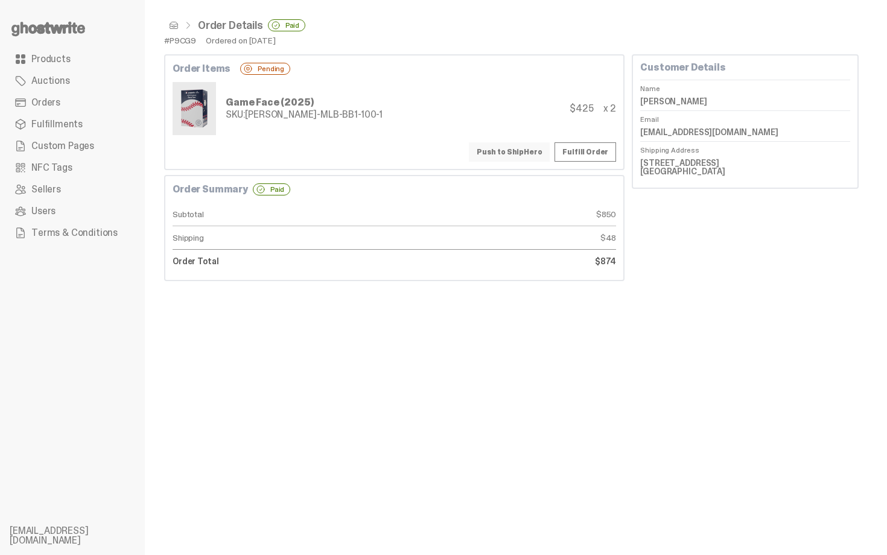
click at [512, 154] on button "Push to ShipHero" at bounding box center [509, 151] width 81 height 19
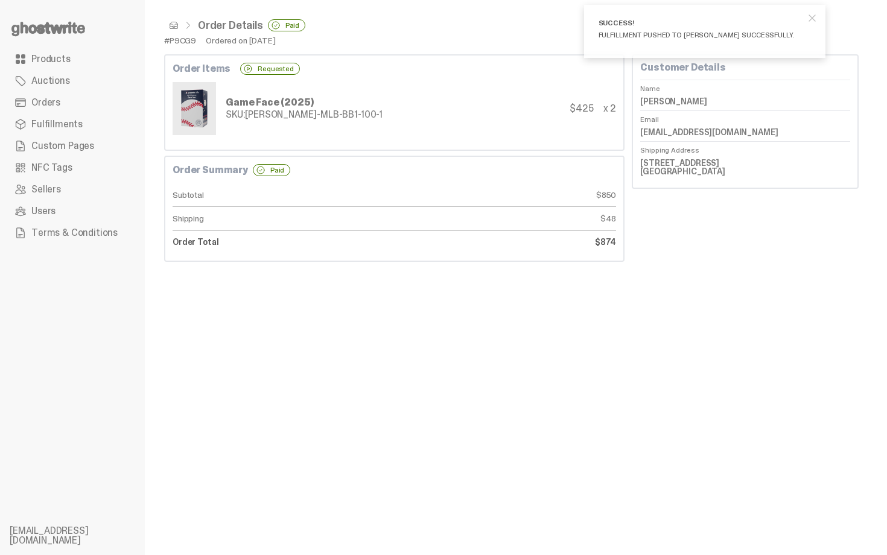
click at [174, 27] on span at bounding box center [174, 26] width 10 height 10
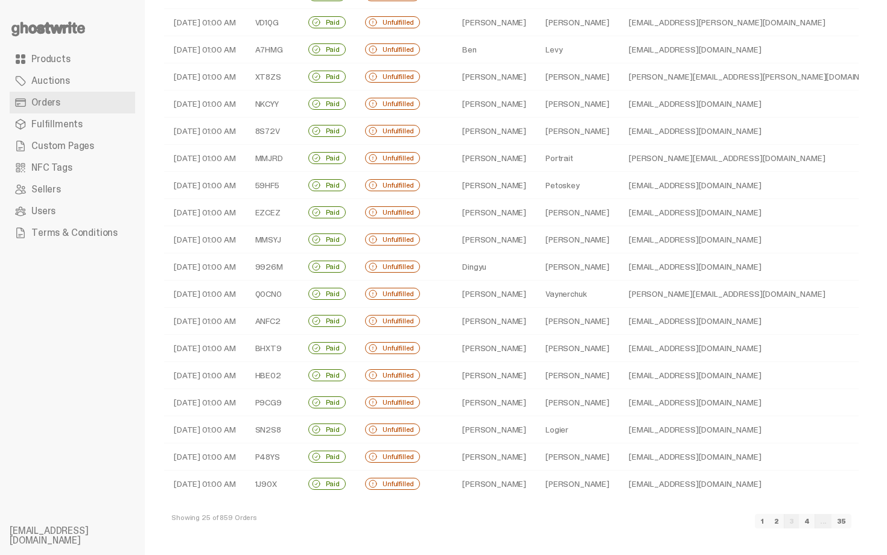
click at [536, 429] on td "Logier" at bounding box center [577, 429] width 83 height 27
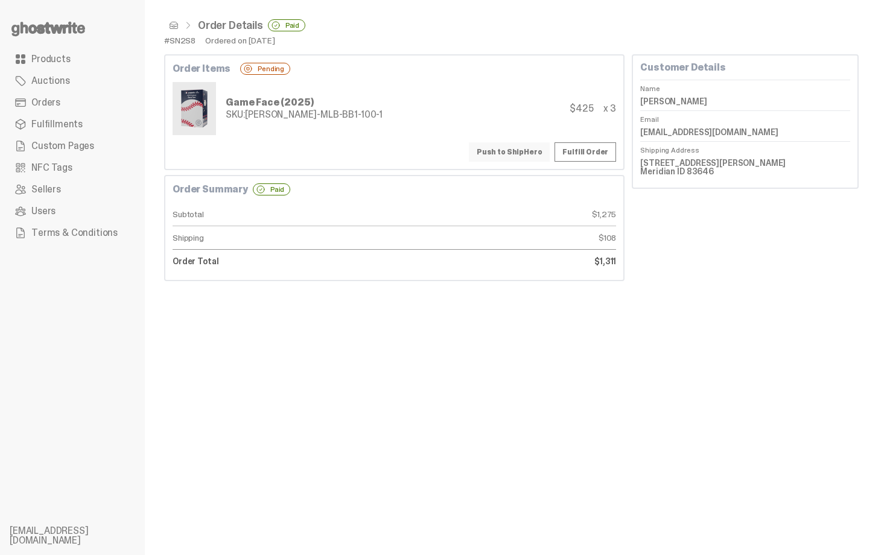
click at [522, 150] on button "Push to ShipHero" at bounding box center [509, 151] width 81 height 19
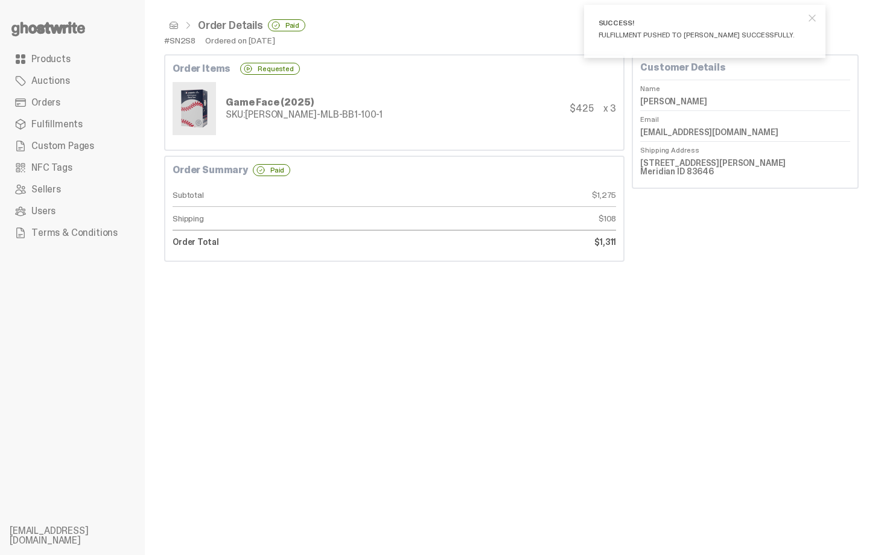
click at [174, 28] on span at bounding box center [174, 26] width 10 height 10
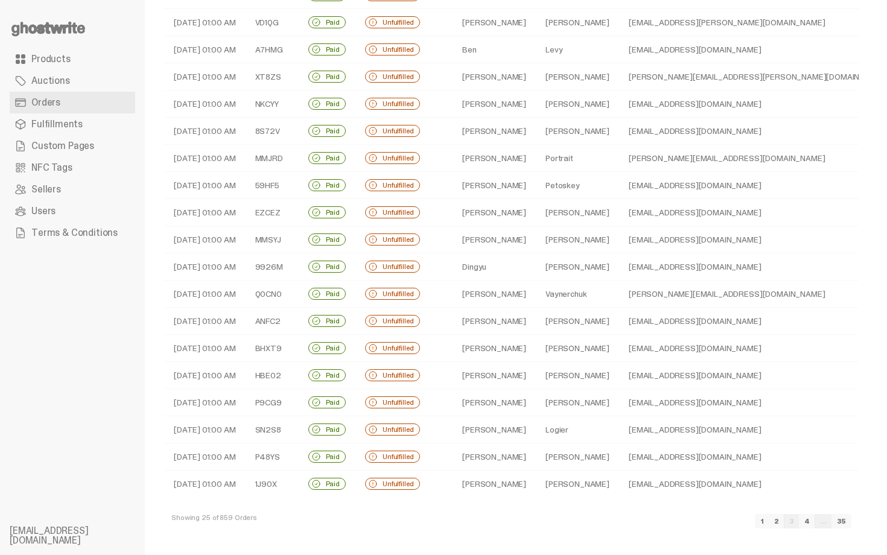
click at [503, 451] on td "[PERSON_NAME]" at bounding box center [494, 457] width 83 height 27
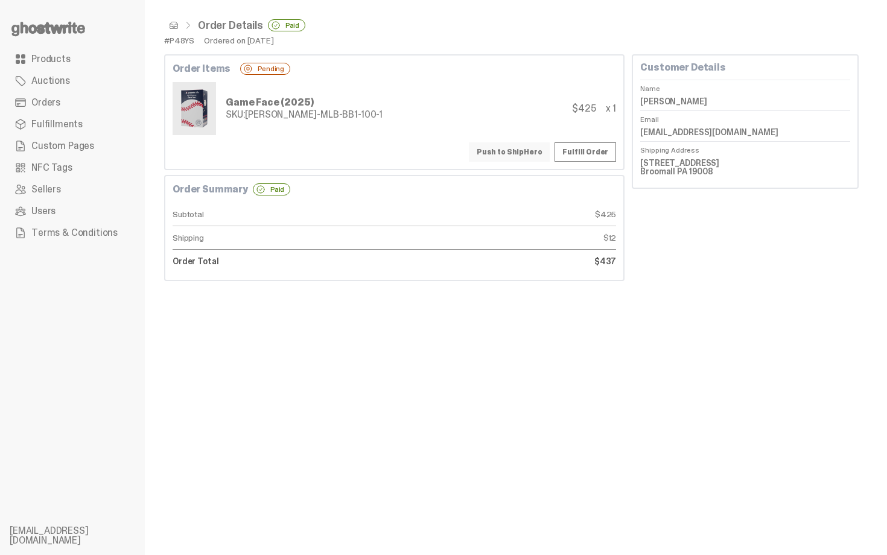
click at [518, 155] on button "Push to ShipHero" at bounding box center [509, 151] width 81 height 19
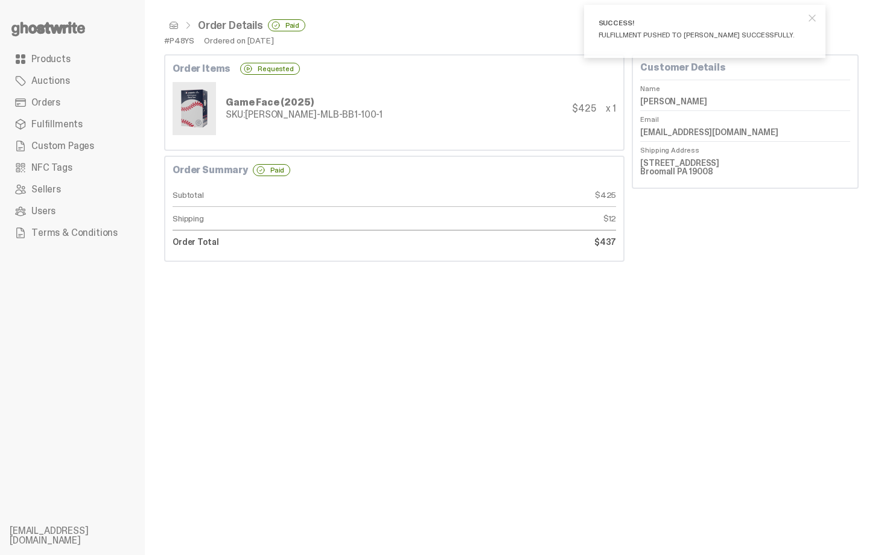
click at [175, 28] on span at bounding box center [174, 26] width 10 height 10
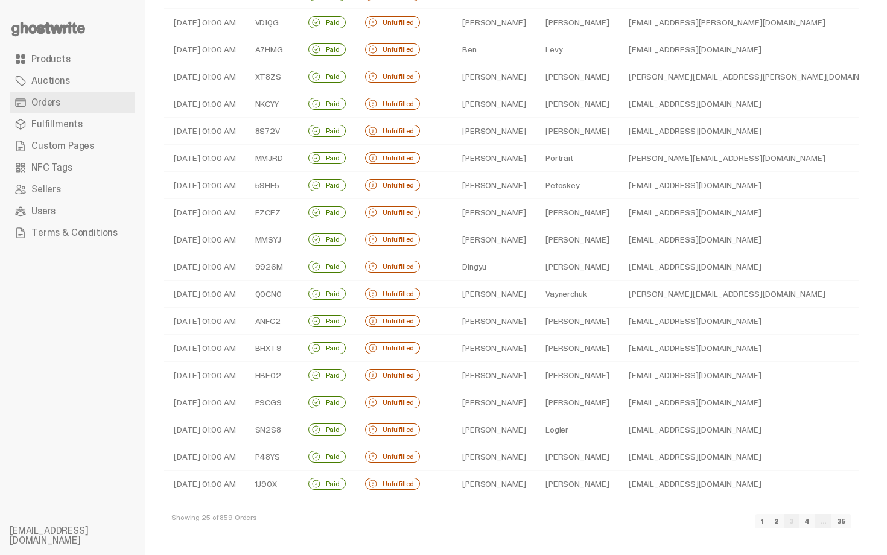
click at [619, 477] on td "rbarcenas403@gmail.com" at bounding box center [758, 484] width 279 height 27
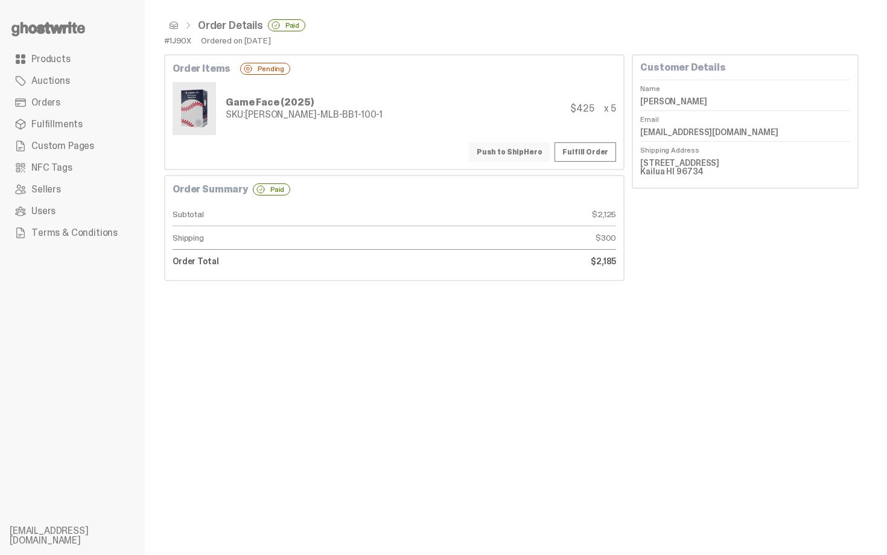
click at [536, 150] on button "Push to ShipHero" at bounding box center [509, 151] width 81 height 19
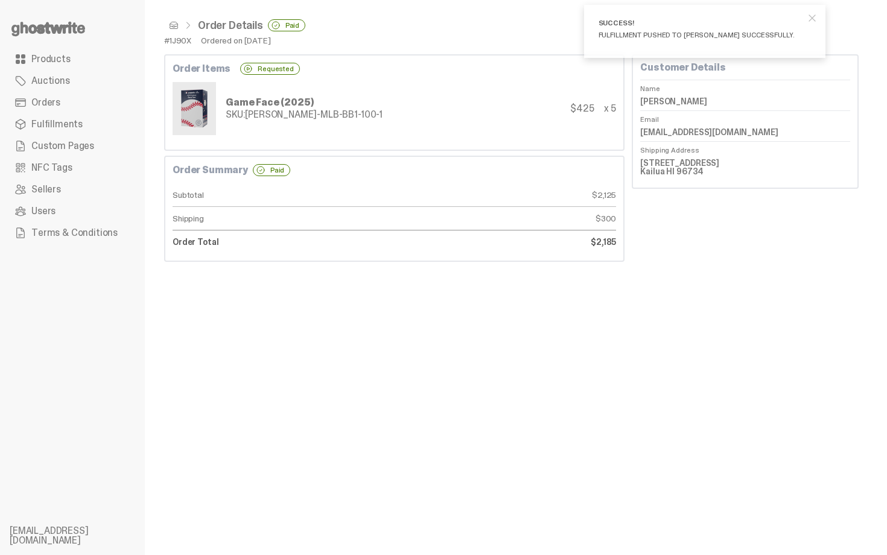
click at [172, 27] on span at bounding box center [174, 26] width 10 height 10
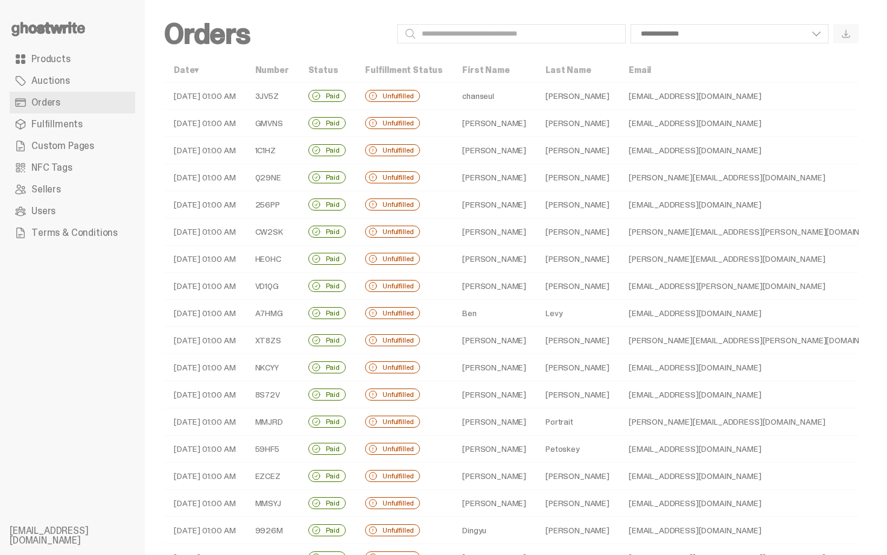
scroll to position [264, 0]
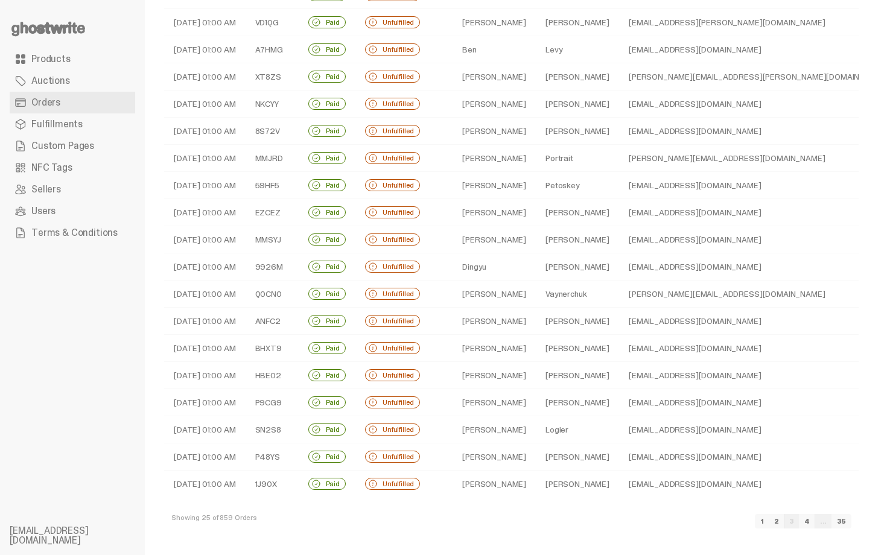
click at [815, 521] on link "4" at bounding box center [807, 521] width 16 height 14
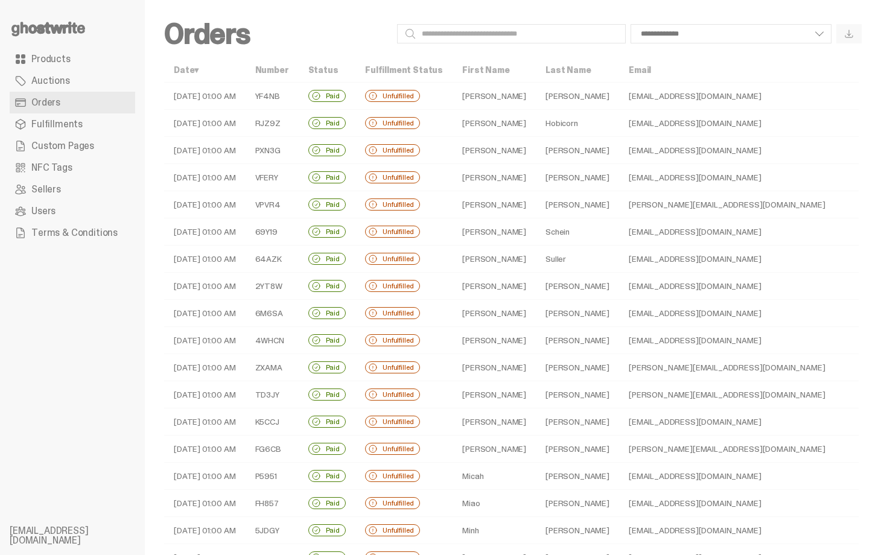
click at [549, 94] on td "Templeton" at bounding box center [577, 96] width 83 height 27
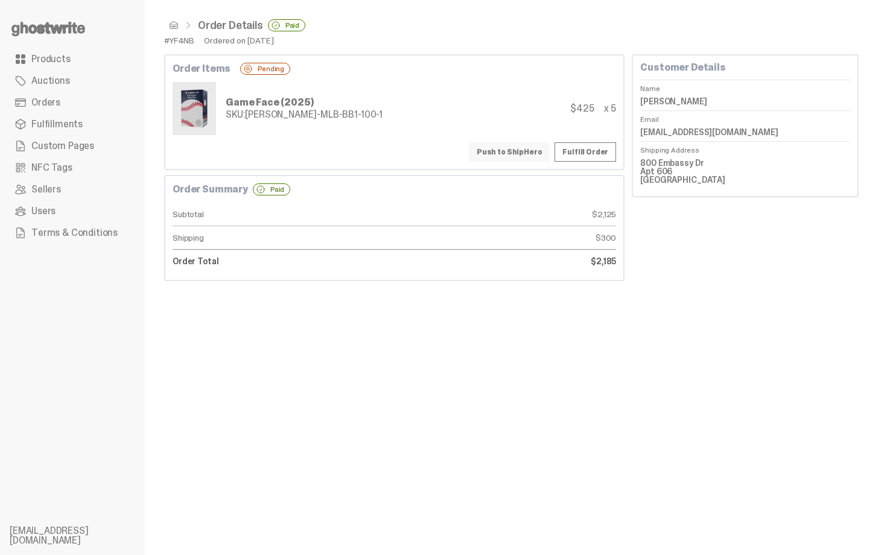
click at [517, 150] on button "Push to ShipHero" at bounding box center [509, 151] width 81 height 19
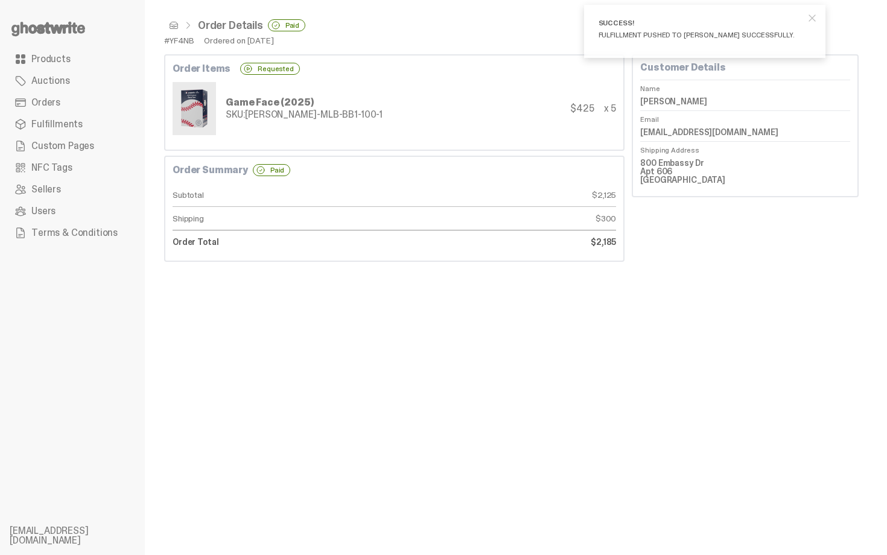
click at [173, 24] on span at bounding box center [174, 26] width 10 height 10
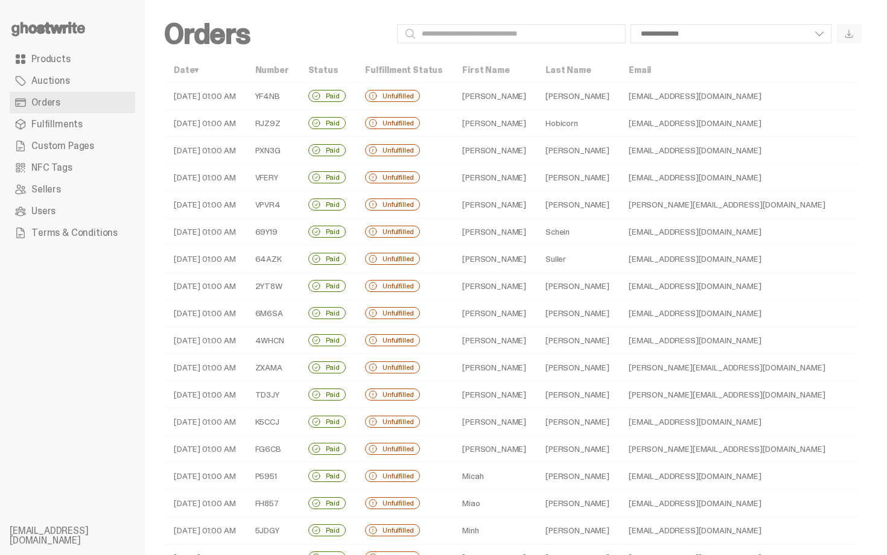
click at [538, 124] on td "Hobicorn" at bounding box center [577, 123] width 83 height 27
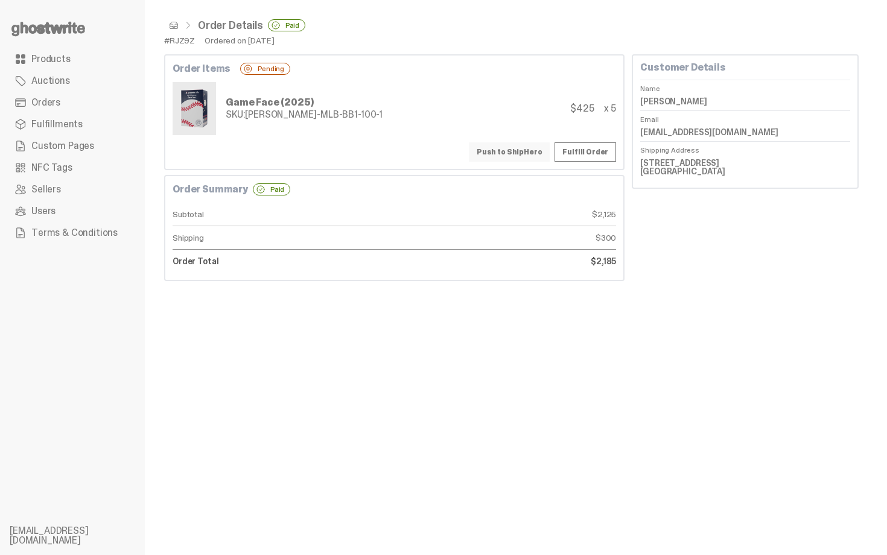
click at [541, 151] on button "Push to ShipHero" at bounding box center [509, 151] width 81 height 19
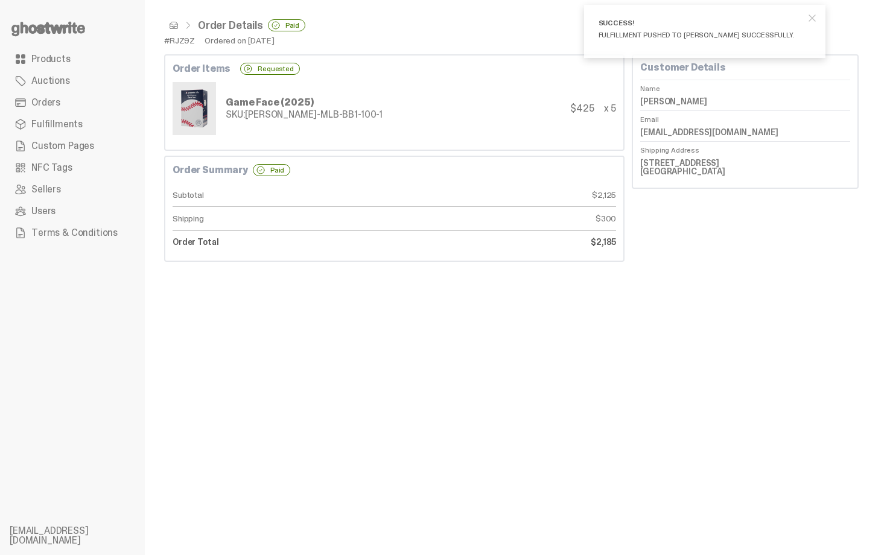
click at [171, 29] on span at bounding box center [174, 26] width 10 height 10
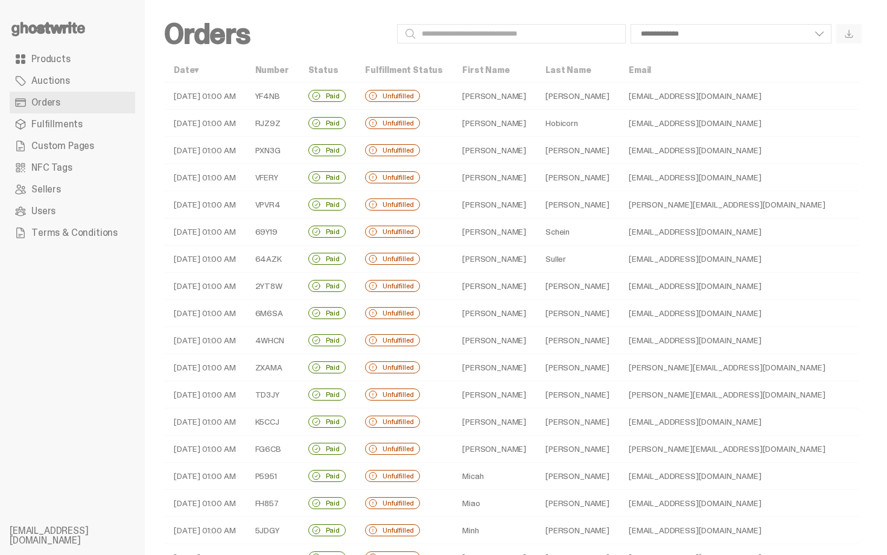
click at [536, 150] on td "Kim" at bounding box center [577, 150] width 83 height 27
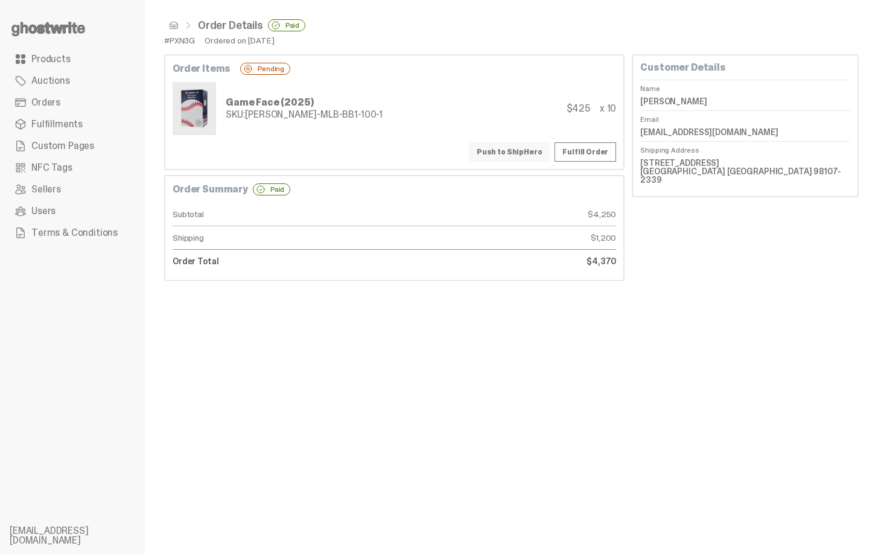
click at [526, 148] on button "Push to ShipHero" at bounding box center [509, 151] width 81 height 19
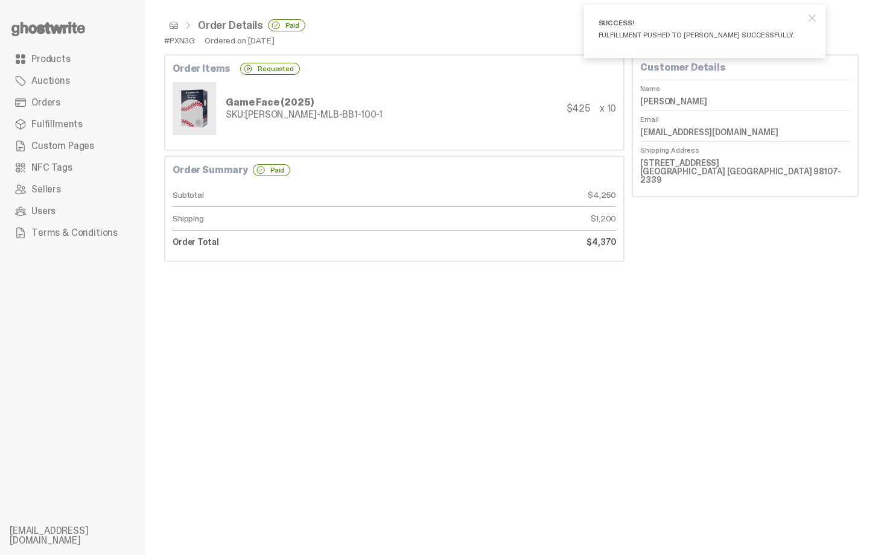
click at [173, 27] on span at bounding box center [174, 26] width 10 height 10
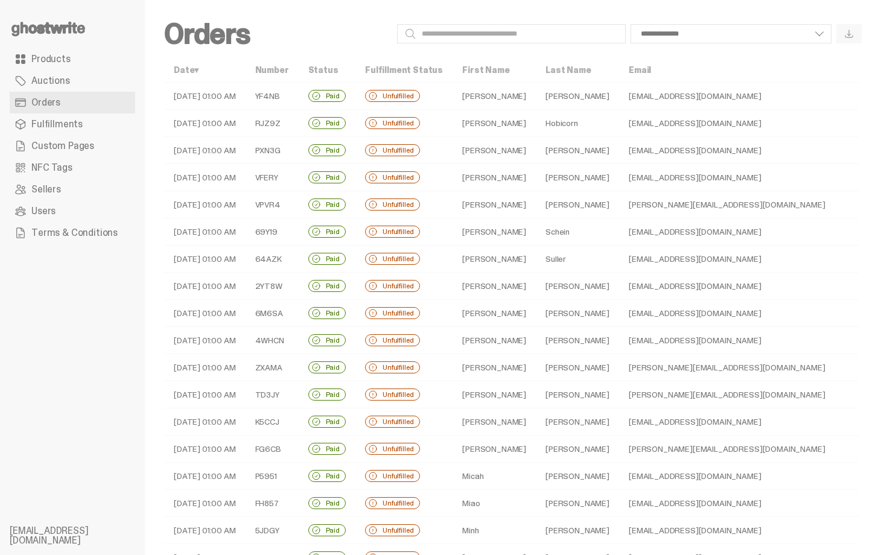
click at [562, 176] on td "Darwiche" at bounding box center [577, 177] width 83 height 27
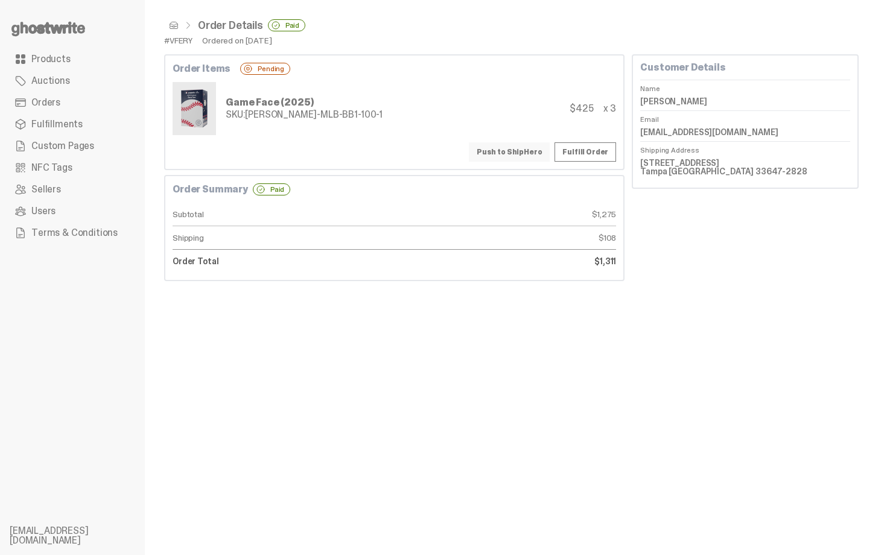
click at [534, 145] on button "Push to ShipHero" at bounding box center [509, 151] width 81 height 19
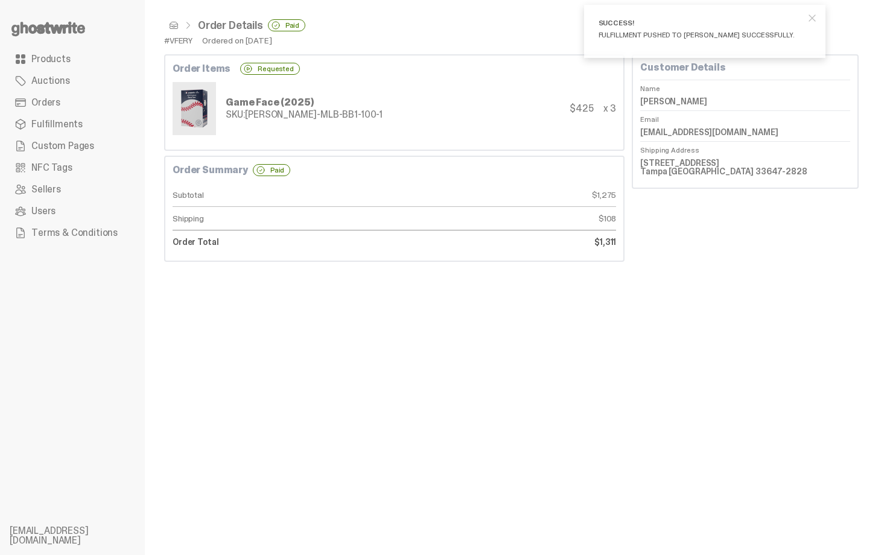
click at [175, 23] on span at bounding box center [174, 26] width 10 height 10
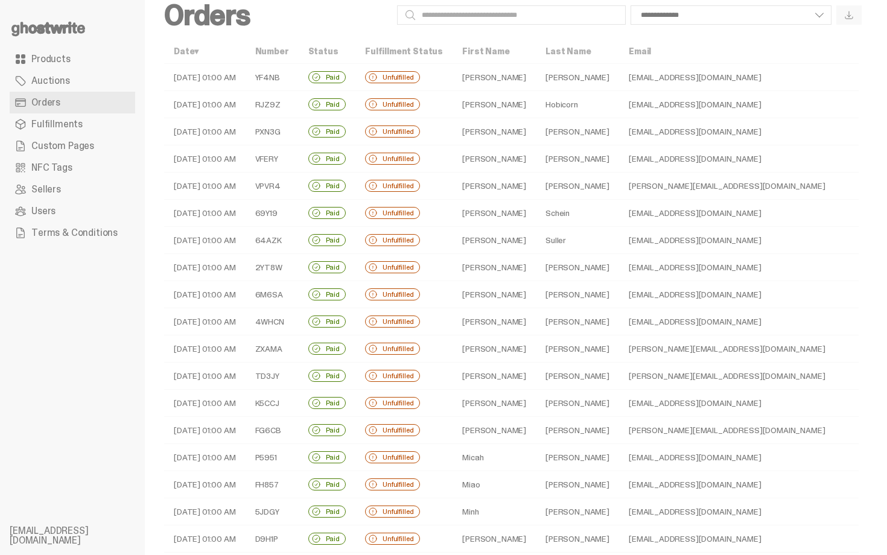
scroll to position [24, 0]
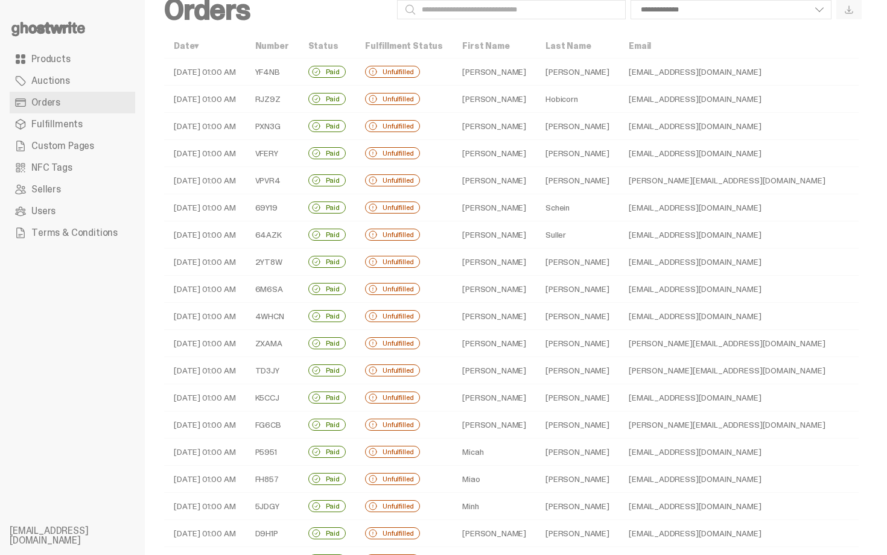
click at [536, 122] on td "Kim" at bounding box center [577, 126] width 83 height 27
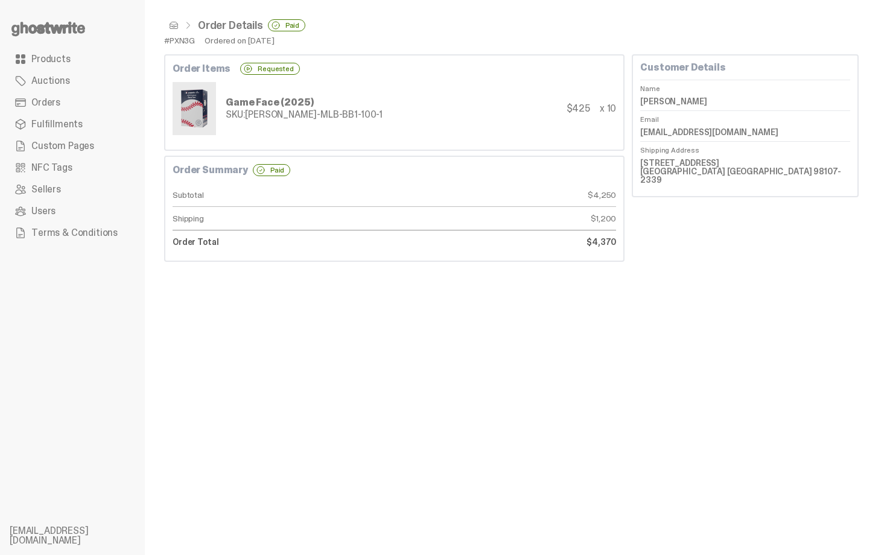
click at [174, 24] on span at bounding box center [174, 26] width 10 height 10
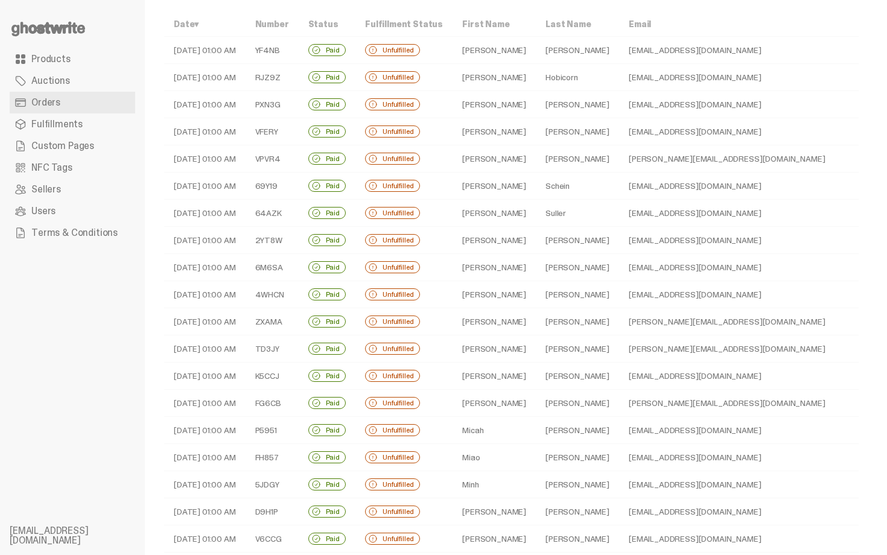
scroll to position [48, 0]
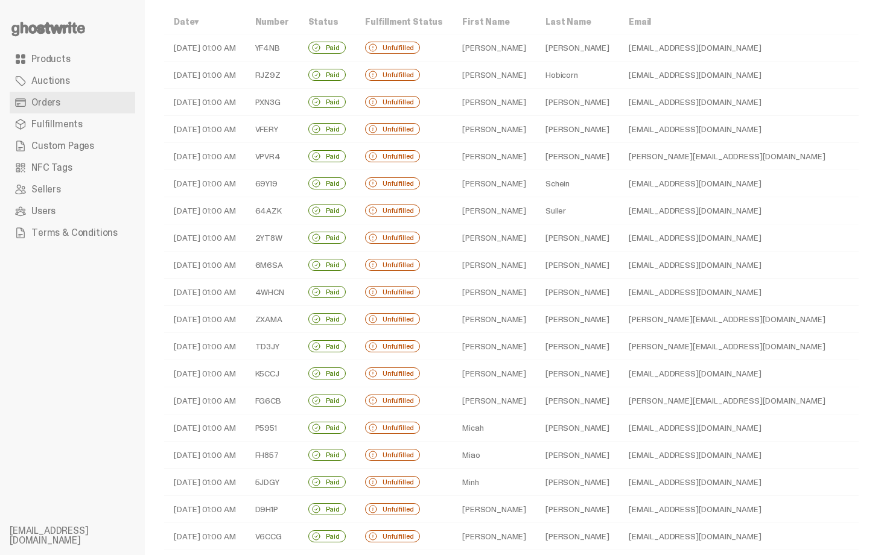
click at [570, 157] on td "Koerner" at bounding box center [577, 156] width 83 height 27
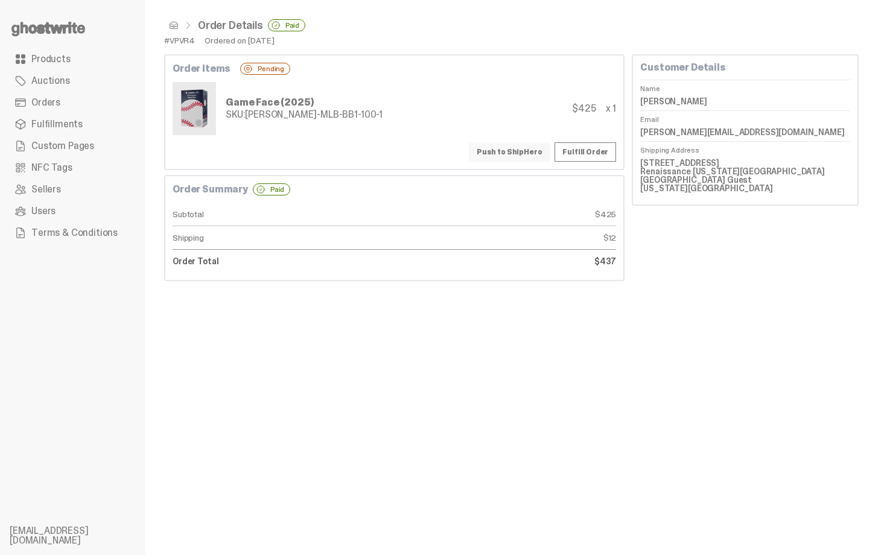
click at [530, 150] on button "Push to ShipHero" at bounding box center [509, 151] width 81 height 19
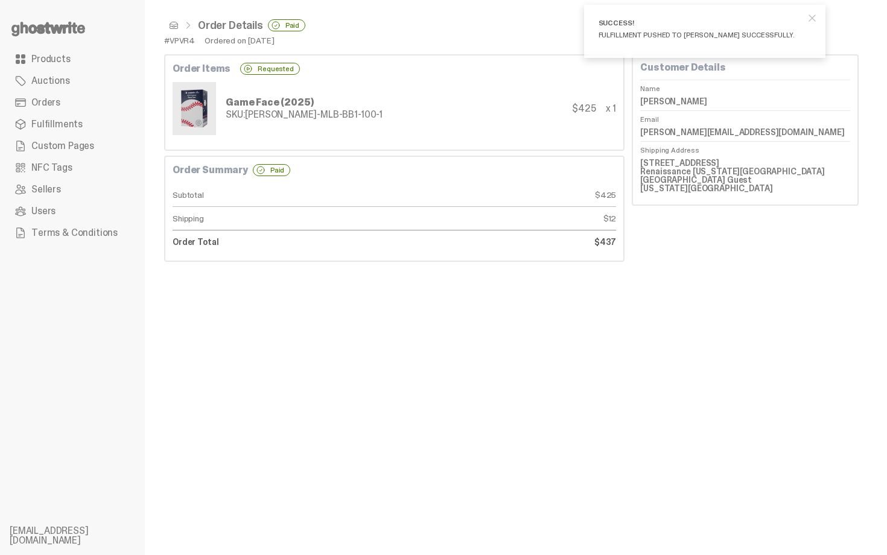
click at [173, 22] on span at bounding box center [174, 26] width 10 height 10
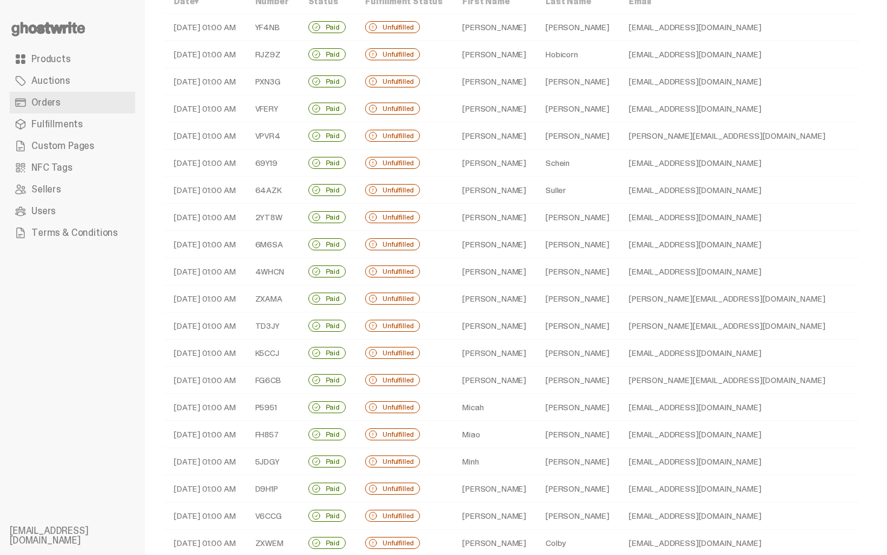
scroll to position [72, 0]
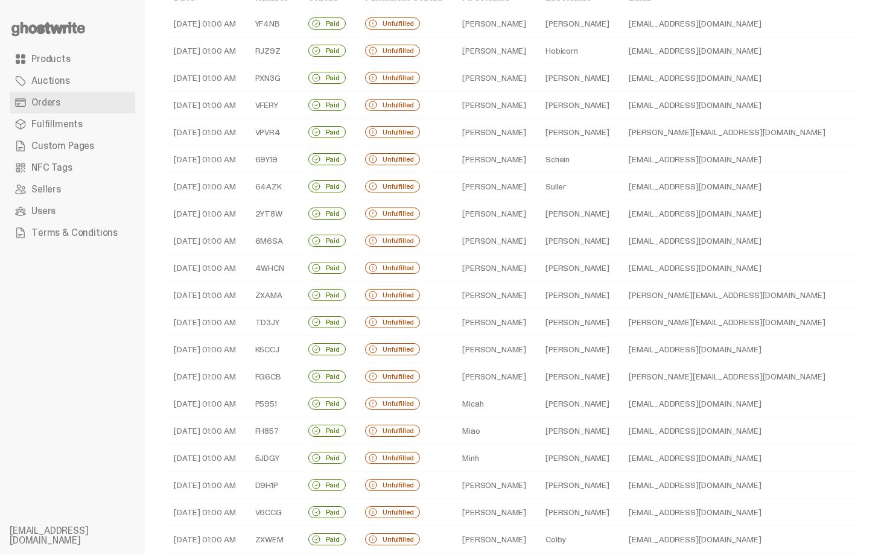
click at [500, 165] on td "Jeremy" at bounding box center [494, 159] width 83 height 27
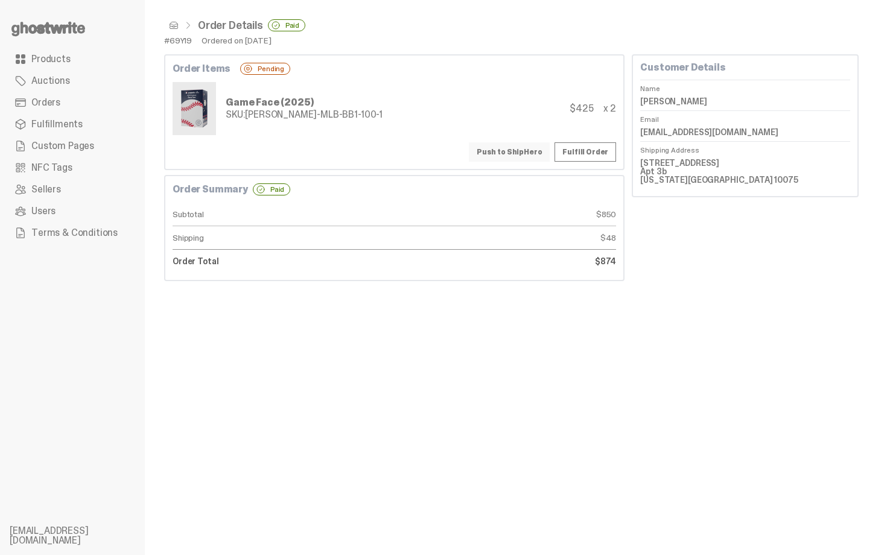
click at [517, 153] on button "Push to ShipHero" at bounding box center [509, 151] width 81 height 19
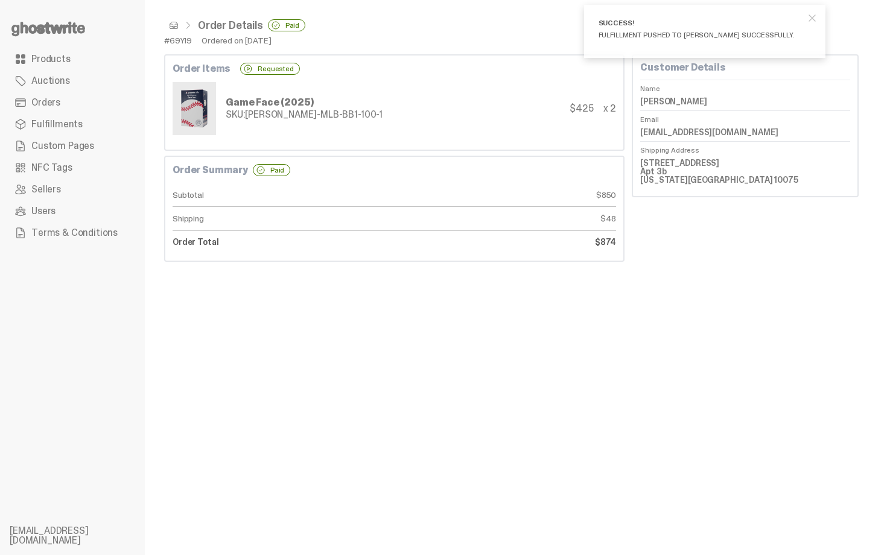
click at [176, 25] on span at bounding box center [174, 26] width 10 height 10
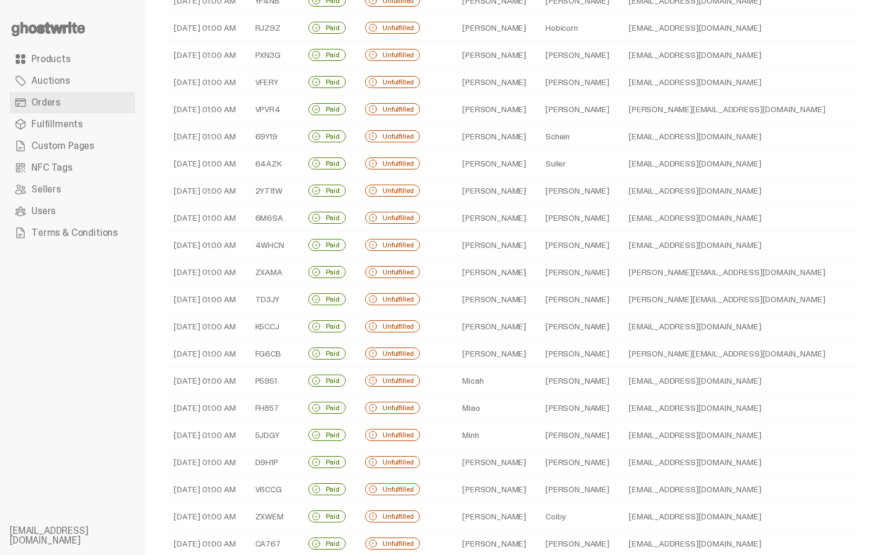
scroll to position [97, 0]
click at [536, 161] on td "Suller" at bounding box center [577, 162] width 83 height 27
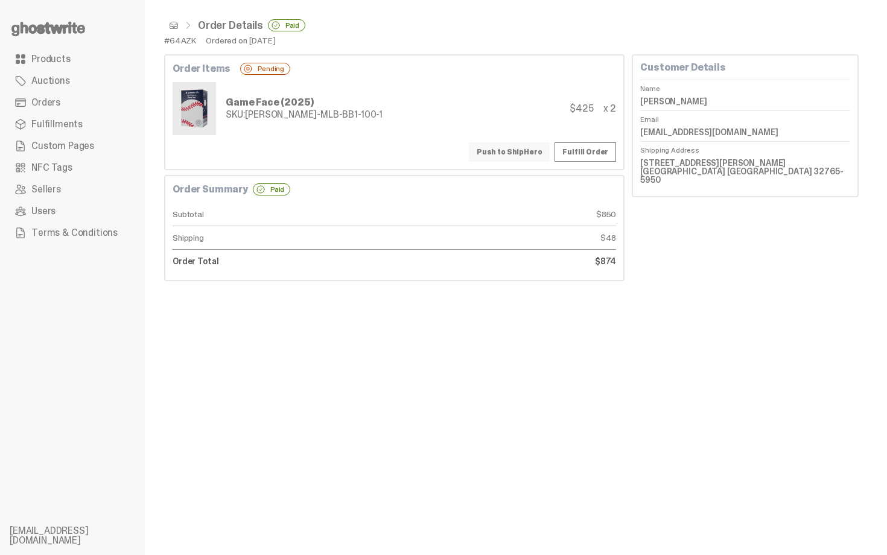
click at [521, 147] on button "Push to ShipHero" at bounding box center [509, 151] width 81 height 19
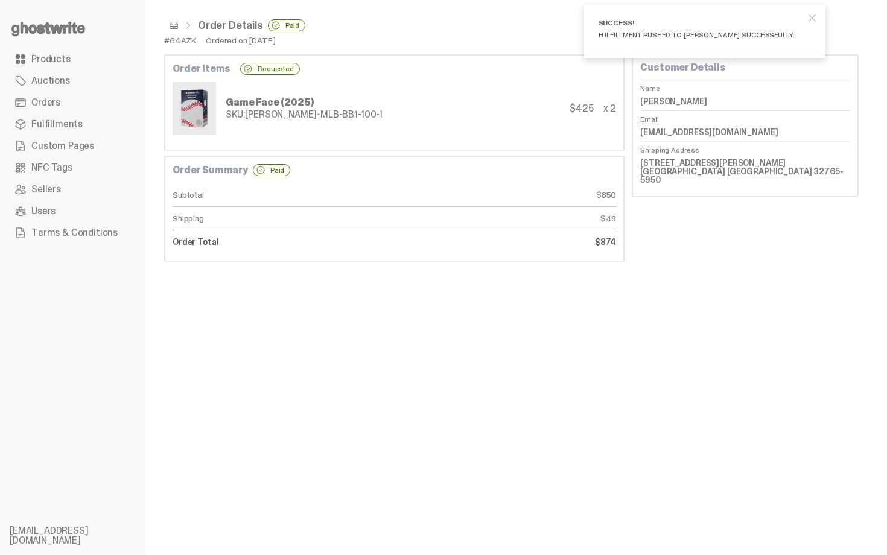
click at [175, 28] on span at bounding box center [174, 26] width 10 height 10
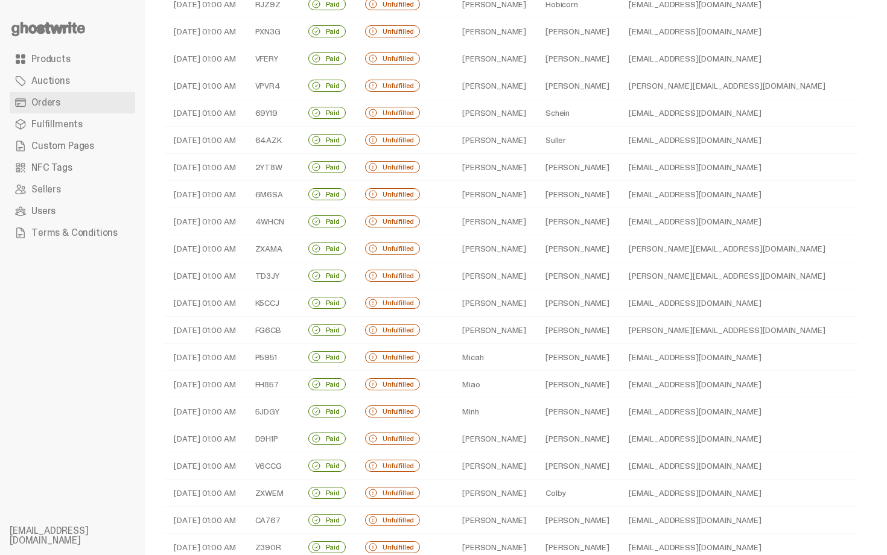
scroll to position [121, 0]
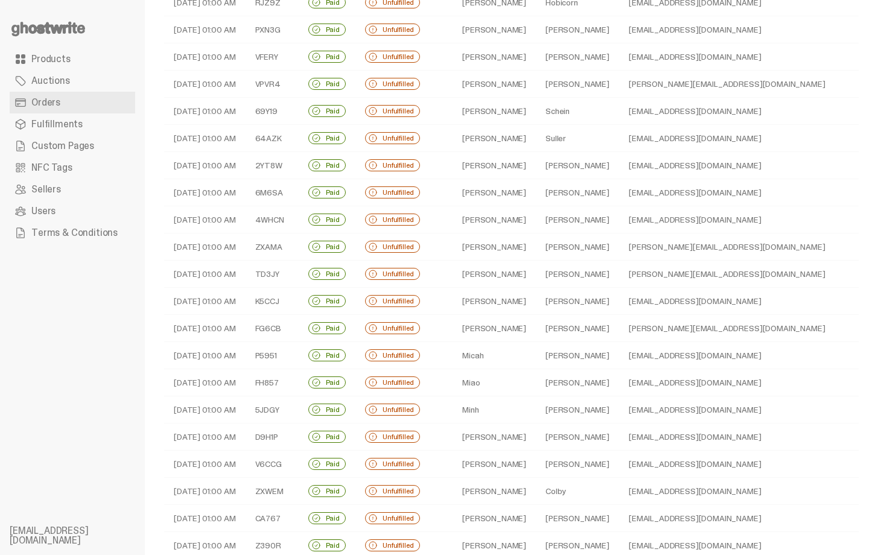
click at [544, 168] on td "Grover" at bounding box center [577, 165] width 83 height 27
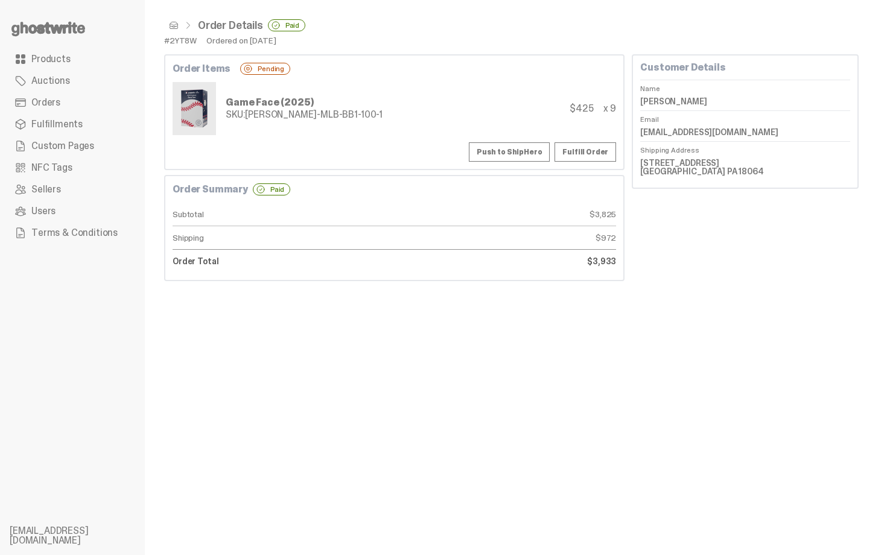
click at [501, 139] on div "Order Items Pending Game Face (2025) SKU: TY-GH-MLB-BB1-100-1 $425 x 9 Push to …" at bounding box center [394, 112] width 460 height 116
click at [513, 148] on button "Push to ShipHero" at bounding box center [509, 151] width 81 height 19
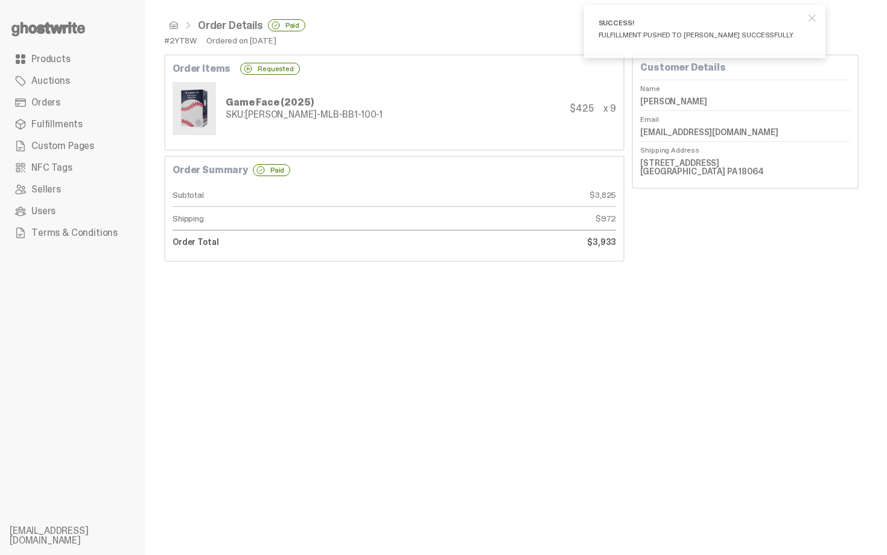
click at [177, 24] on span at bounding box center [174, 26] width 10 height 10
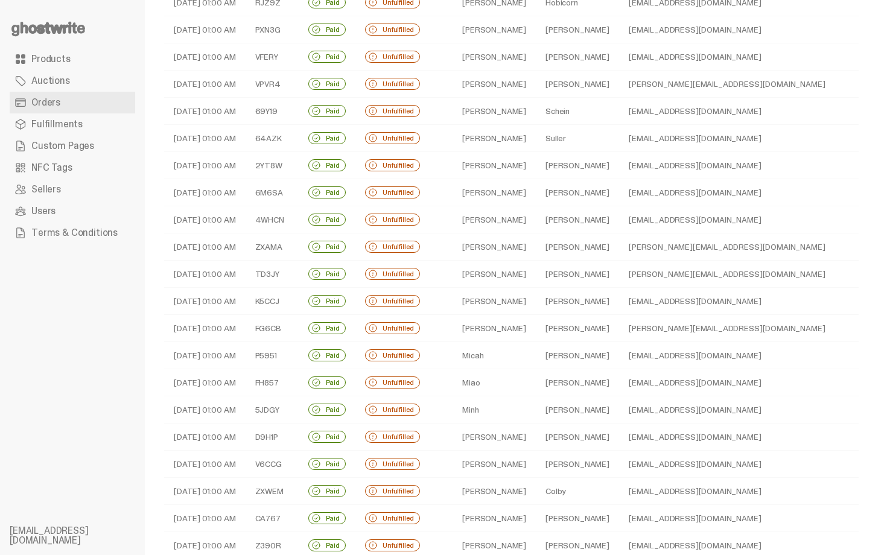
scroll to position [145, 0]
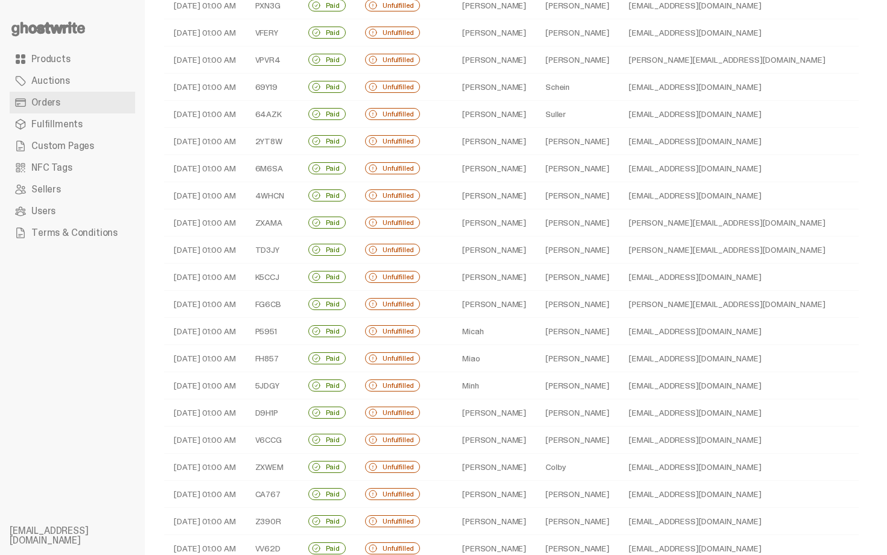
click at [579, 171] on td "Siegfried" at bounding box center [577, 168] width 83 height 27
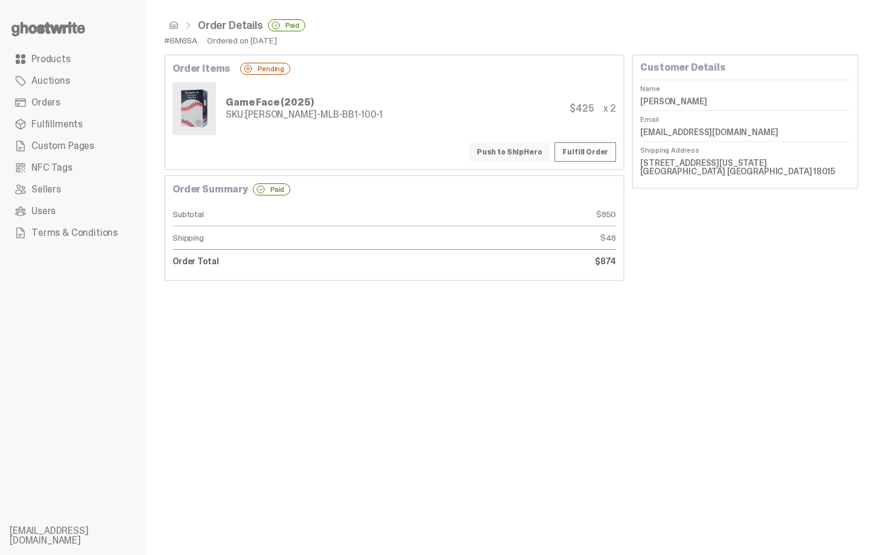
click at [531, 153] on button "Push to ShipHero" at bounding box center [509, 151] width 81 height 19
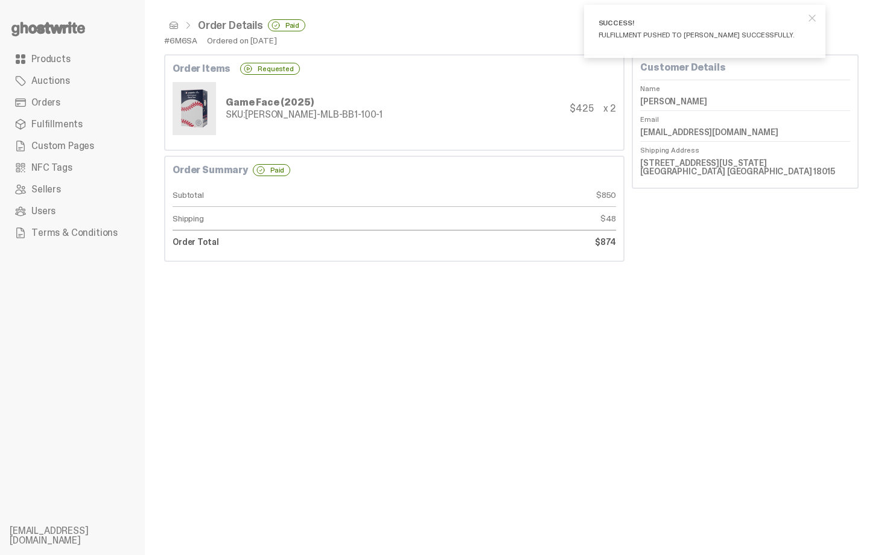
click at [174, 29] on span at bounding box center [174, 26] width 10 height 10
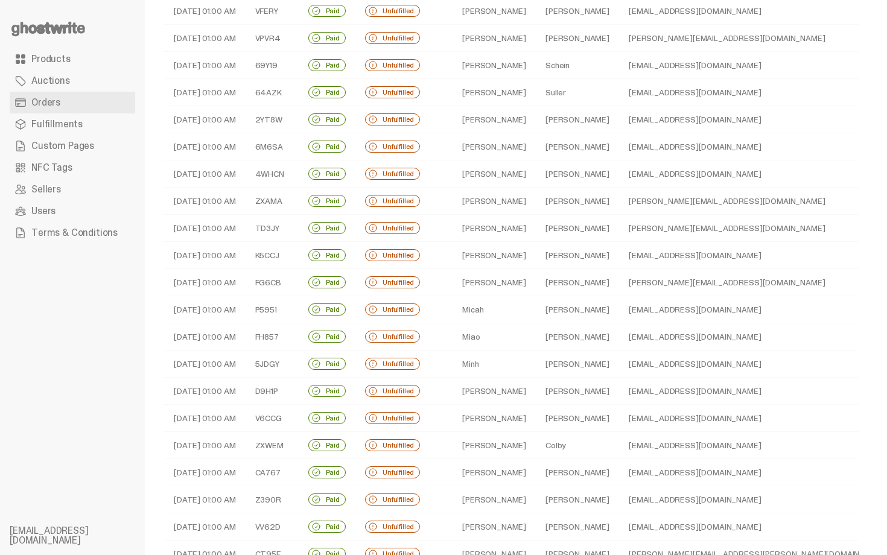
scroll to position [169, 0]
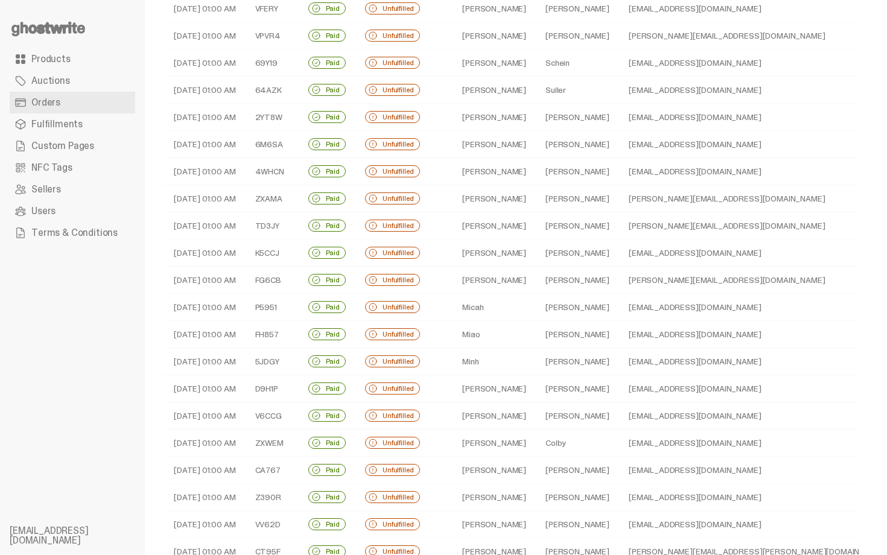
click at [514, 175] on td "[PERSON_NAME]" at bounding box center [494, 171] width 83 height 27
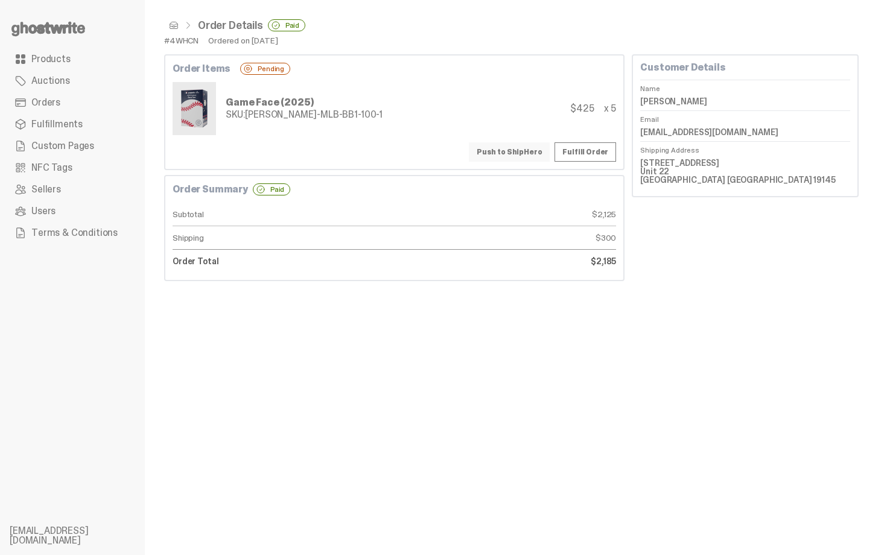
click at [544, 154] on button "Push to ShipHero" at bounding box center [509, 151] width 81 height 19
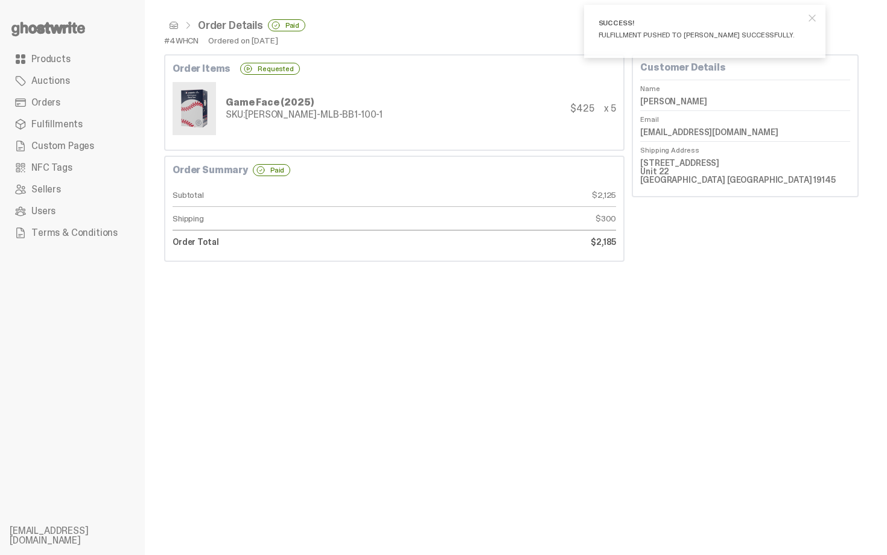
click at [168, 28] on link at bounding box center [171, 26] width 14 height 10
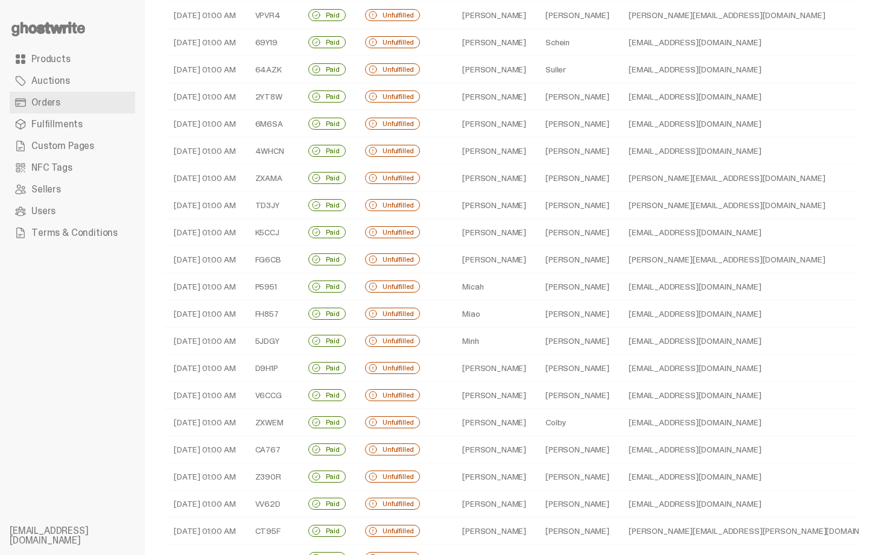
scroll to position [193, 0]
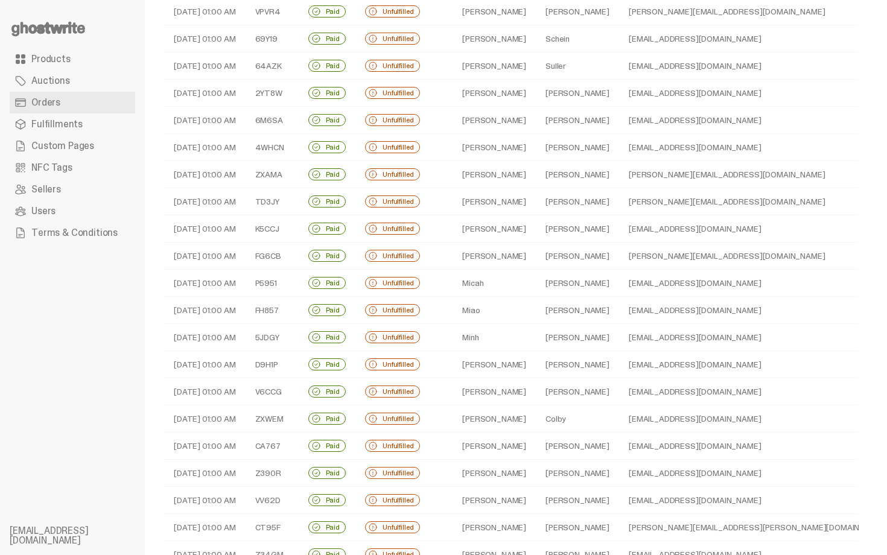
click at [485, 178] on td "Chad" at bounding box center [494, 174] width 83 height 27
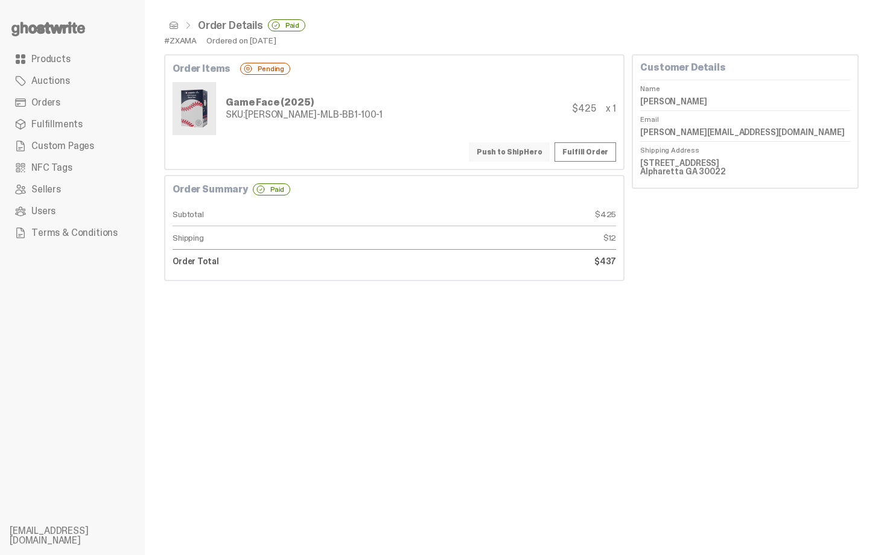
click at [521, 148] on button "Push to ShipHero" at bounding box center [509, 151] width 81 height 19
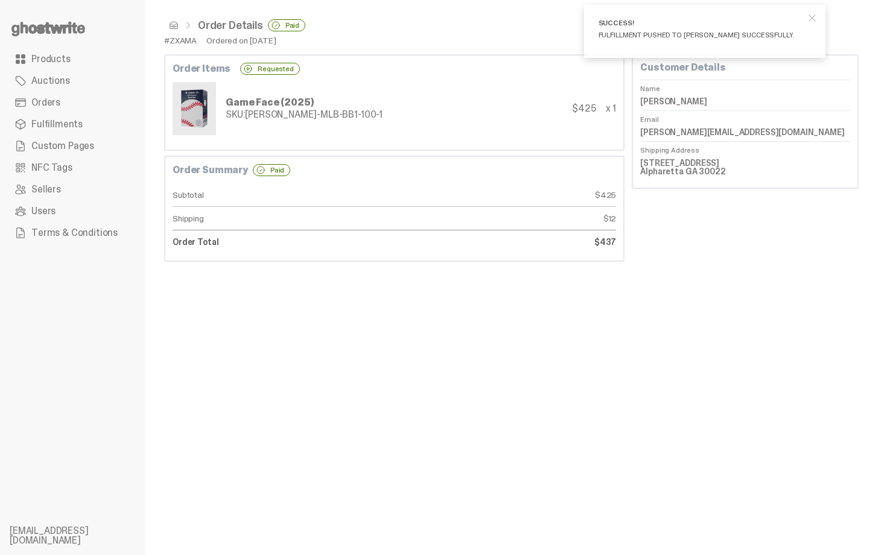
click at [171, 26] on span at bounding box center [174, 26] width 10 height 10
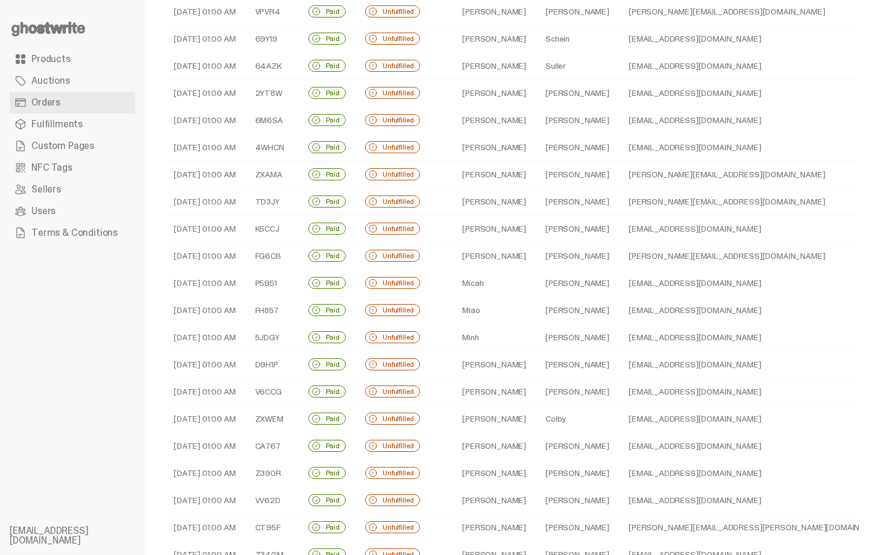
scroll to position [217, 0]
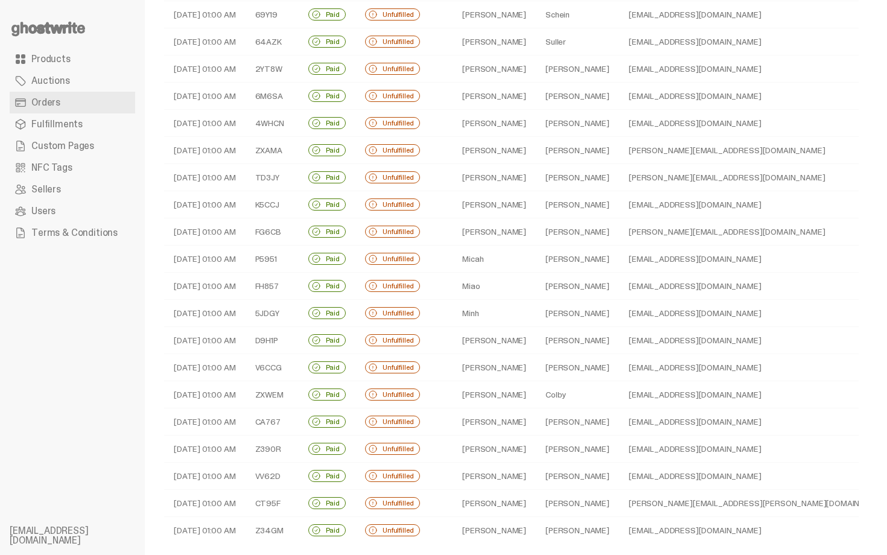
click at [536, 179] on td "Wesner" at bounding box center [577, 177] width 83 height 27
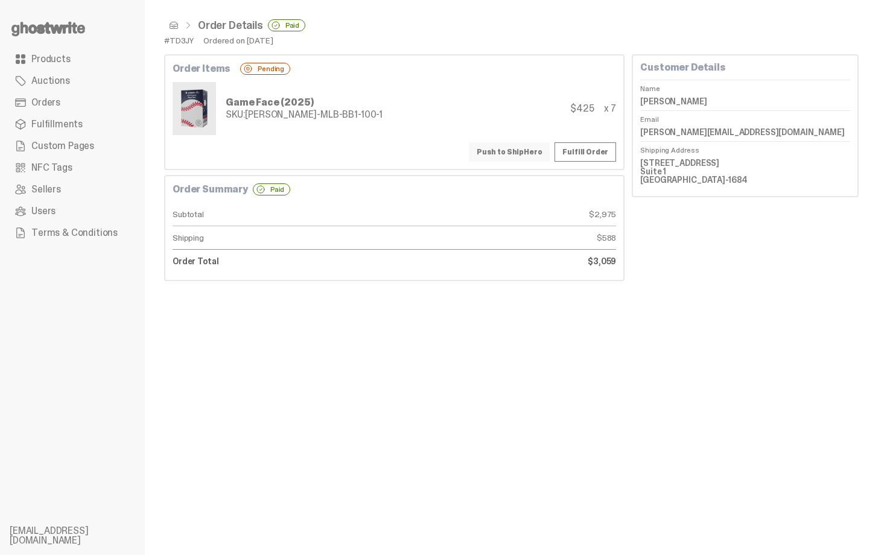
click at [506, 151] on button "Push to ShipHero" at bounding box center [509, 151] width 81 height 19
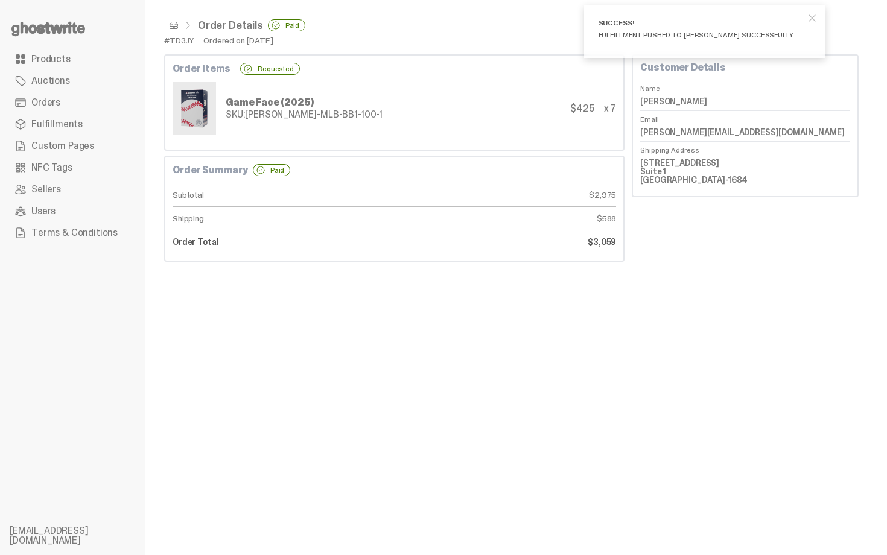
click at [171, 24] on span at bounding box center [174, 26] width 10 height 10
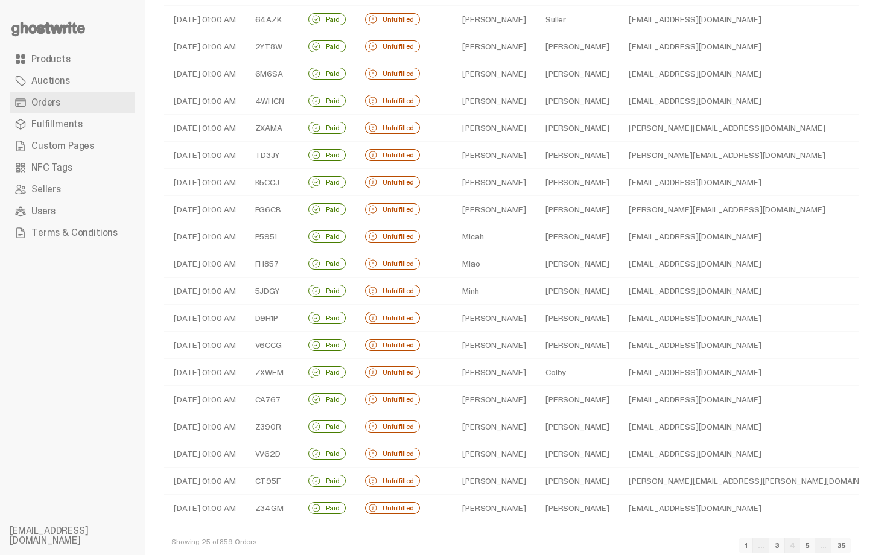
scroll to position [241, 0]
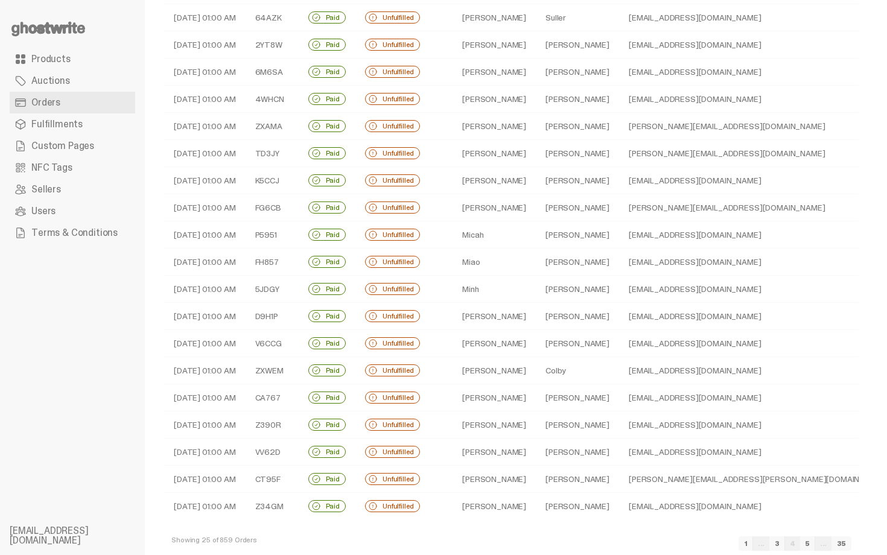
click at [540, 183] on td "Maguire" at bounding box center [577, 180] width 83 height 27
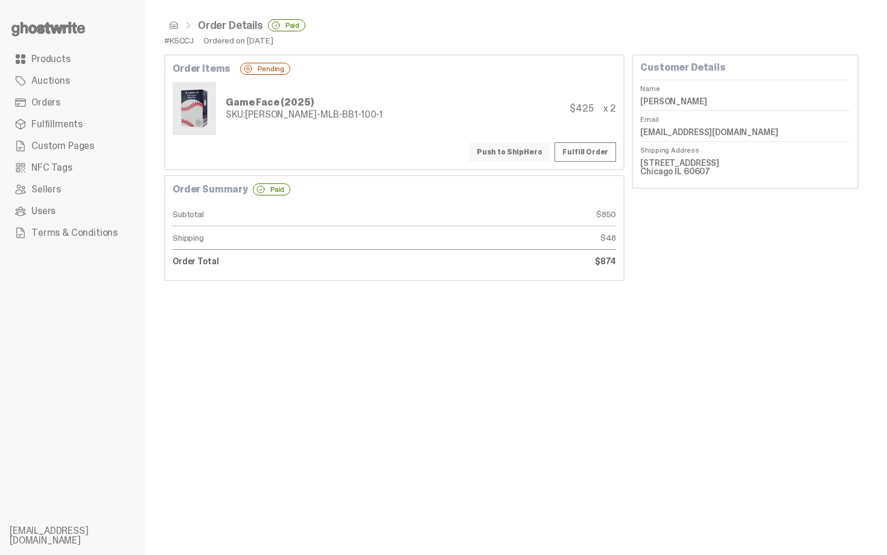
click at [516, 150] on button "Push to ShipHero" at bounding box center [509, 151] width 81 height 19
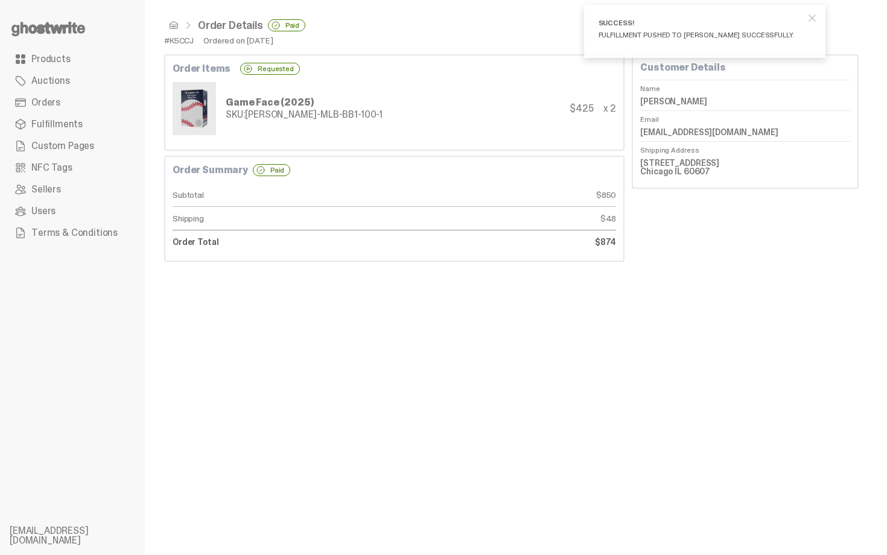
click at [175, 25] on span at bounding box center [174, 26] width 10 height 10
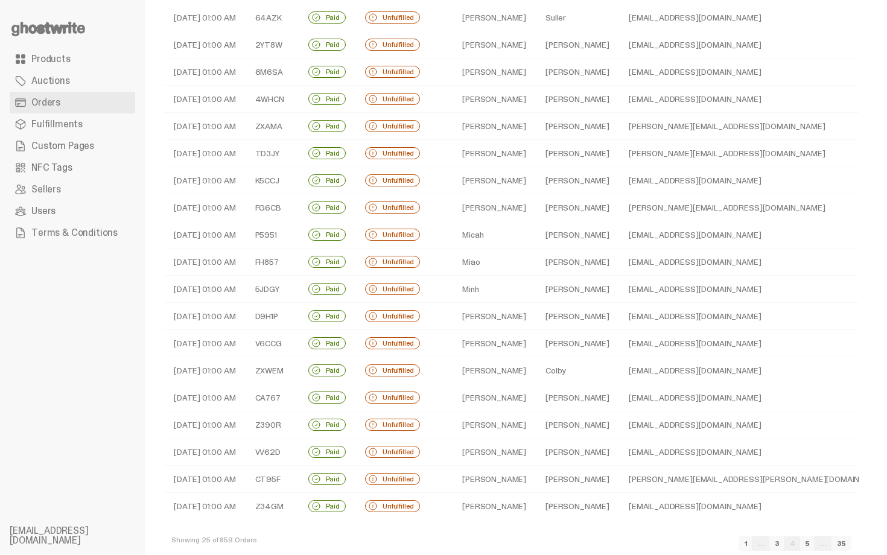
click at [547, 205] on td "Bozzacco" at bounding box center [577, 207] width 83 height 27
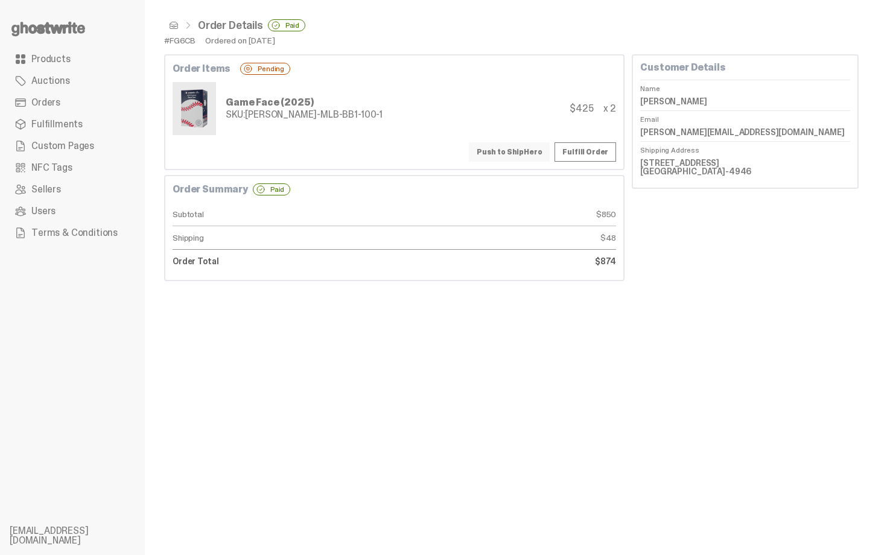
click at [524, 148] on button "Push to ShipHero" at bounding box center [509, 151] width 81 height 19
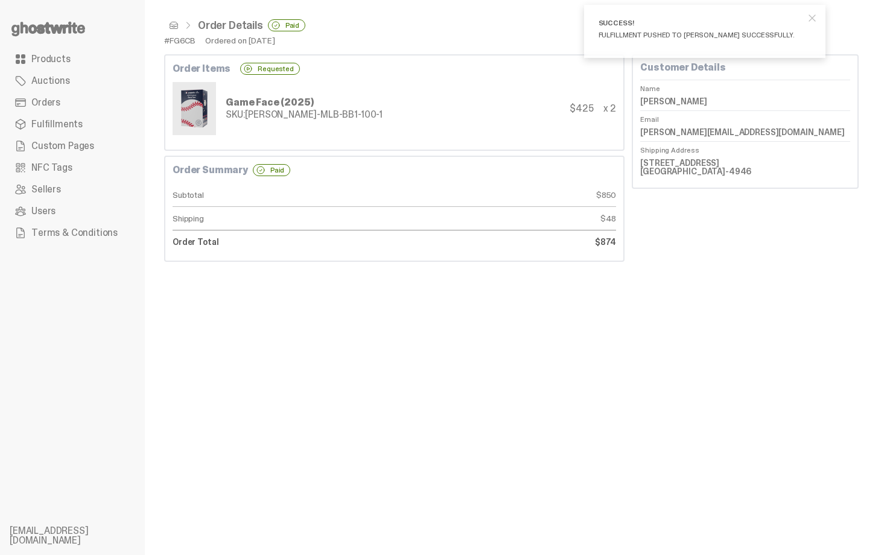
click at [172, 26] on span at bounding box center [174, 26] width 10 height 10
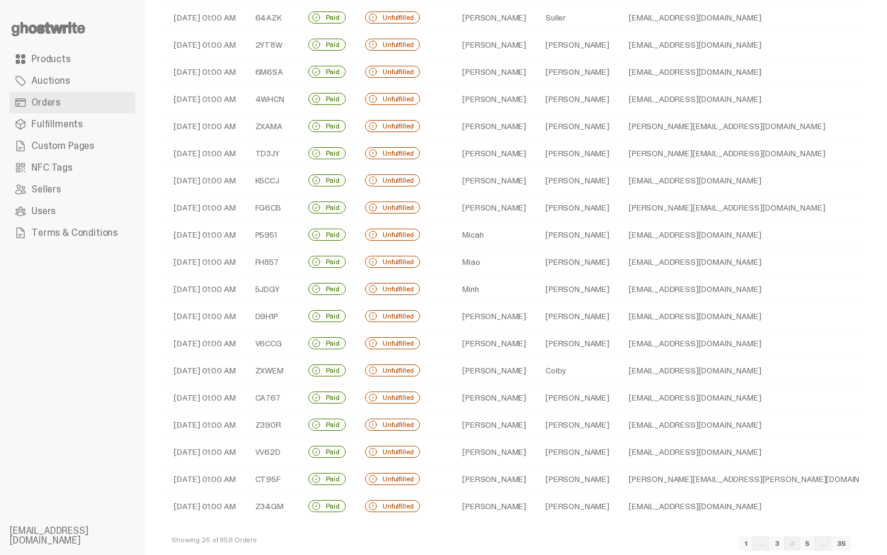
scroll to position [264, 0]
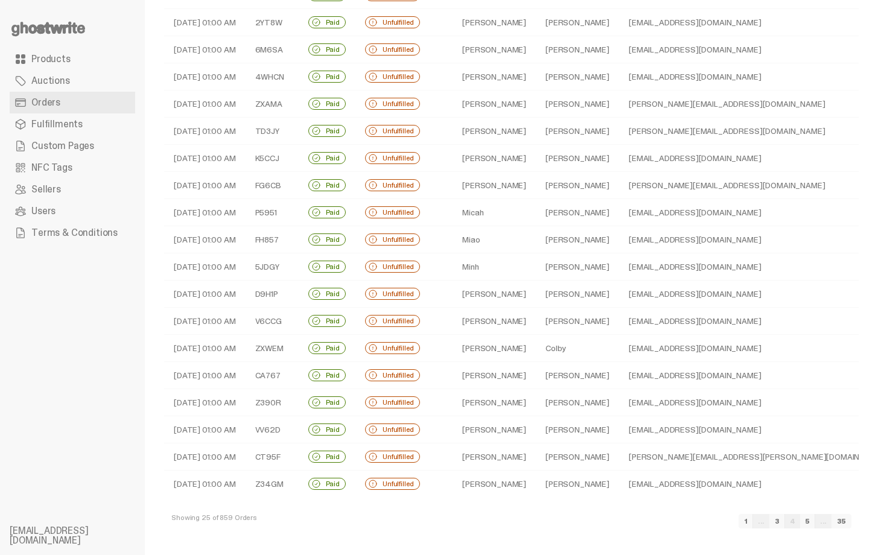
click at [576, 211] on td "Johnson" at bounding box center [577, 212] width 83 height 27
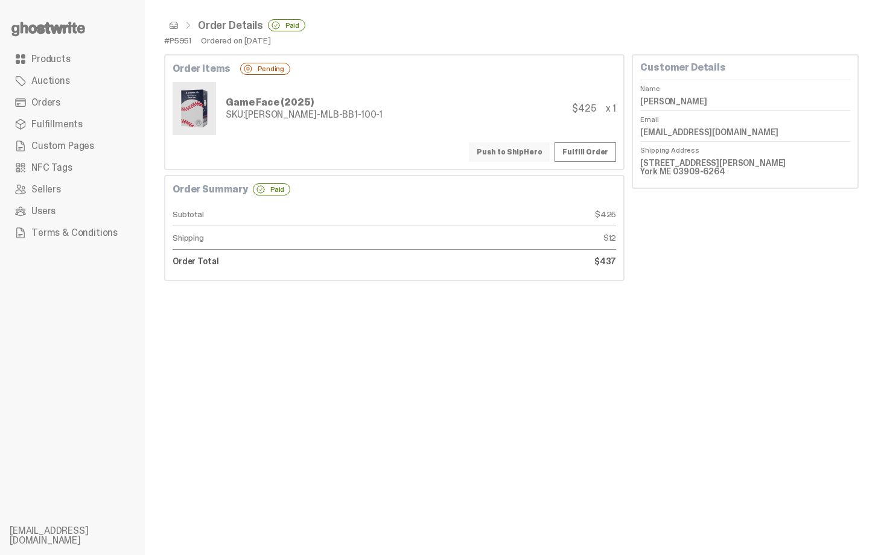
click at [539, 154] on button "Push to ShipHero" at bounding box center [509, 151] width 81 height 19
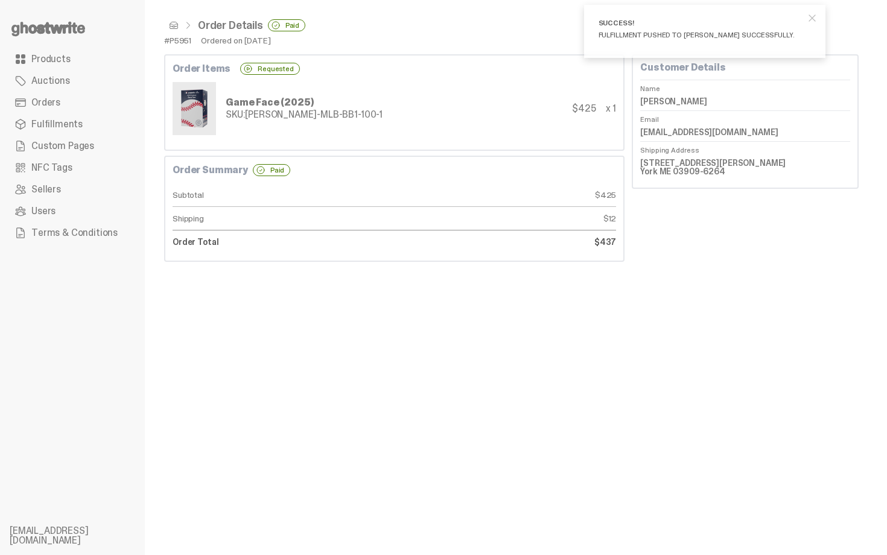
click at [173, 22] on span at bounding box center [174, 26] width 10 height 10
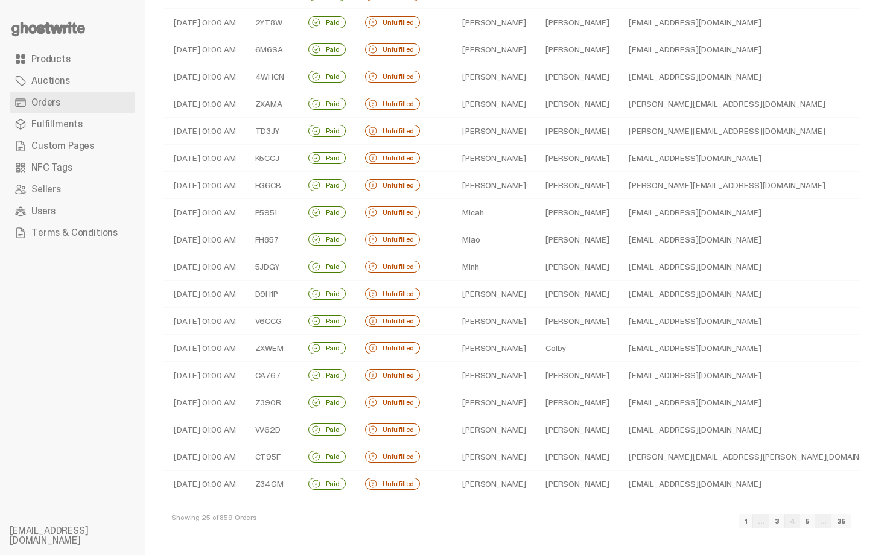
click at [572, 234] on td "Liu" at bounding box center [577, 239] width 83 height 27
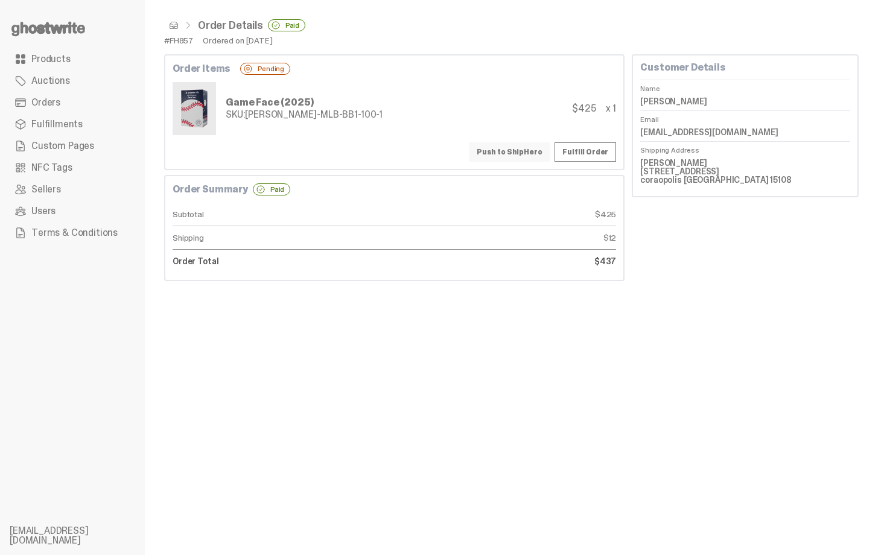
click at [512, 157] on button "Push to ShipHero" at bounding box center [509, 151] width 81 height 19
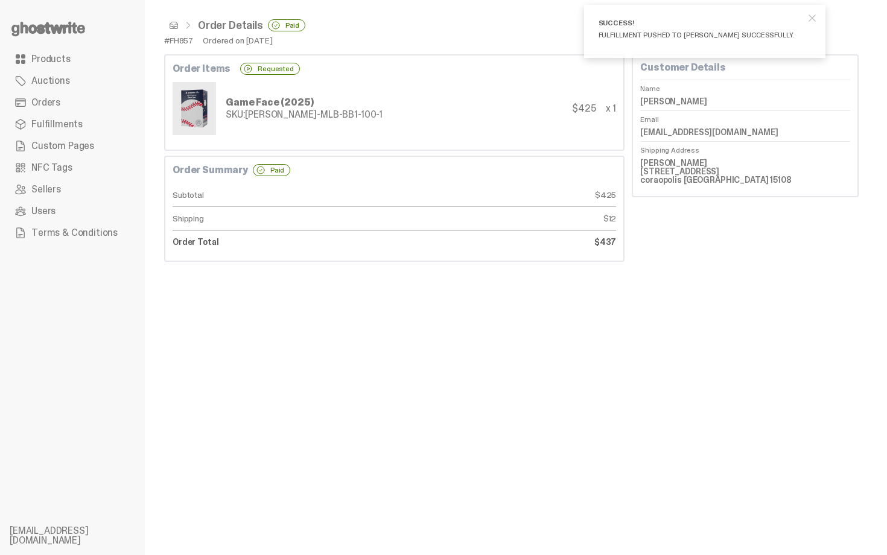
click at [174, 26] on span at bounding box center [174, 26] width 10 height 10
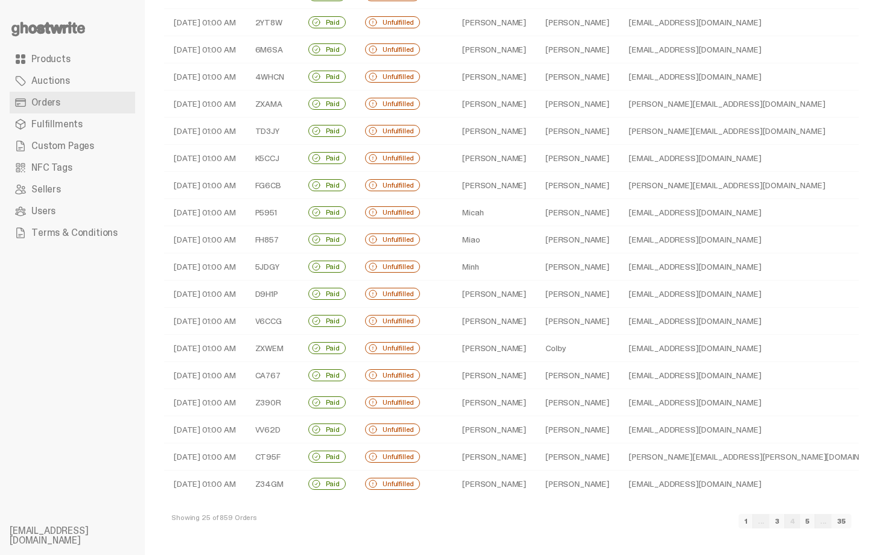
click at [564, 258] on td "[PERSON_NAME]" at bounding box center [577, 266] width 83 height 27
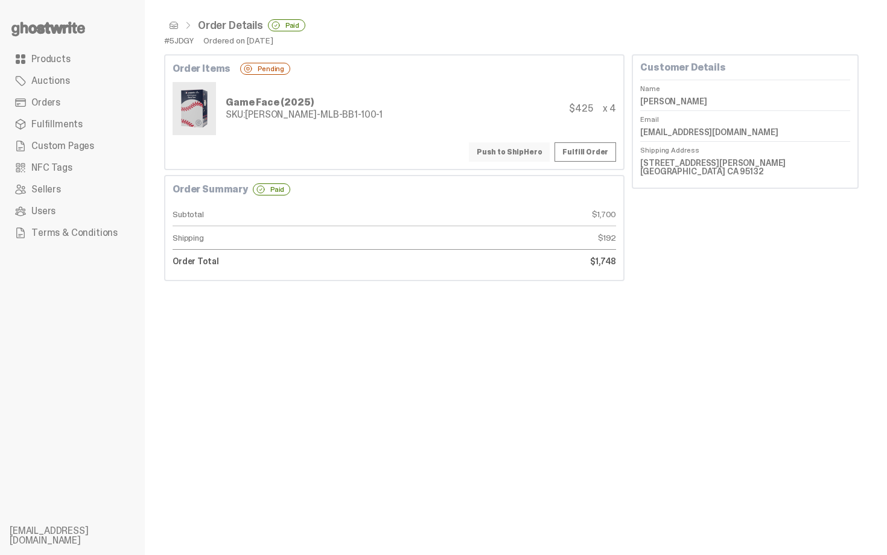
click at [534, 156] on button "Push to ShipHero" at bounding box center [509, 151] width 81 height 19
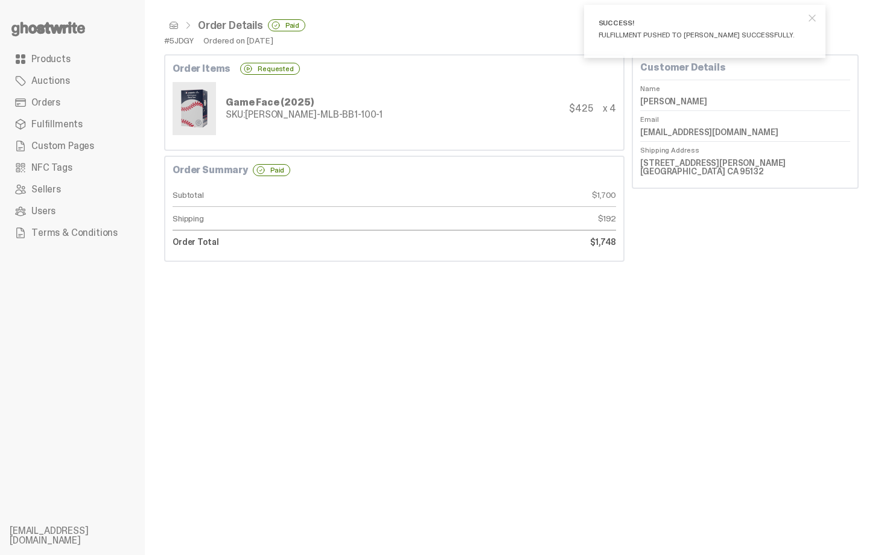
click at [177, 27] on span at bounding box center [174, 26] width 10 height 10
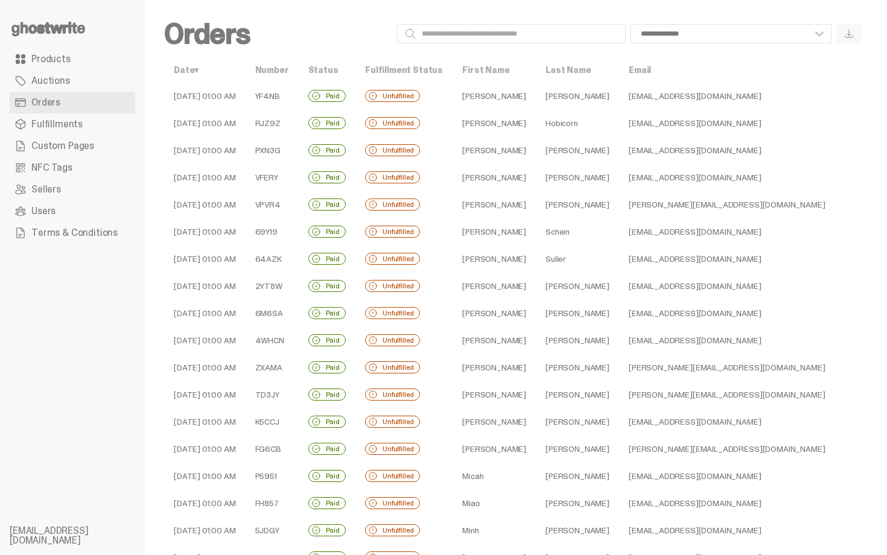
scroll to position [264, 0]
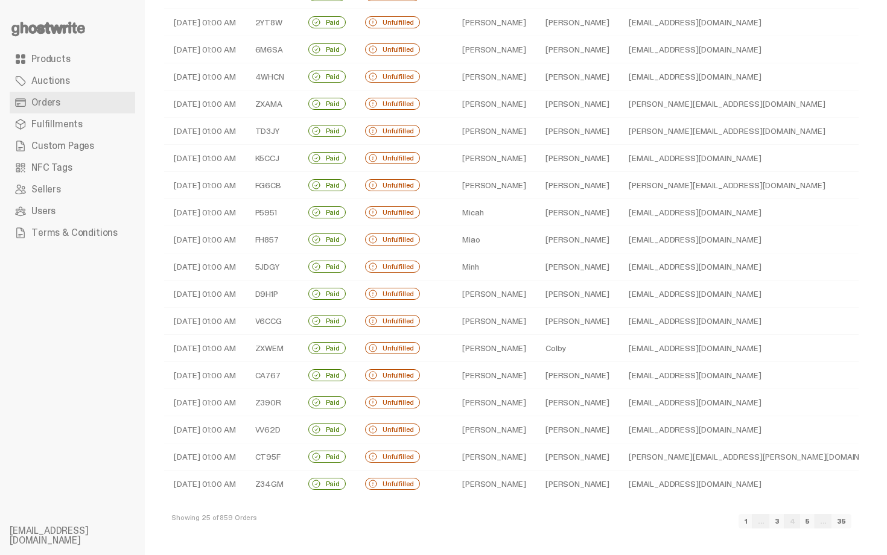
click at [570, 290] on td "Weller" at bounding box center [577, 294] width 83 height 27
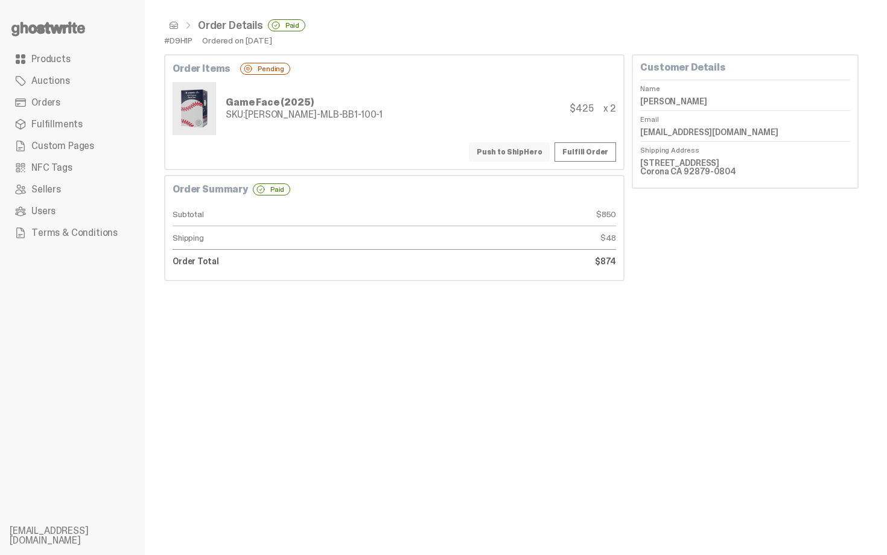
click at [517, 160] on button "Push to ShipHero" at bounding box center [509, 151] width 81 height 19
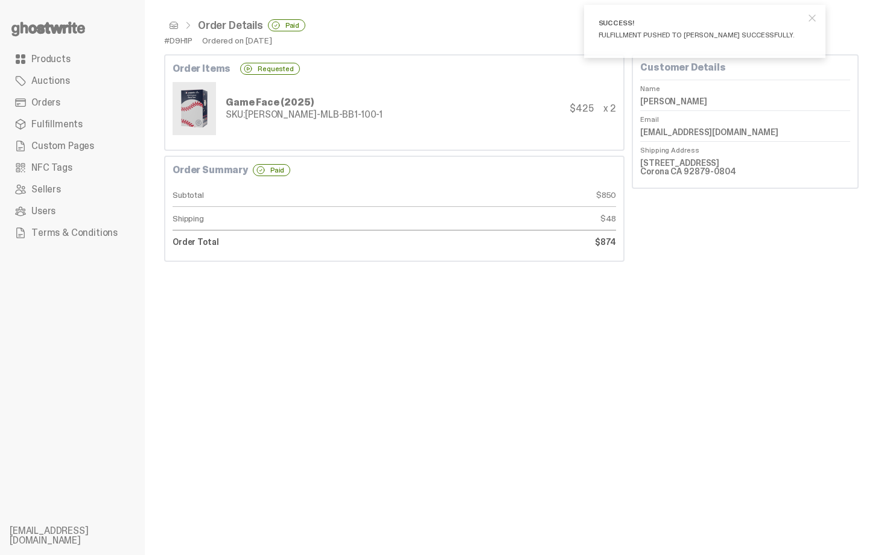
click at [174, 24] on span at bounding box center [174, 26] width 10 height 10
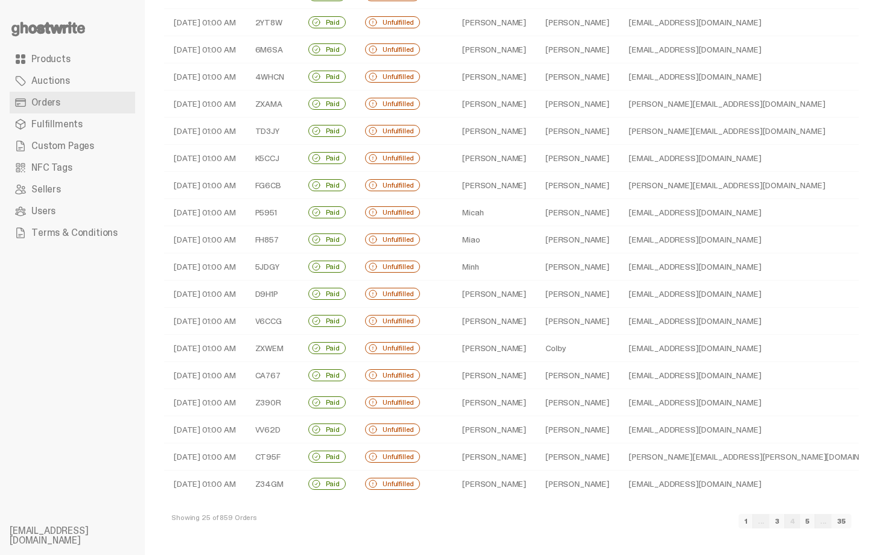
click at [564, 311] on td "Reiner" at bounding box center [577, 321] width 83 height 27
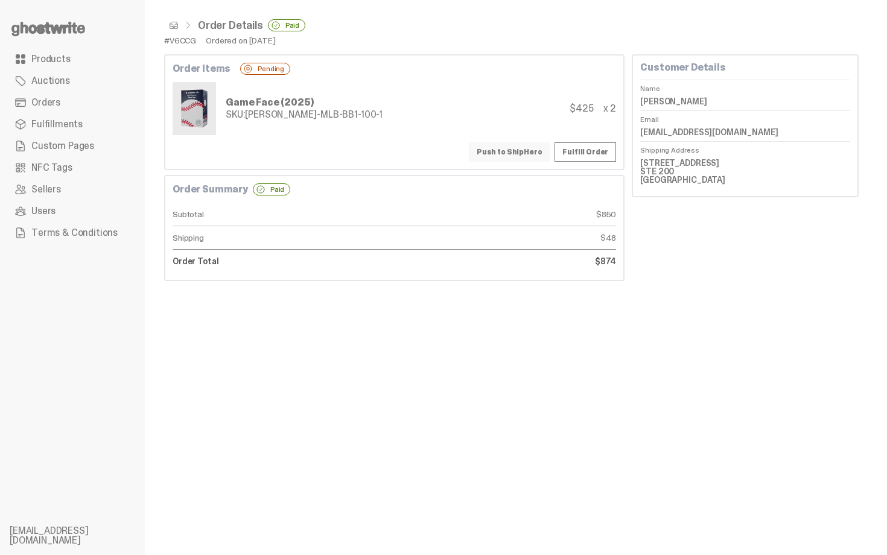
click at [514, 153] on button "Push to ShipHero" at bounding box center [509, 151] width 81 height 19
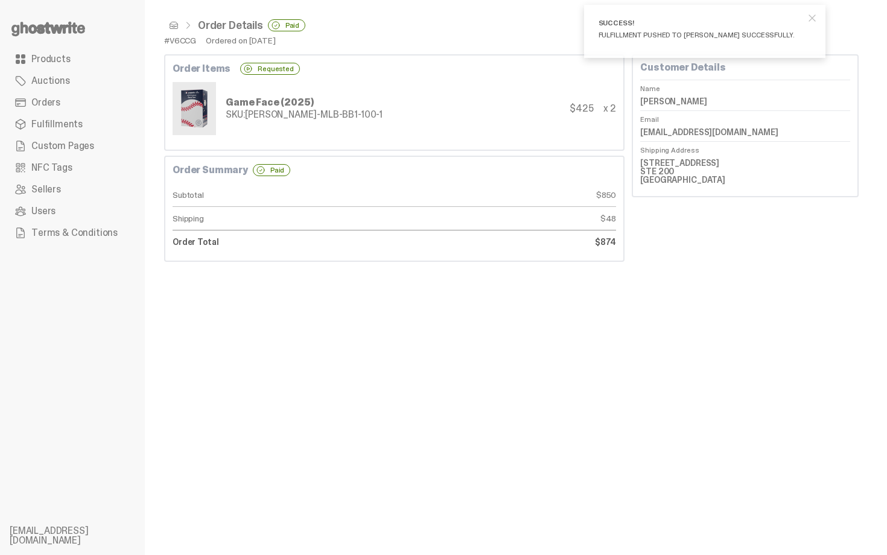
drag, startPoint x: 649, startPoint y: 97, endPoint x: 776, endPoint y: 110, distance: 126.8
click at [776, 110] on dl "Name Alexander Reiner Email ajr2929@gmail.com Shipping Address 2200 NW Corporat…" at bounding box center [745, 134] width 210 height 109
copy dl "lexander Reiner"
click at [477, 103] on div "Game Face (2025) SKU: [PERSON_NAME]-MLB-BB1-100-1 $425 x 2" at bounding box center [395, 108] width 444 height 53
click at [174, 20] on div "Order Details Paid" at bounding box center [511, 25] width 695 height 12
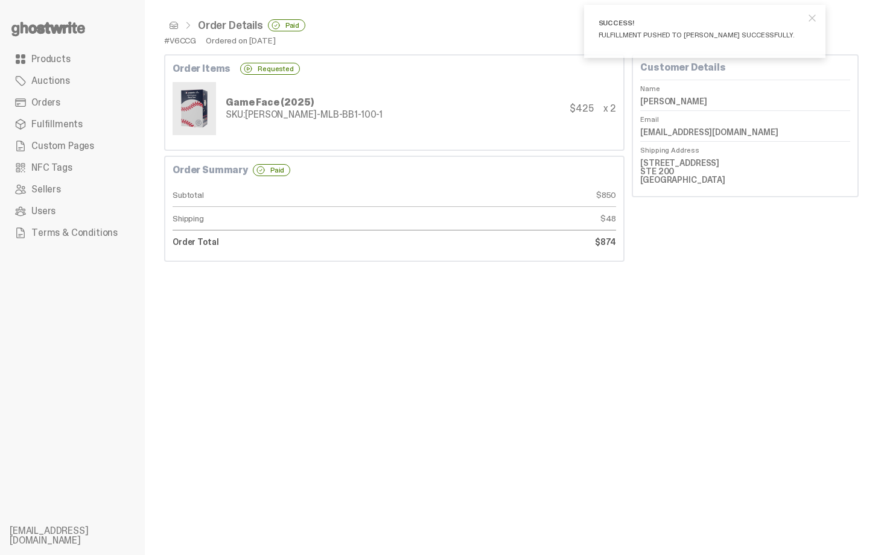
click at [171, 21] on span at bounding box center [174, 26] width 10 height 10
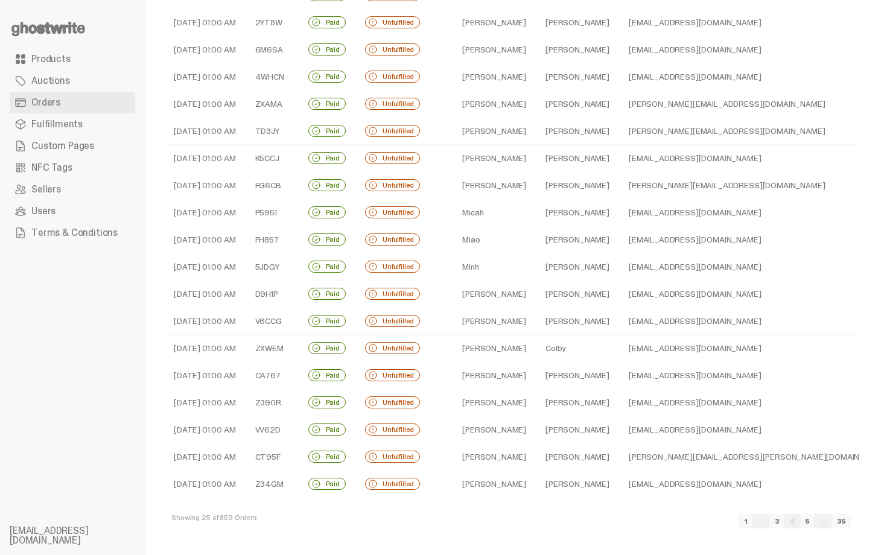
click at [585, 372] on td "Sosa" at bounding box center [577, 375] width 83 height 27
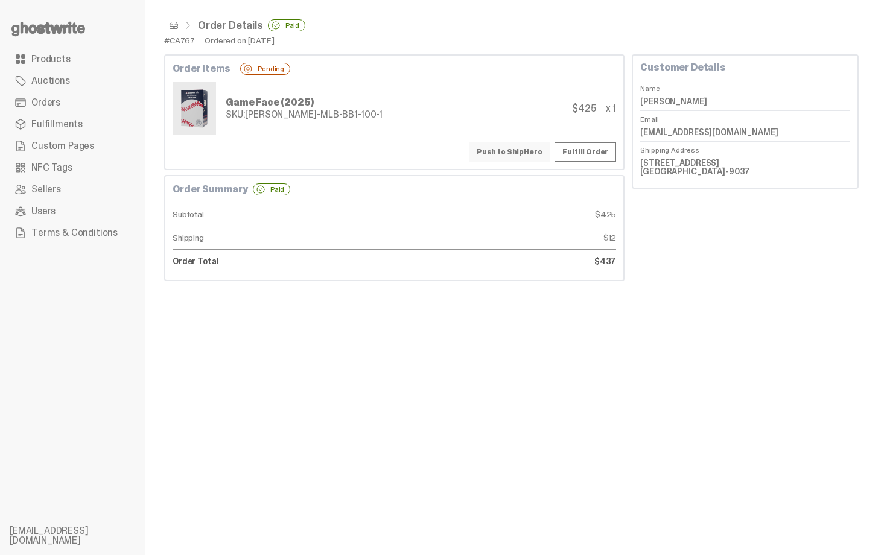
click at [530, 148] on button "Push to ShipHero" at bounding box center [509, 151] width 81 height 19
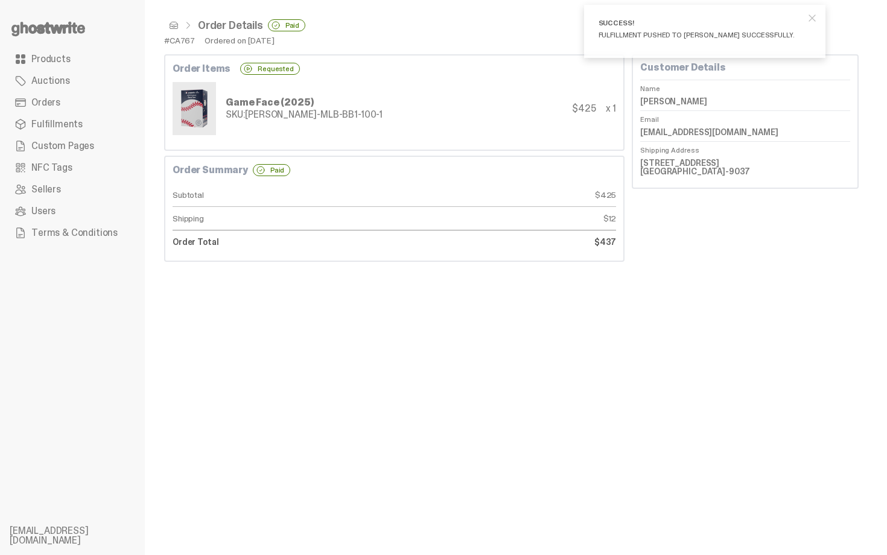
click at [173, 24] on span at bounding box center [174, 26] width 10 height 10
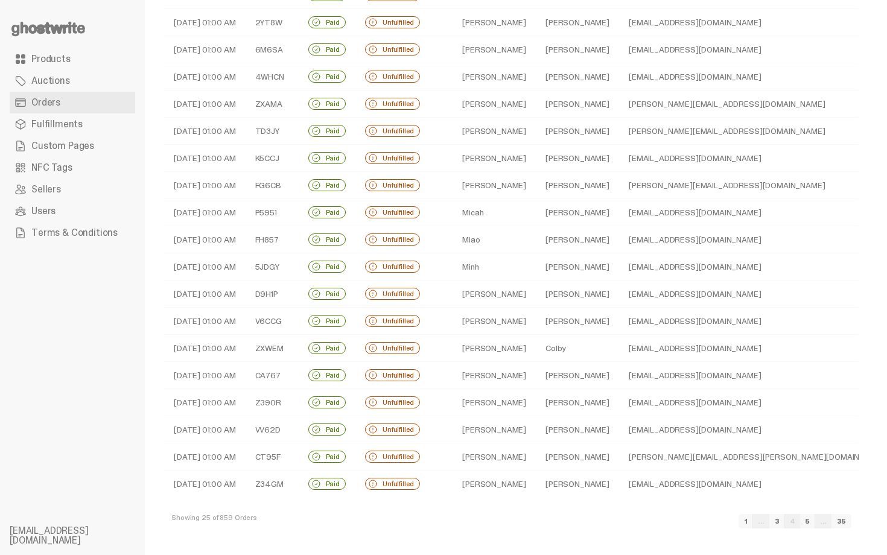
click at [595, 394] on td "Hawkins" at bounding box center [577, 402] width 83 height 27
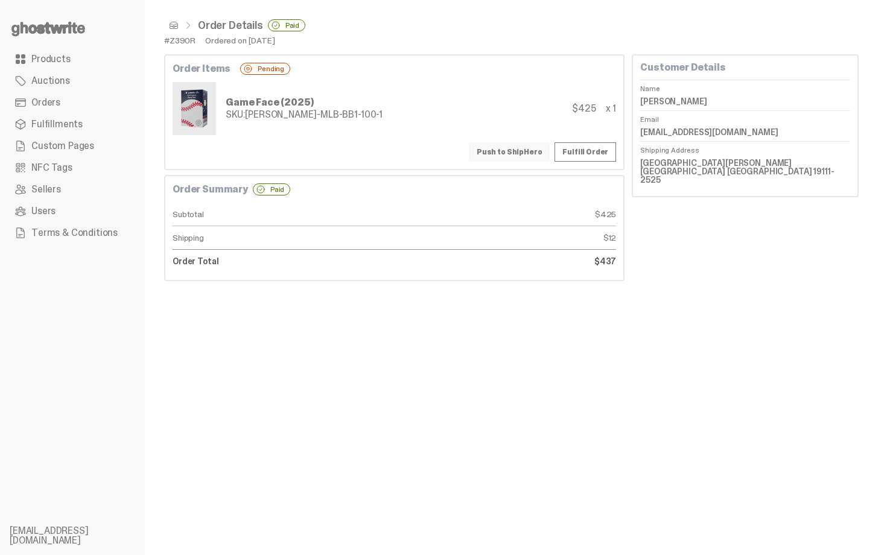
click at [518, 158] on button "Push to ShipHero" at bounding box center [509, 151] width 81 height 19
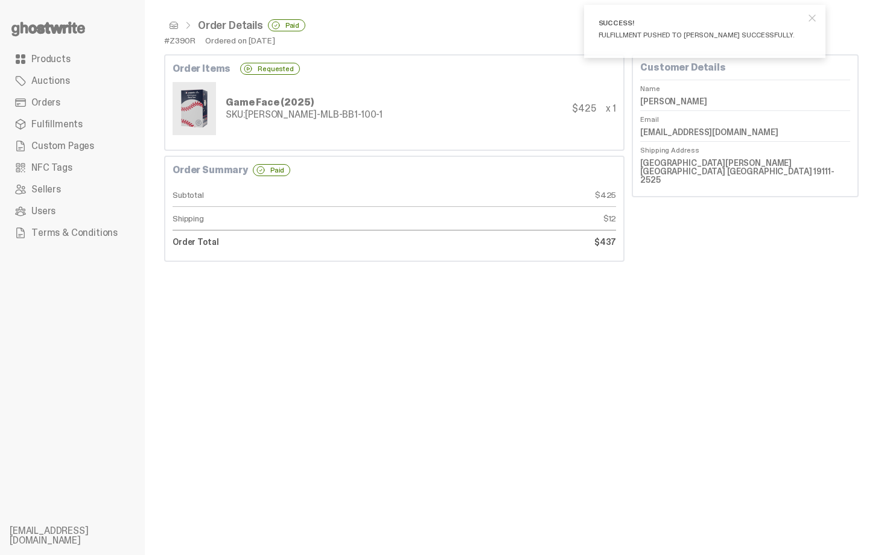
click at [171, 25] on span at bounding box center [174, 26] width 10 height 10
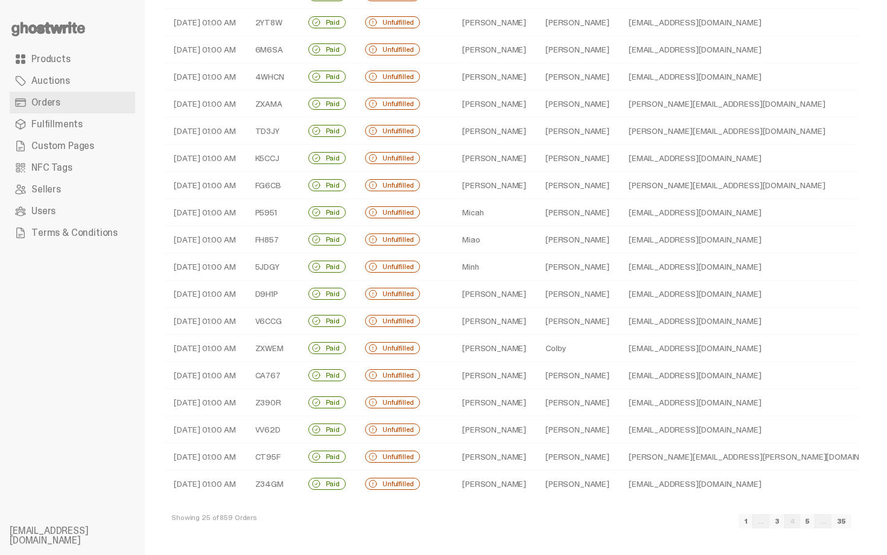
click at [619, 427] on td "scotteps@gmail.com" at bounding box center [758, 429] width 279 height 27
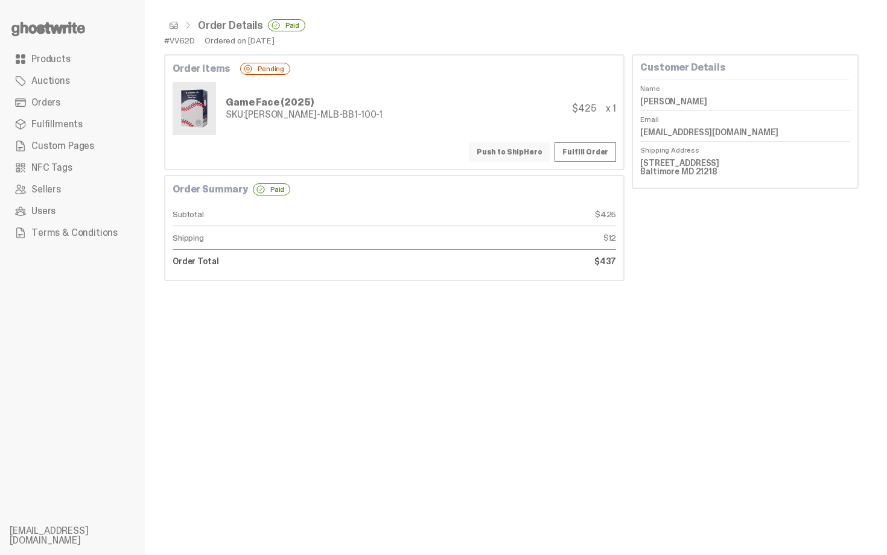
click at [521, 155] on button "Push to ShipHero" at bounding box center [509, 151] width 81 height 19
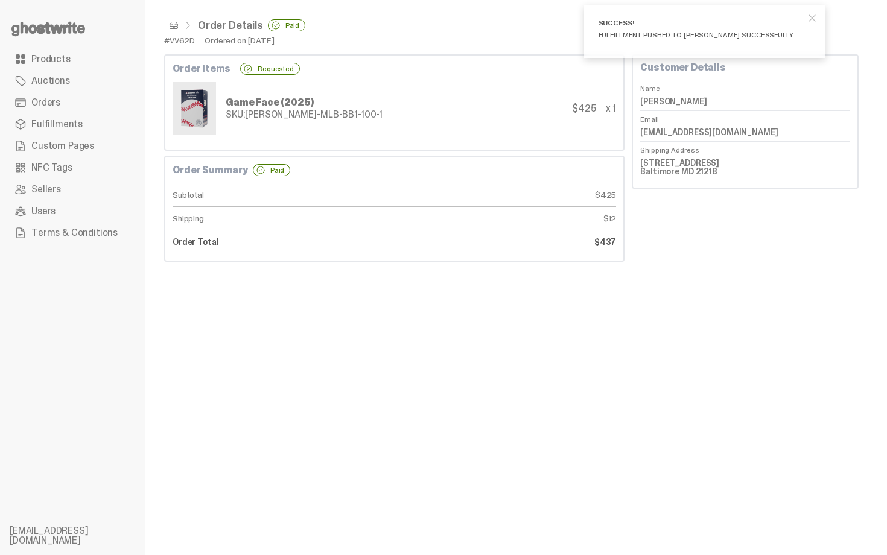
click at [174, 27] on span at bounding box center [174, 26] width 10 height 10
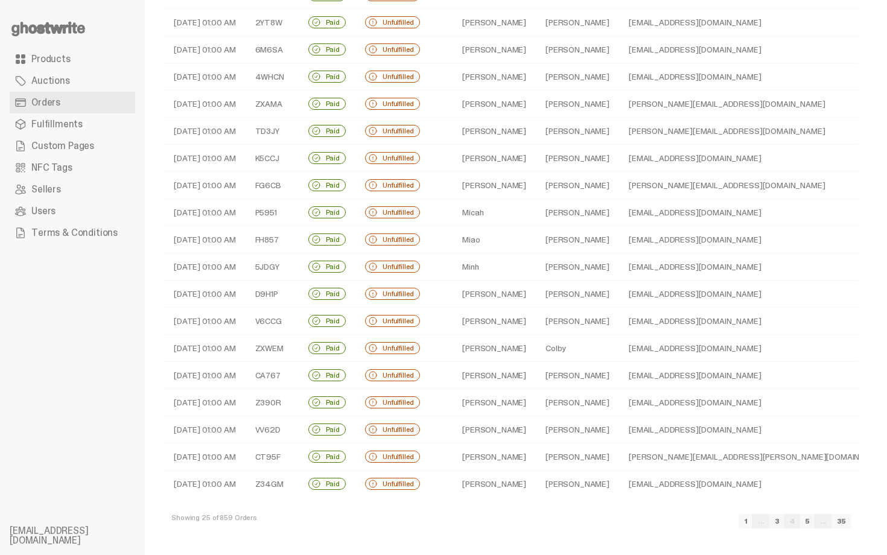
click at [557, 462] on td "Leimer" at bounding box center [577, 457] width 83 height 27
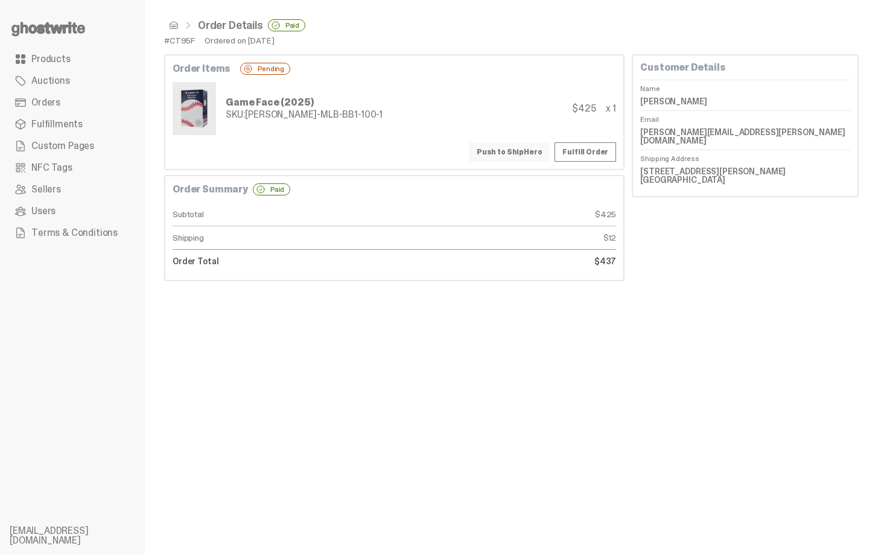
click at [509, 145] on button "Push to ShipHero" at bounding box center [509, 151] width 81 height 19
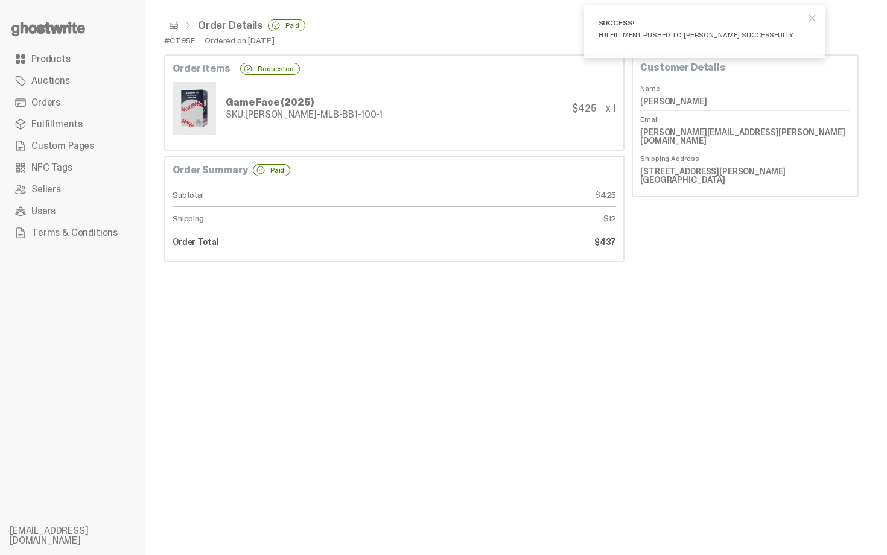
click at [176, 27] on span at bounding box center [174, 26] width 10 height 10
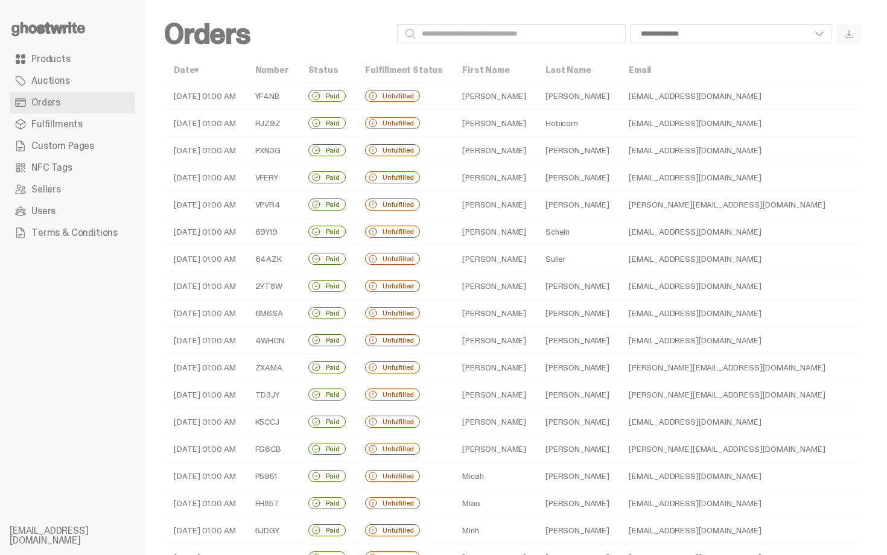
scroll to position [264, 0]
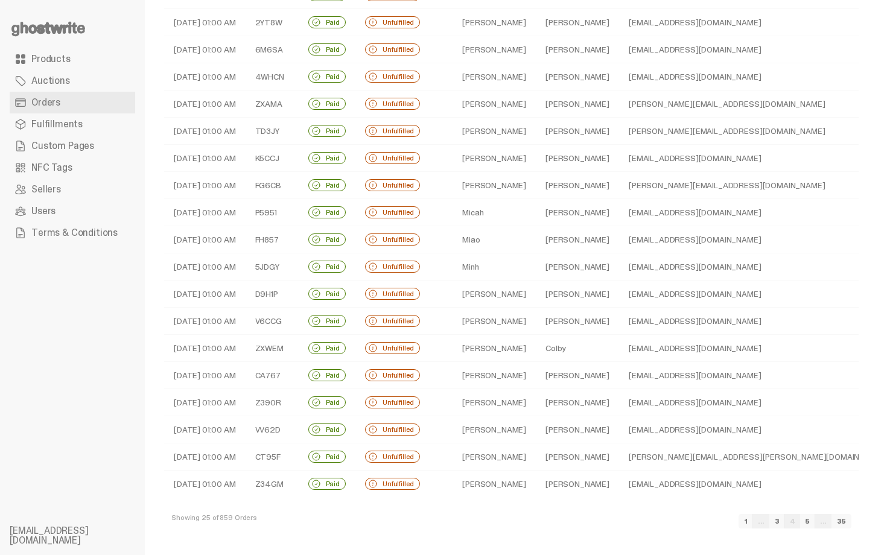
click at [536, 483] on td "[PERSON_NAME]" at bounding box center [577, 484] width 83 height 27
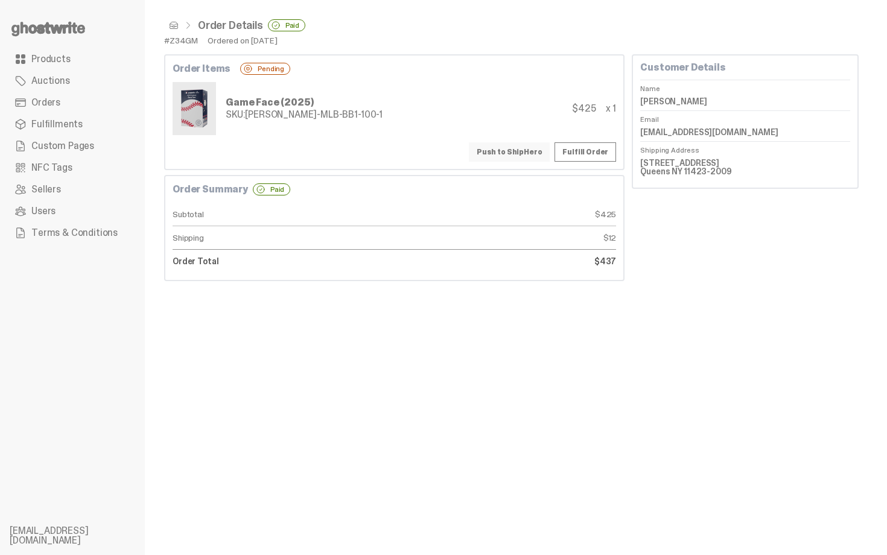
click at [521, 143] on button "Push to ShipHero" at bounding box center [509, 151] width 81 height 19
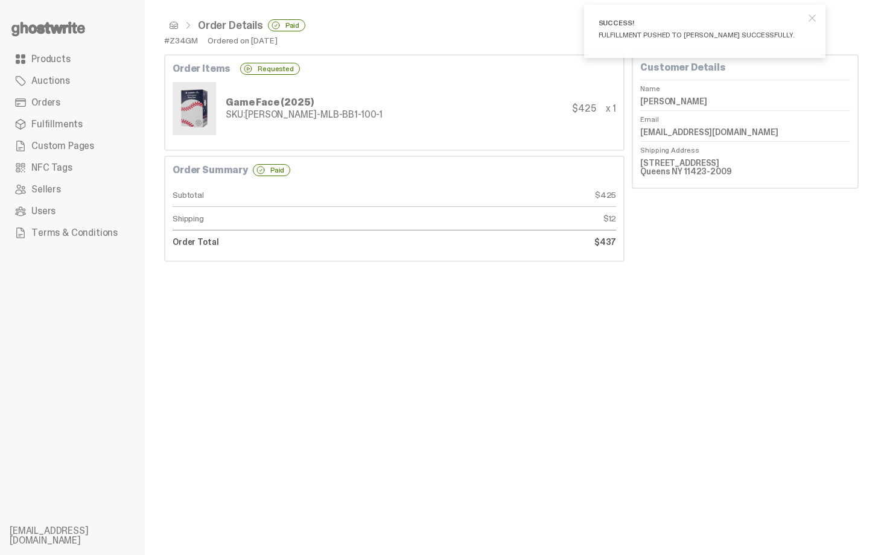
click at [175, 22] on span at bounding box center [174, 26] width 10 height 10
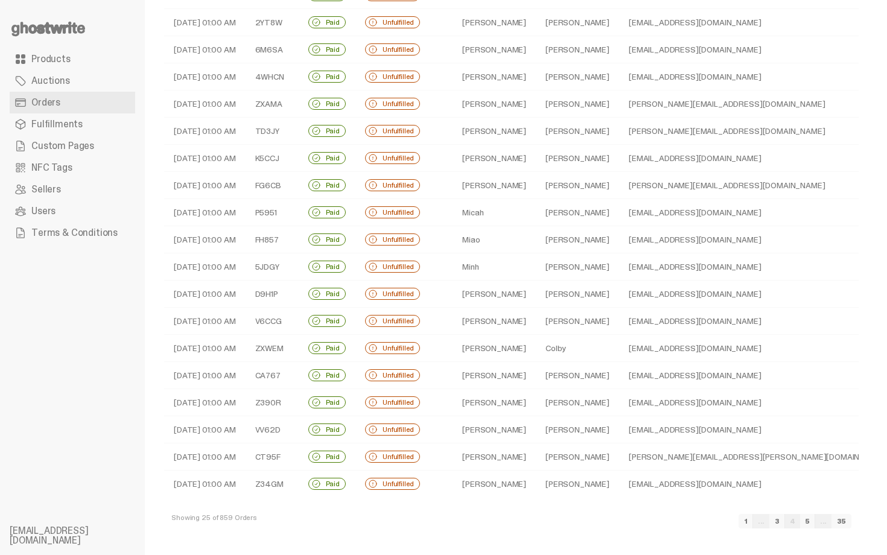
click at [815, 521] on link "5" at bounding box center [807, 521] width 15 height 14
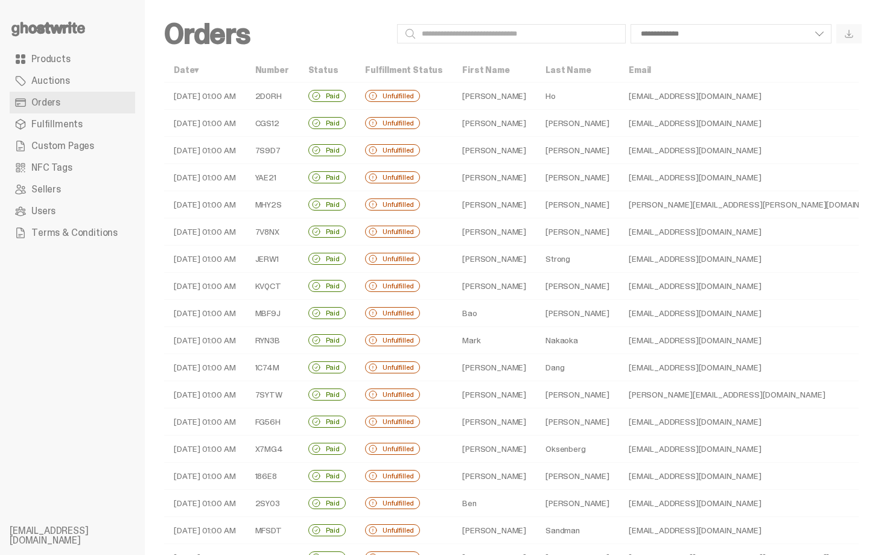
click at [543, 97] on td "Ho" at bounding box center [577, 96] width 83 height 27
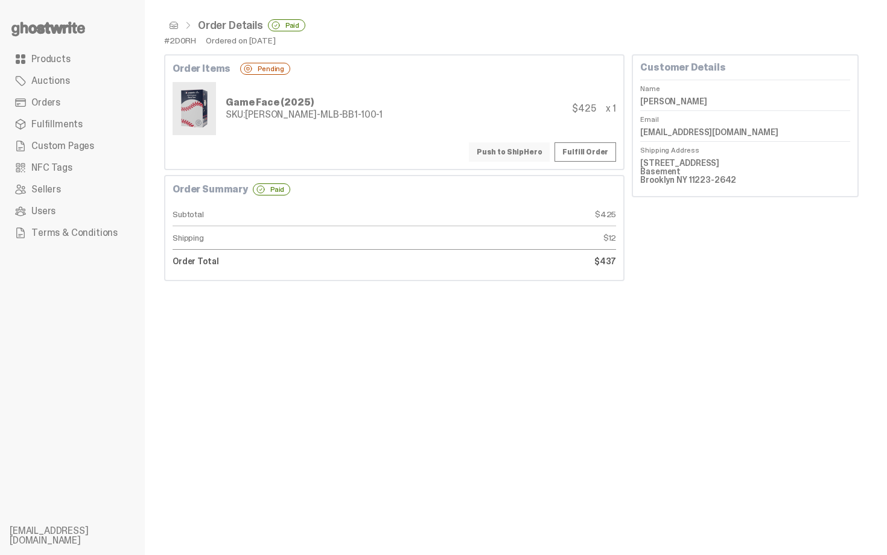
click at [509, 149] on button "Push to ShipHero" at bounding box center [509, 151] width 81 height 19
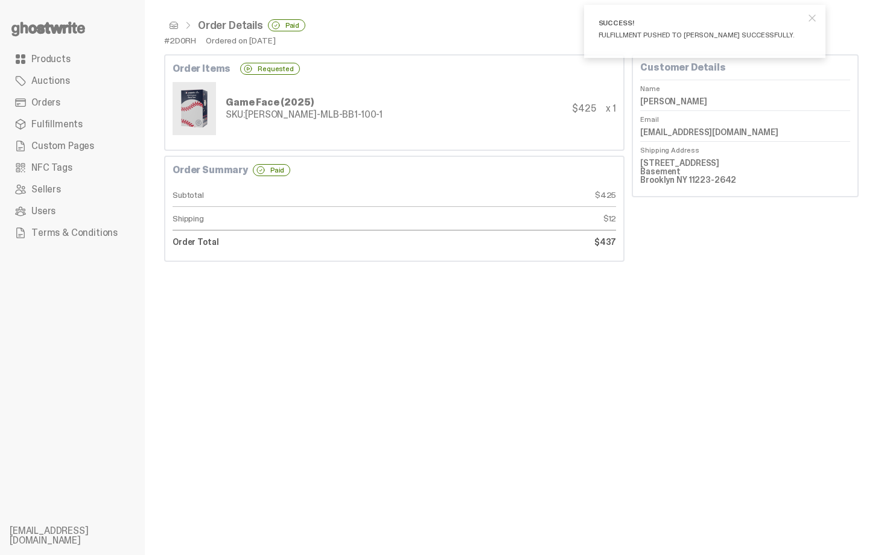
click at [171, 25] on span at bounding box center [174, 26] width 10 height 10
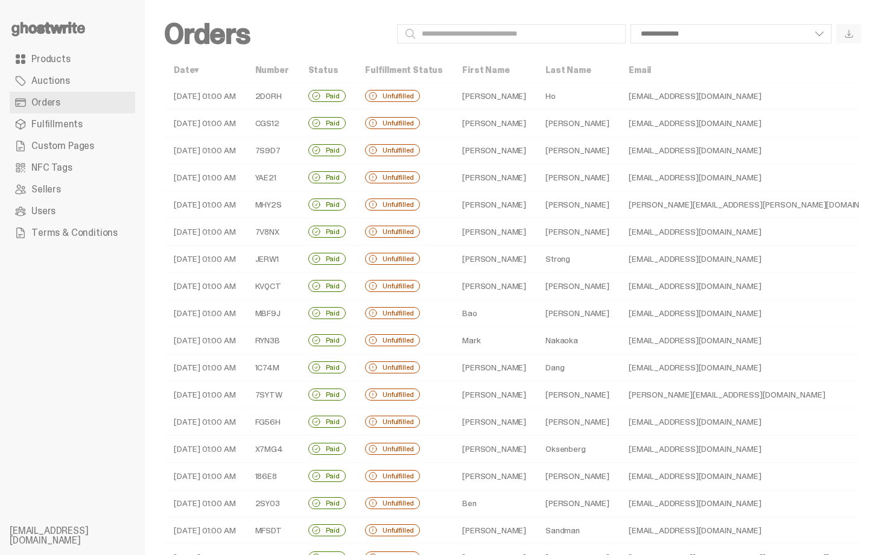
click at [489, 127] on td "Jake" at bounding box center [494, 123] width 83 height 27
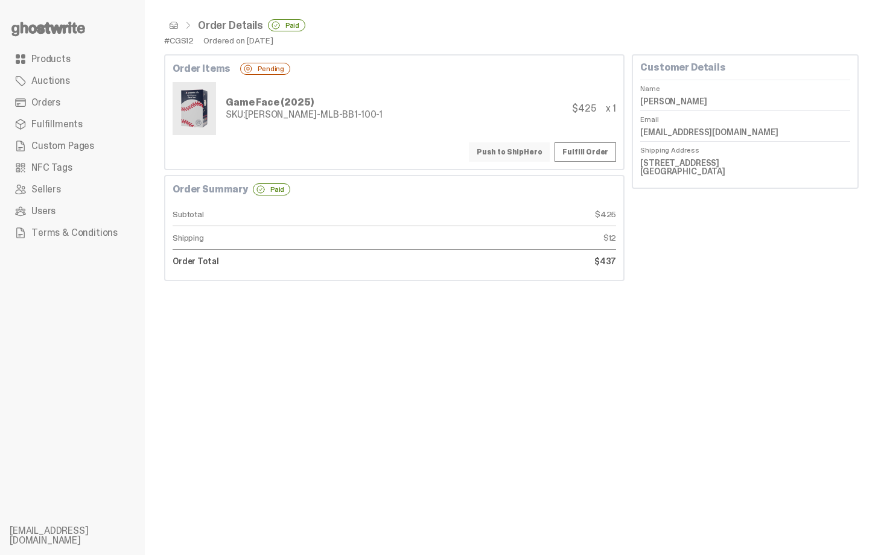
click at [514, 152] on button "Push to ShipHero" at bounding box center [509, 151] width 81 height 19
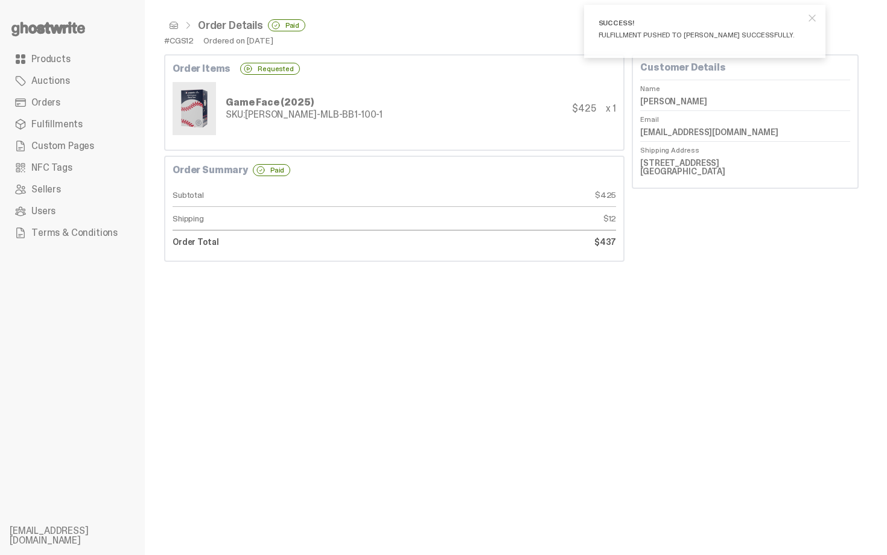
click at [172, 24] on span at bounding box center [174, 26] width 10 height 10
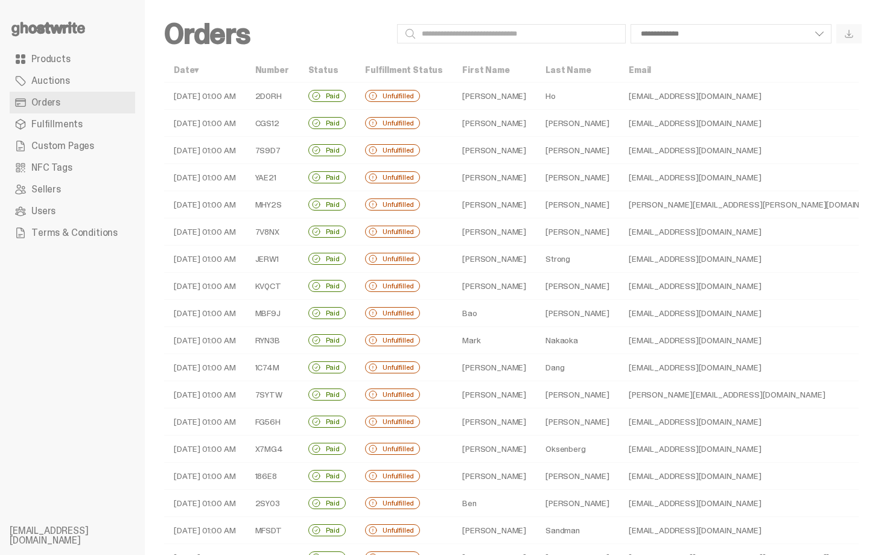
click at [489, 147] on td "[PERSON_NAME]" at bounding box center [494, 150] width 83 height 27
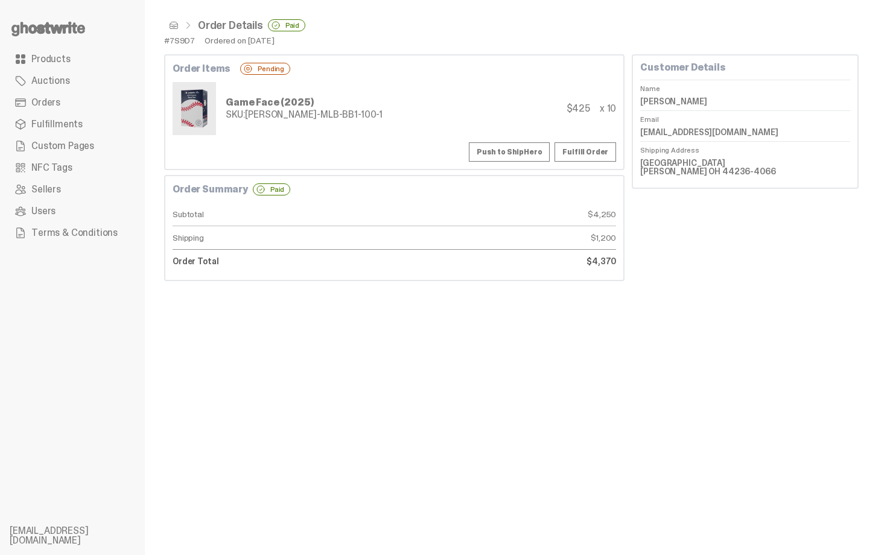
click at [514, 140] on div "Order Items Pending Game Face (2025) SKU: TY-GH-MLB-BB1-100-1 $425 x 10 Push to…" at bounding box center [394, 112] width 460 height 116
click at [521, 151] on button "Push to ShipHero" at bounding box center [509, 151] width 81 height 19
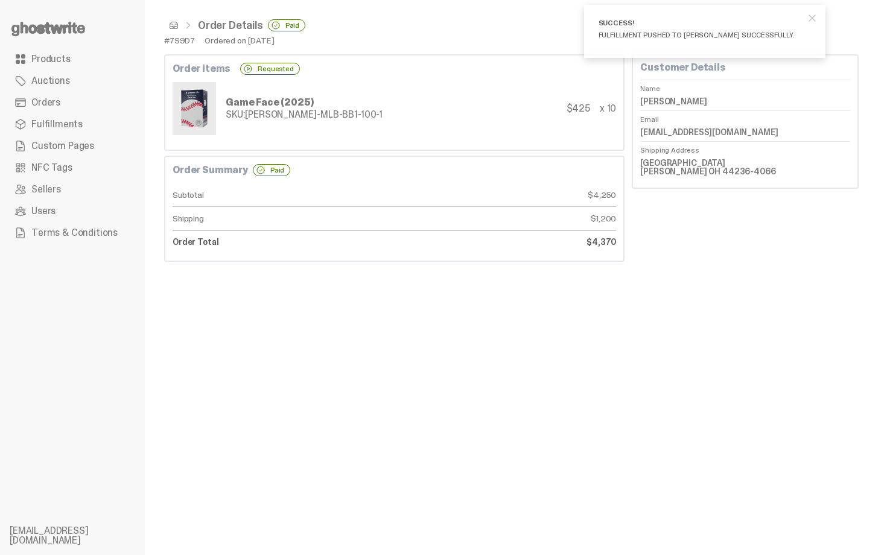
click at [174, 27] on span at bounding box center [174, 26] width 10 height 10
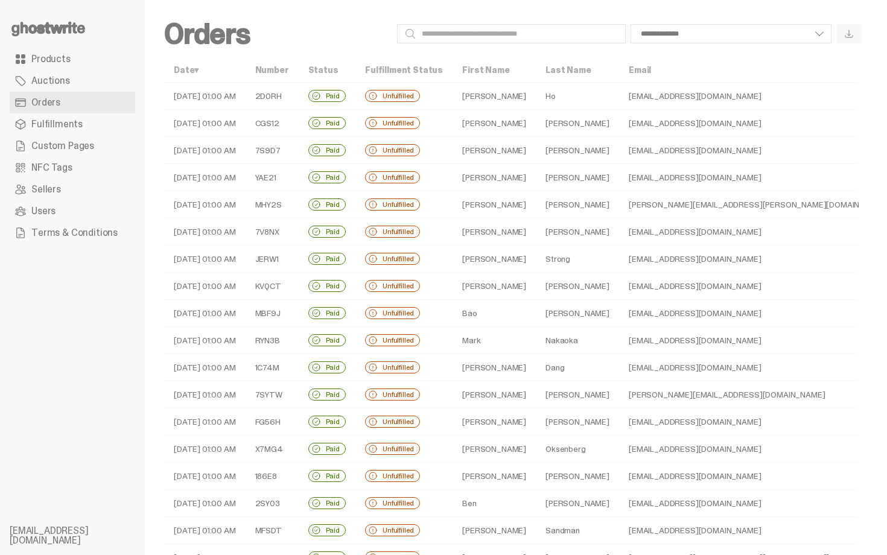
click at [453, 180] on td "[PERSON_NAME]" at bounding box center [494, 177] width 83 height 27
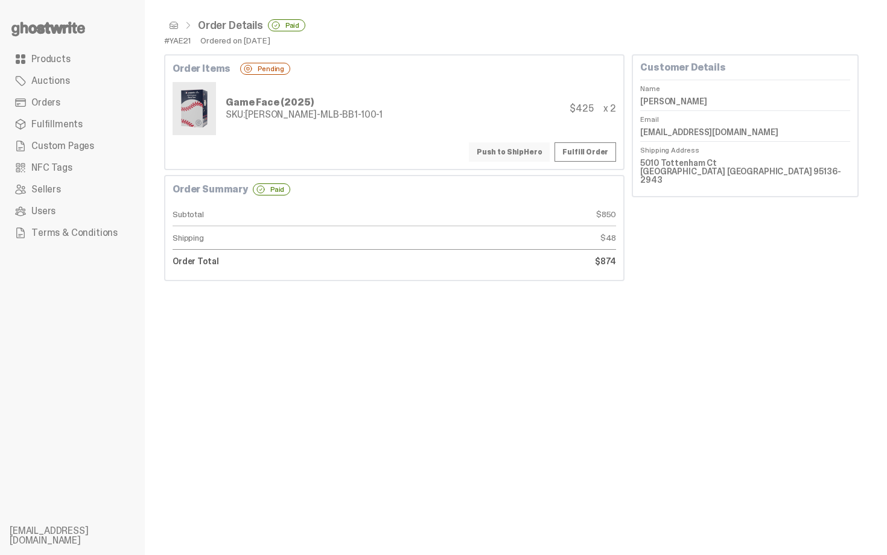
click at [519, 145] on button "Push to ShipHero" at bounding box center [509, 151] width 81 height 19
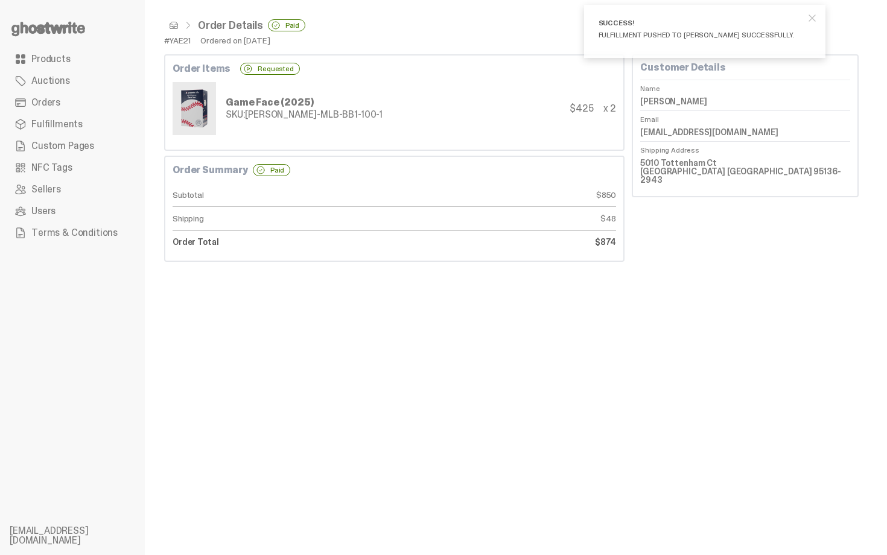
click at [172, 21] on span at bounding box center [174, 26] width 10 height 10
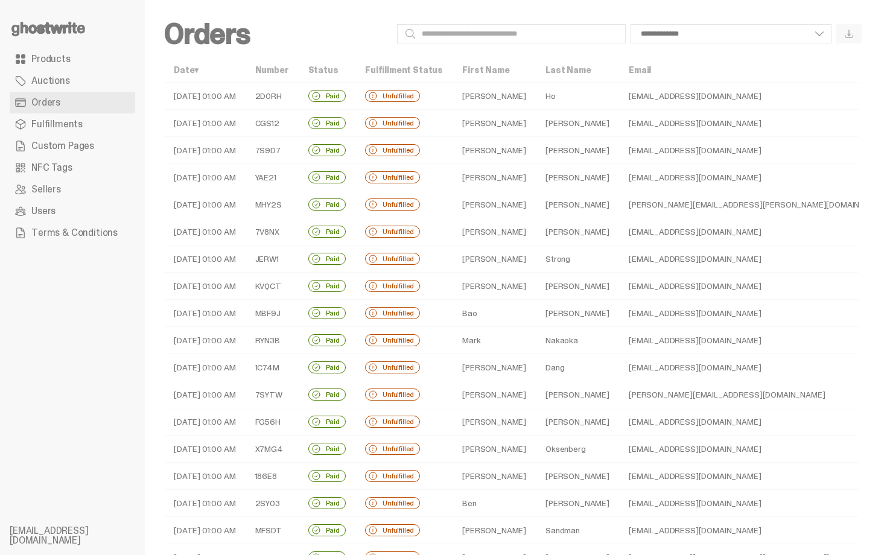
click at [489, 209] on td "Josh" at bounding box center [494, 204] width 83 height 27
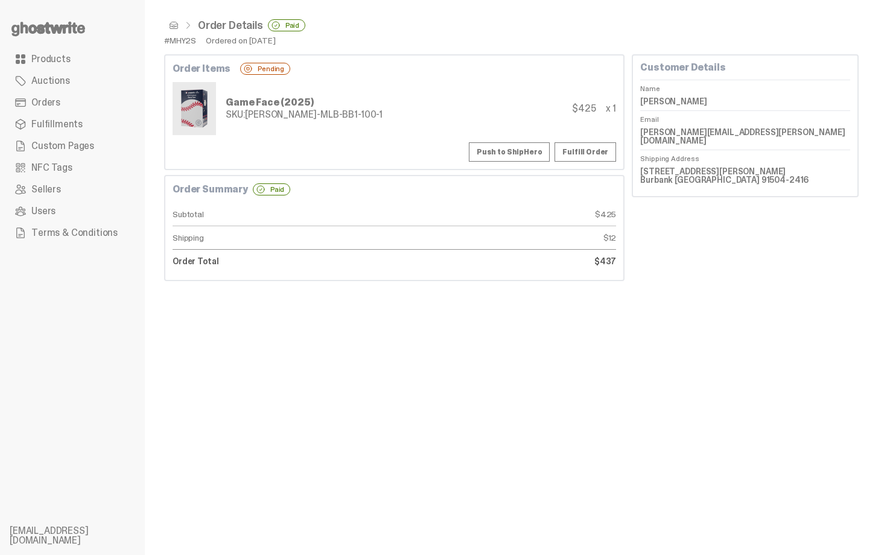
click at [512, 162] on div "Order Items Pending Game Face (2025) SKU: TY-GH-MLB-BB1-100-1 $425 x 1 Push to …" at bounding box center [394, 112] width 460 height 116
click at [506, 151] on button "Push to ShipHero" at bounding box center [509, 151] width 81 height 19
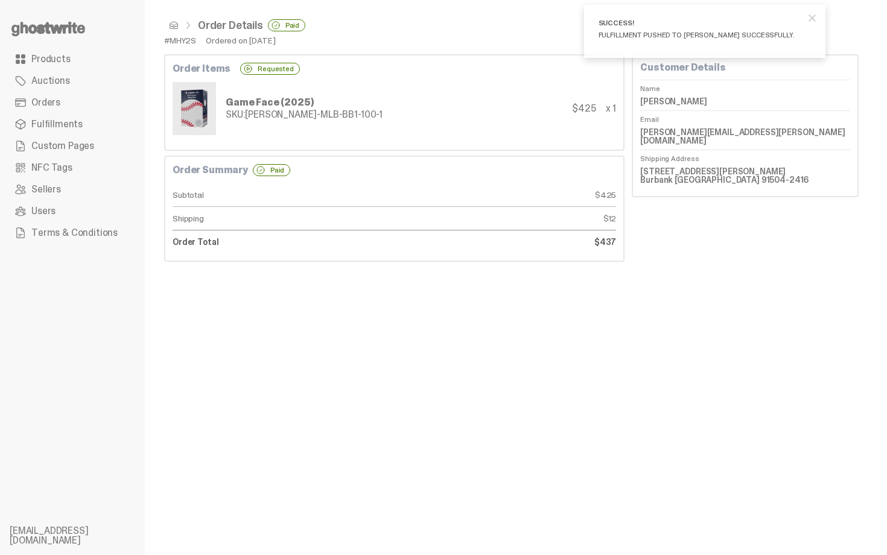
click at [174, 24] on span at bounding box center [174, 26] width 10 height 10
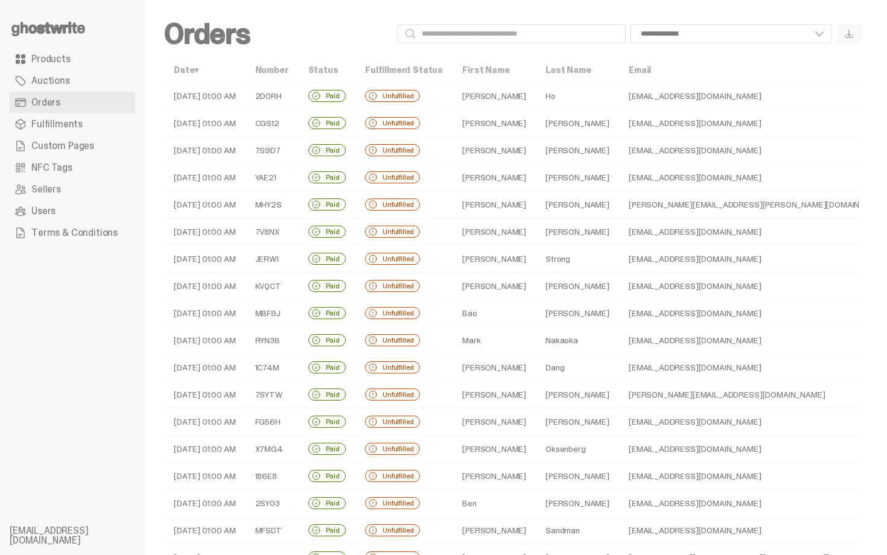
click at [544, 234] on td "Zuckerman" at bounding box center [577, 231] width 83 height 27
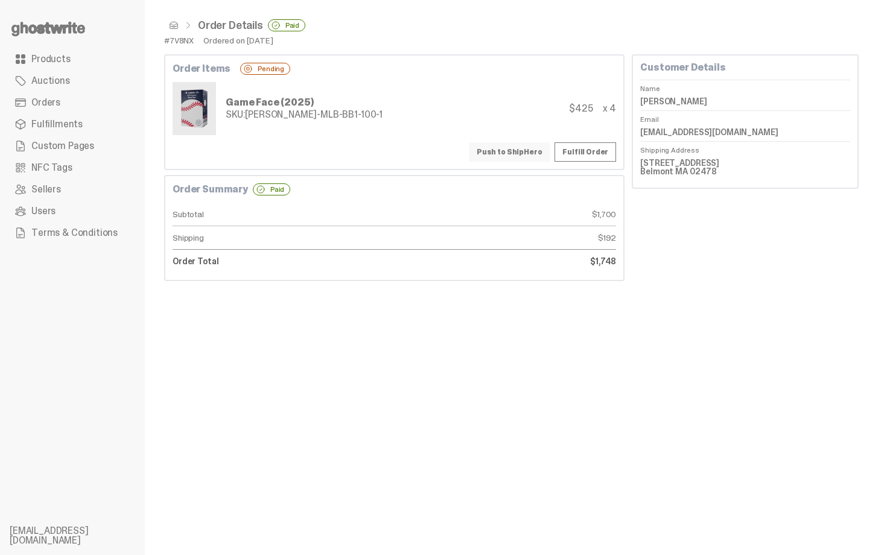
click at [511, 148] on button "Push to ShipHero" at bounding box center [509, 151] width 81 height 19
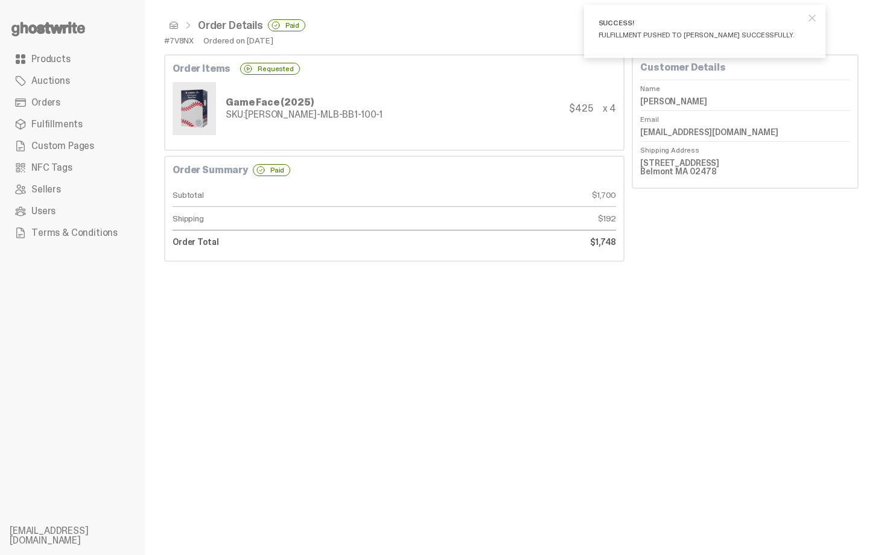
click at [175, 25] on span at bounding box center [174, 26] width 10 height 10
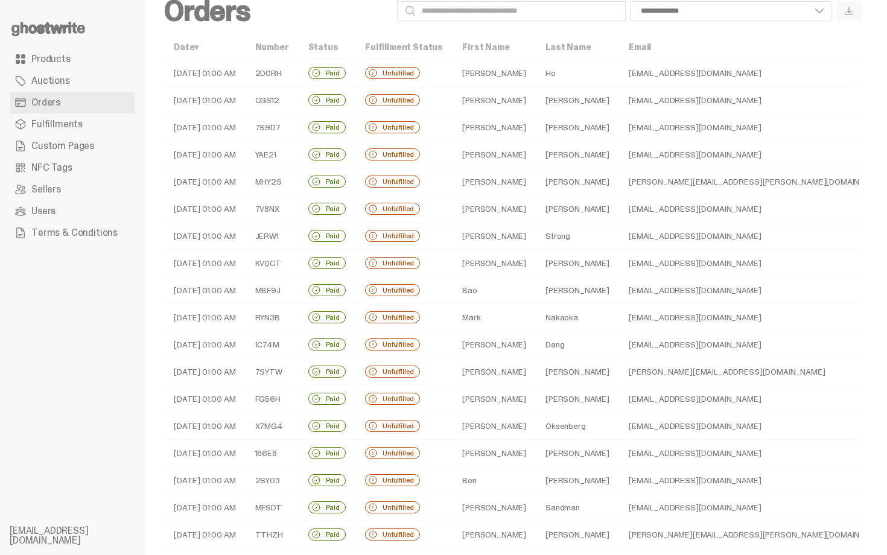
scroll to position [24, 0]
click at [536, 229] on td "Strong" at bounding box center [577, 234] width 83 height 27
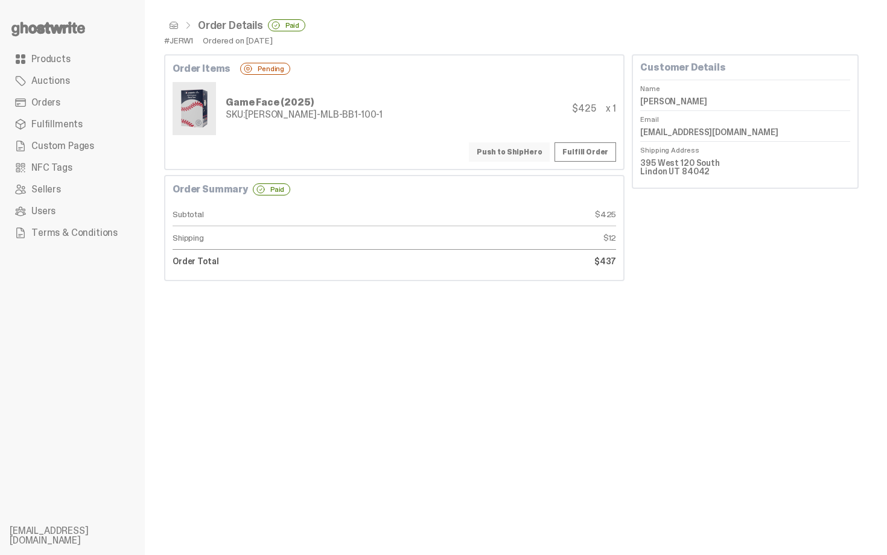
click at [508, 153] on button "Push to ShipHero" at bounding box center [509, 151] width 81 height 19
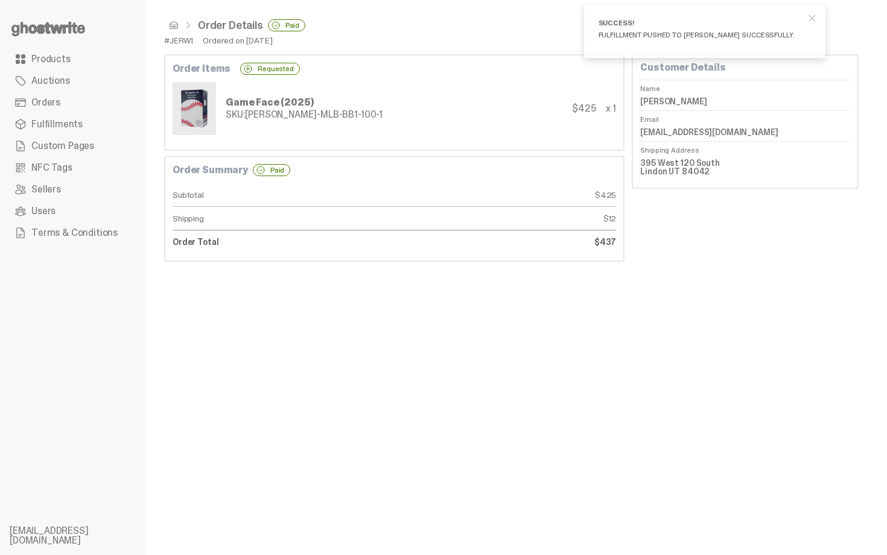
click at [172, 22] on span at bounding box center [174, 26] width 10 height 10
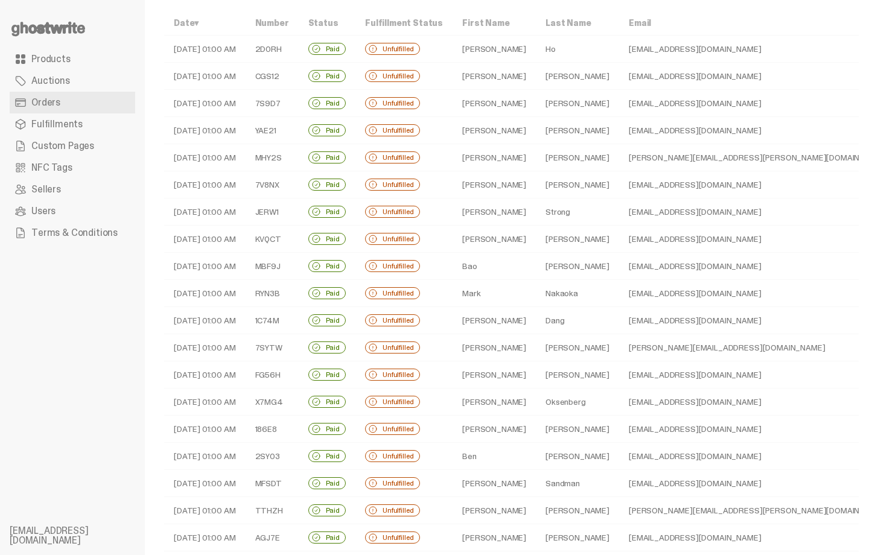
scroll to position [48, 0]
click at [511, 243] on td "David" at bounding box center [494, 238] width 83 height 27
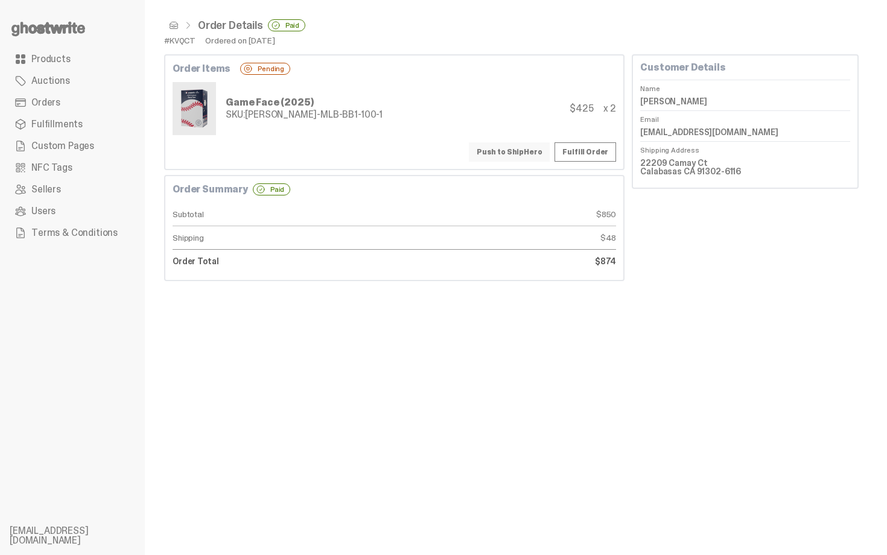
click at [512, 153] on button "Push to ShipHero" at bounding box center [509, 151] width 81 height 19
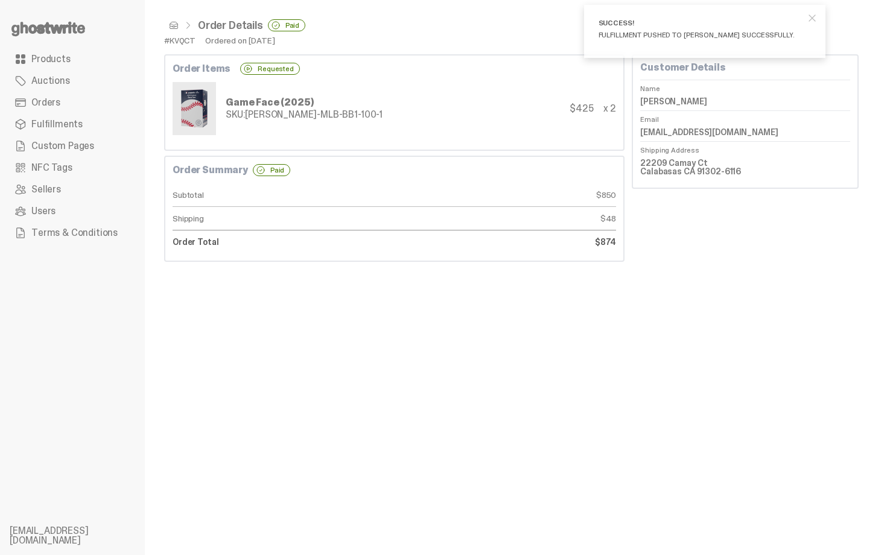
click at [673, 103] on dd "David Schwartz" at bounding box center [745, 101] width 210 height 18
copy dl "David Schwartz"
click at [387, 133] on div "Game Face (2025) SKU: [PERSON_NAME]-MLB-BB1-100-1 $425 x 2" at bounding box center [395, 108] width 444 height 53
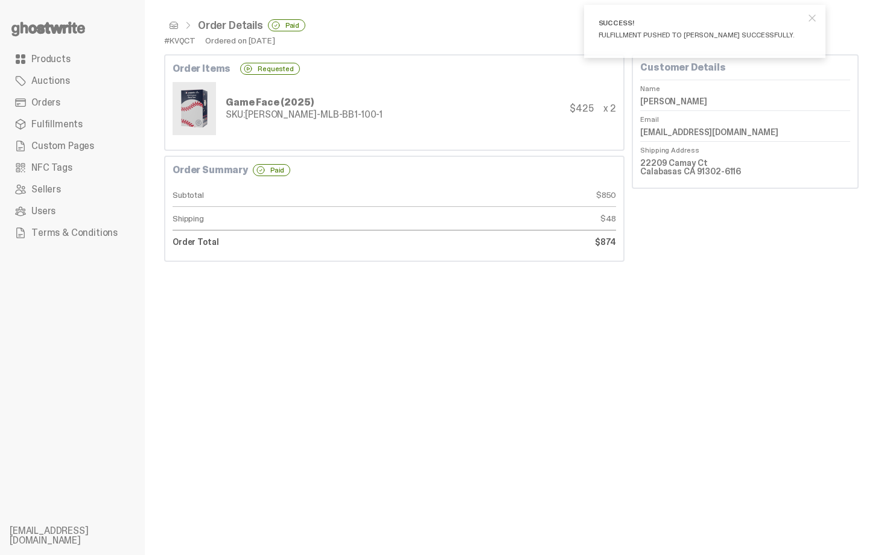
click at [176, 27] on span at bounding box center [174, 26] width 10 height 10
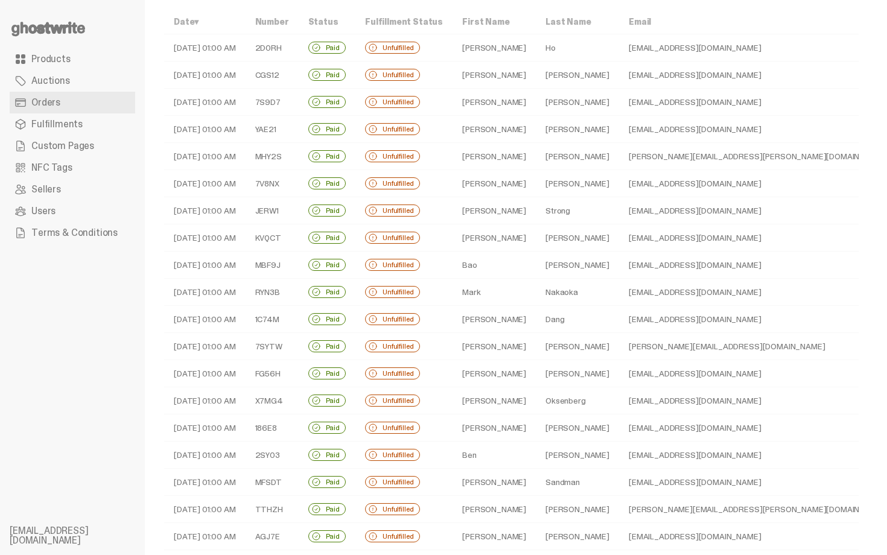
click at [498, 263] on td "Bao" at bounding box center [494, 265] width 83 height 27
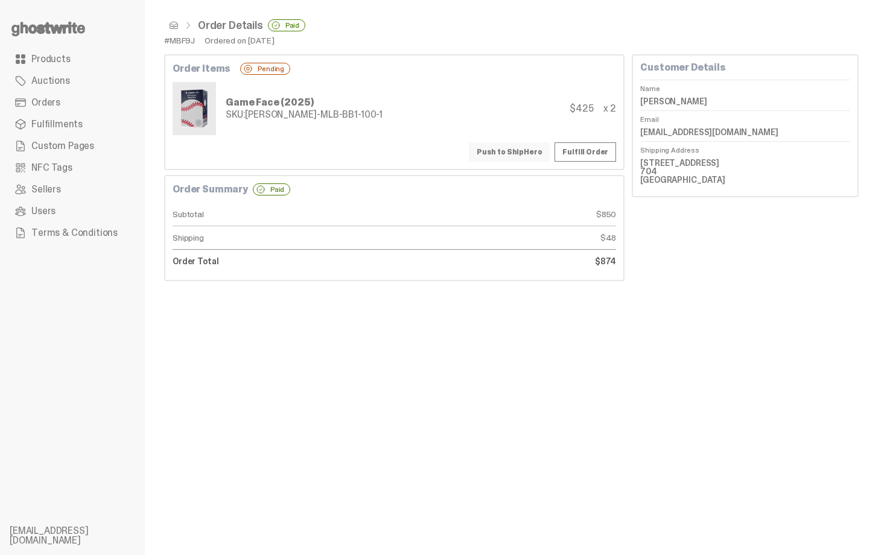
click at [498, 151] on button "Push to ShipHero" at bounding box center [509, 151] width 81 height 19
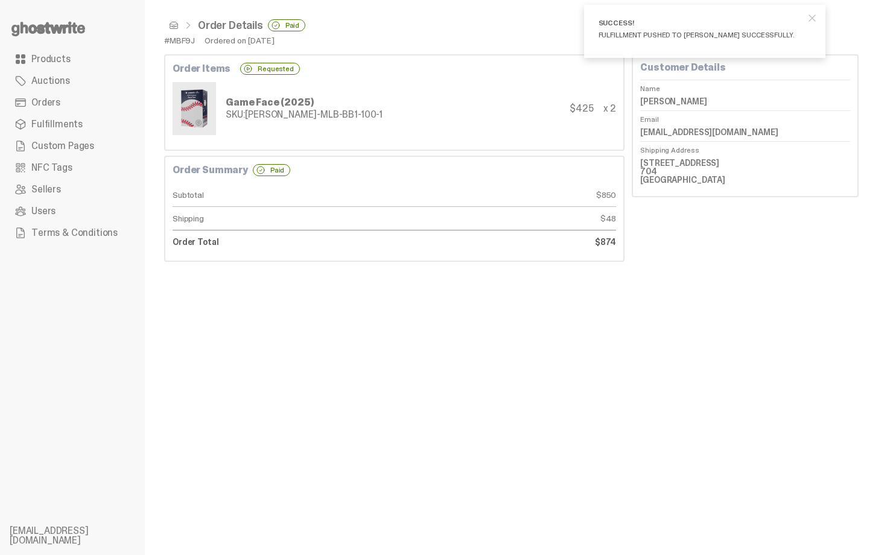
click at [173, 27] on span at bounding box center [174, 26] width 10 height 10
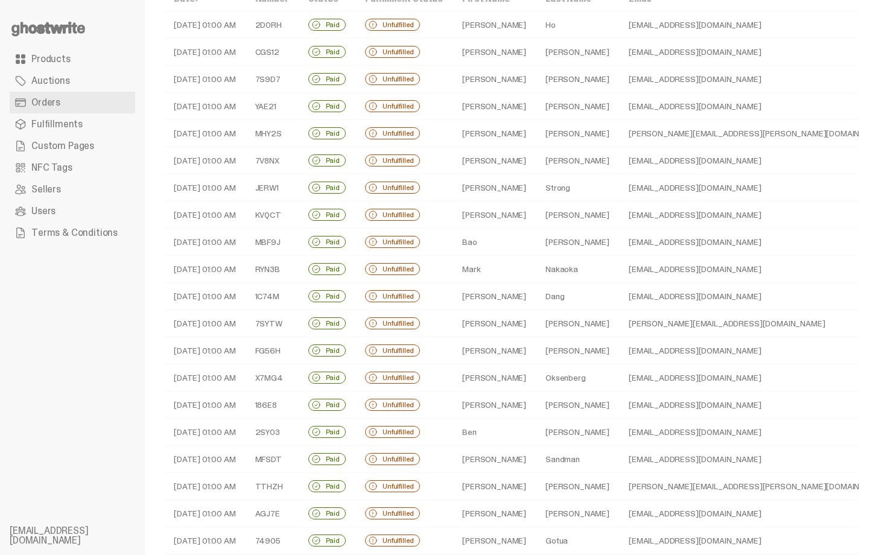
scroll to position [72, 0]
click at [509, 267] on td "Mark" at bounding box center [494, 268] width 83 height 27
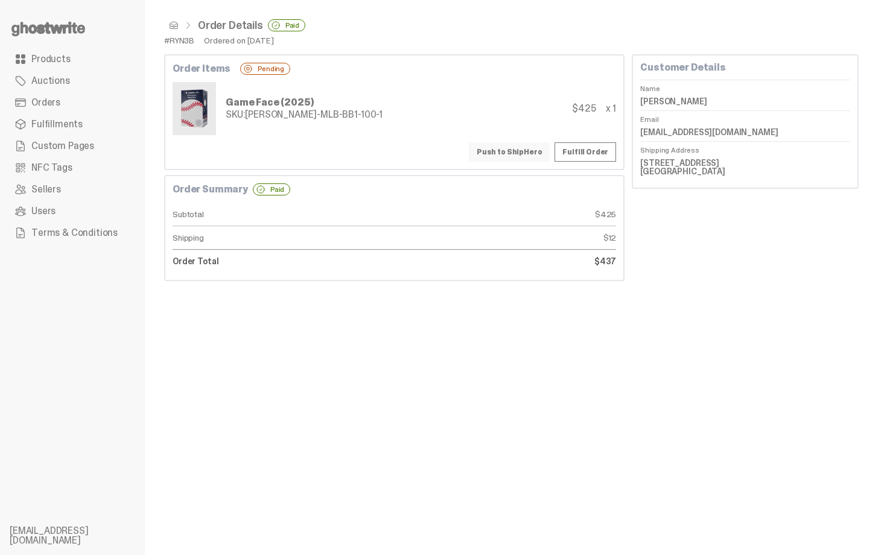
click at [509, 149] on button "Push to ShipHero" at bounding box center [509, 151] width 81 height 19
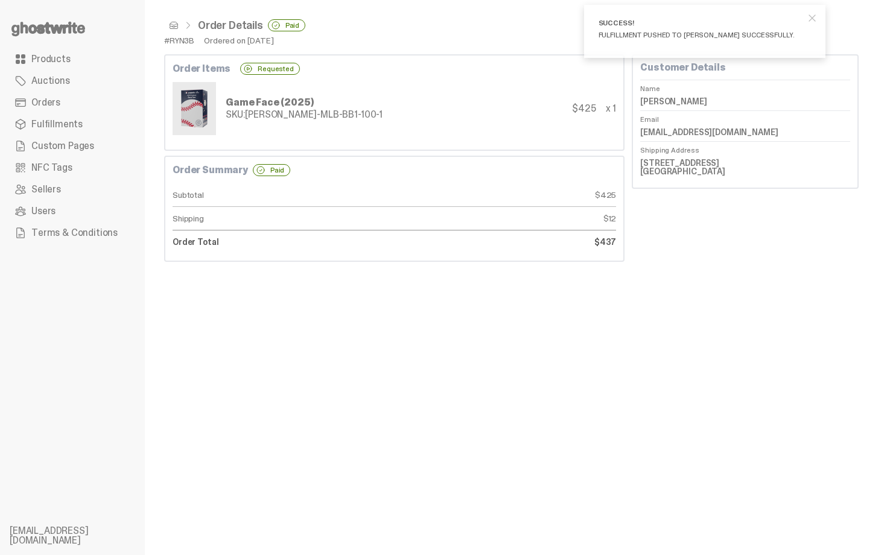
click at [171, 25] on span at bounding box center [174, 26] width 10 height 10
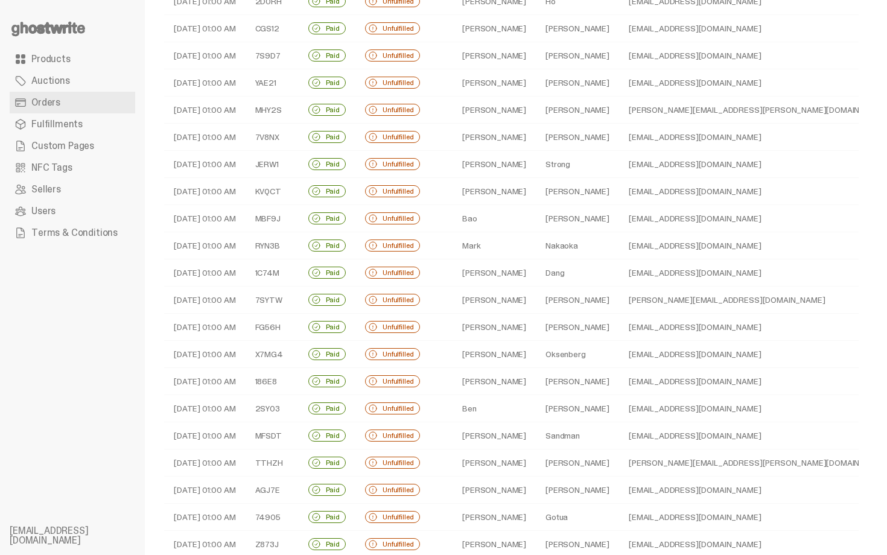
scroll to position [97, 0]
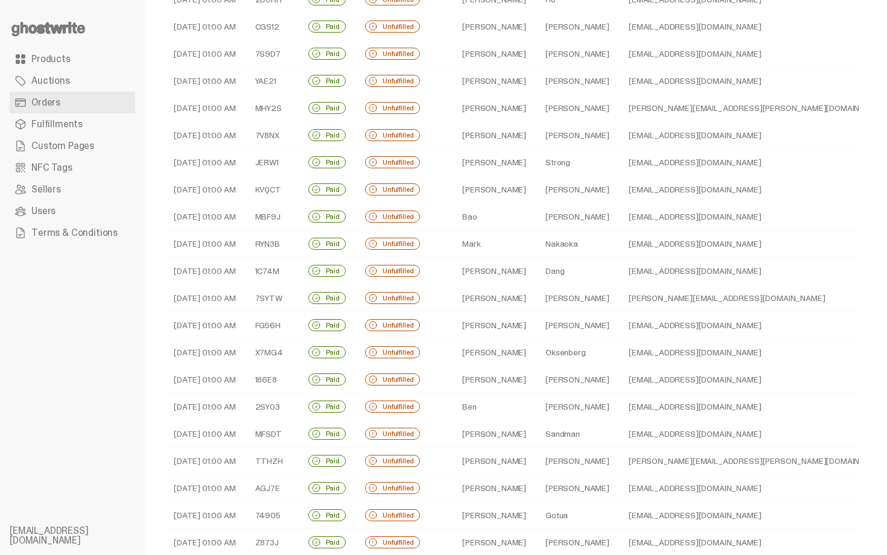
click at [512, 268] on td "Bryson" at bounding box center [494, 271] width 83 height 27
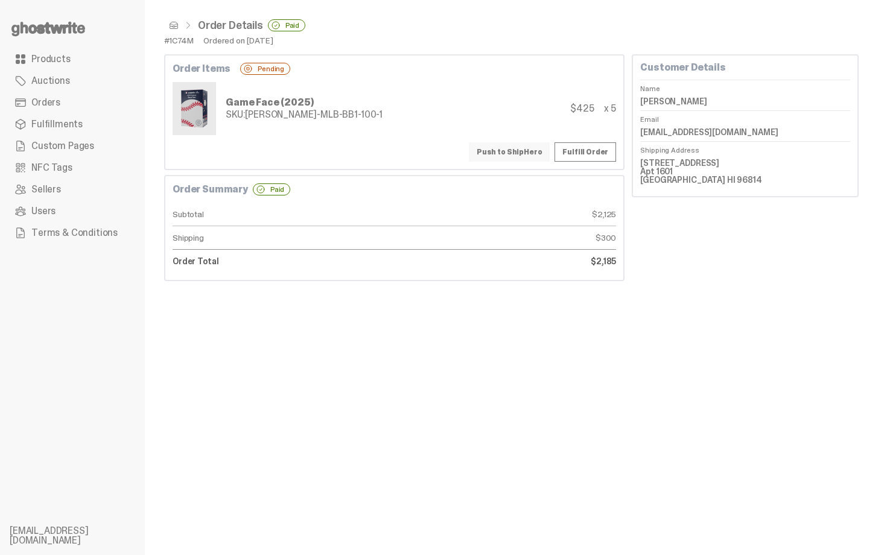
click at [520, 156] on button "Push to ShipHero" at bounding box center [509, 151] width 81 height 19
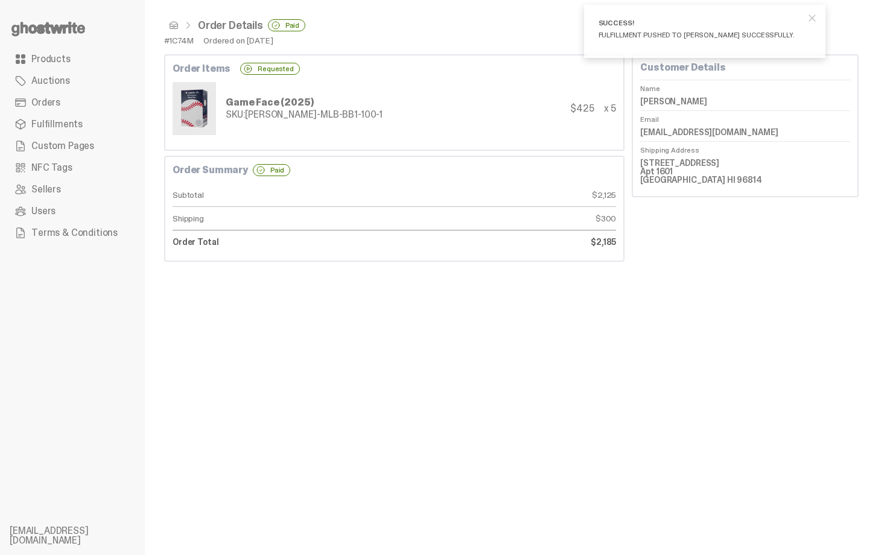
click at [171, 29] on span at bounding box center [174, 26] width 10 height 10
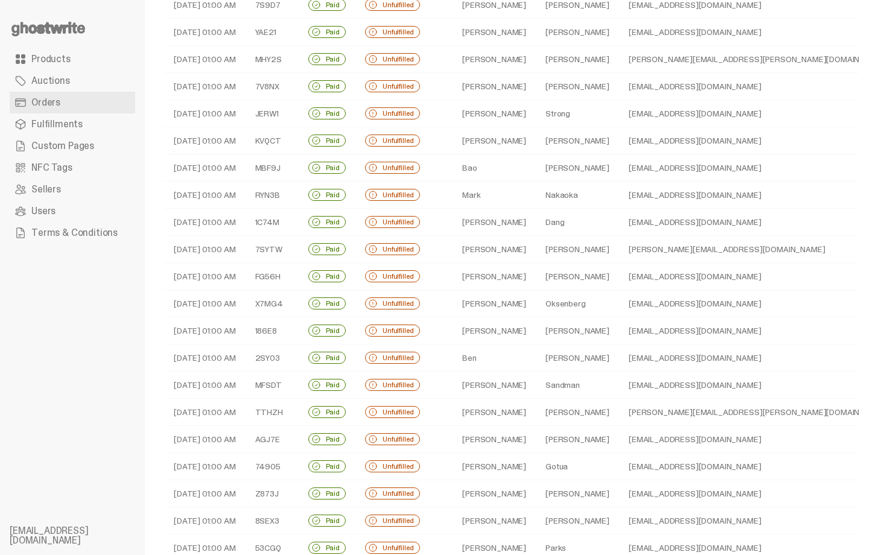
scroll to position [169, 0]
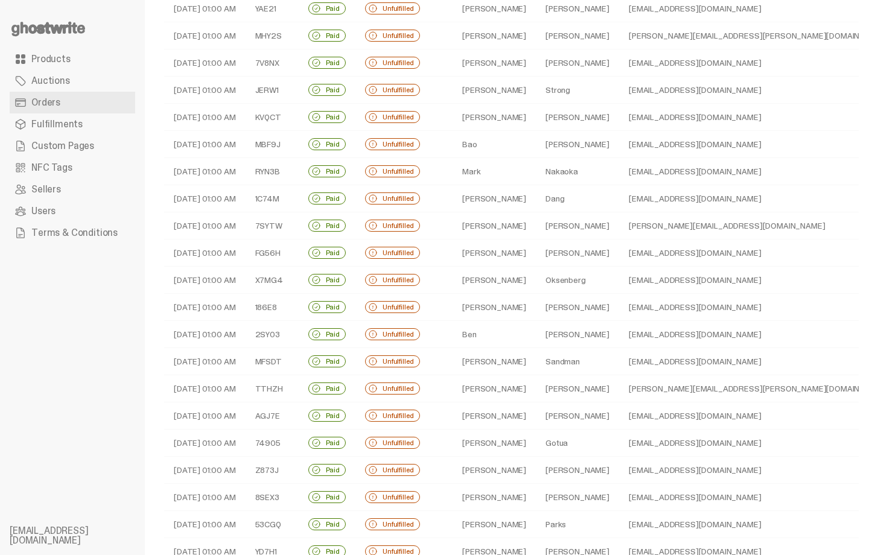
click at [492, 230] on td "Ryan" at bounding box center [494, 225] width 83 height 27
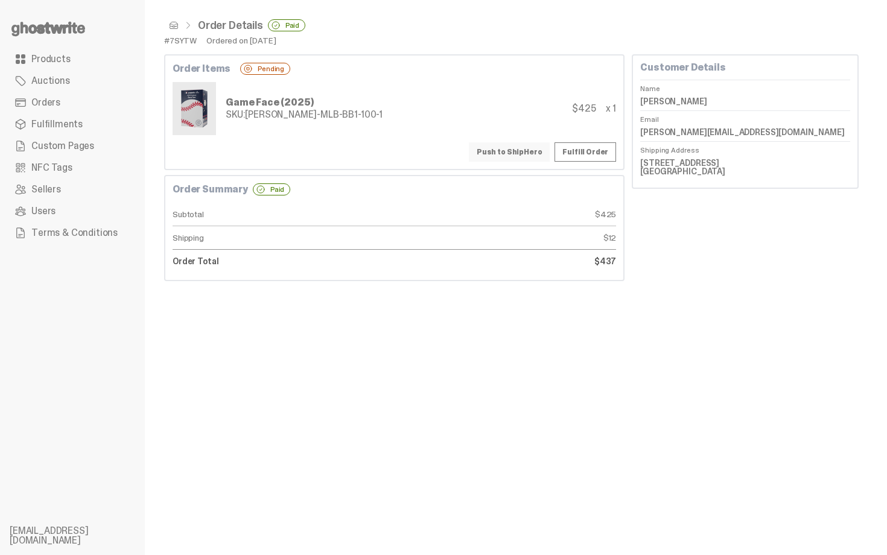
click at [510, 143] on button "Push to ShipHero" at bounding box center [509, 151] width 81 height 19
click at [516, 152] on button "Push to ShipHero" at bounding box center [509, 151] width 81 height 19
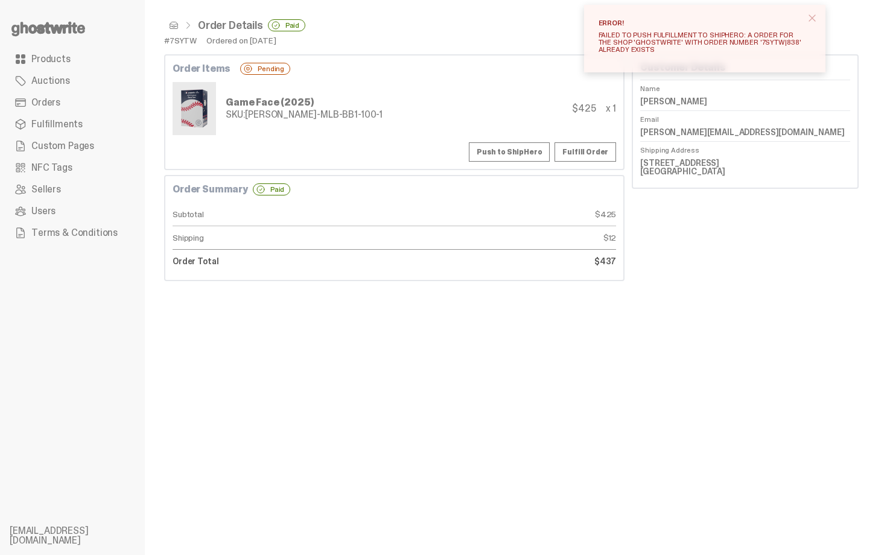
click at [818, 14] on span "close" at bounding box center [812, 18] width 12 height 12
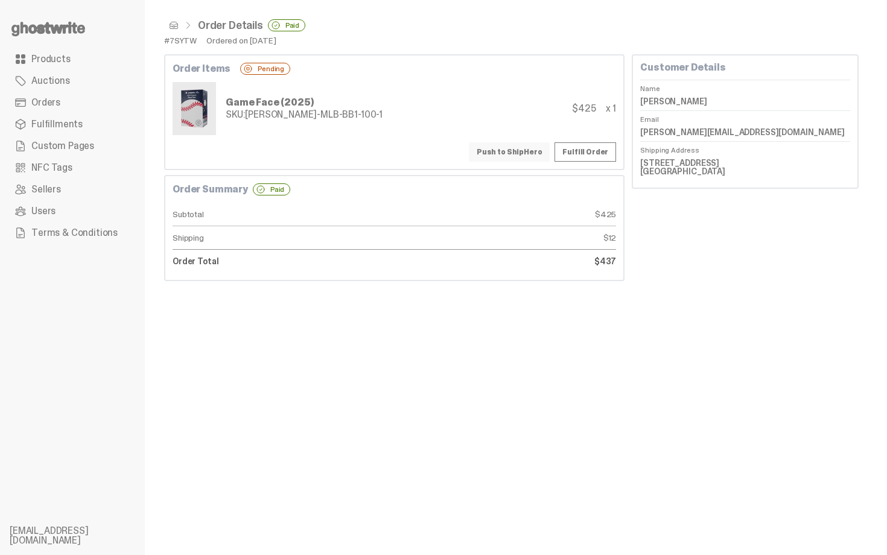
click at [540, 153] on button "Push to ShipHero" at bounding box center [509, 151] width 81 height 19
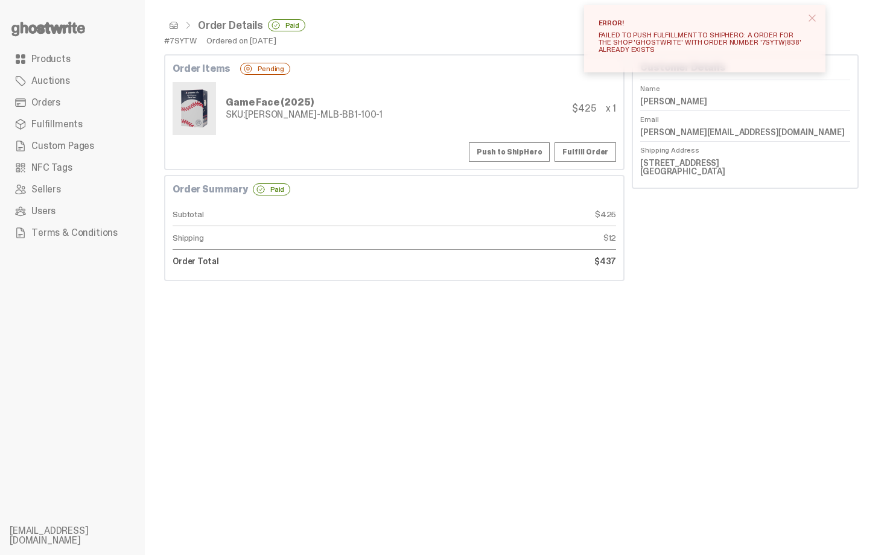
click at [813, 13] on span "close" at bounding box center [812, 18] width 12 height 12
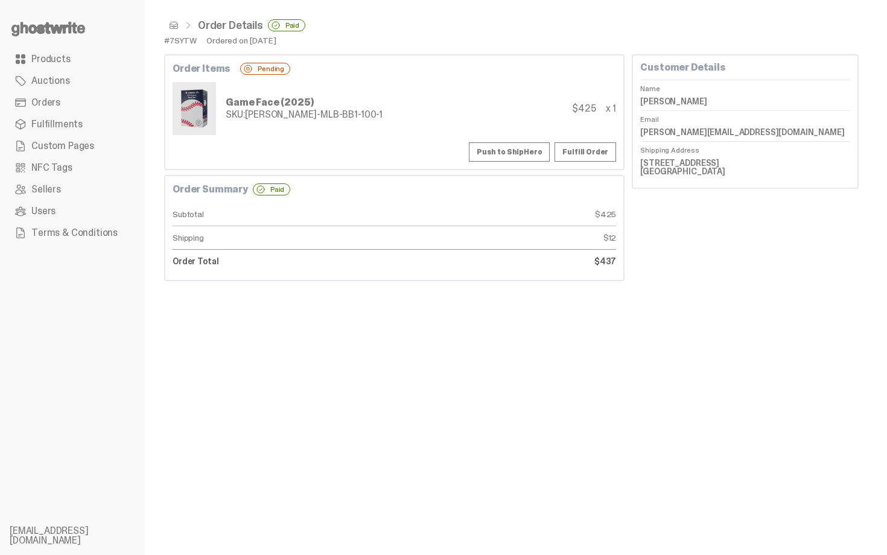
click at [176, 27] on span at bounding box center [174, 26] width 10 height 10
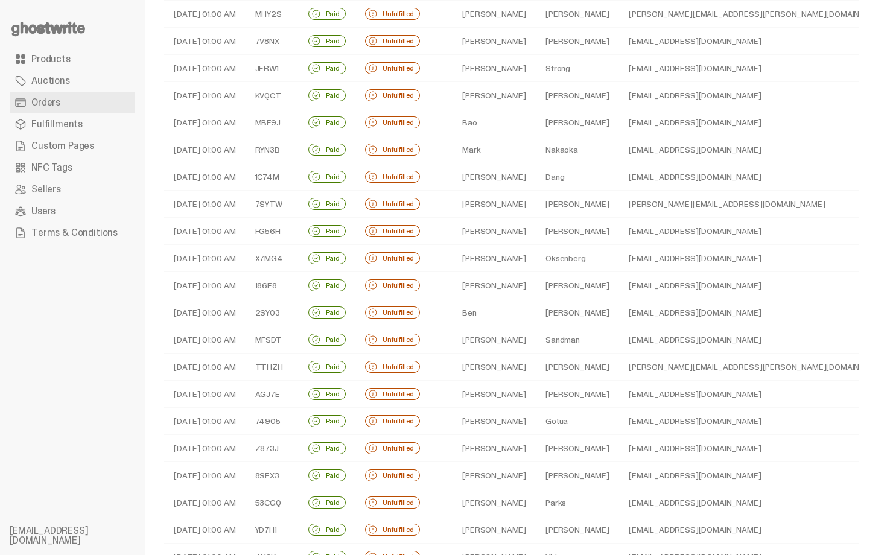
scroll to position [193, 0]
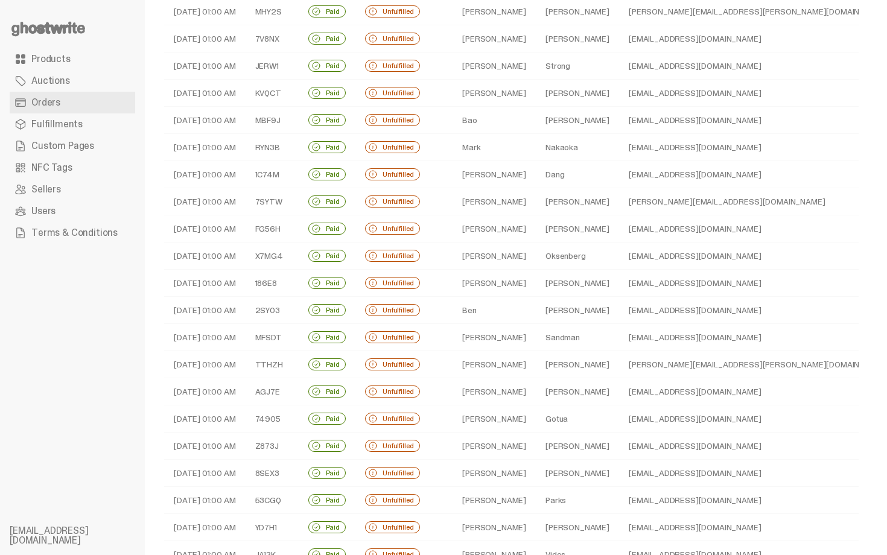
click at [500, 223] on td "[PERSON_NAME]" at bounding box center [494, 228] width 83 height 27
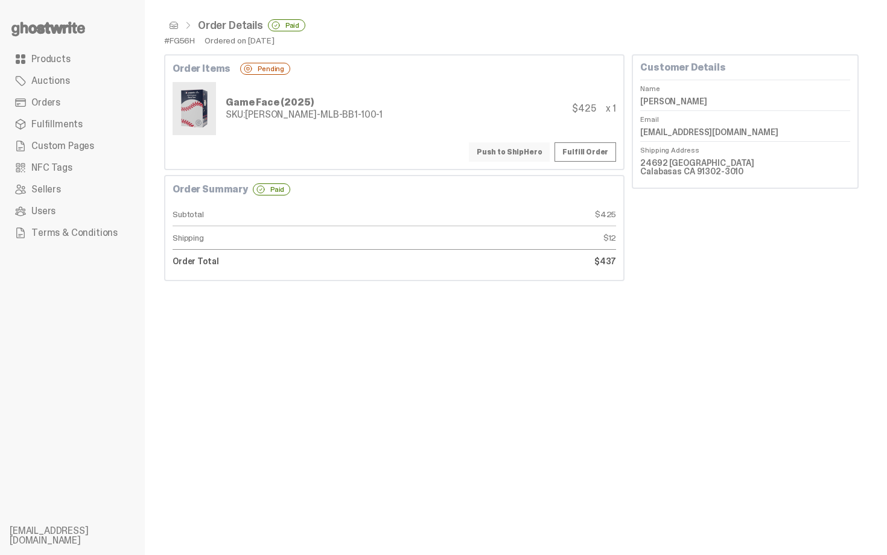
click at [547, 148] on button "Push to ShipHero" at bounding box center [509, 151] width 81 height 19
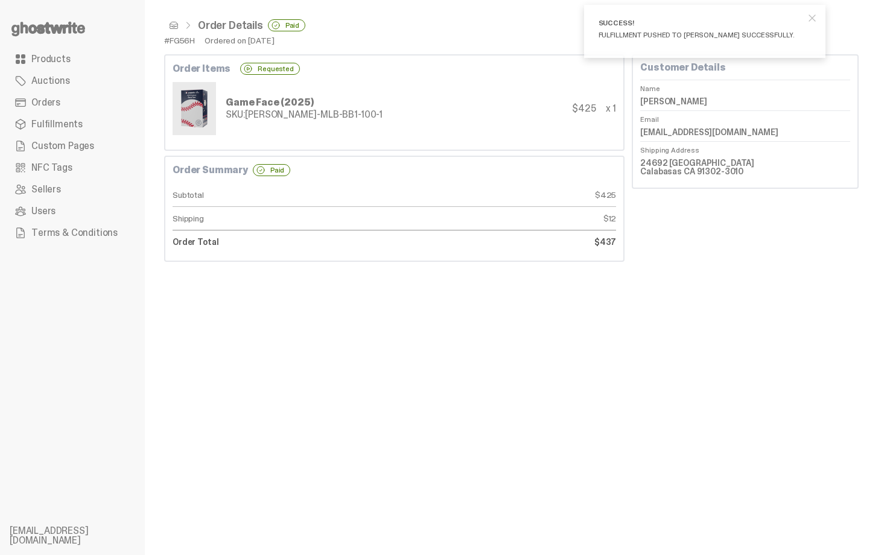
click at [673, 97] on dd "Andrew Barnett" at bounding box center [745, 101] width 210 height 18
copy dl "Andrew Barnett"
click at [308, 142] on div "Order Items Requested Game Face (2025) SKU: TY-GH-MLB-BB1-100-1 $425 x 1" at bounding box center [394, 102] width 460 height 97
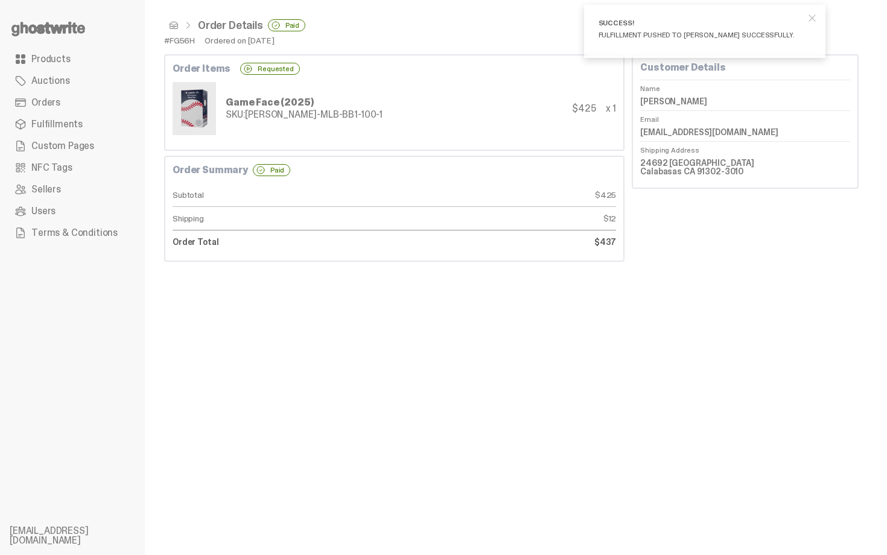
click at [169, 25] on span at bounding box center [174, 26] width 10 height 10
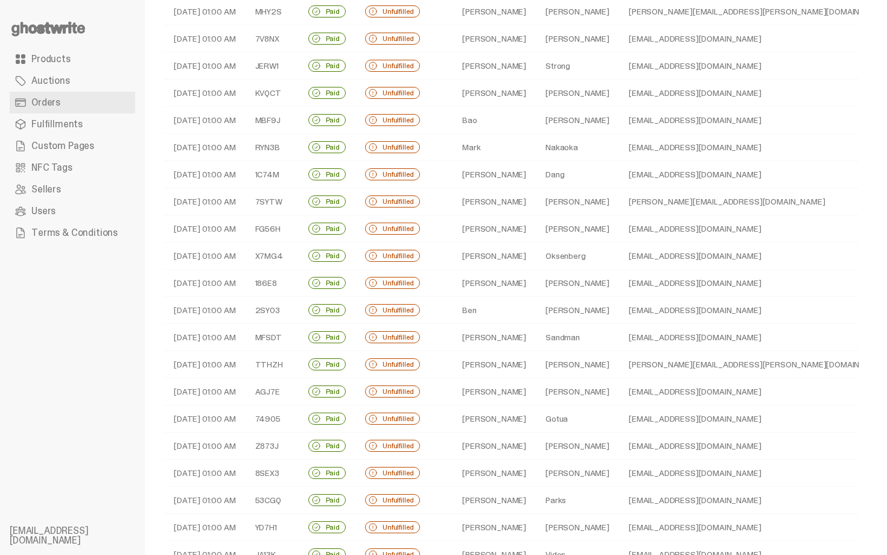
scroll to position [217, 0]
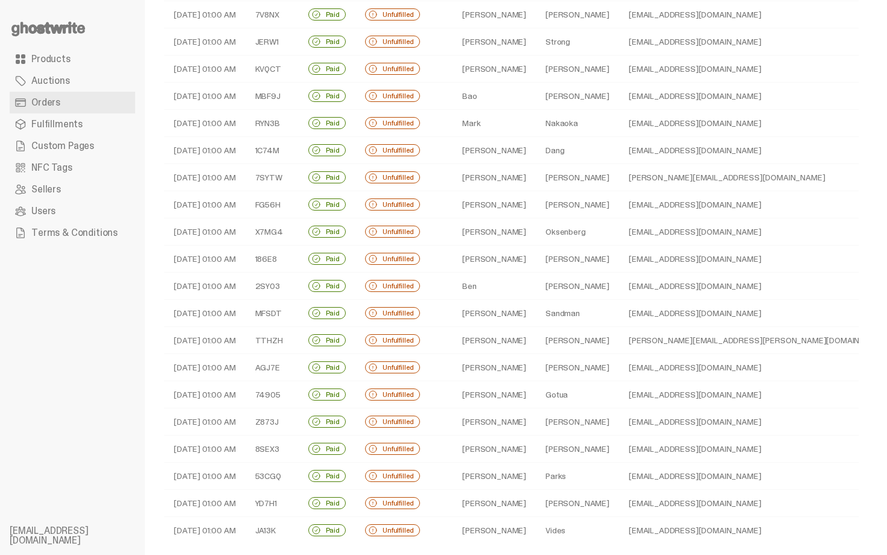
click at [536, 231] on td "Oksenberg" at bounding box center [577, 231] width 83 height 27
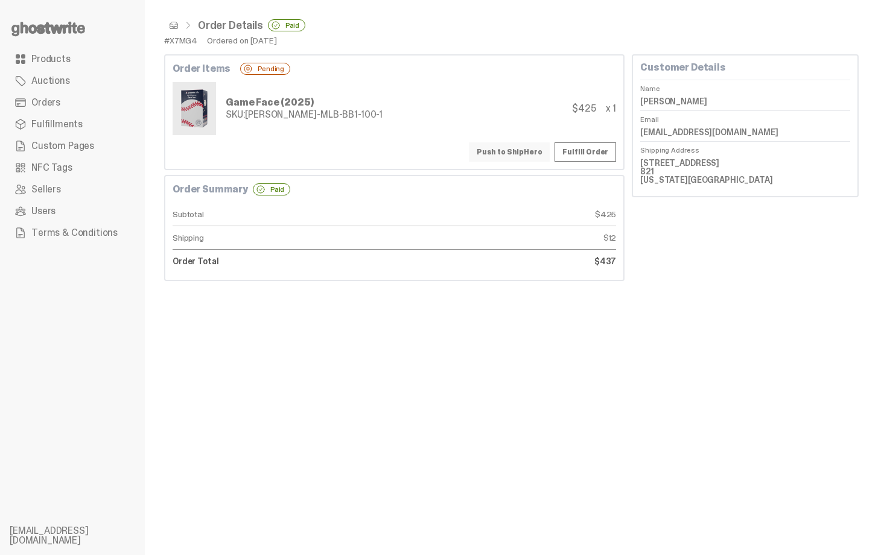
click at [499, 151] on button "Push to ShipHero" at bounding box center [509, 151] width 81 height 19
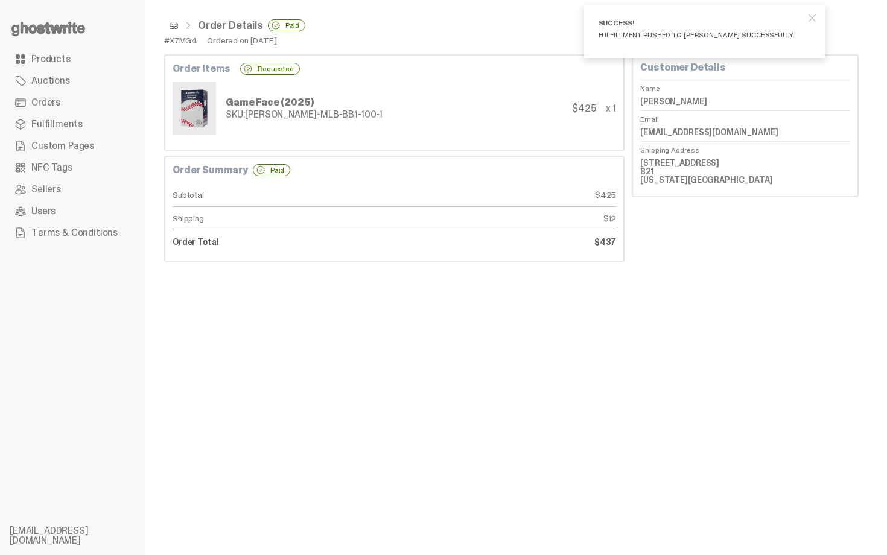
click at [175, 25] on span at bounding box center [174, 26] width 10 height 10
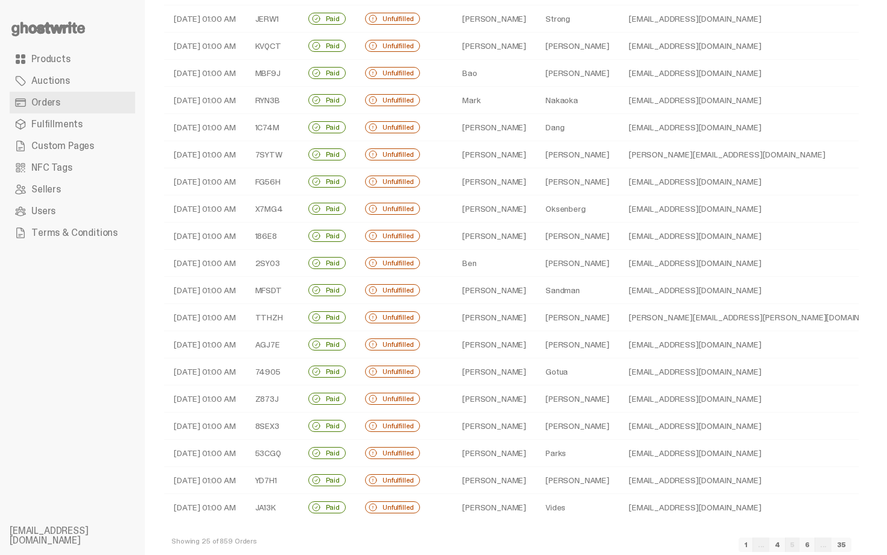
scroll to position [241, 0]
click at [500, 124] on td "Bryson" at bounding box center [494, 126] width 83 height 27
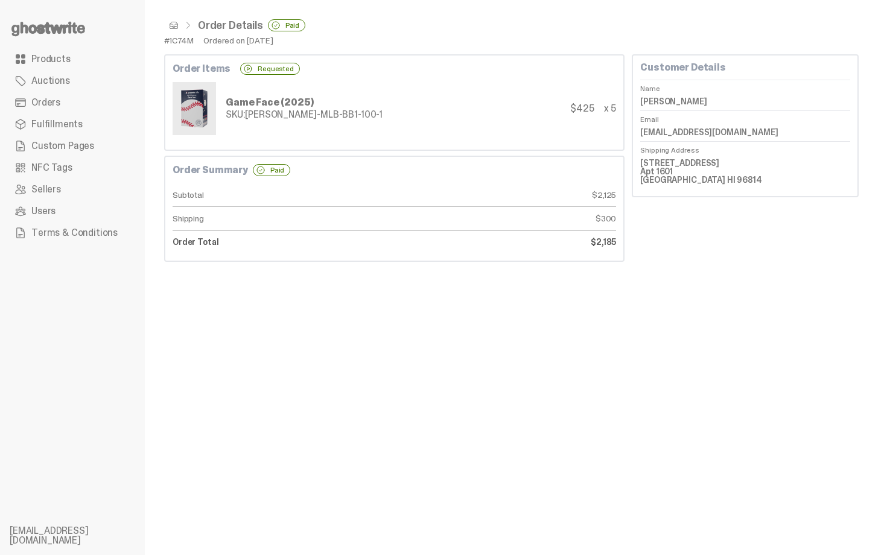
click at [570, 101] on div "Game Face (2025) SKU: TY-GH-MLB-BB1-100-1 $425 x 5" at bounding box center [395, 108] width 444 height 53
click at [611, 107] on div "x 5" at bounding box center [610, 109] width 13 height 10
click at [187, 41] on div "#1C74M" at bounding box center [179, 40] width 30 height 8
copy div "1C74M"
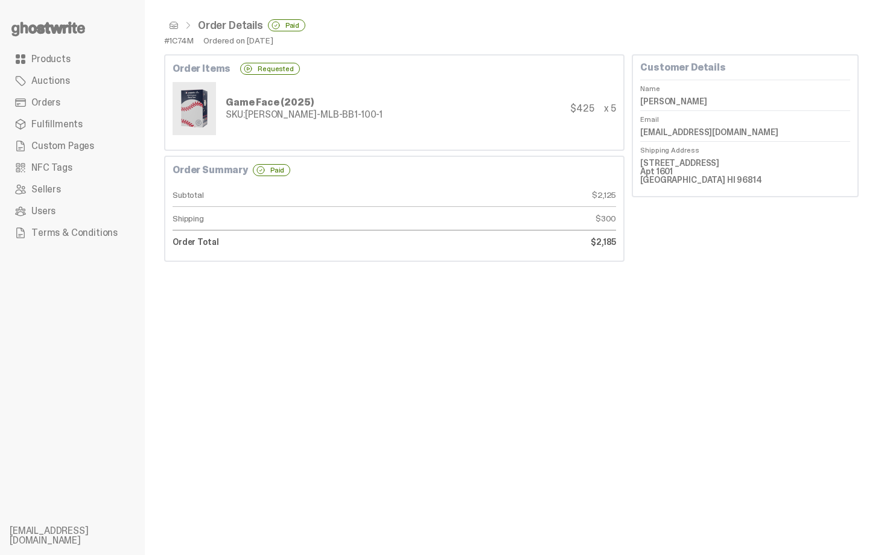
click at [378, 181] on div "Order Summary Paid Subtotal $2,125 Shipping $300 Order Total $2,185" at bounding box center [394, 209] width 460 height 106
click at [176, 27] on span at bounding box center [174, 26] width 10 height 10
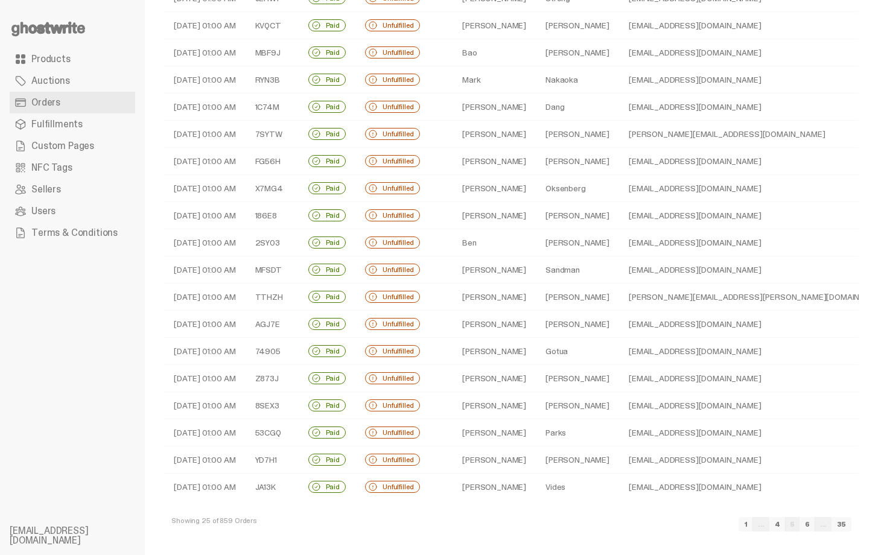
scroll to position [264, 0]
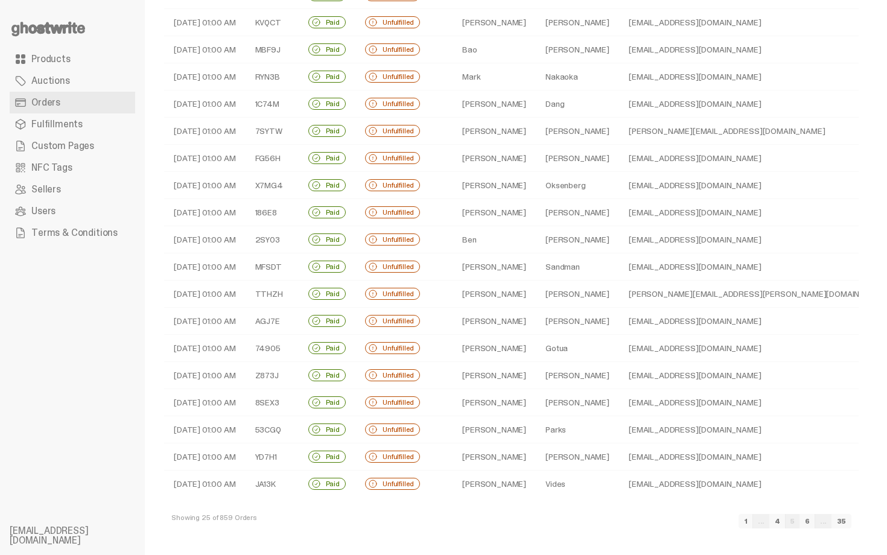
click at [493, 214] on td "Corey" at bounding box center [494, 212] width 83 height 27
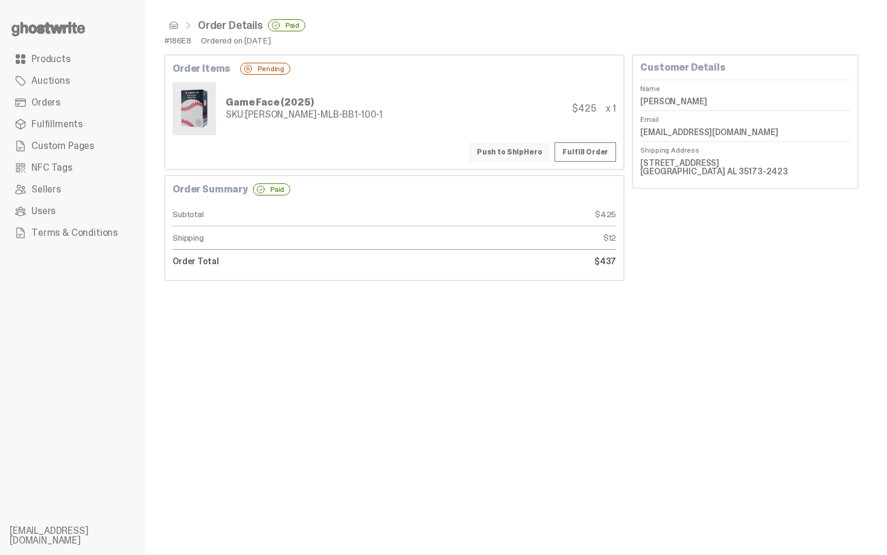
click at [520, 150] on button "Push to ShipHero" at bounding box center [509, 151] width 81 height 19
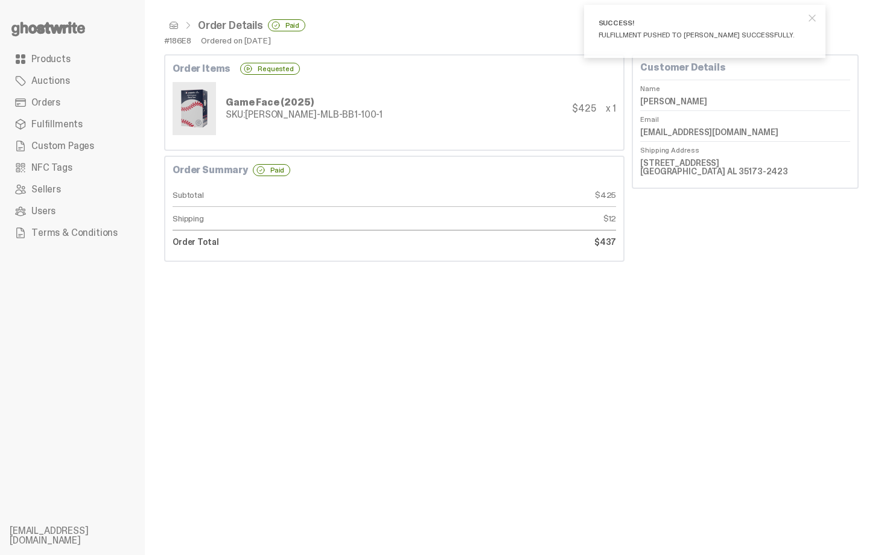
click at [174, 27] on span at bounding box center [174, 26] width 10 height 10
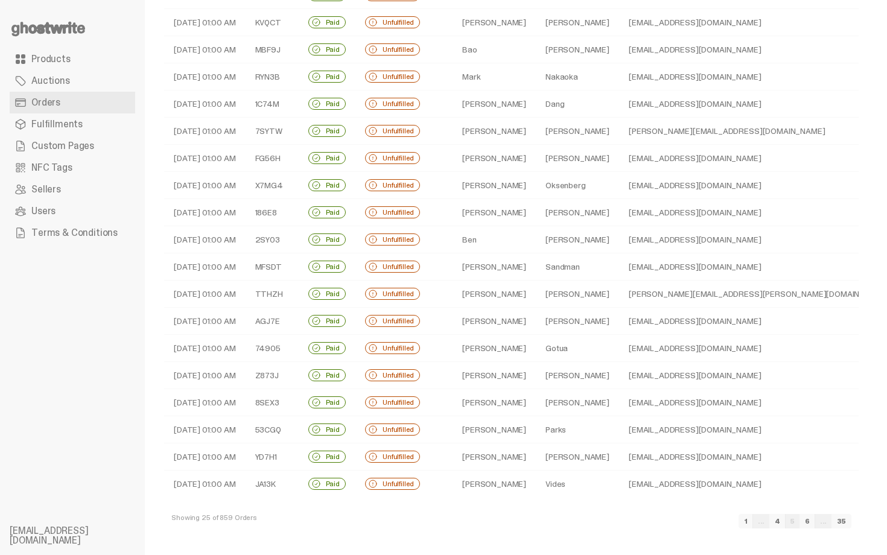
click at [539, 234] on td "Chan" at bounding box center [577, 239] width 83 height 27
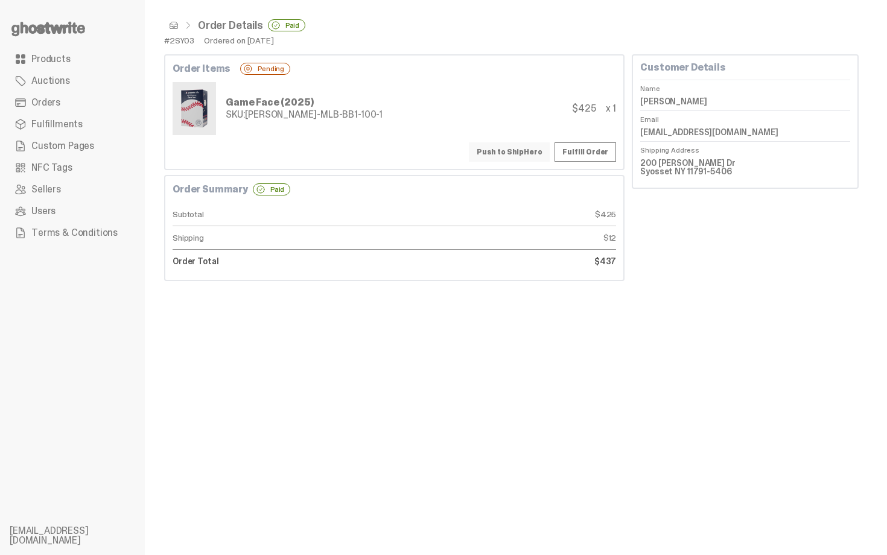
click at [517, 150] on button "Push to ShipHero" at bounding box center [509, 151] width 81 height 19
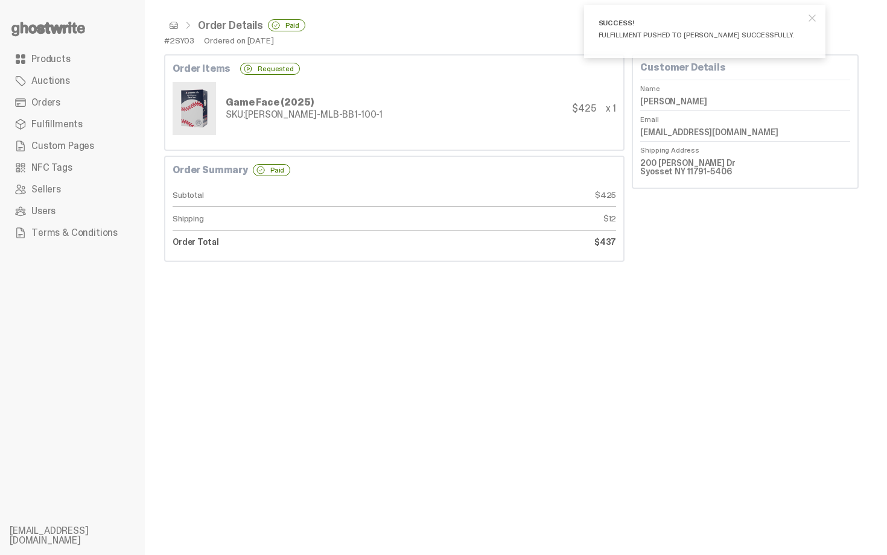
click at [176, 29] on span at bounding box center [174, 26] width 10 height 10
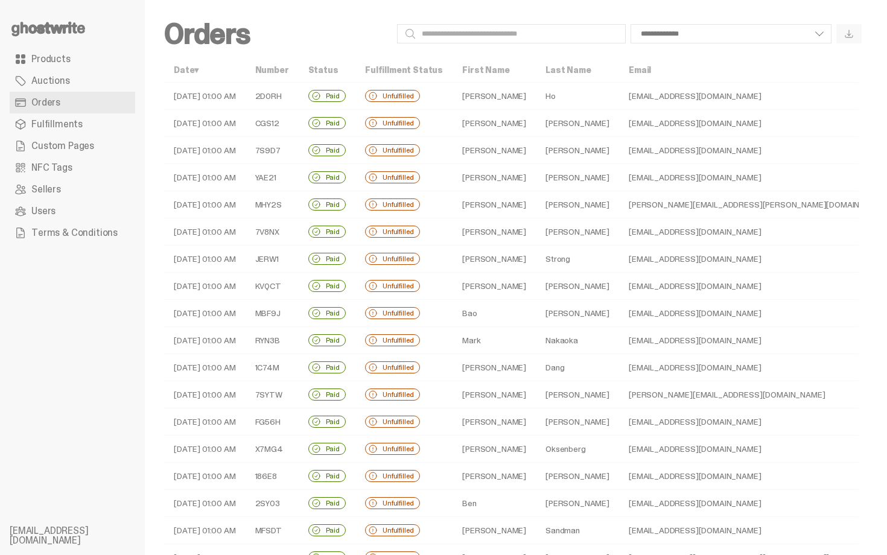
scroll to position [264, 0]
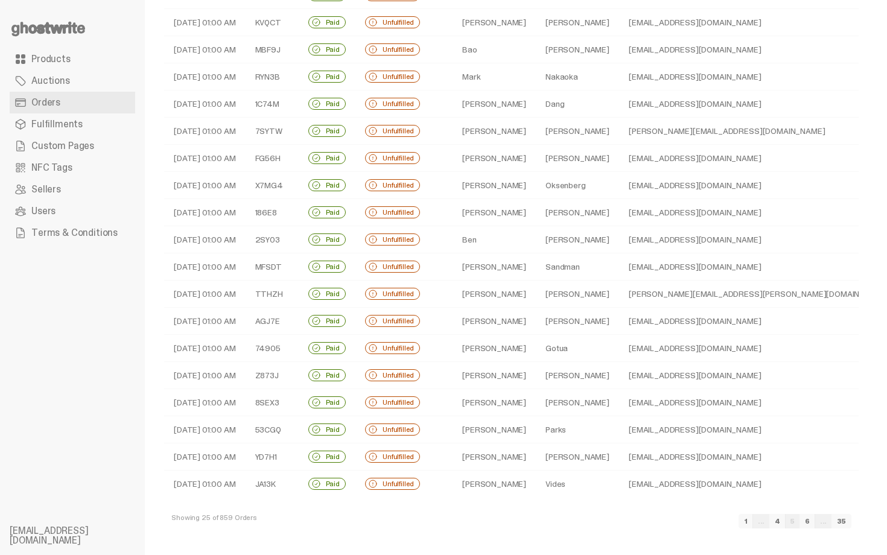
click at [536, 273] on td "Sandman" at bounding box center [577, 266] width 83 height 27
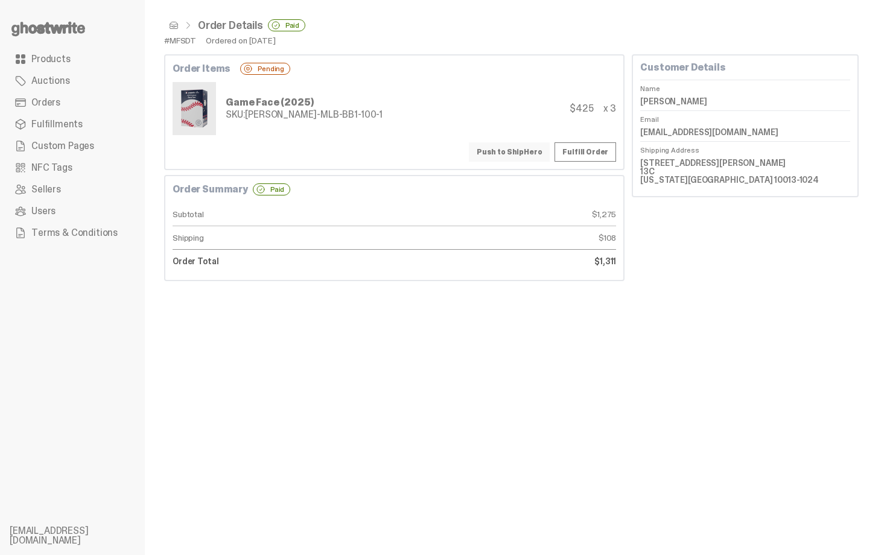
click at [528, 148] on button "Push to ShipHero" at bounding box center [509, 151] width 81 height 19
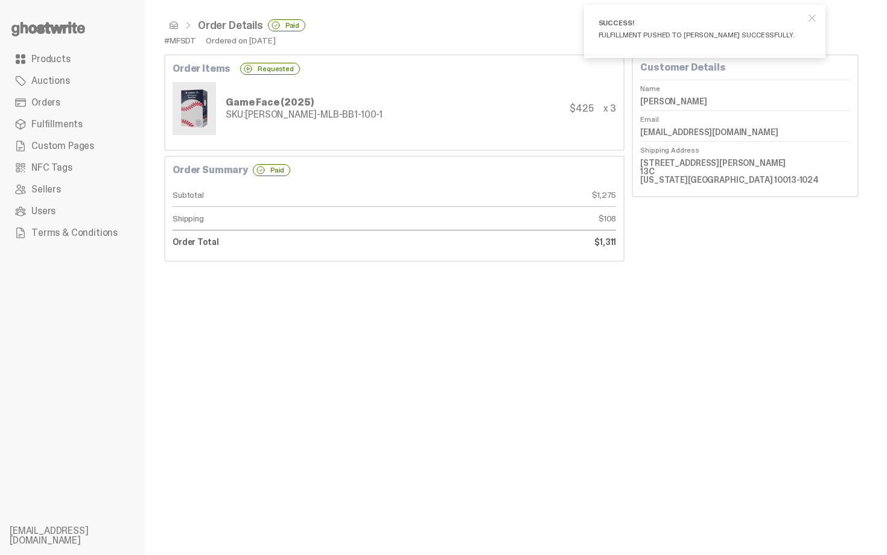
click at [170, 29] on span at bounding box center [174, 26] width 10 height 10
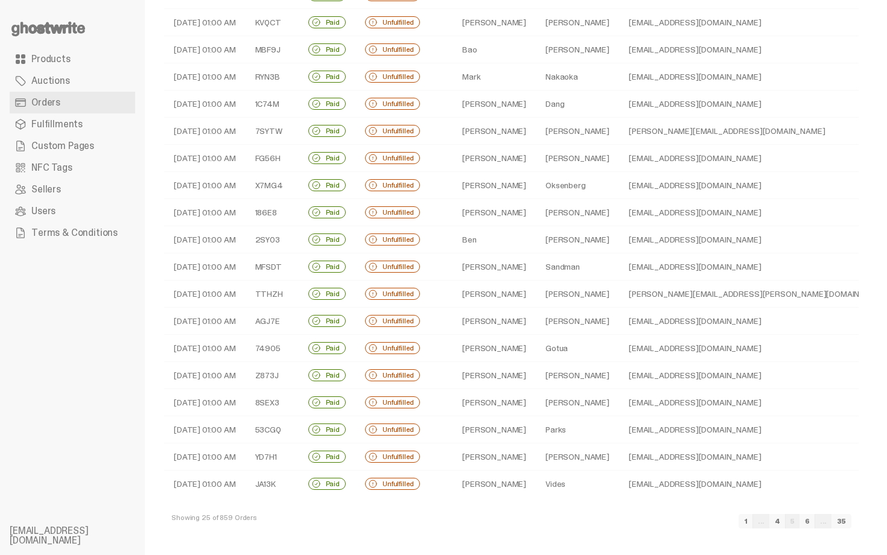
click at [512, 297] on td "Lori" at bounding box center [494, 294] width 83 height 27
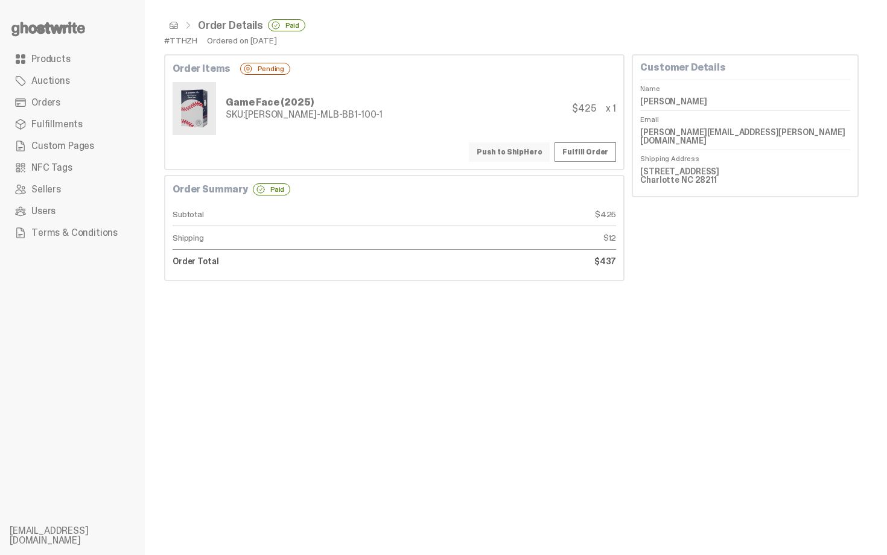
click at [517, 150] on button "Push to ShipHero" at bounding box center [509, 151] width 81 height 19
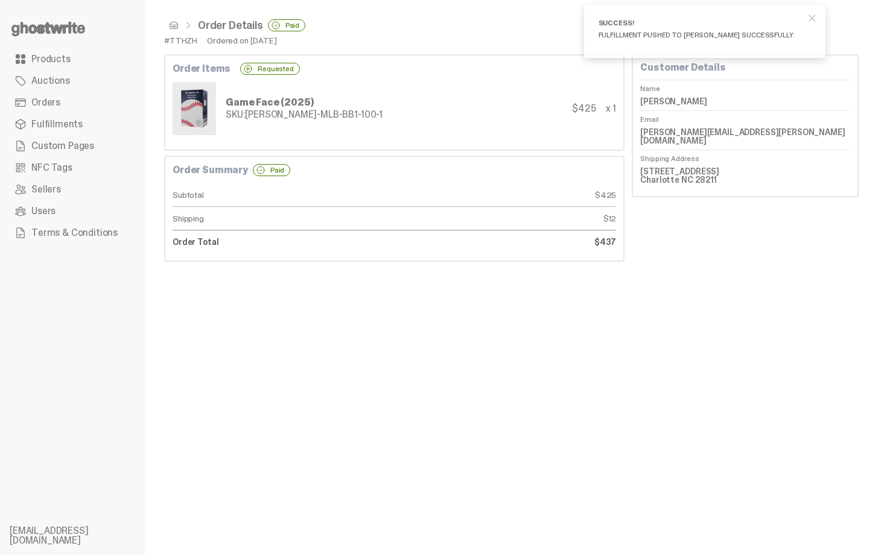
click at [174, 25] on span at bounding box center [174, 26] width 10 height 10
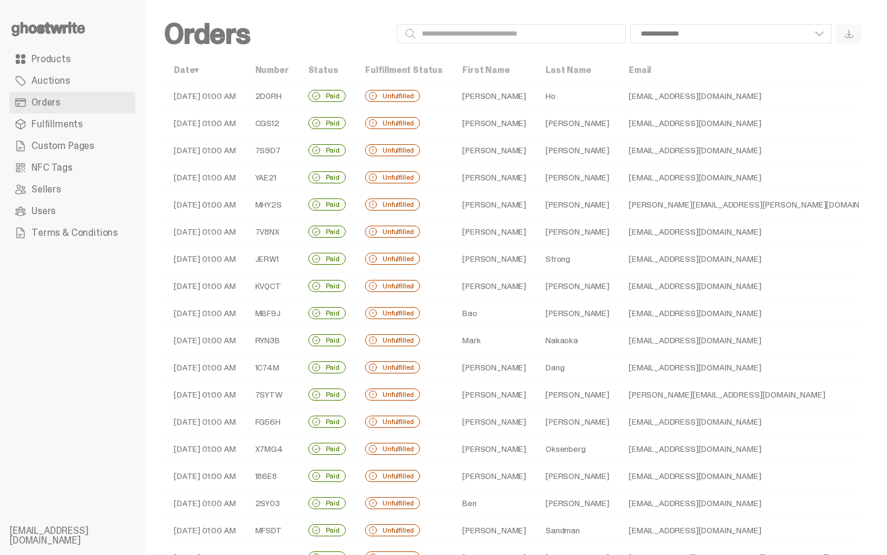
scroll to position [264, 0]
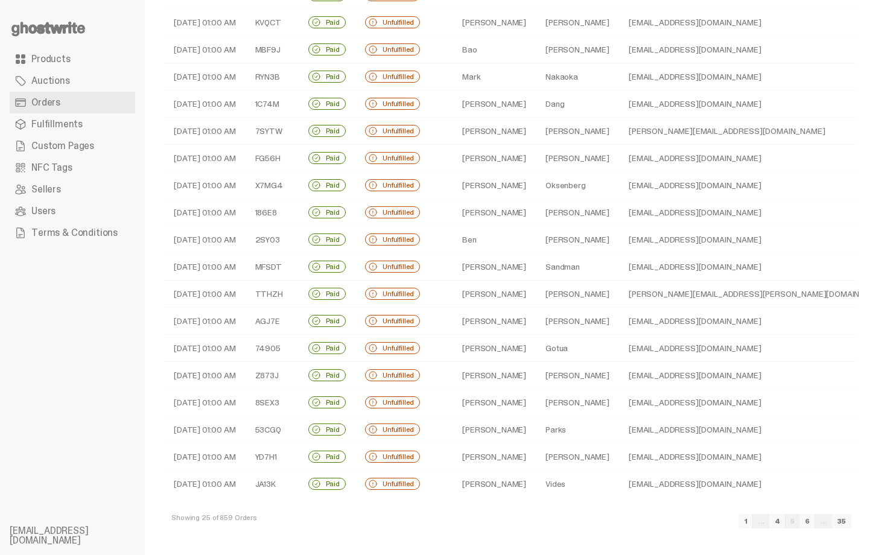
click at [564, 323] on td "[PERSON_NAME]" at bounding box center [577, 321] width 83 height 27
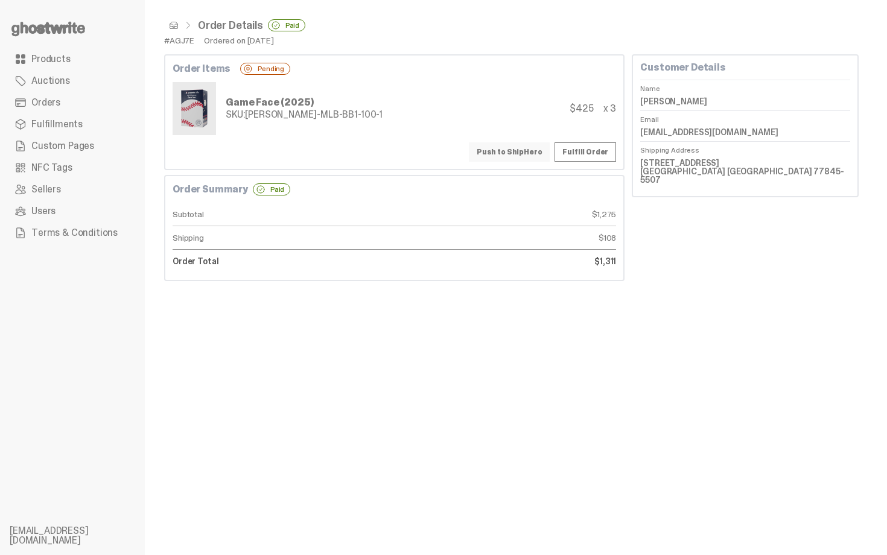
click at [523, 154] on button "Push to ShipHero" at bounding box center [509, 151] width 81 height 19
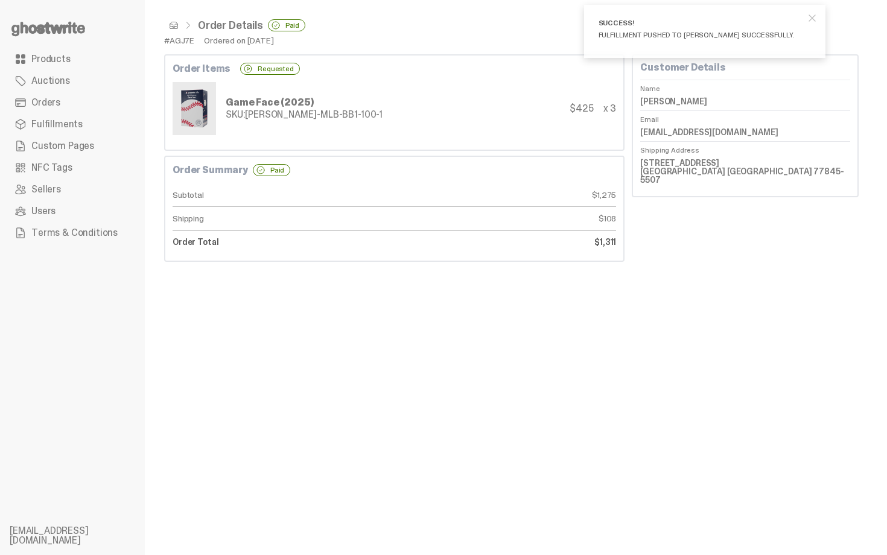
click at [174, 27] on span at bounding box center [174, 26] width 10 height 10
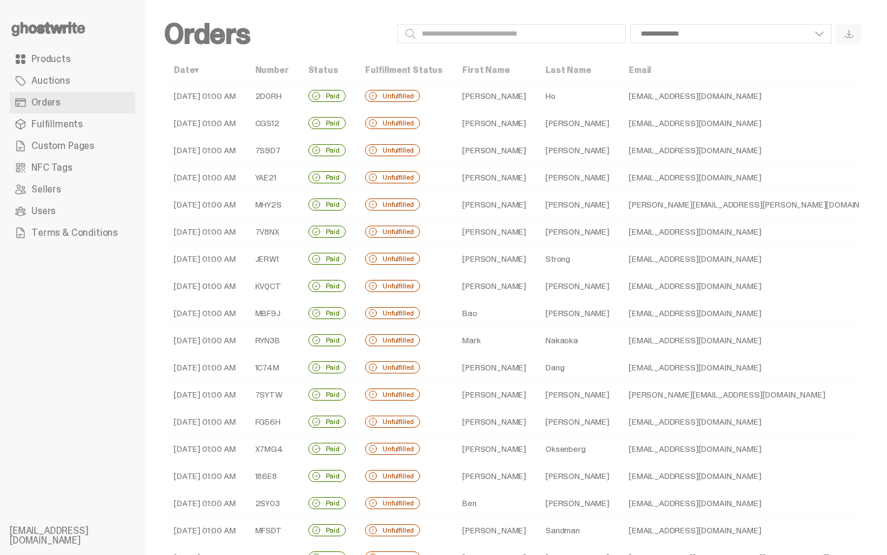
scroll to position [264, 0]
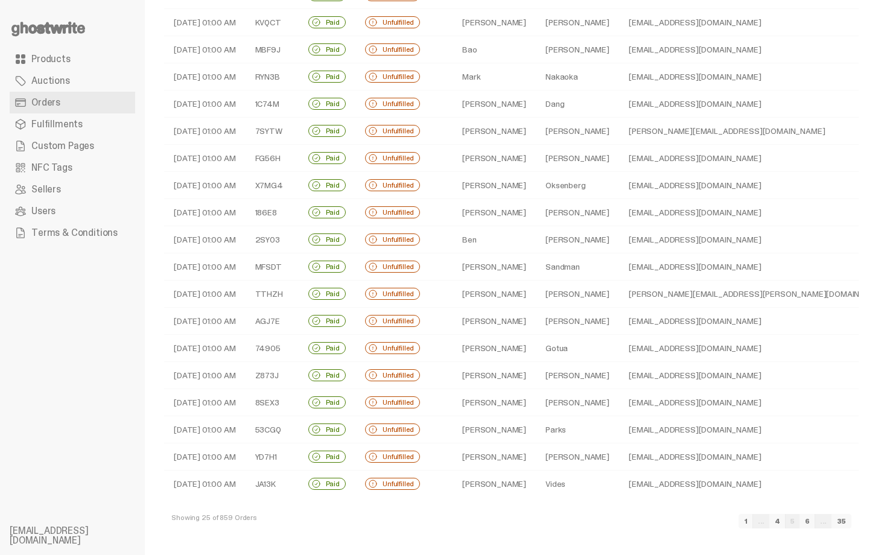
click at [512, 346] on td "Diane" at bounding box center [494, 348] width 83 height 27
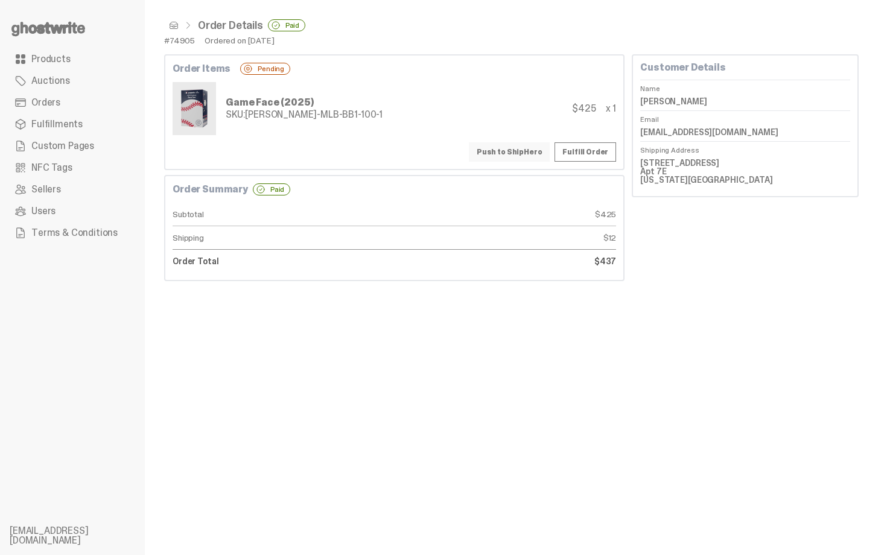
click at [512, 156] on button "Push to ShipHero" at bounding box center [509, 151] width 81 height 19
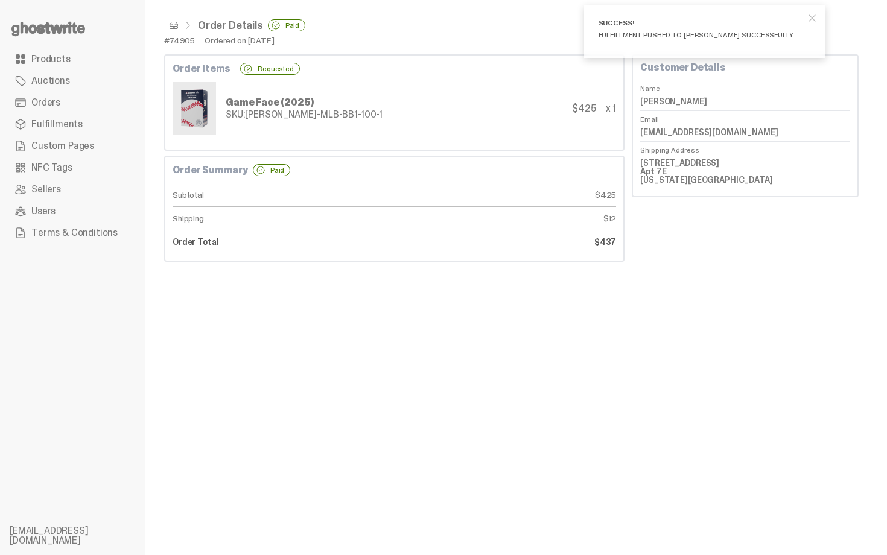
click at [177, 28] on span at bounding box center [174, 26] width 10 height 10
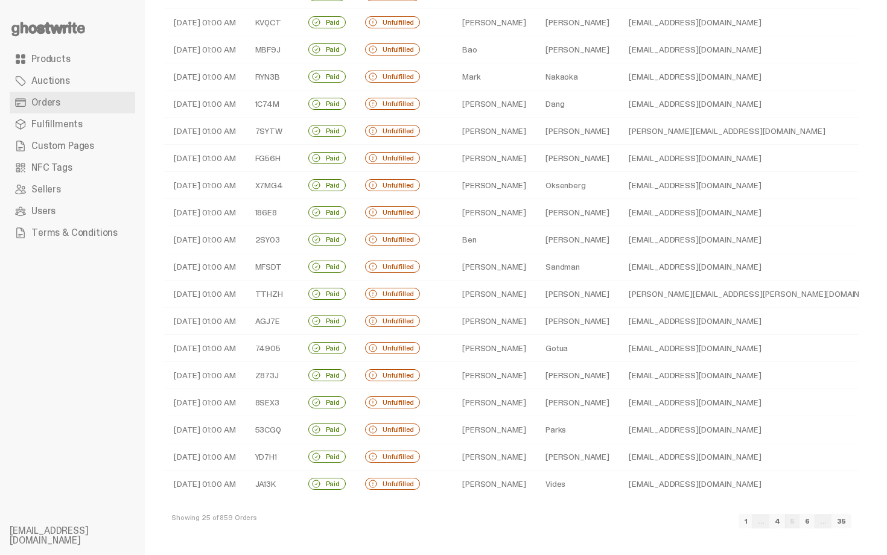
click at [542, 372] on td "Wesolowski" at bounding box center [577, 375] width 83 height 27
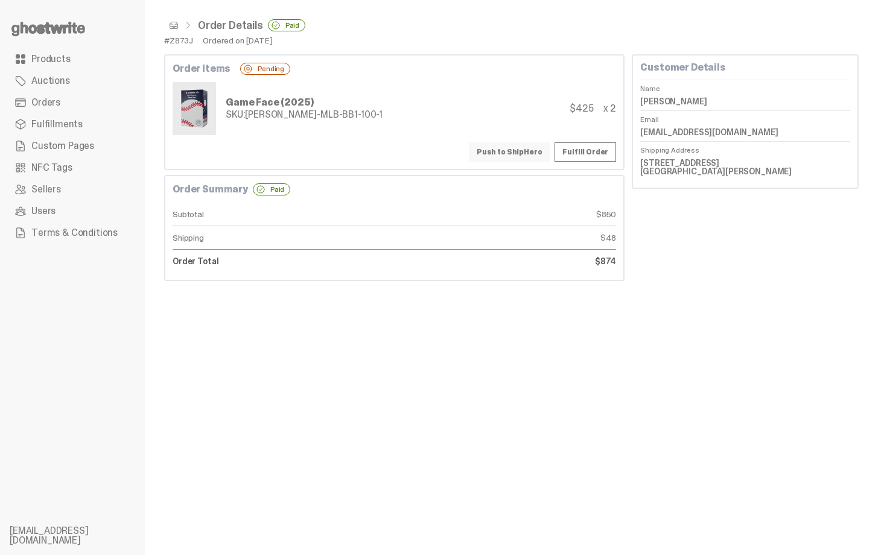
click at [499, 151] on button "Push to ShipHero" at bounding box center [509, 151] width 81 height 19
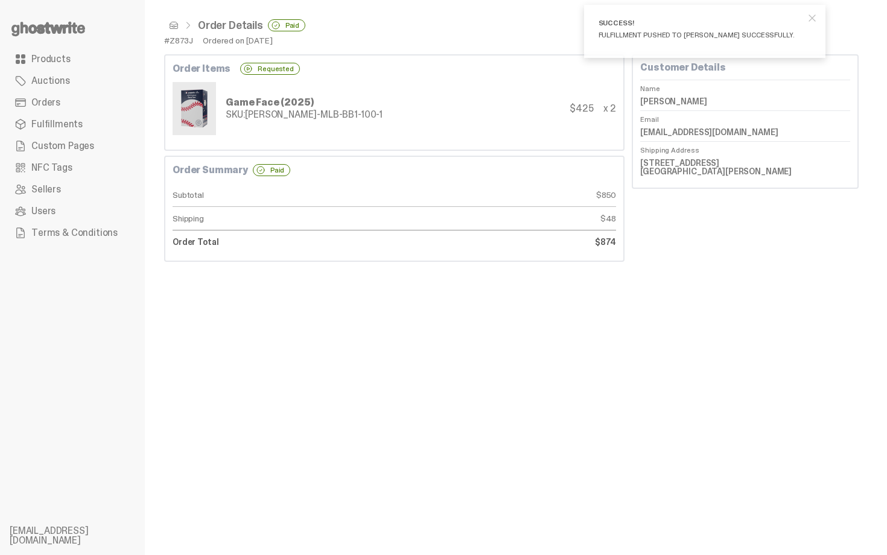
click at [175, 28] on span at bounding box center [174, 26] width 10 height 10
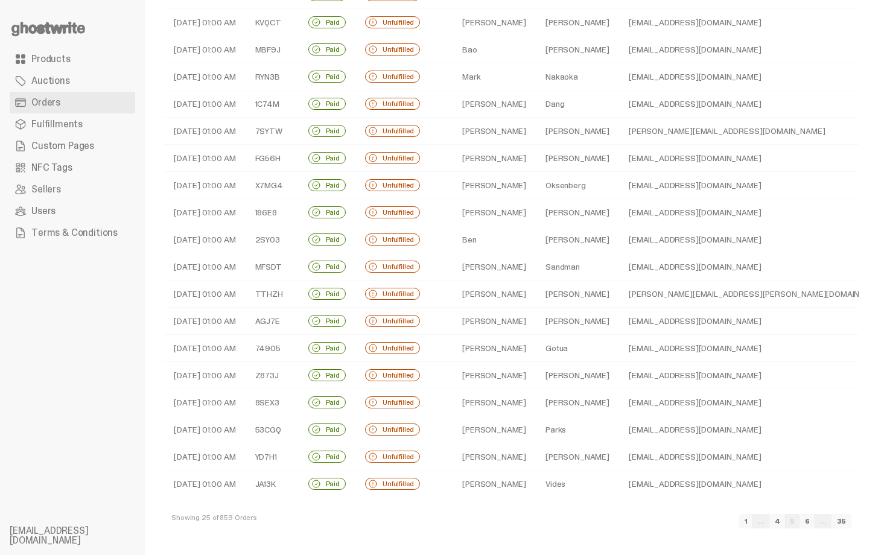
click at [550, 396] on td "Woodard" at bounding box center [577, 402] width 83 height 27
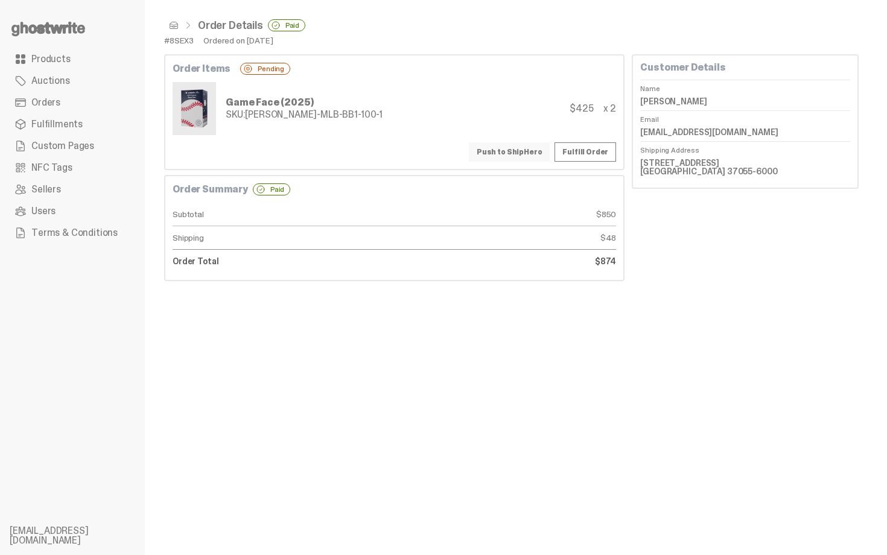
click at [522, 155] on button "Push to ShipHero" at bounding box center [509, 151] width 81 height 19
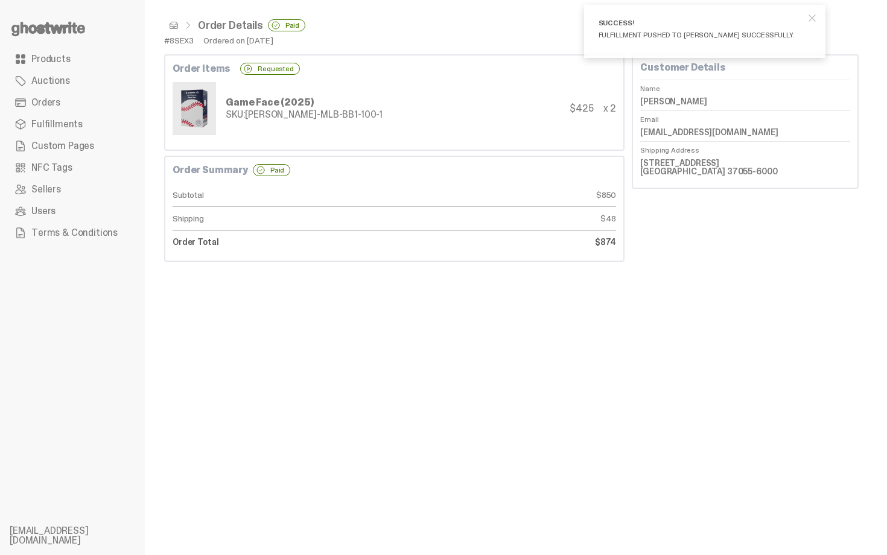
click at [174, 25] on span at bounding box center [174, 26] width 10 height 10
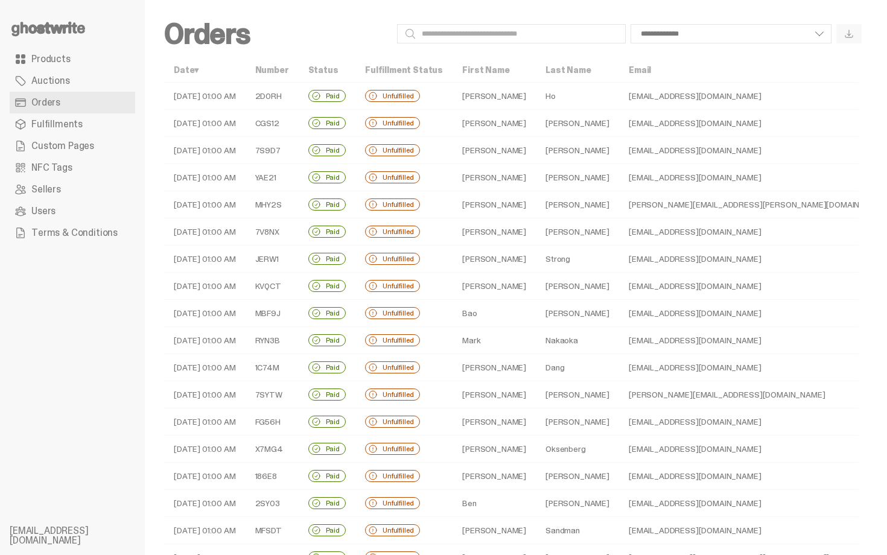
scroll to position [264, 0]
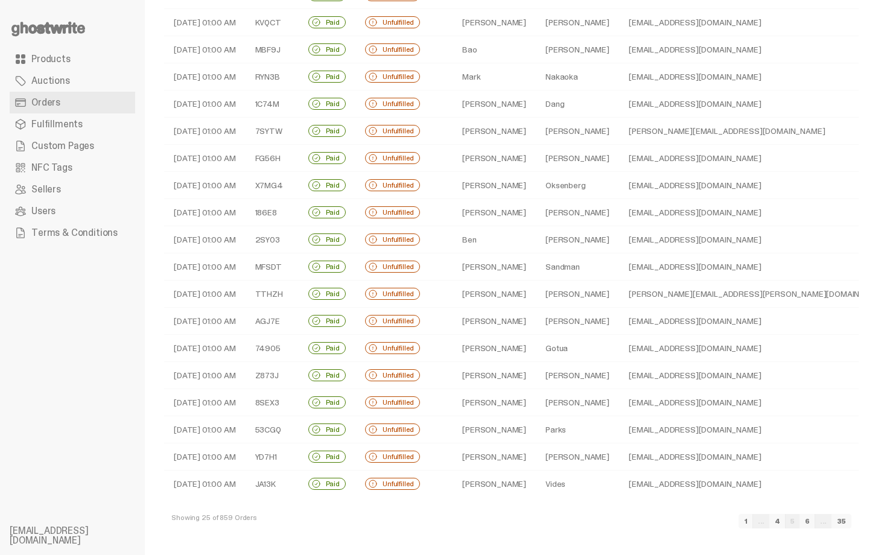
click at [550, 429] on td "Parks" at bounding box center [577, 429] width 83 height 27
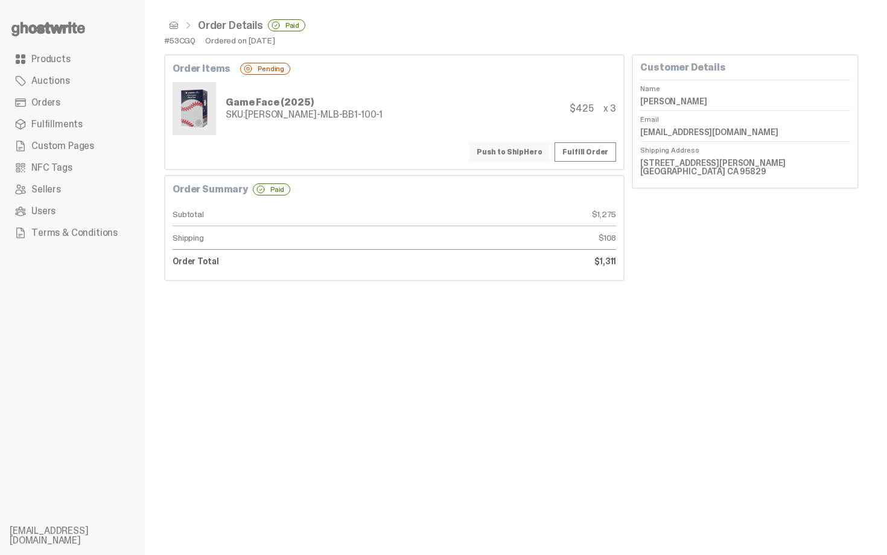
click at [535, 154] on button "Push to ShipHero" at bounding box center [509, 151] width 81 height 19
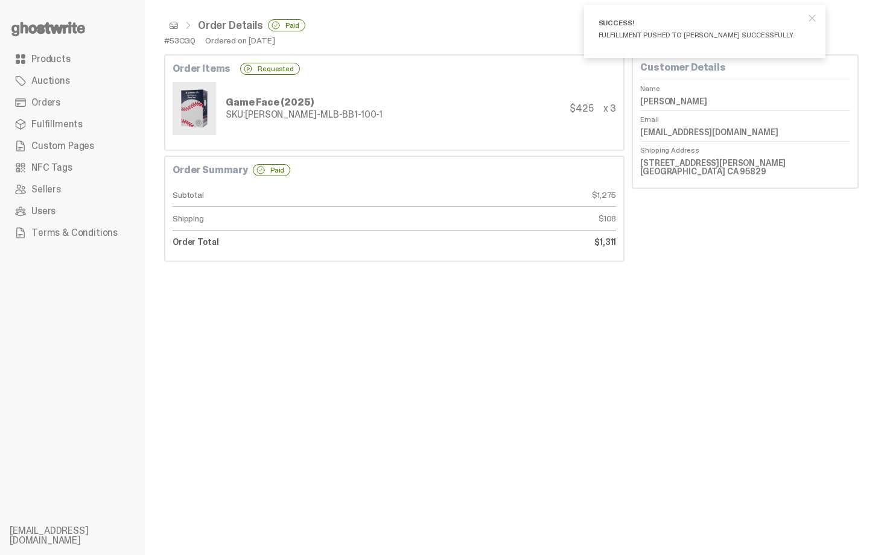
click at [174, 29] on span at bounding box center [174, 26] width 10 height 10
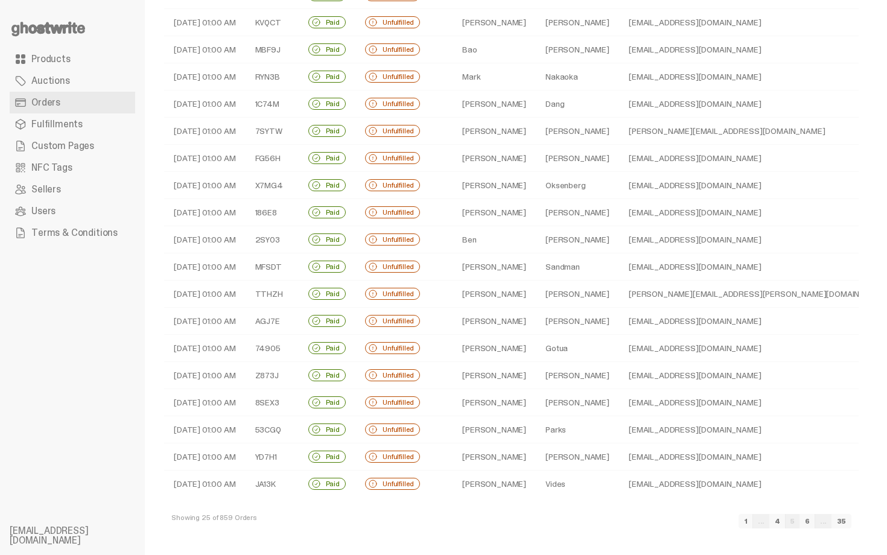
click at [552, 461] on td "Teruya" at bounding box center [577, 457] width 83 height 27
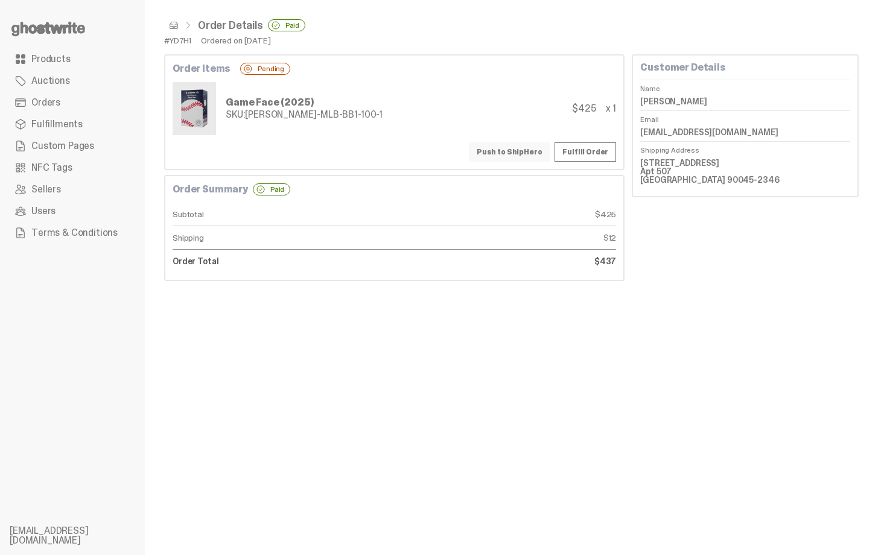
click at [518, 153] on button "Push to ShipHero" at bounding box center [509, 151] width 81 height 19
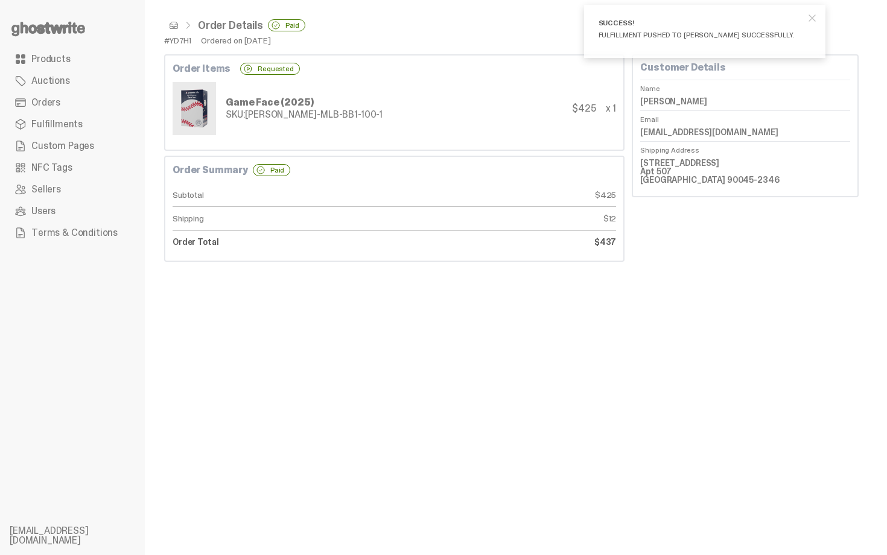
click at [175, 25] on span at bounding box center [174, 26] width 10 height 10
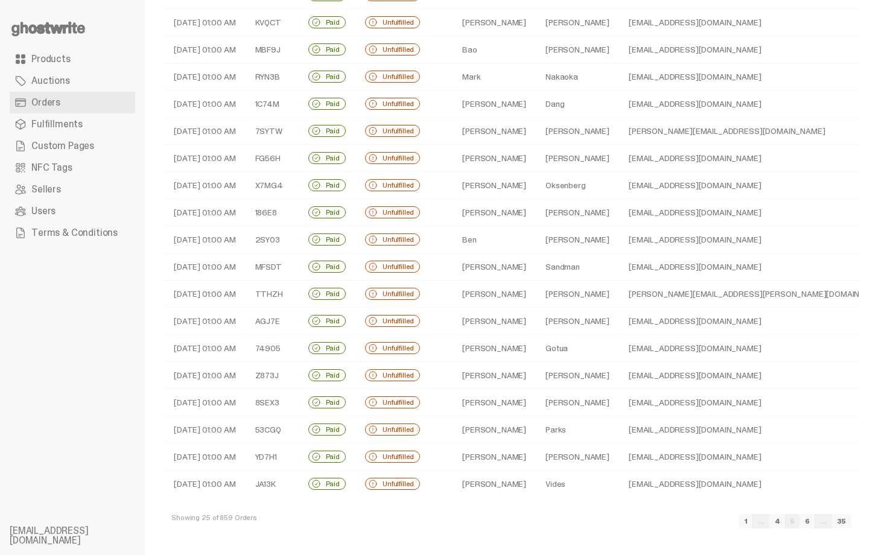
click at [562, 474] on td "Vides" at bounding box center [577, 484] width 83 height 27
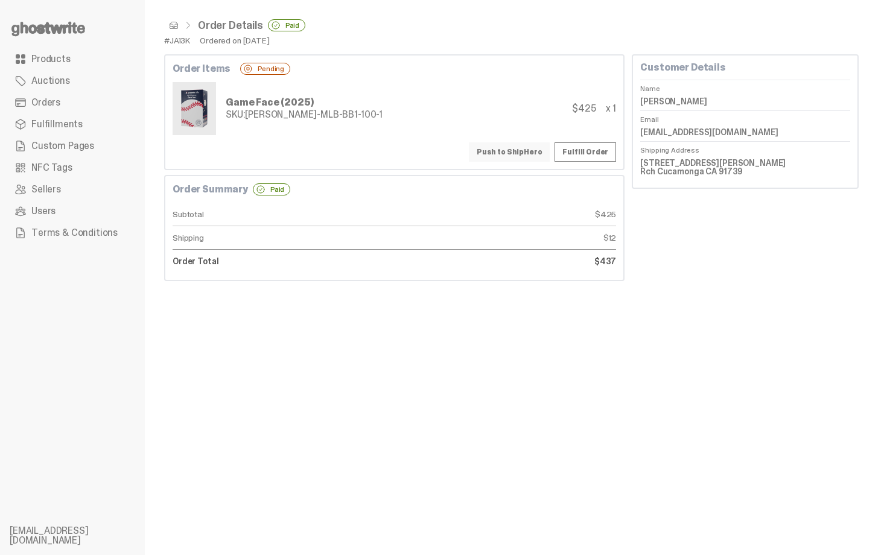
click at [530, 149] on button "Push to ShipHero" at bounding box center [509, 151] width 81 height 19
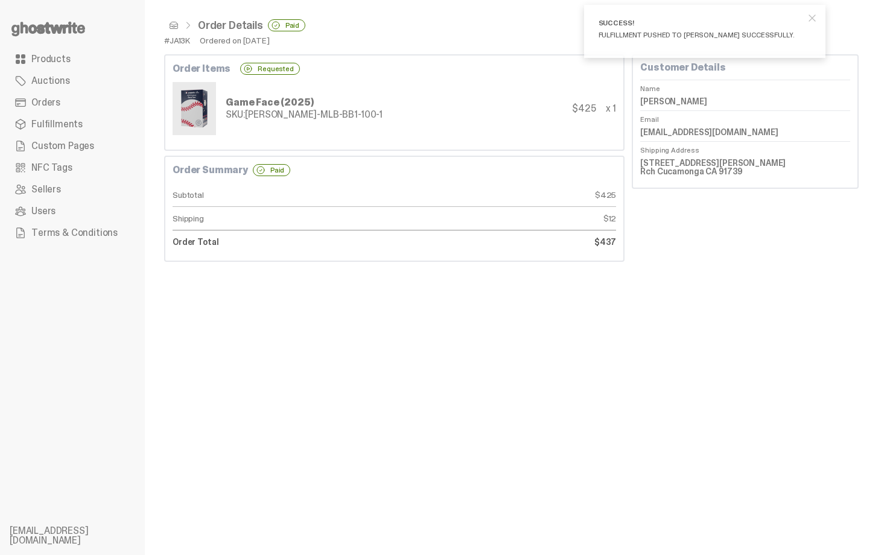
click at [173, 27] on span at bounding box center [174, 26] width 10 height 10
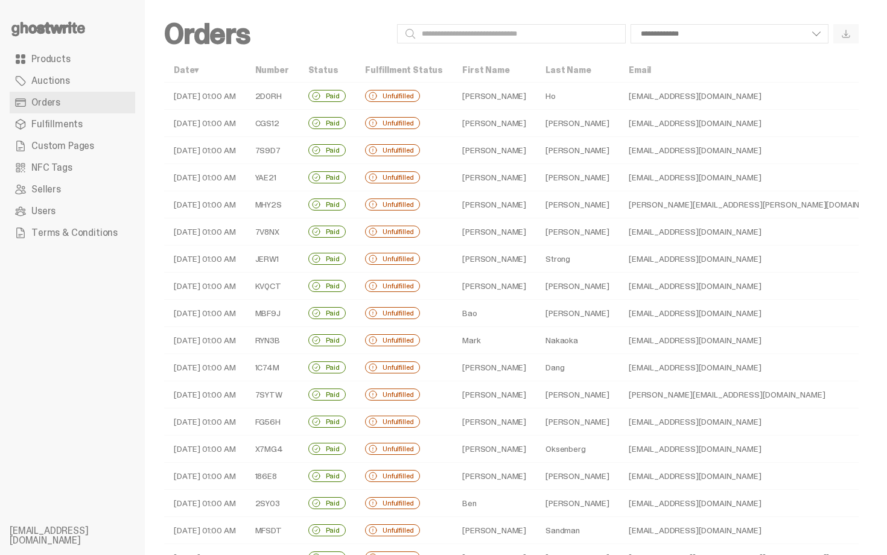
scroll to position [264, 0]
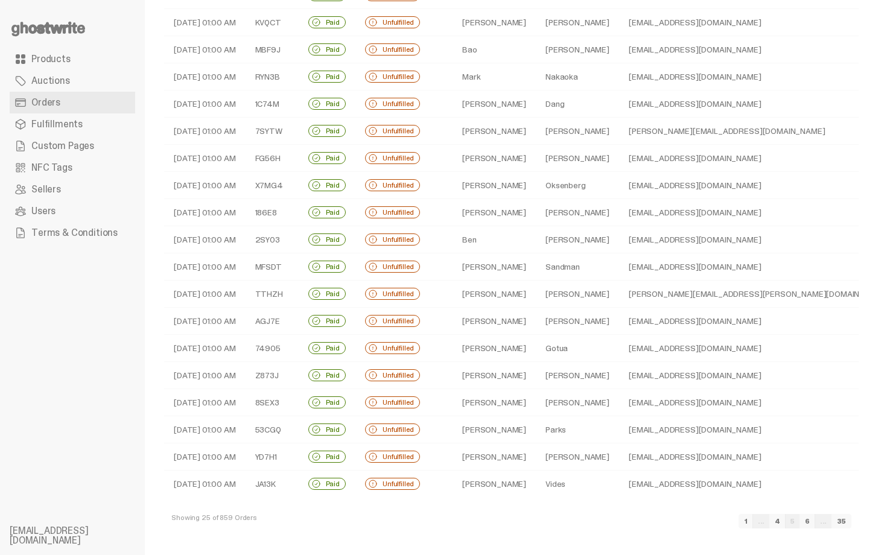
click at [815, 523] on link "6" at bounding box center [808, 521] width 16 height 14
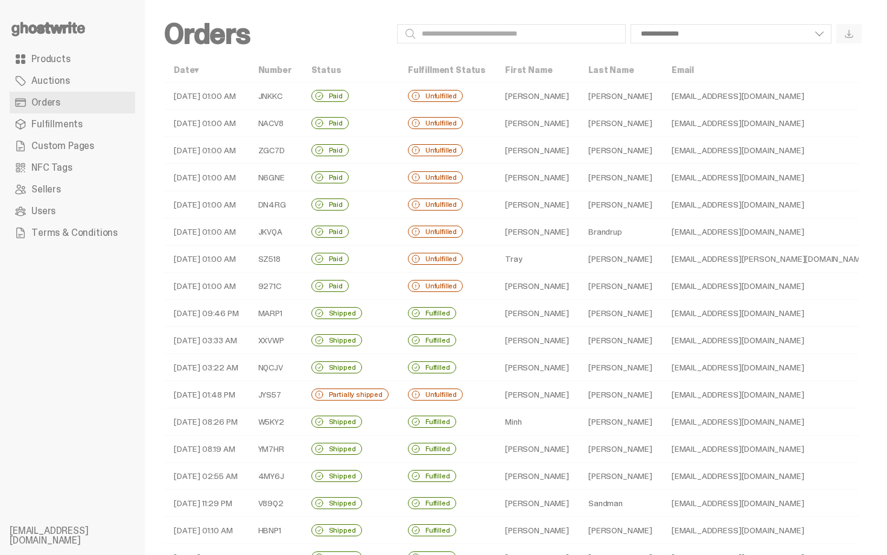
click at [510, 91] on td "[PERSON_NAME]" at bounding box center [536, 96] width 83 height 27
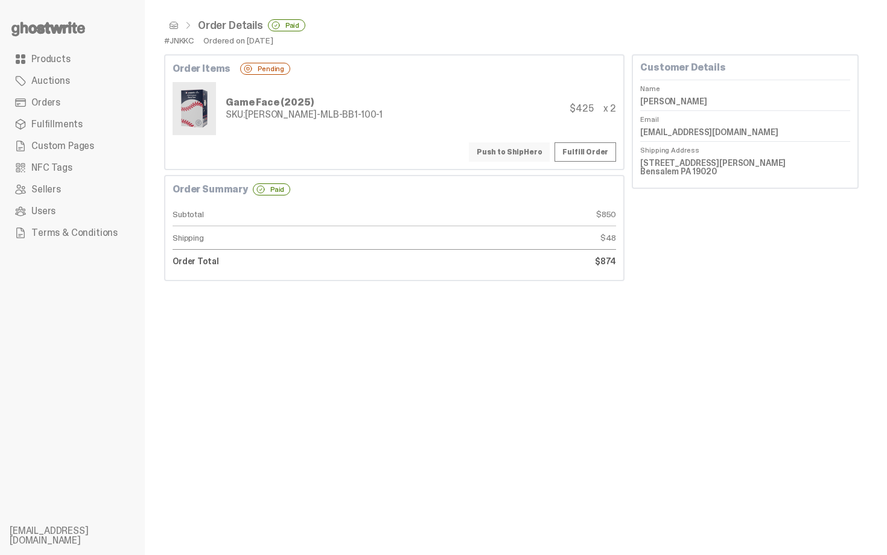
click at [512, 151] on button "Push to ShipHero" at bounding box center [509, 151] width 81 height 19
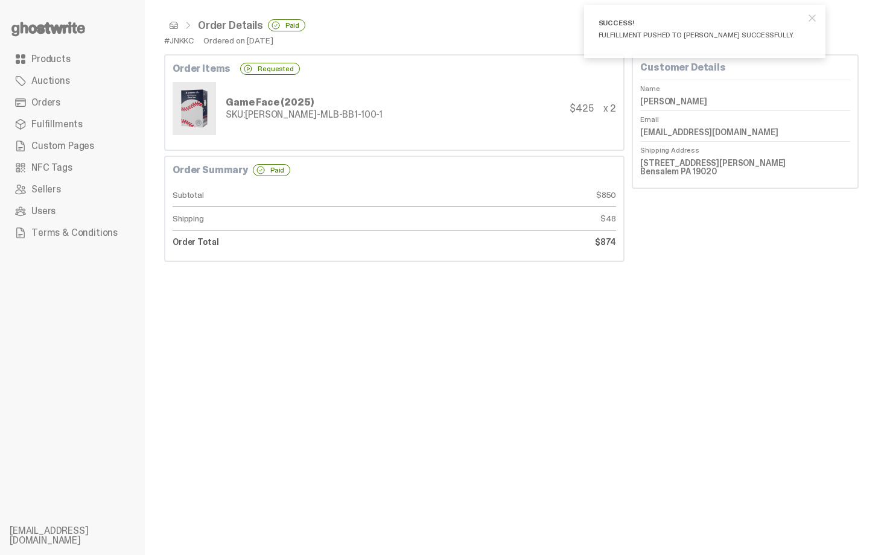
click at [174, 24] on span at bounding box center [174, 26] width 10 height 10
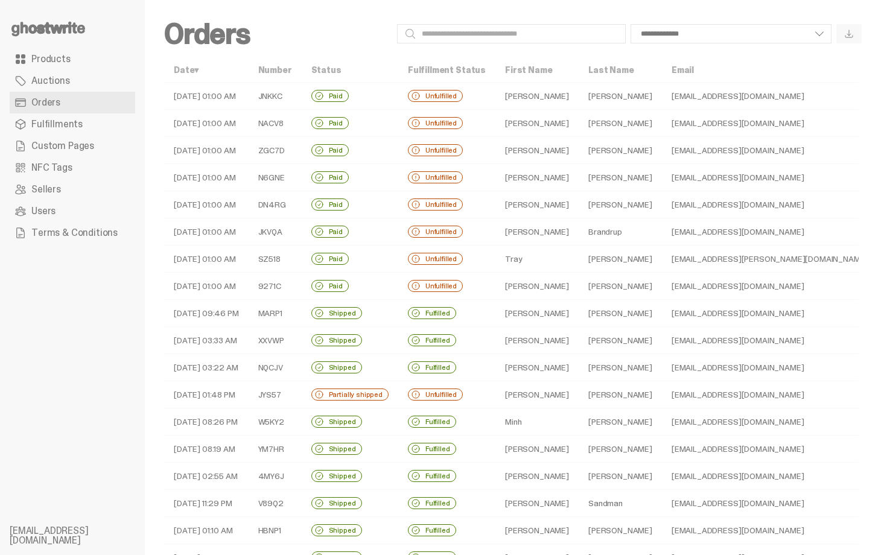
click at [503, 117] on td "[PERSON_NAME]" at bounding box center [536, 123] width 83 height 27
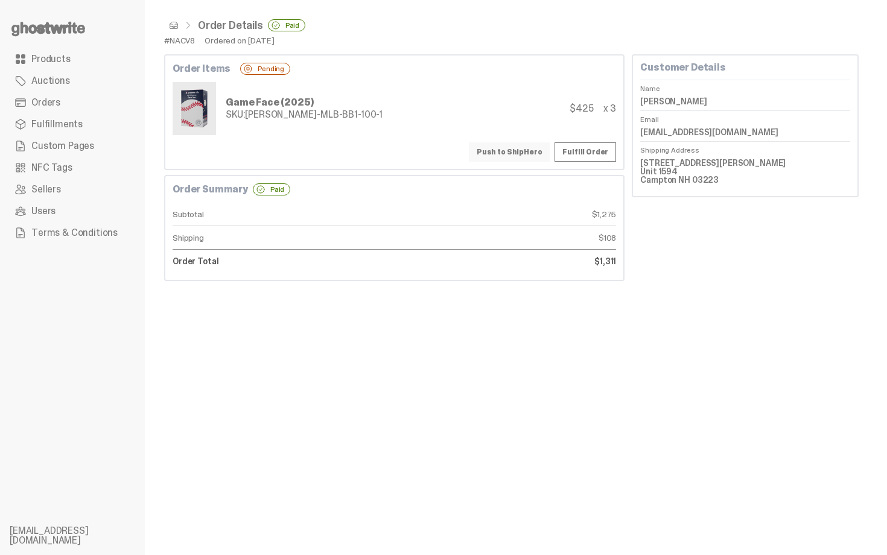
click at [506, 153] on button "Push to ShipHero" at bounding box center [509, 151] width 81 height 19
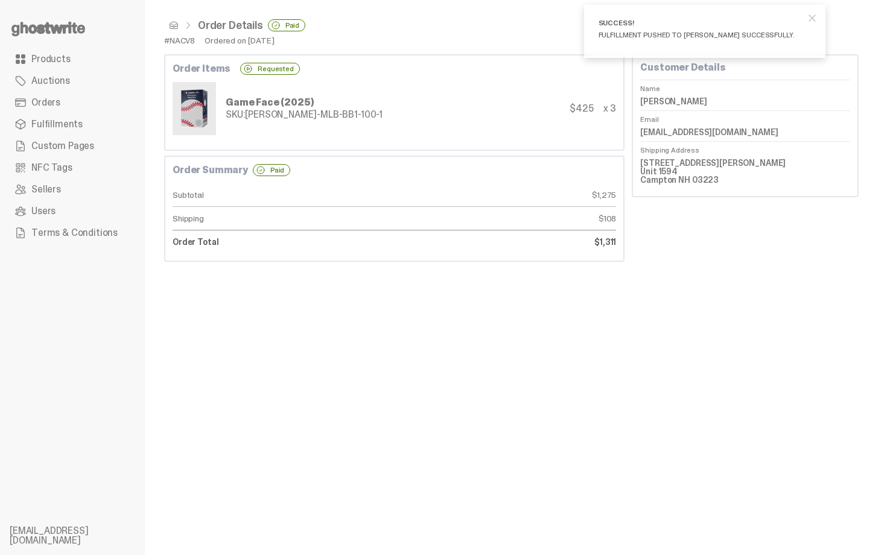
click at [177, 28] on span at bounding box center [174, 26] width 10 height 10
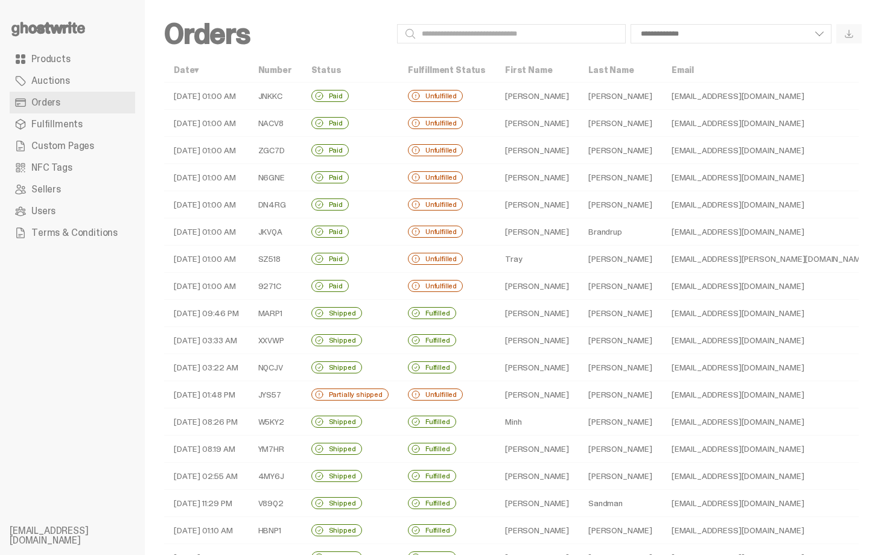
click at [537, 150] on td "Dave" at bounding box center [536, 150] width 83 height 27
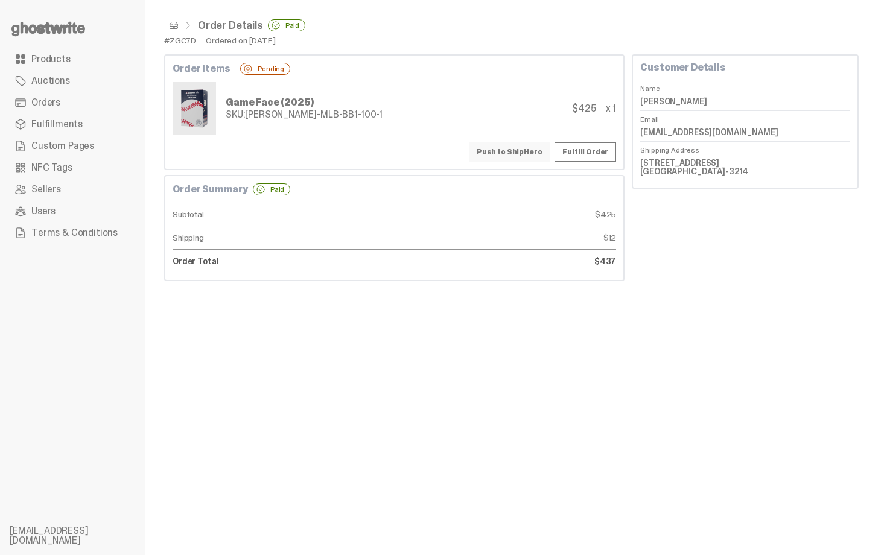
click at [534, 150] on button "Push to ShipHero" at bounding box center [509, 151] width 81 height 19
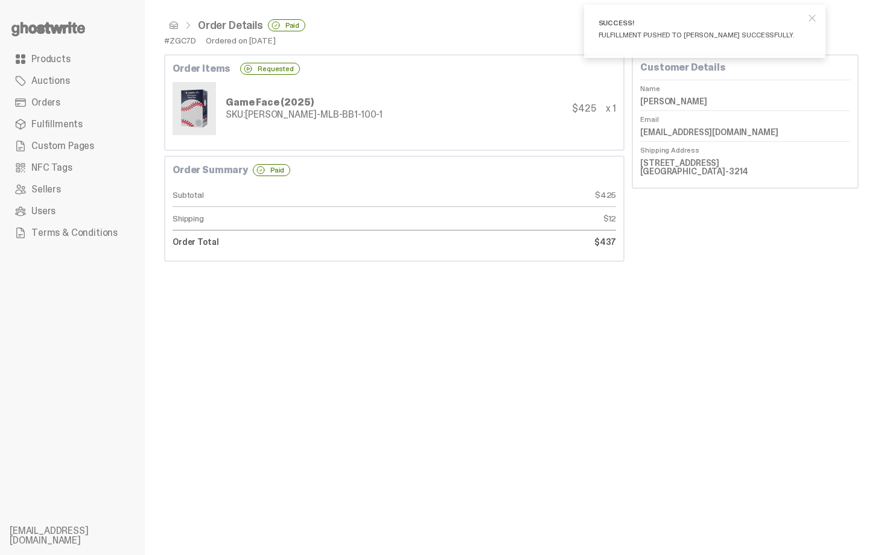
click at [173, 25] on span at bounding box center [174, 26] width 10 height 10
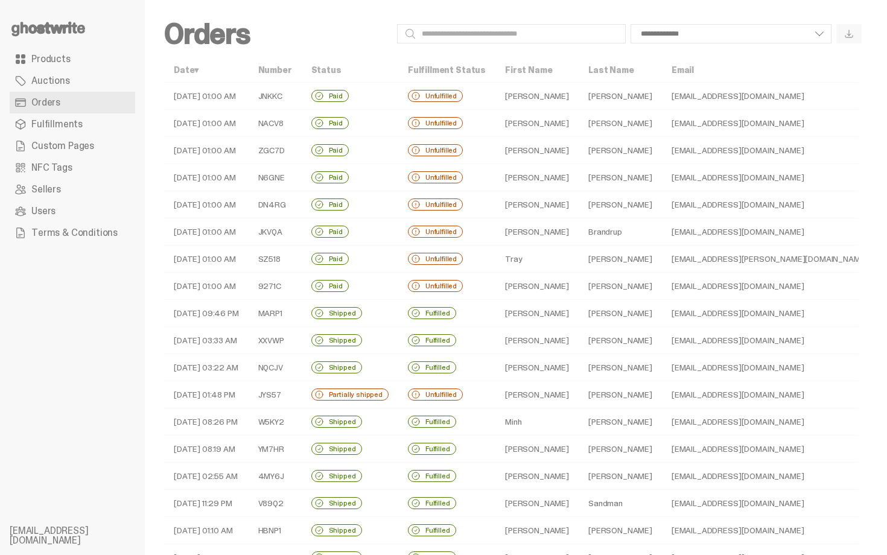
click at [550, 177] on td "Karyn" at bounding box center [536, 177] width 83 height 27
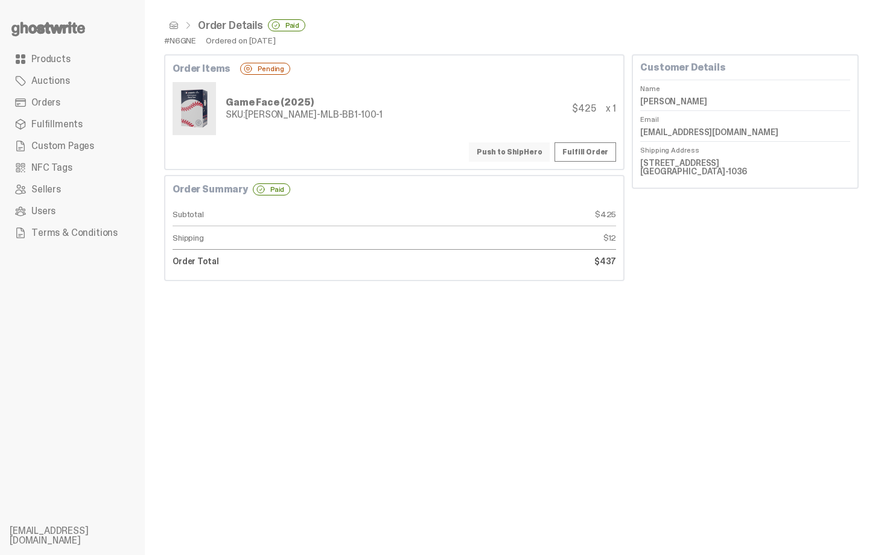
click at [549, 146] on button "Push to ShipHero" at bounding box center [509, 151] width 81 height 19
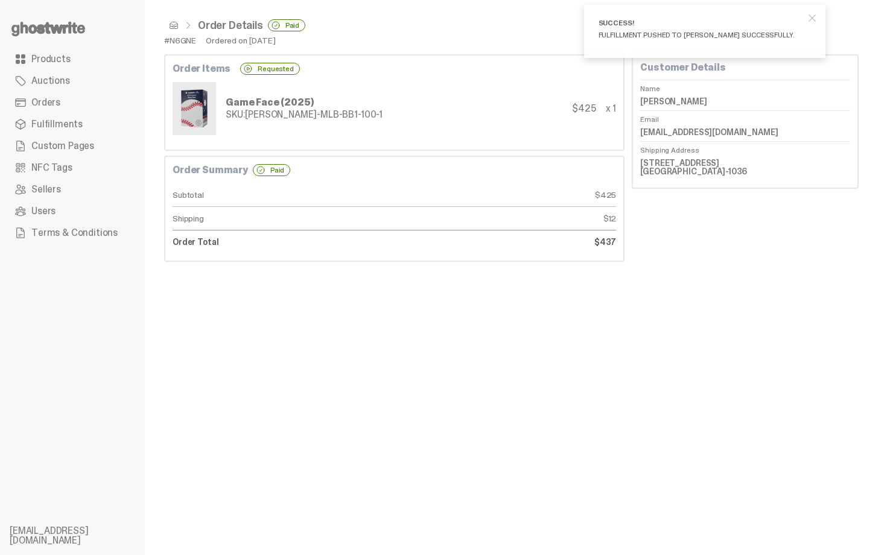
click at [174, 25] on span at bounding box center [174, 26] width 10 height 10
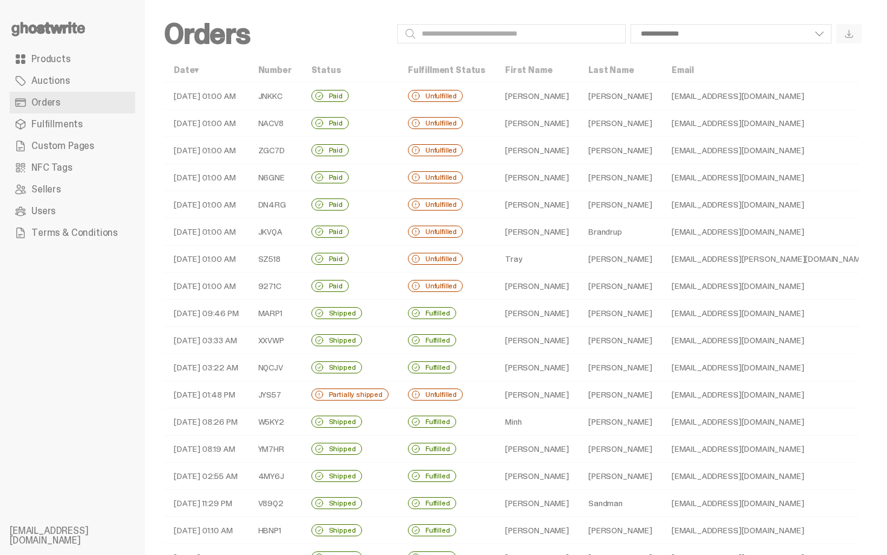
click at [539, 208] on td "Evan" at bounding box center [536, 204] width 83 height 27
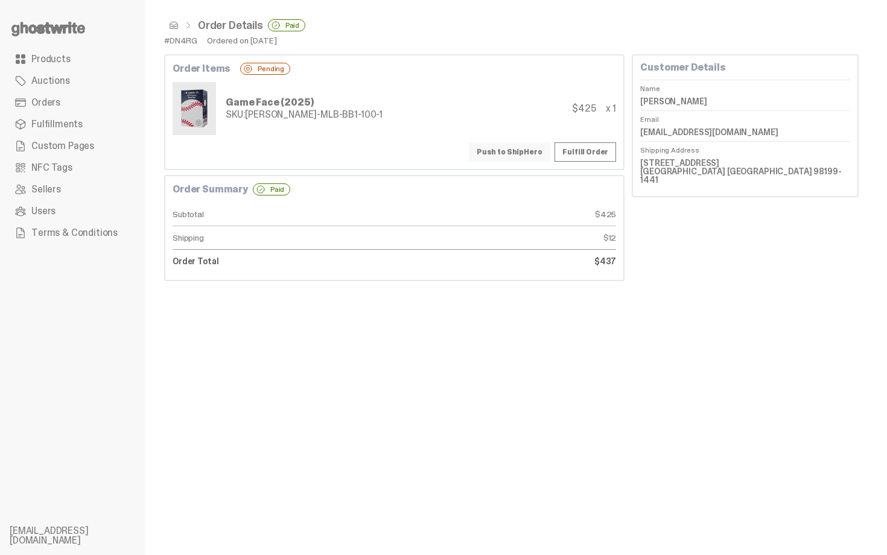
click at [523, 148] on button "Push to ShipHero" at bounding box center [509, 151] width 81 height 19
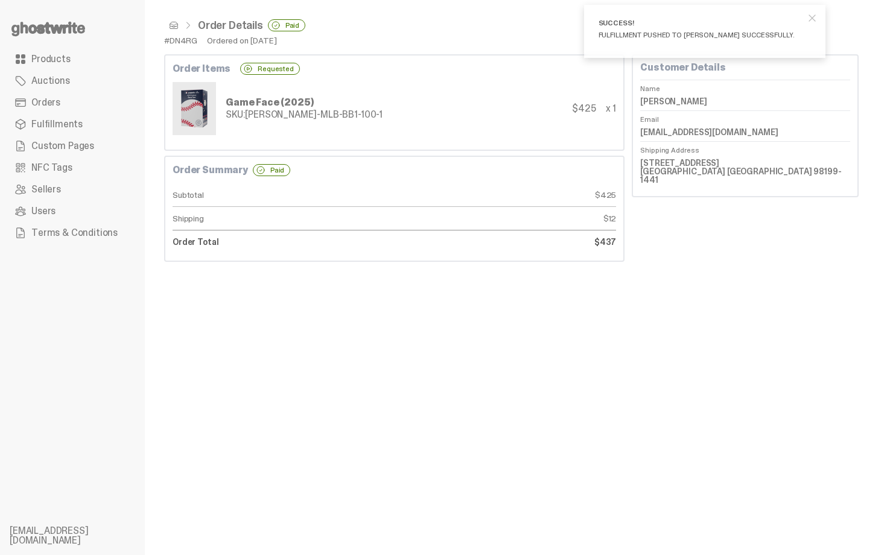
click at [170, 27] on span at bounding box center [174, 26] width 10 height 10
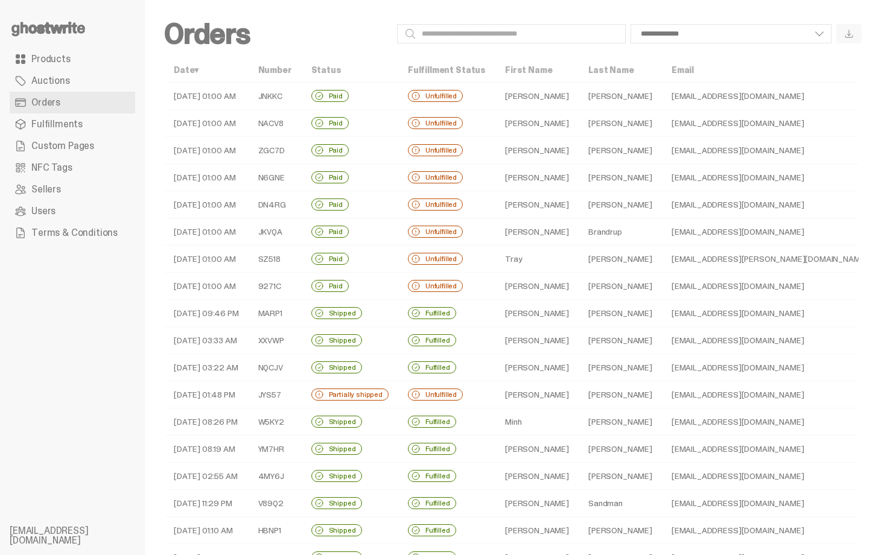
click at [579, 229] on td "Brandrup" at bounding box center [620, 231] width 83 height 27
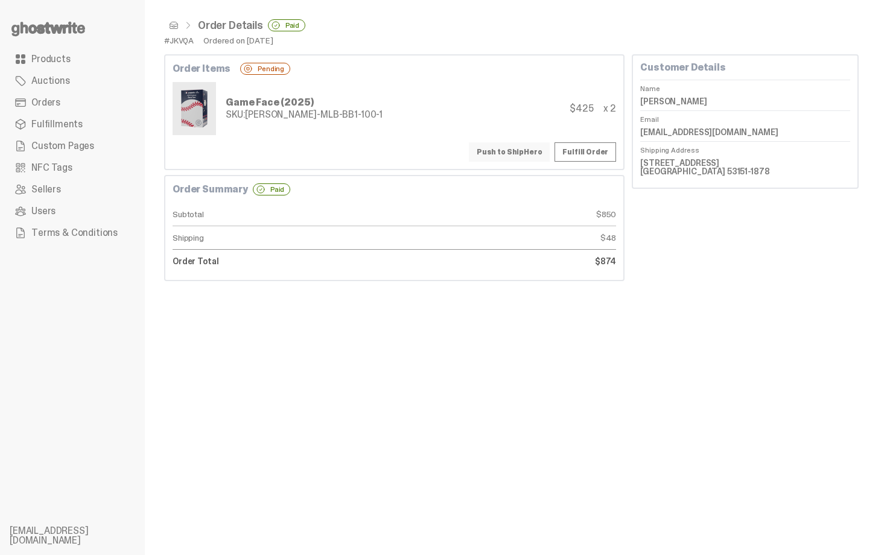
click at [538, 161] on button "Push to ShipHero" at bounding box center [509, 151] width 81 height 19
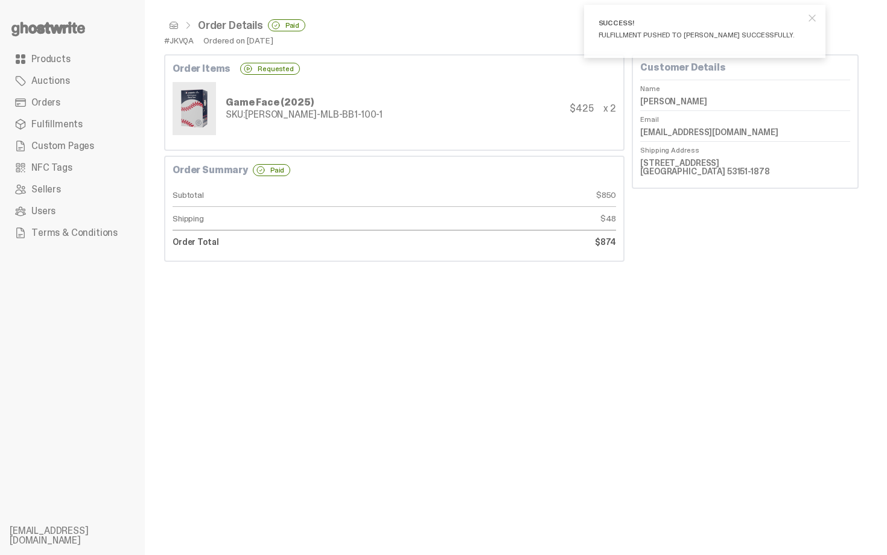
click at [174, 22] on span at bounding box center [174, 26] width 10 height 10
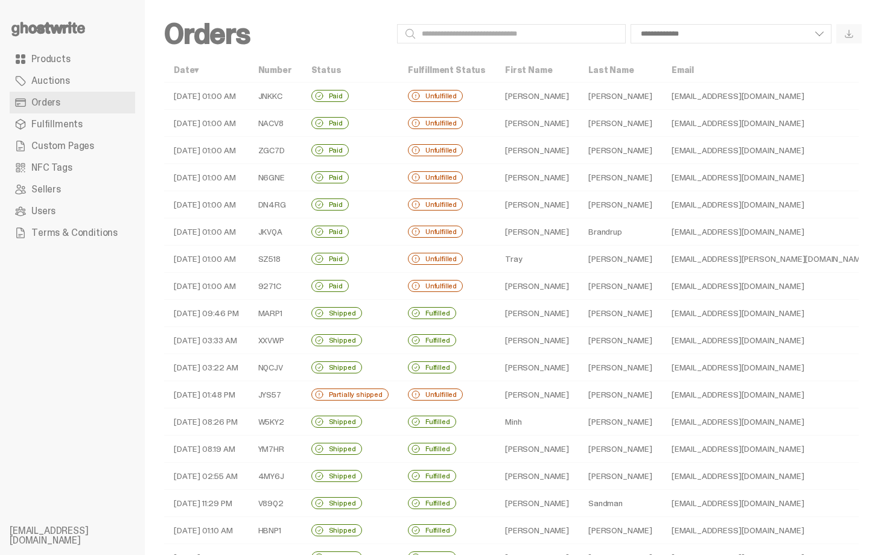
click at [581, 285] on td "Veloz" at bounding box center [620, 286] width 83 height 27
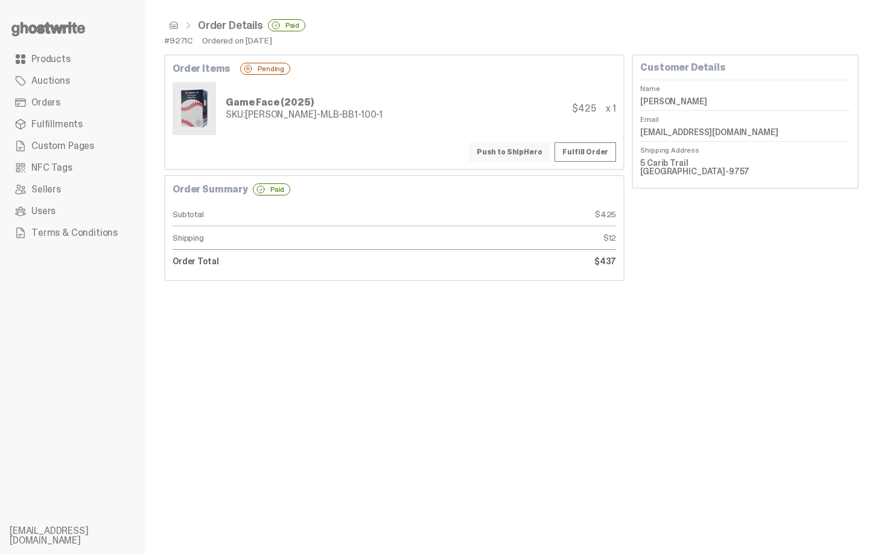
click at [532, 155] on button "Push to ShipHero" at bounding box center [509, 151] width 81 height 19
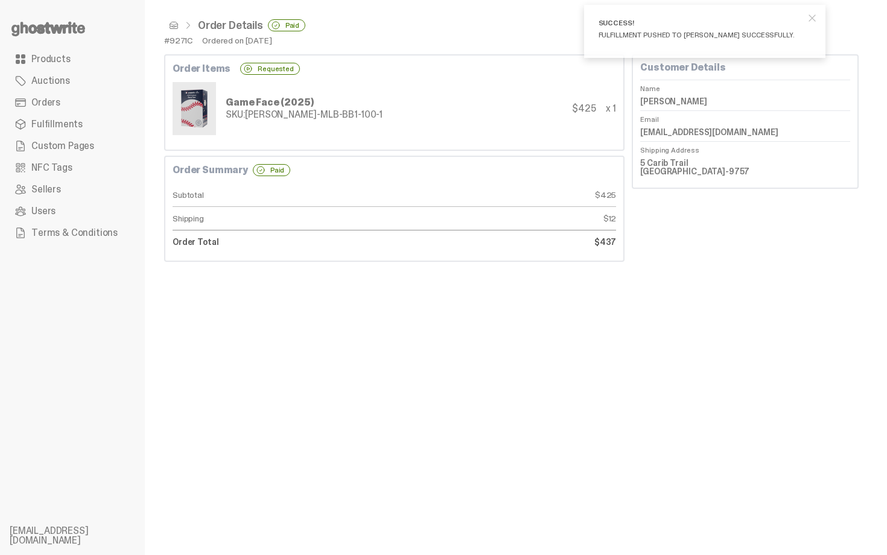
click at [172, 22] on span at bounding box center [174, 26] width 10 height 10
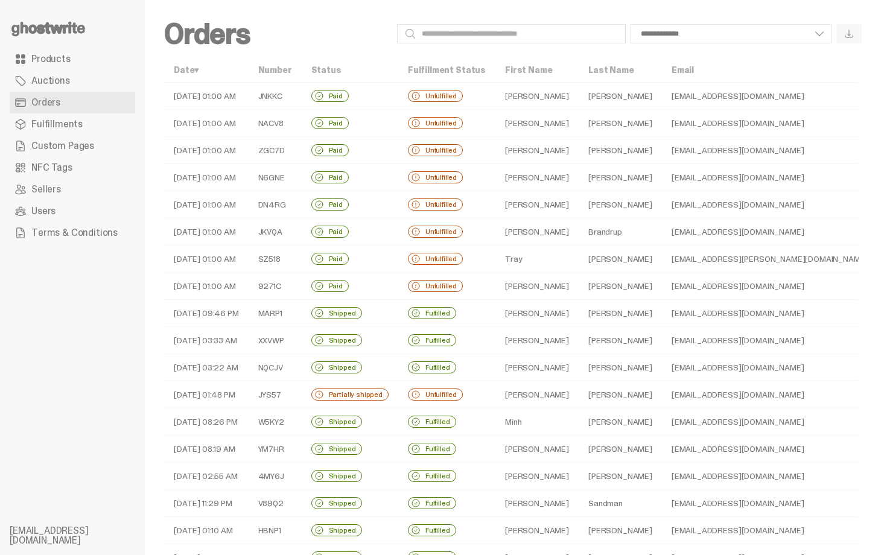
click at [579, 260] on td "Achorn" at bounding box center [620, 259] width 83 height 27
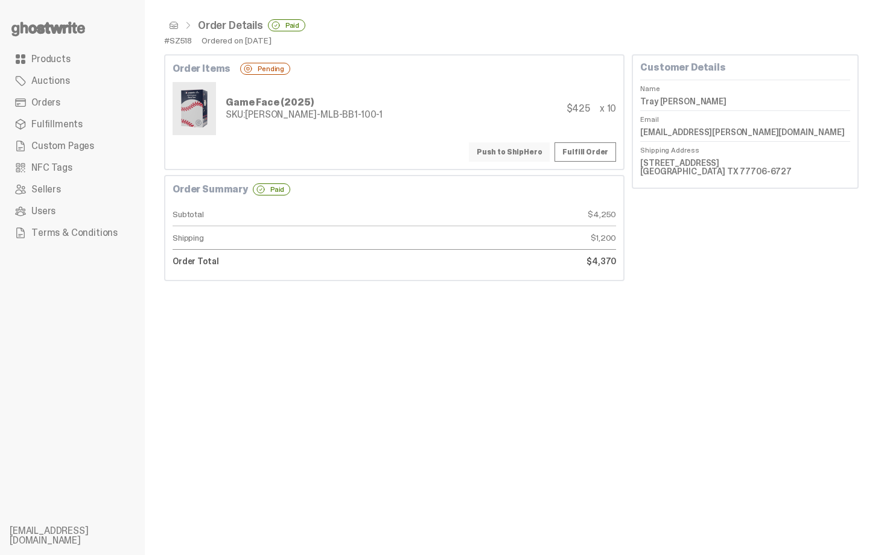
click at [533, 148] on button "Push to ShipHero" at bounding box center [509, 151] width 81 height 19
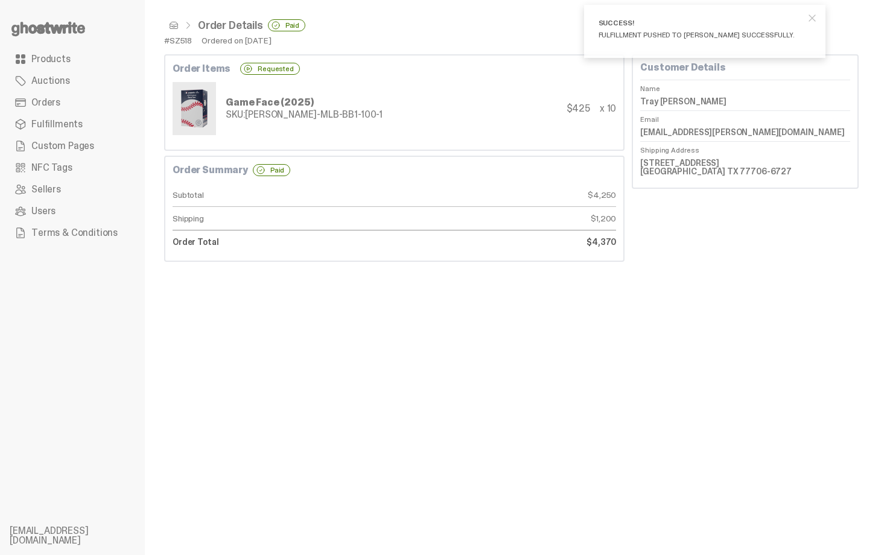
click at [173, 24] on span at bounding box center [174, 26] width 10 height 10
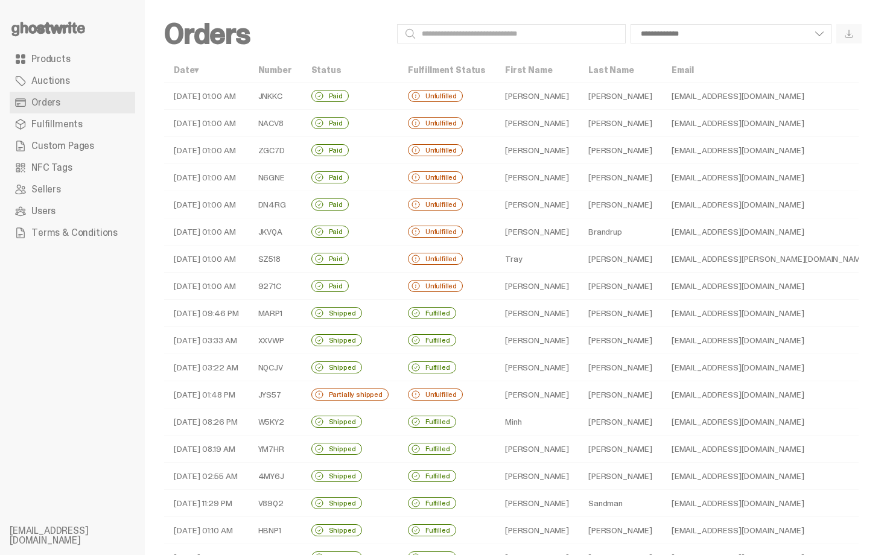
click at [520, 240] on td "Loren" at bounding box center [536, 231] width 83 height 27
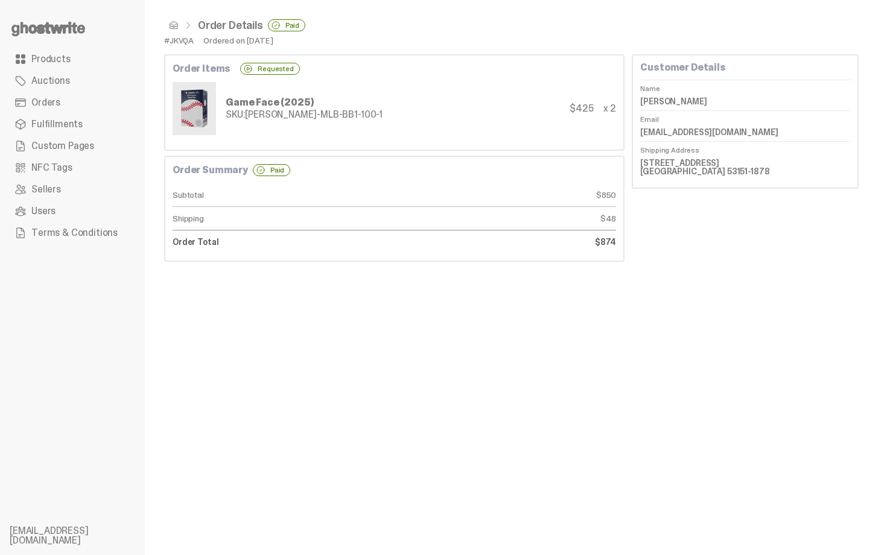
click at [179, 27] on div "Order Details Paid" at bounding box center [511, 25] width 695 height 12
click at [173, 24] on span at bounding box center [174, 26] width 10 height 10
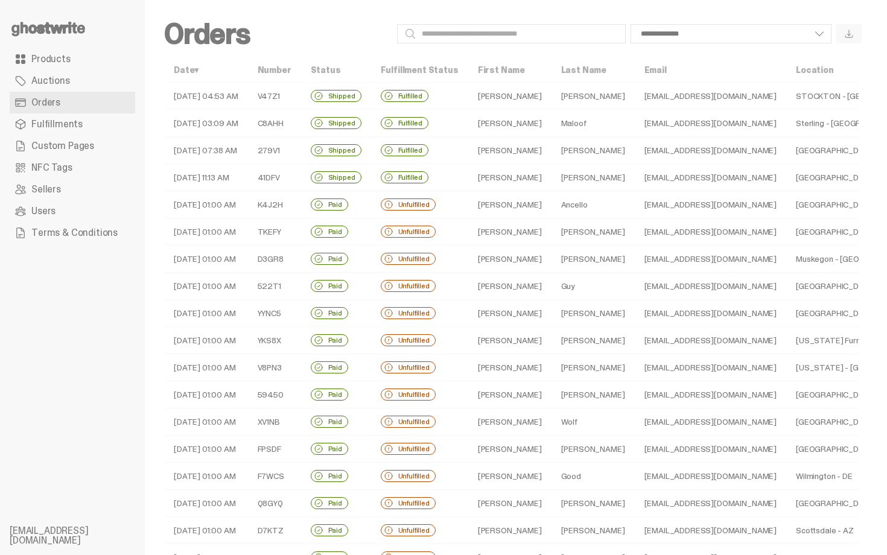
select select
